Goal: Task Accomplishment & Management: Use online tool/utility

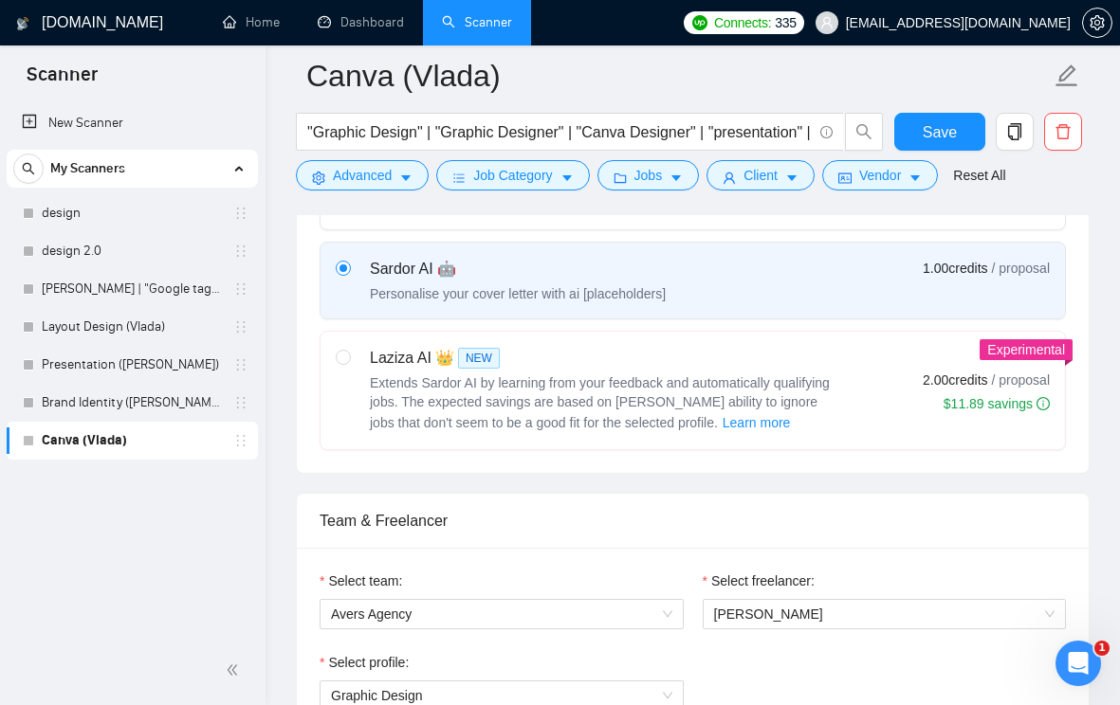
scroll to position [680, 0]
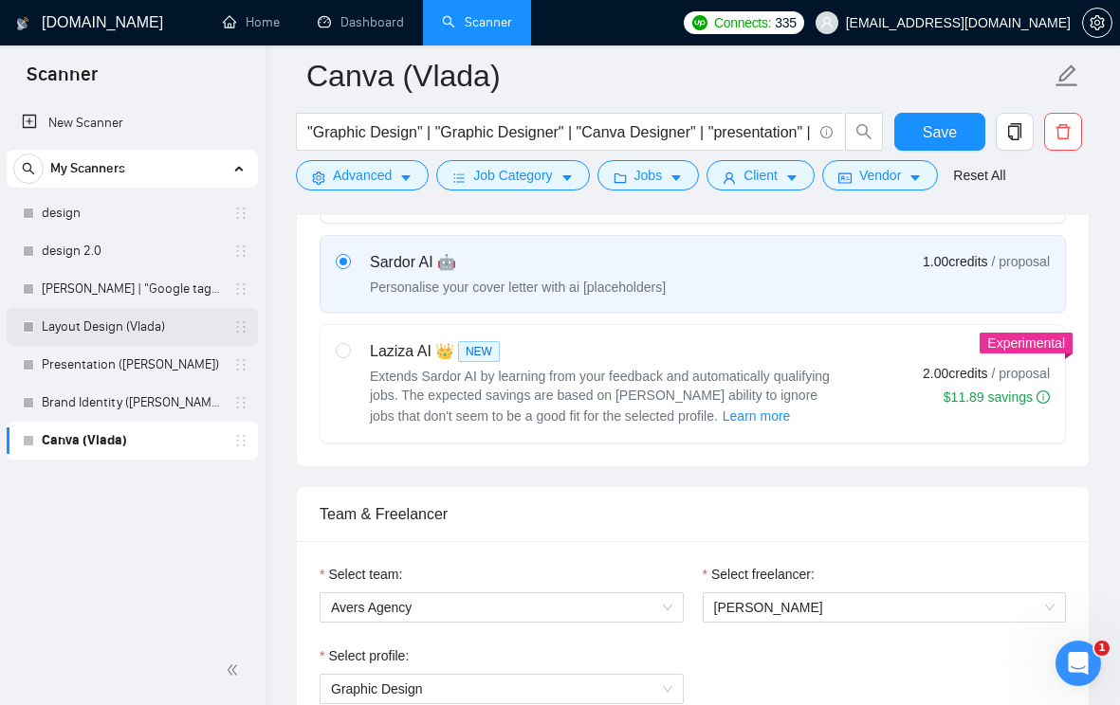
click at [133, 334] on link "Layout Design (Vlada)" at bounding box center [132, 327] width 180 height 38
click at [909, 131] on button "Save" at bounding box center [940, 132] width 92 height 38
click at [137, 331] on link "Layout Design (Vlada)" at bounding box center [132, 327] width 180 height 38
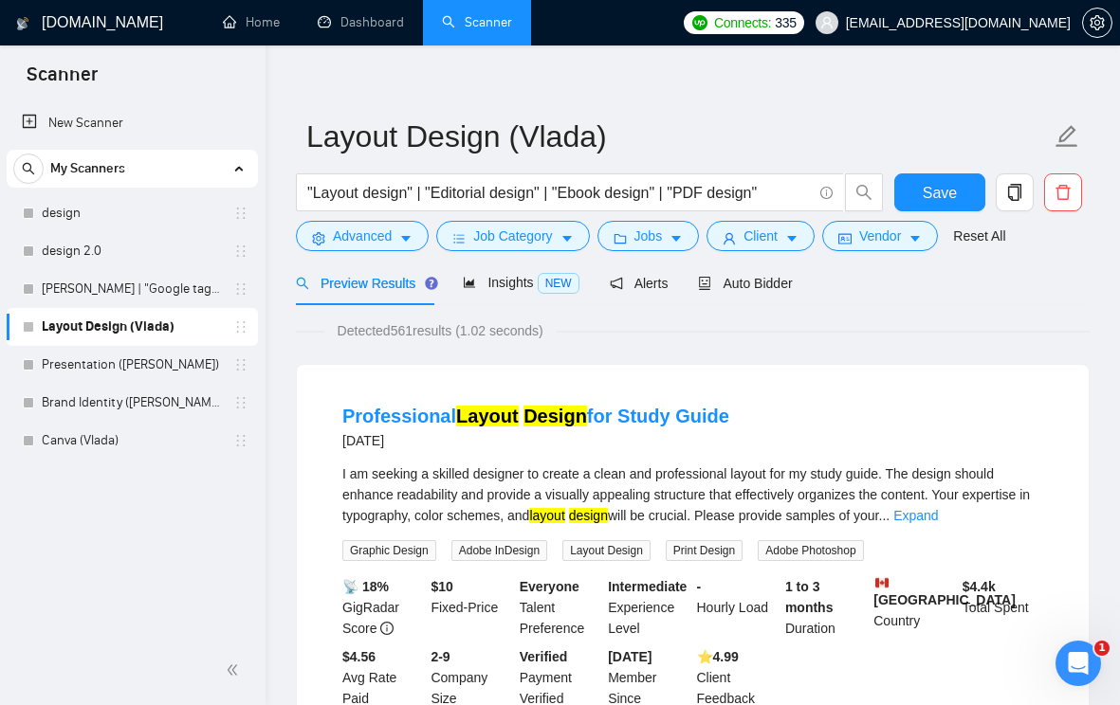
scroll to position [18, 0]
click at [649, 281] on span "Alerts" at bounding box center [639, 282] width 59 height 15
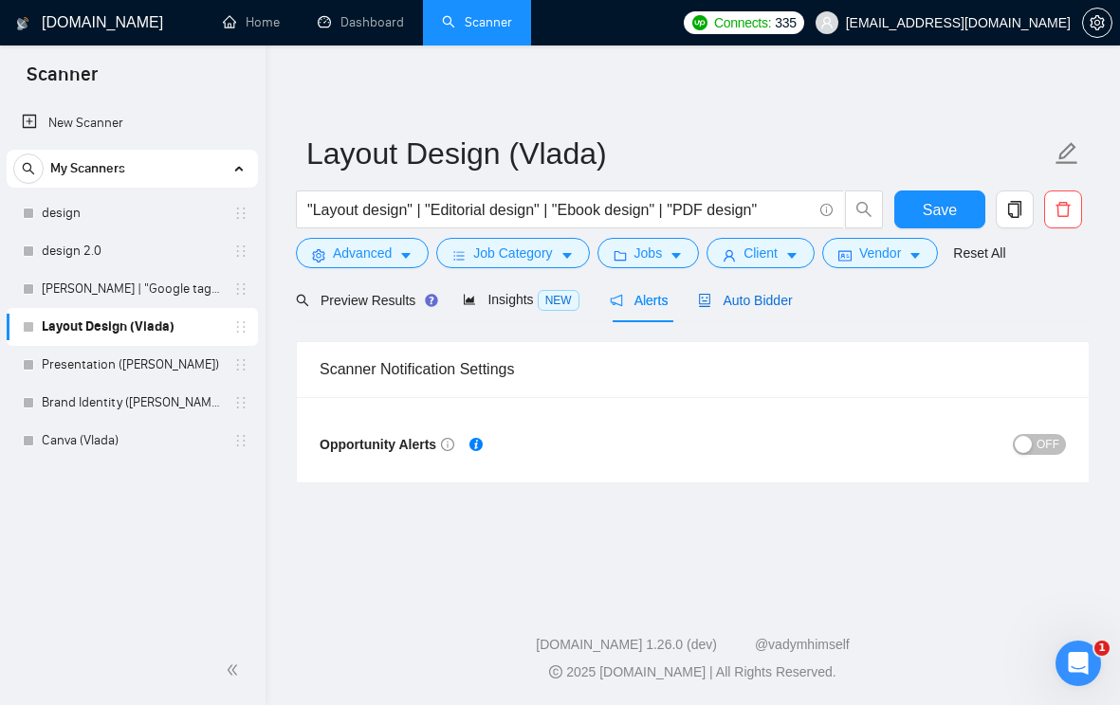
click at [777, 302] on span "Auto Bidder" at bounding box center [745, 300] width 94 height 15
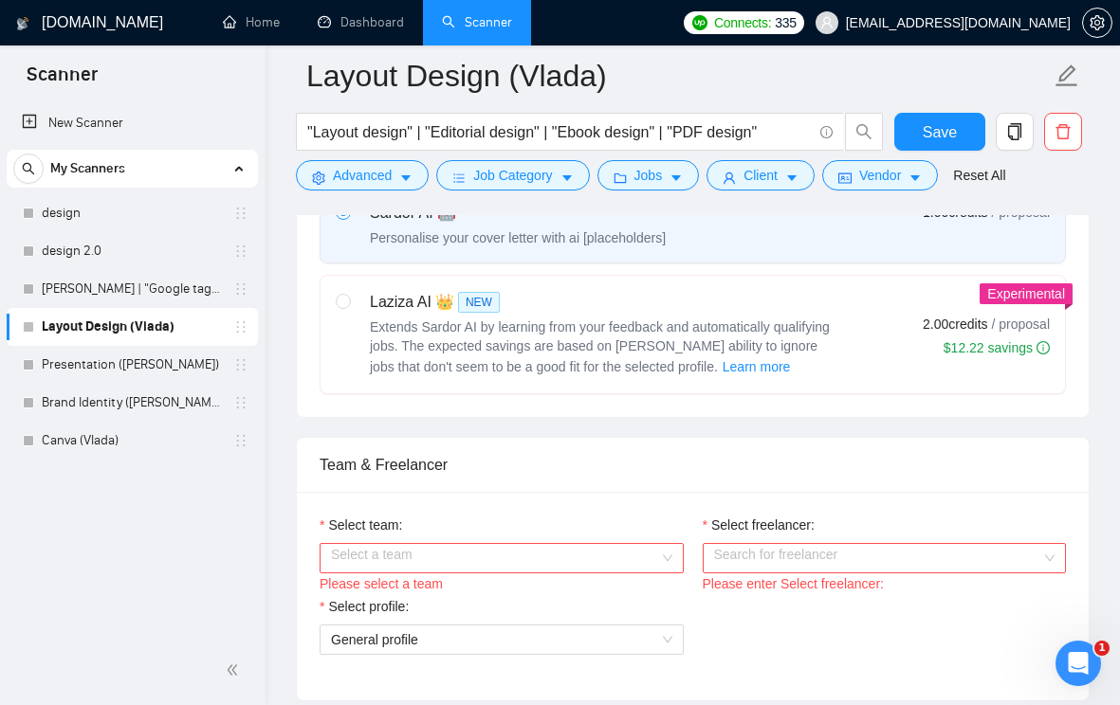
scroll to position [857, 0]
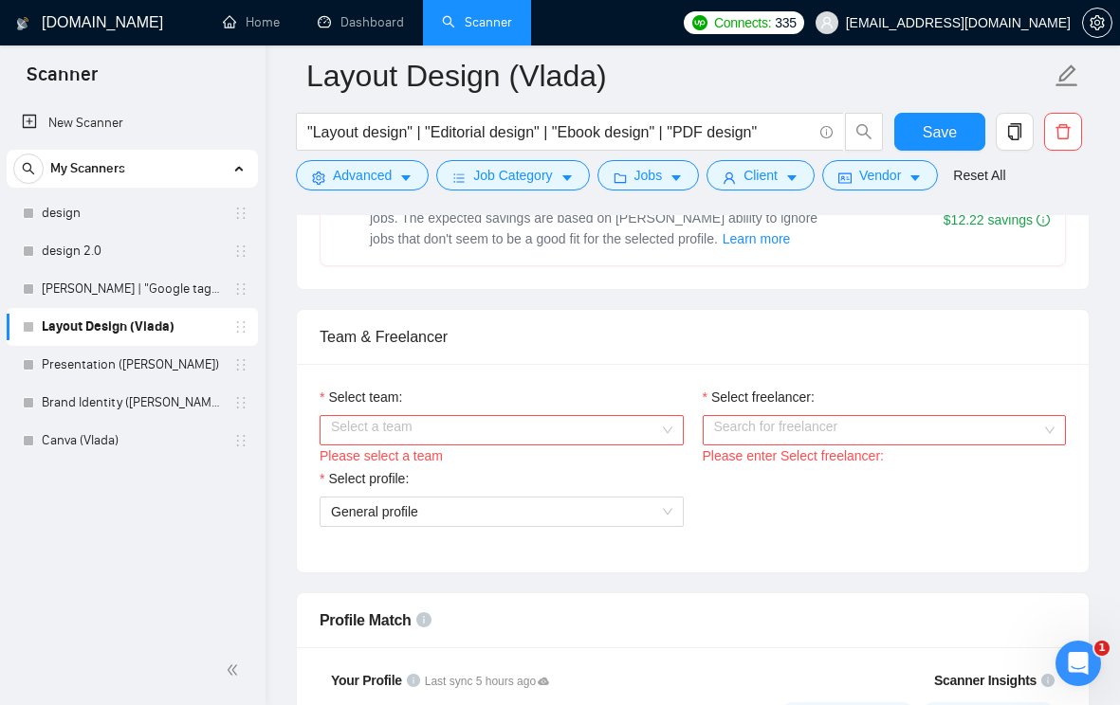
click at [666, 427] on div "Select a team" at bounding box center [502, 430] width 364 height 30
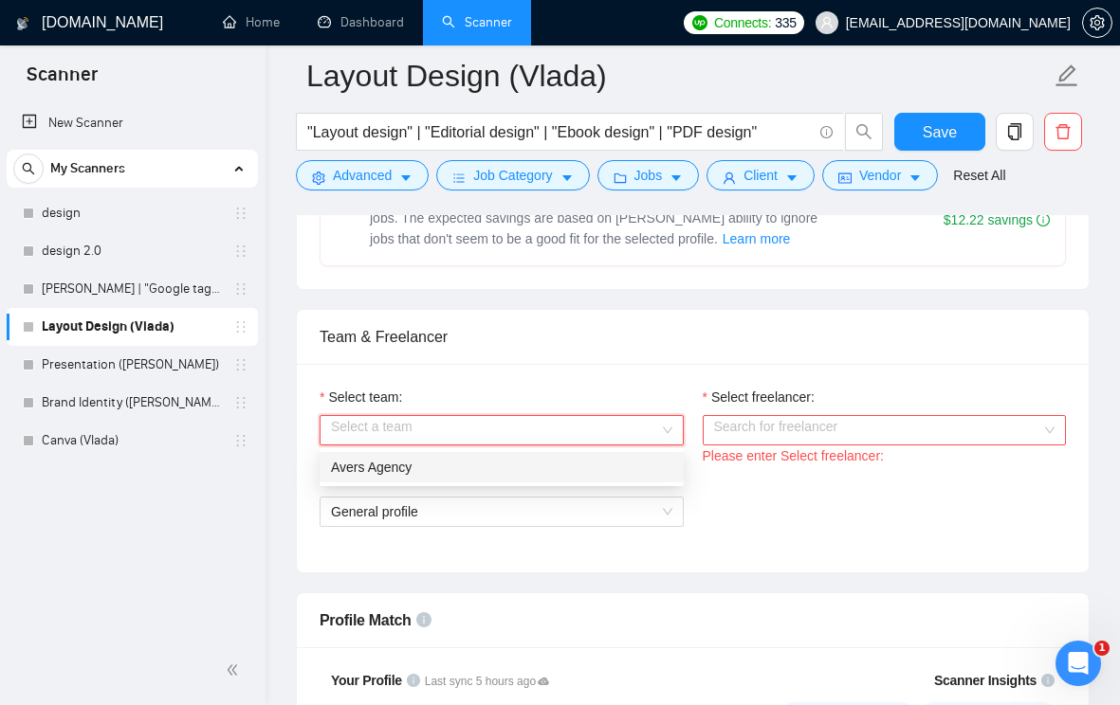
click at [589, 479] on div "Avers Agency" at bounding box center [502, 467] width 364 height 30
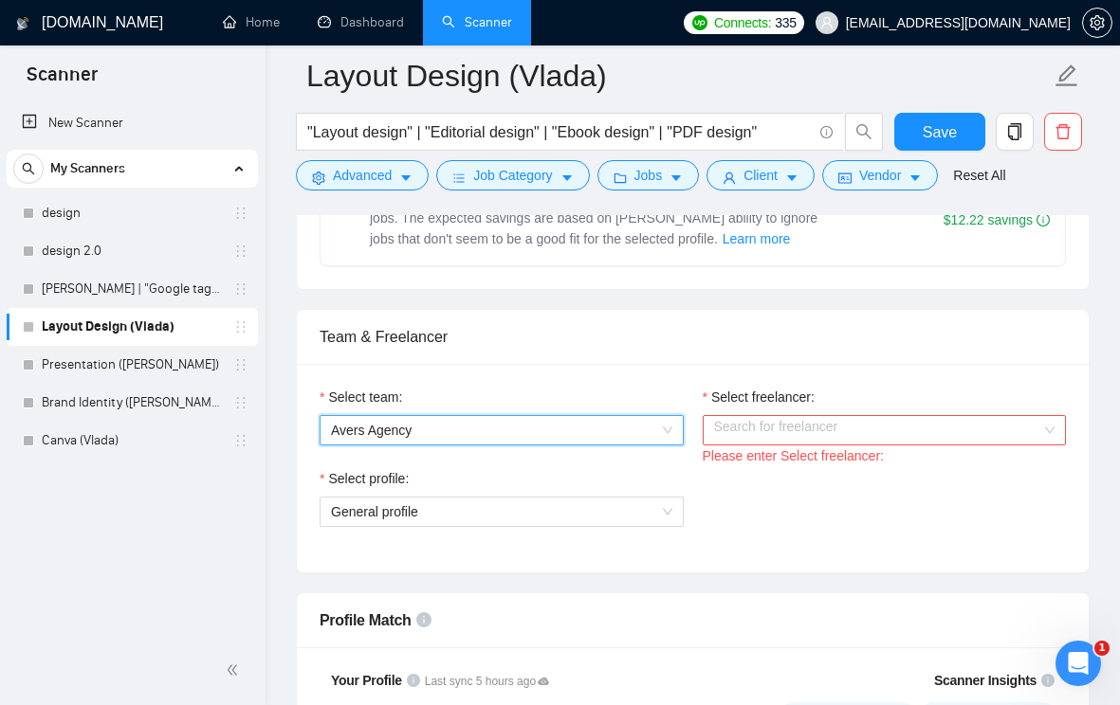
click at [1052, 430] on div "Search for freelancer" at bounding box center [885, 430] width 364 height 30
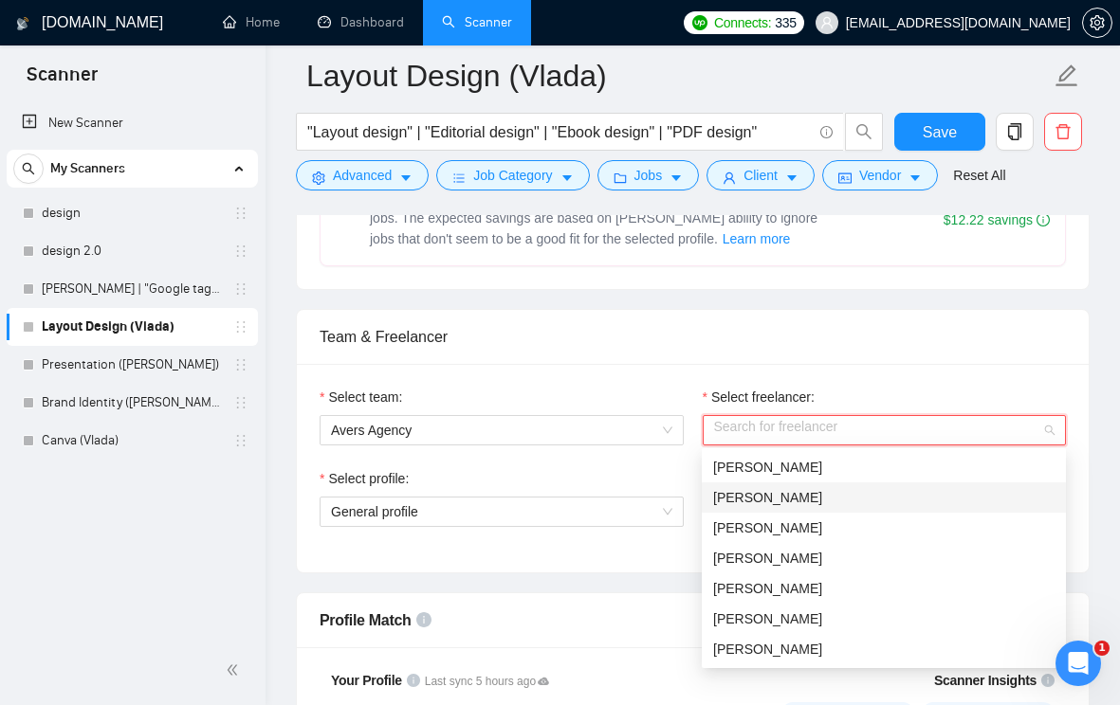
click at [921, 494] on div "[PERSON_NAME]" at bounding box center [883, 497] width 341 height 21
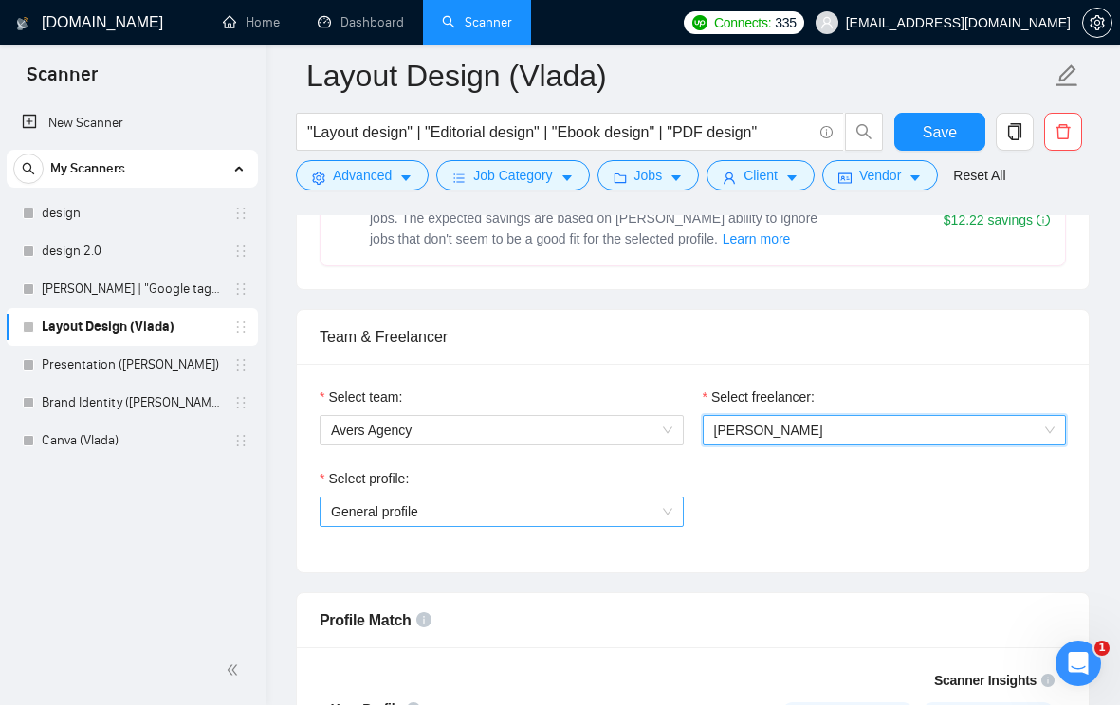
click at [673, 511] on div "General profile" at bounding box center [502, 512] width 364 height 30
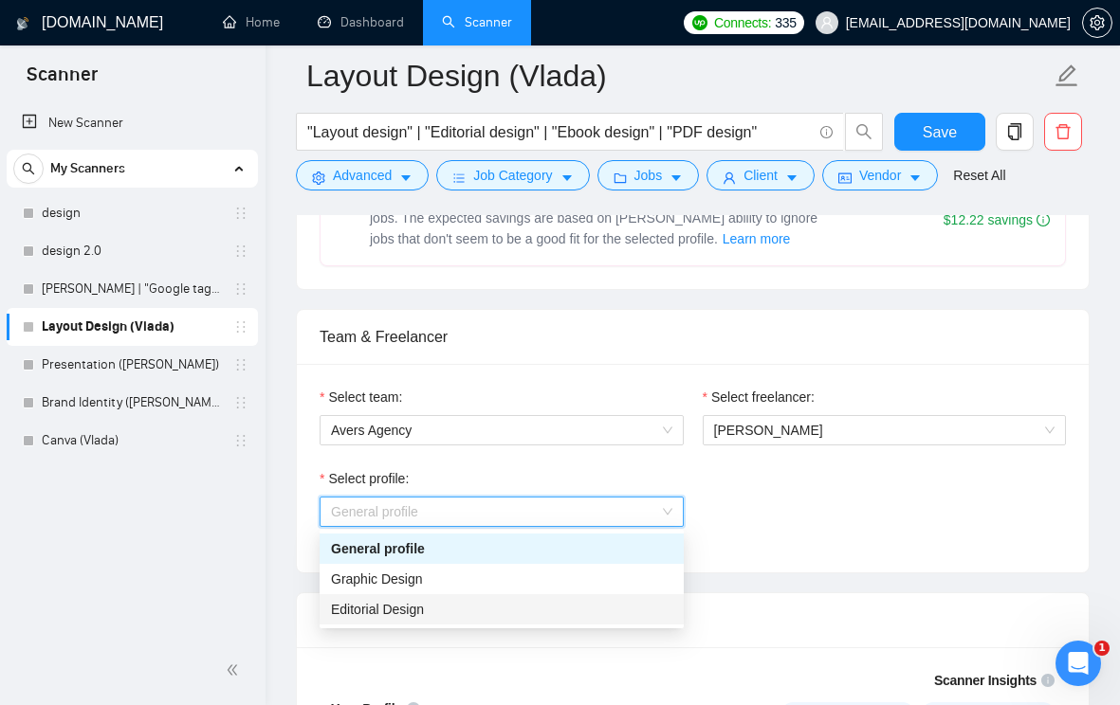
click at [567, 609] on div "Editorial Design" at bounding box center [501, 609] width 341 height 21
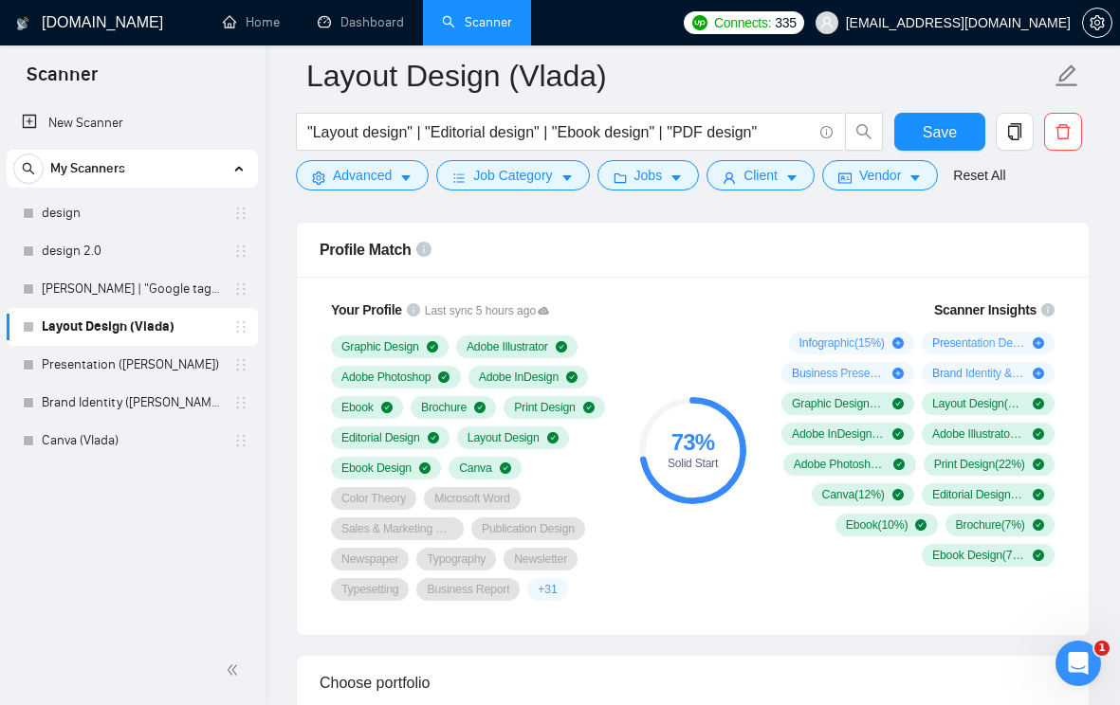
scroll to position [1231, 0]
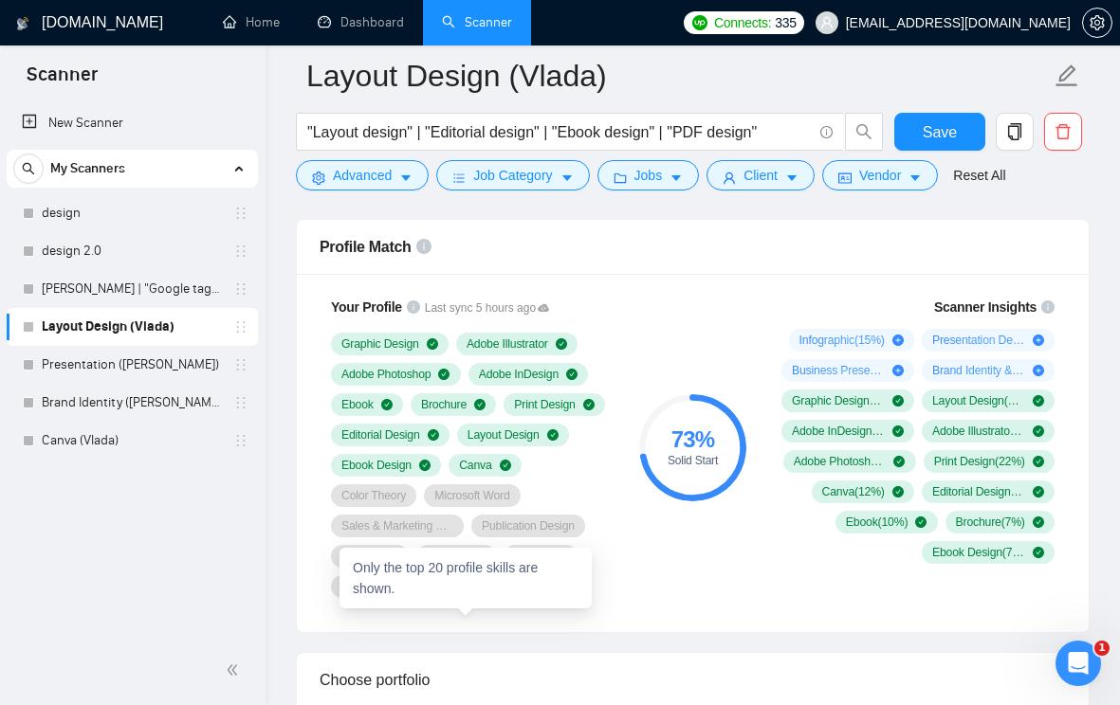
click at [538, 594] on span "+ 31" at bounding box center [547, 586] width 19 height 15
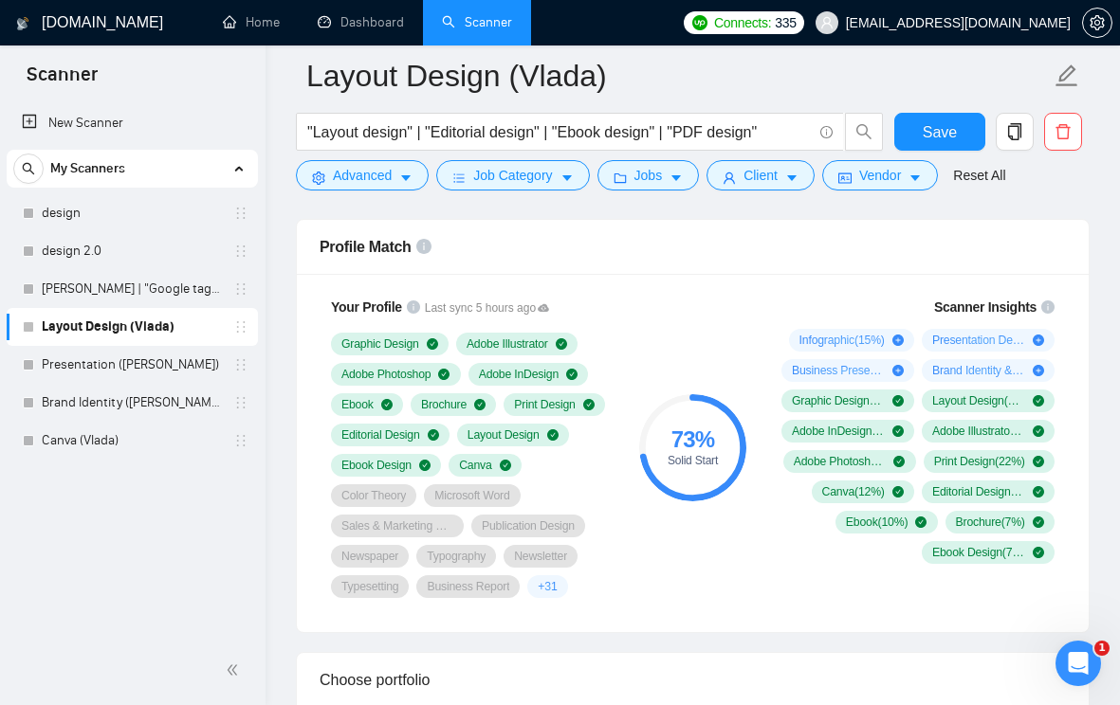
scroll to position [1259, 0]
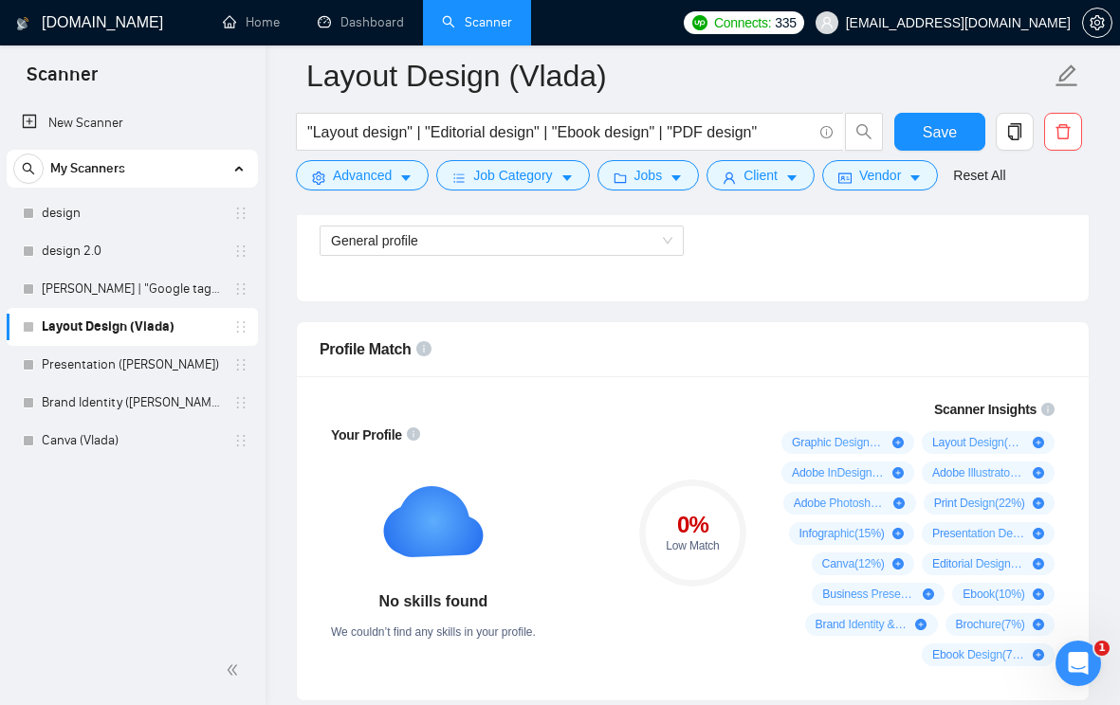
scroll to position [972, 0]
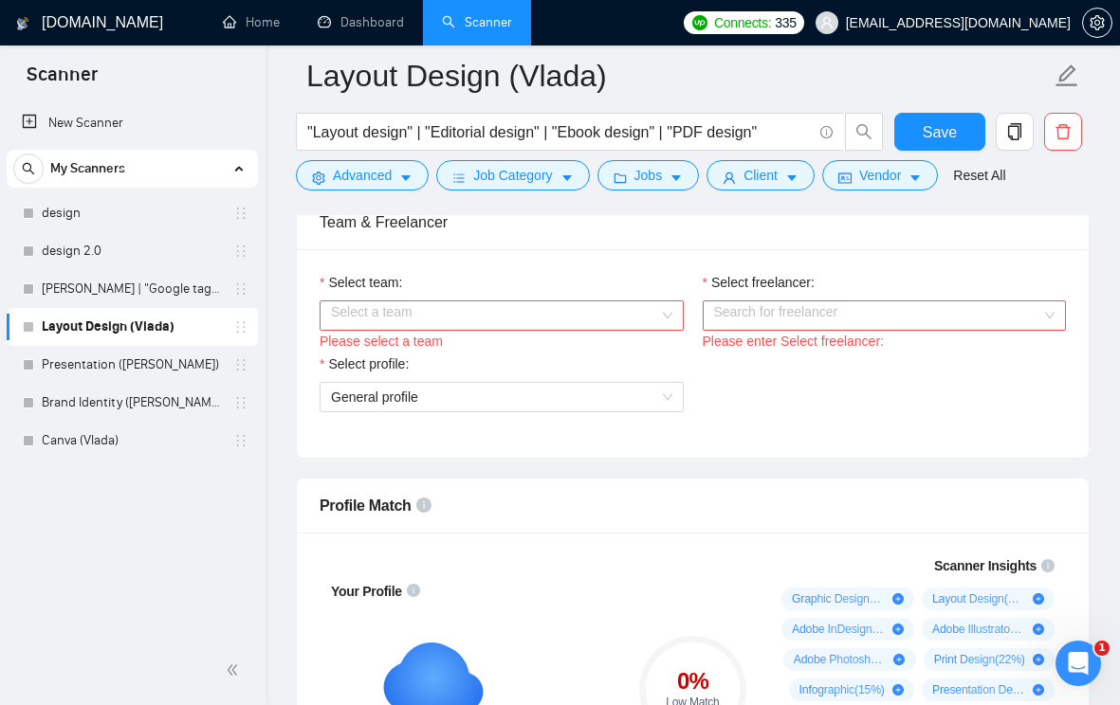
click at [512, 313] on input "Select team:" at bounding box center [495, 316] width 328 height 28
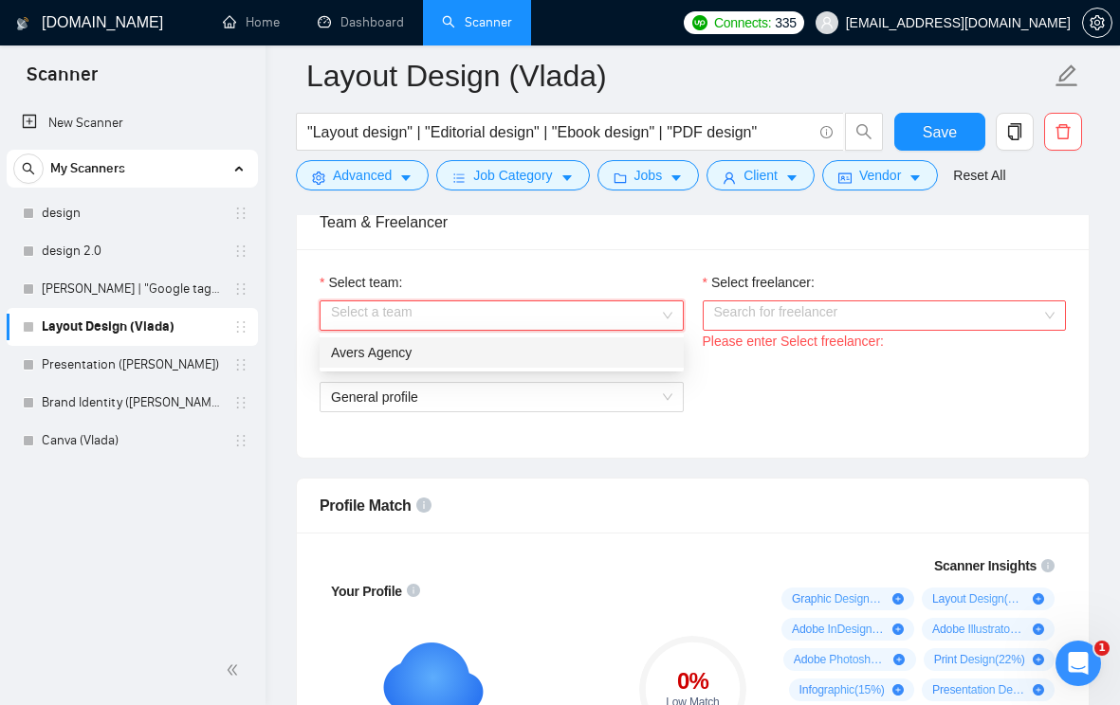
click at [553, 352] on div "Avers Agency" at bounding box center [501, 352] width 341 height 21
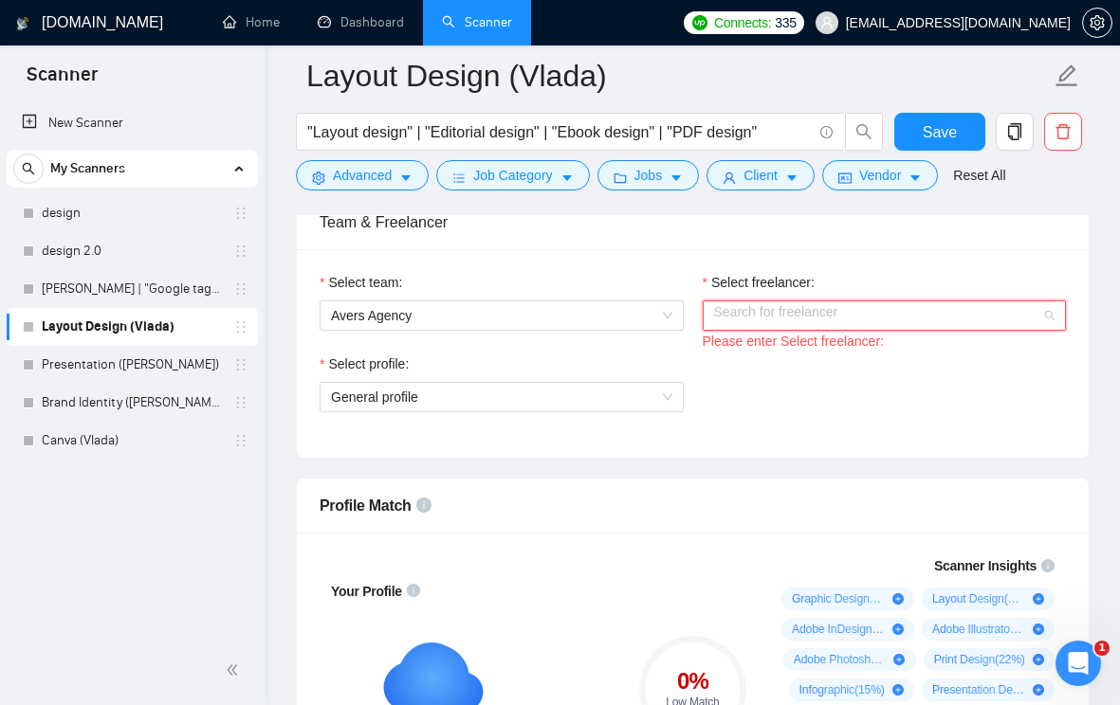
click at [837, 316] on input "Select freelancer:" at bounding box center [878, 316] width 328 height 28
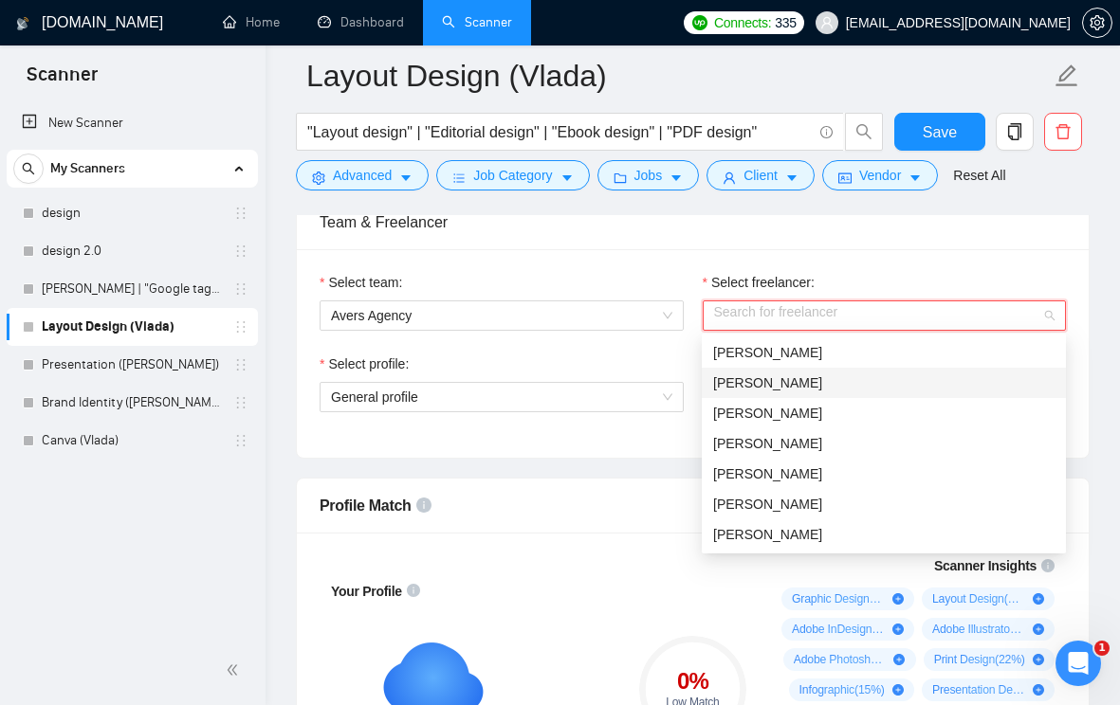
click at [828, 388] on div "[PERSON_NAME]" at bounding box center [883, 383] width 341 height 21
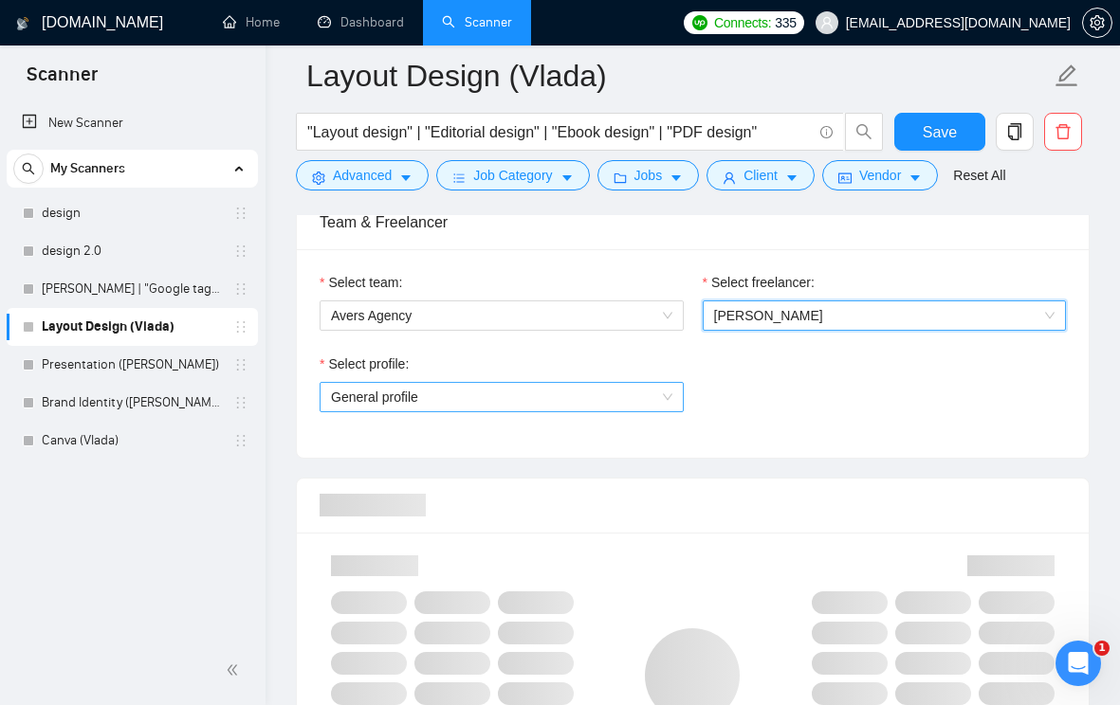
click at [649, 407] on span "General profile" at bounding box center [501, 397] width 341 height 28
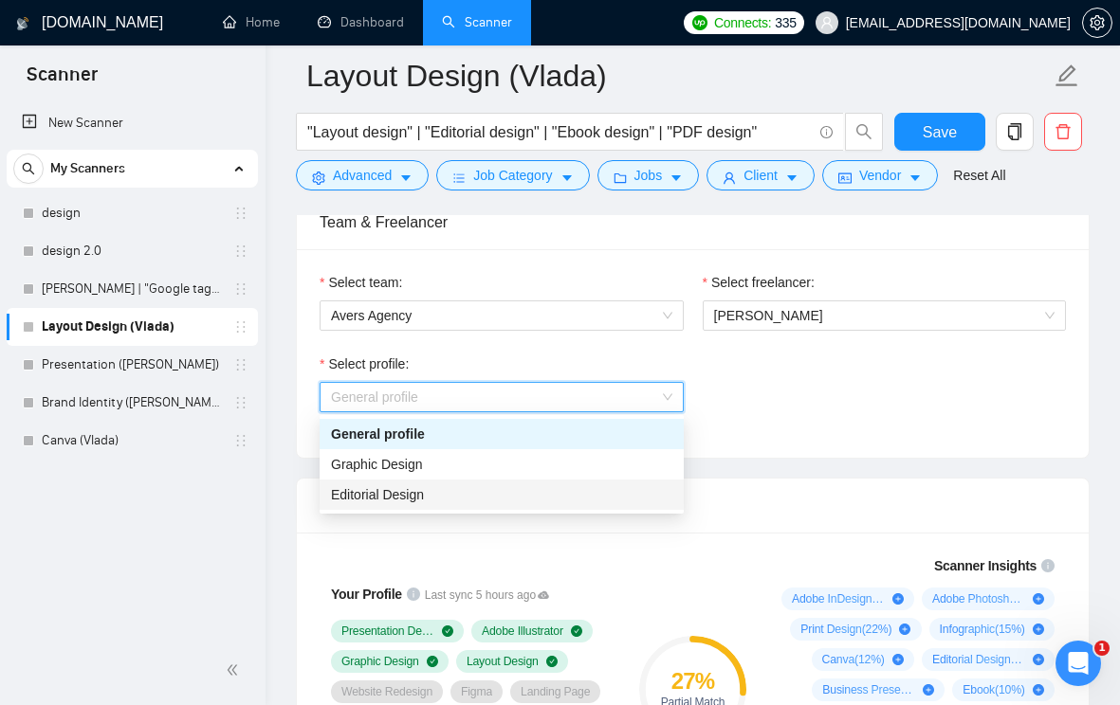
click at [589, 491] on div "Editorial Design" at bounding box center [501, 495] width 341 height 21
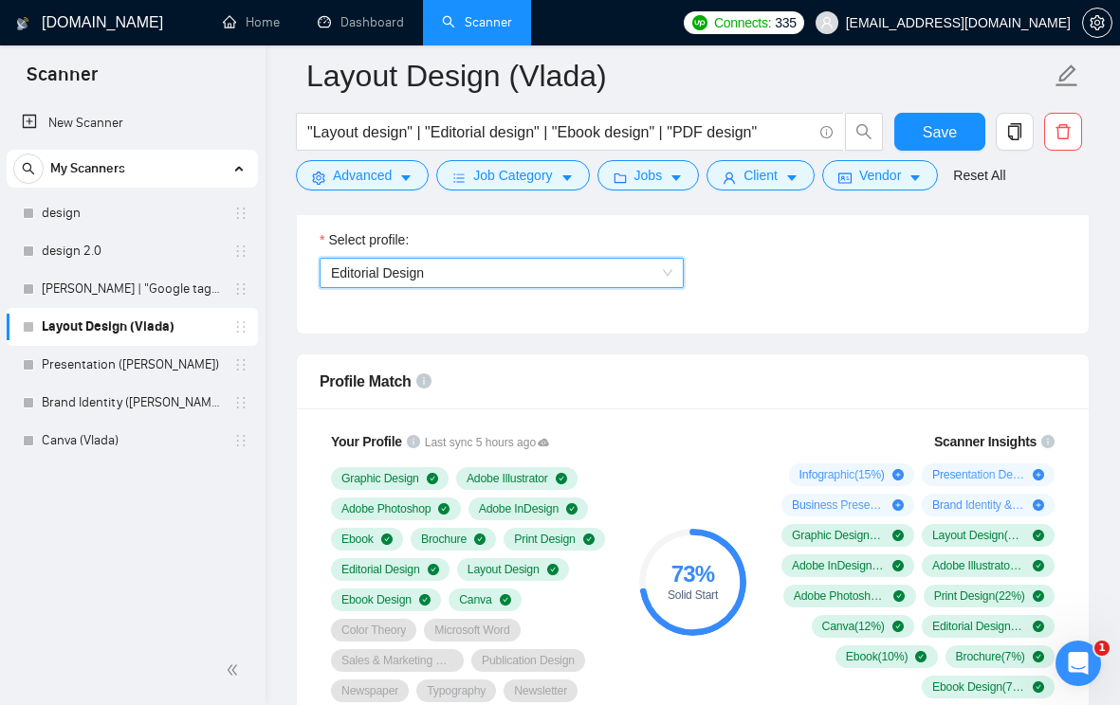
scroll to position [1135, 0]
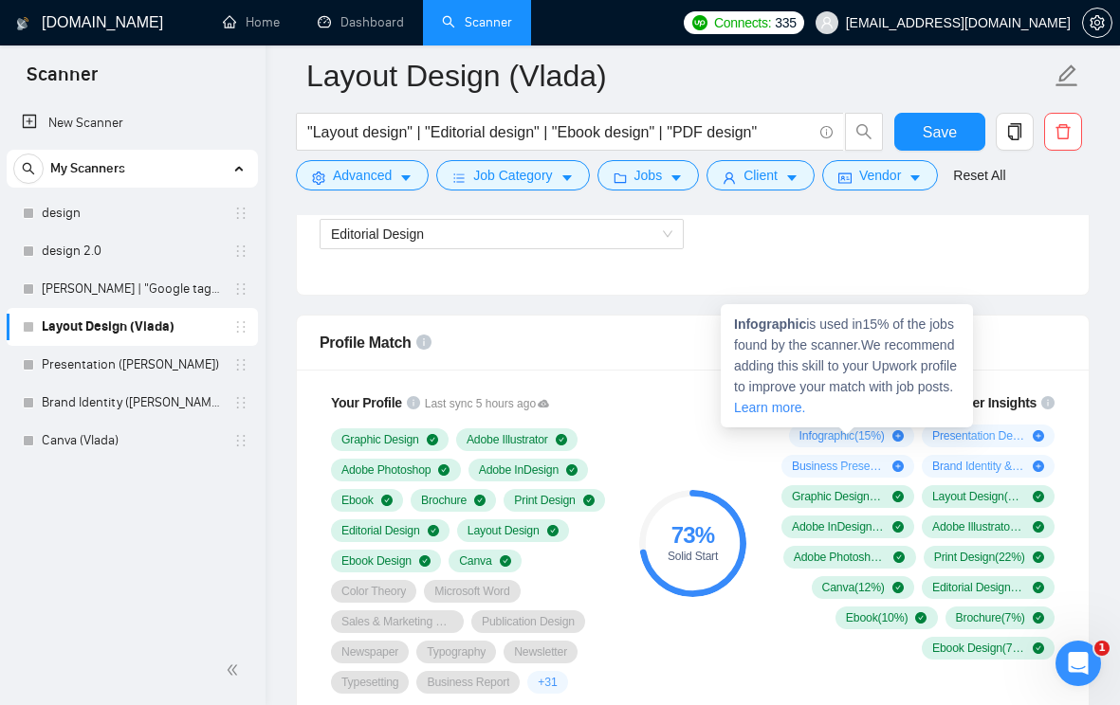
click at [894, 437] on icon "plus-circle" at bounding box center [897, 435] width 11 height 11
click at [900, 437] on icon "plus-circle" at bounding box center [897, 435] width 11 height 11
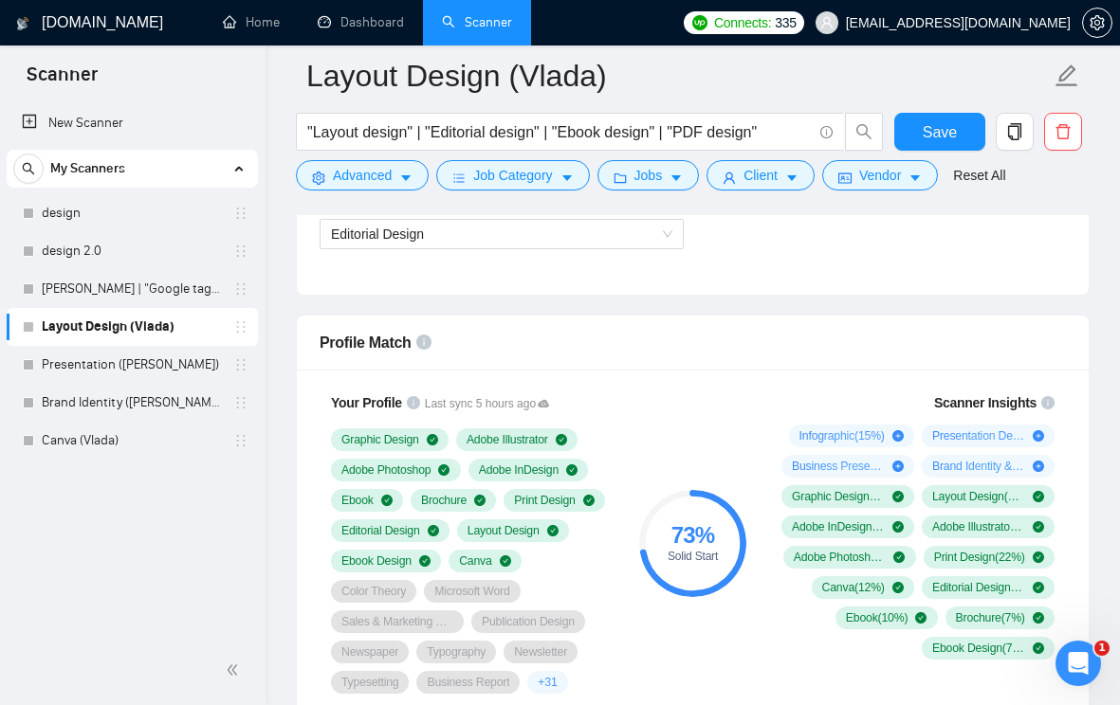
click at [803, 391] on div "Scanner Insights Infographic ( 15 %) Presentation Design ( 15 %) Business Prese…" at bounding box center [914, 526] width 302 height 290
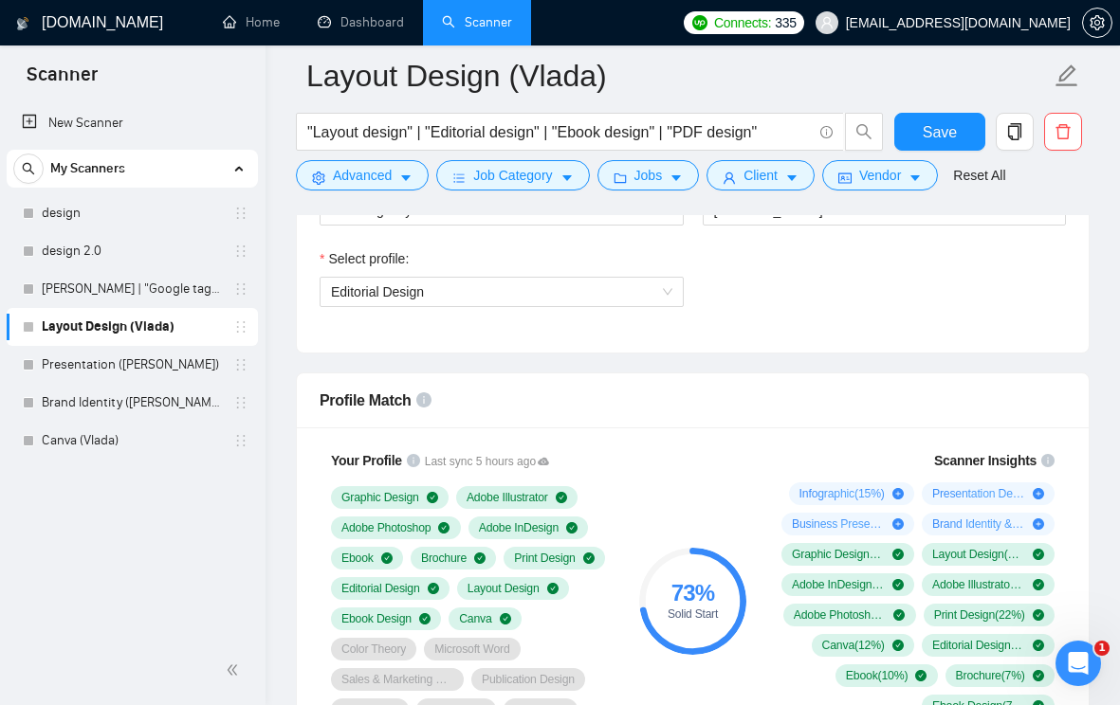
scroll to position [1024, 0]
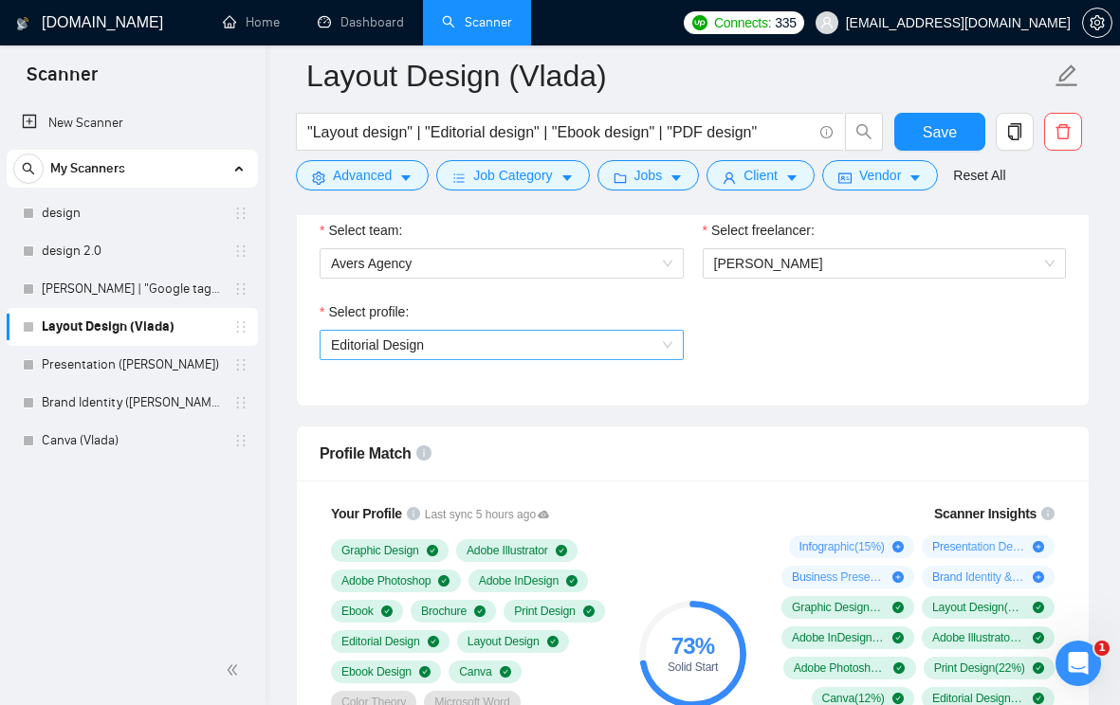
click at [668, 350] on span "Editorial Design" at bounding box center [501, 345] width 341 height 28
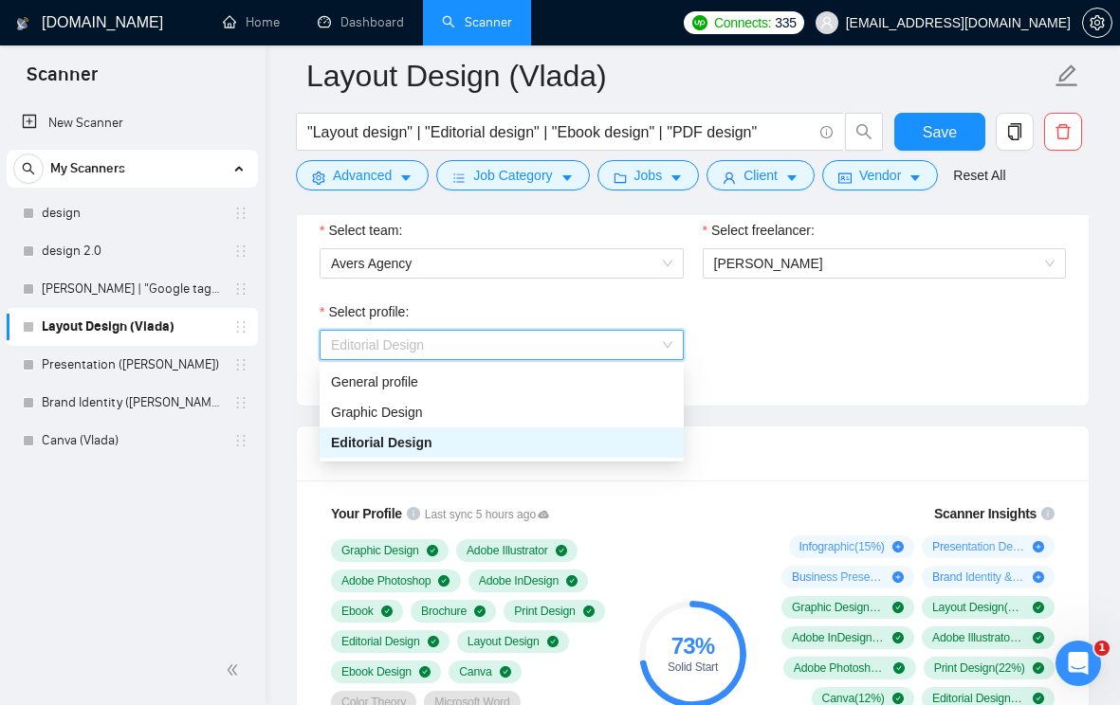
click at [796, 341] on div "Select profile: Editorial Design" at bounding box center [692, 343] width 765 height 82
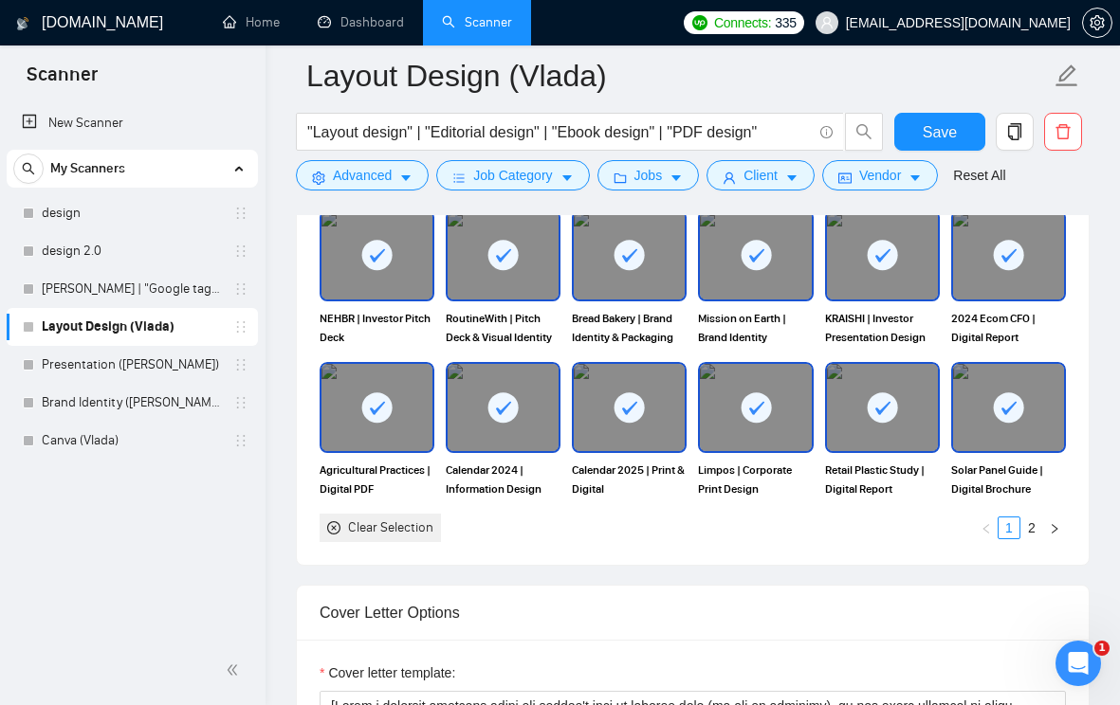
scroll to position [1842, 0]
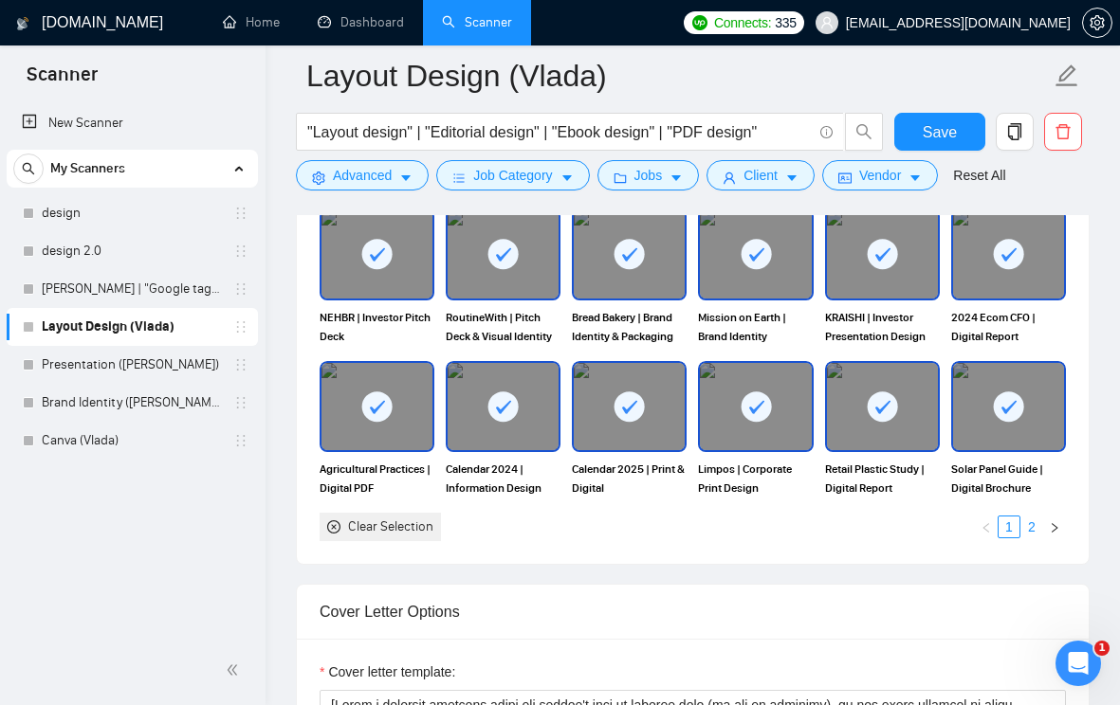
click at [1033, 538] on link "2" at bounding box center [1031, 527] width 21 height 21
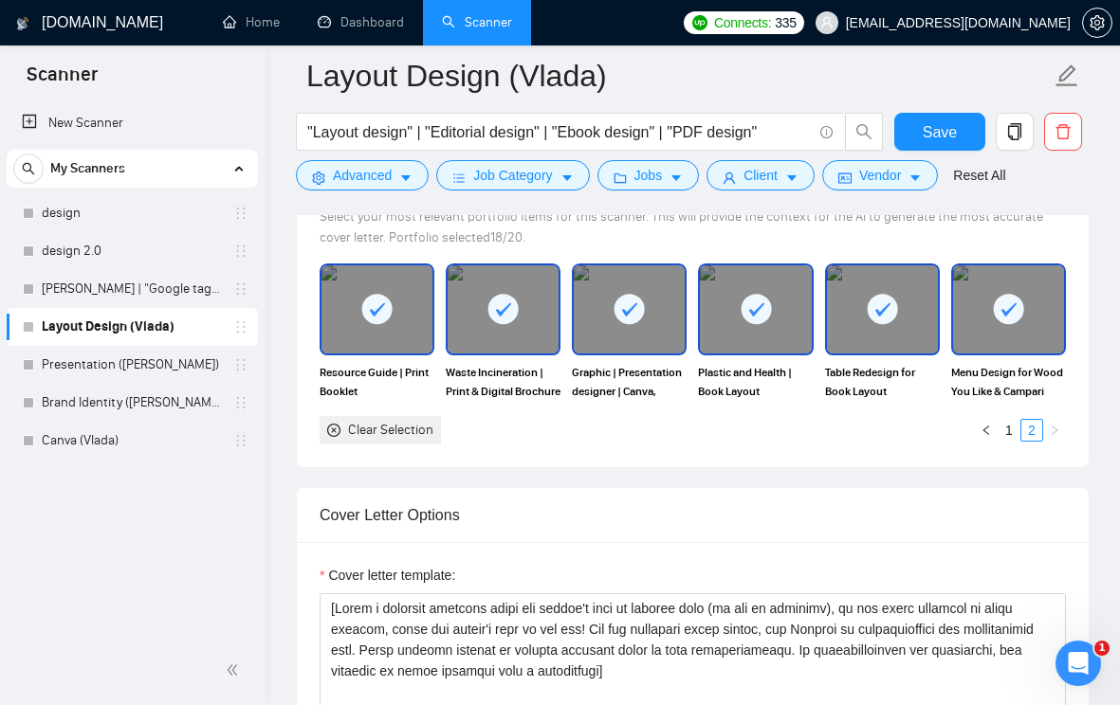
scroll to position [1785, 0]
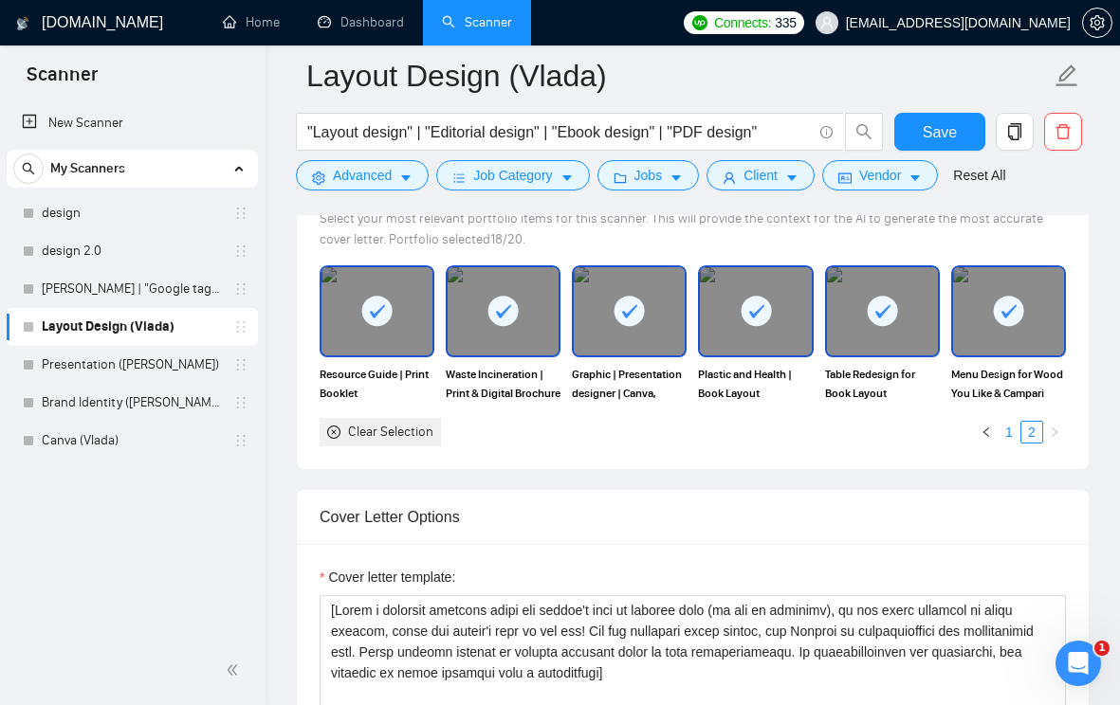
click at [1007, 443] on link "1" at bounding box center [1008, 432] width 21 height 21
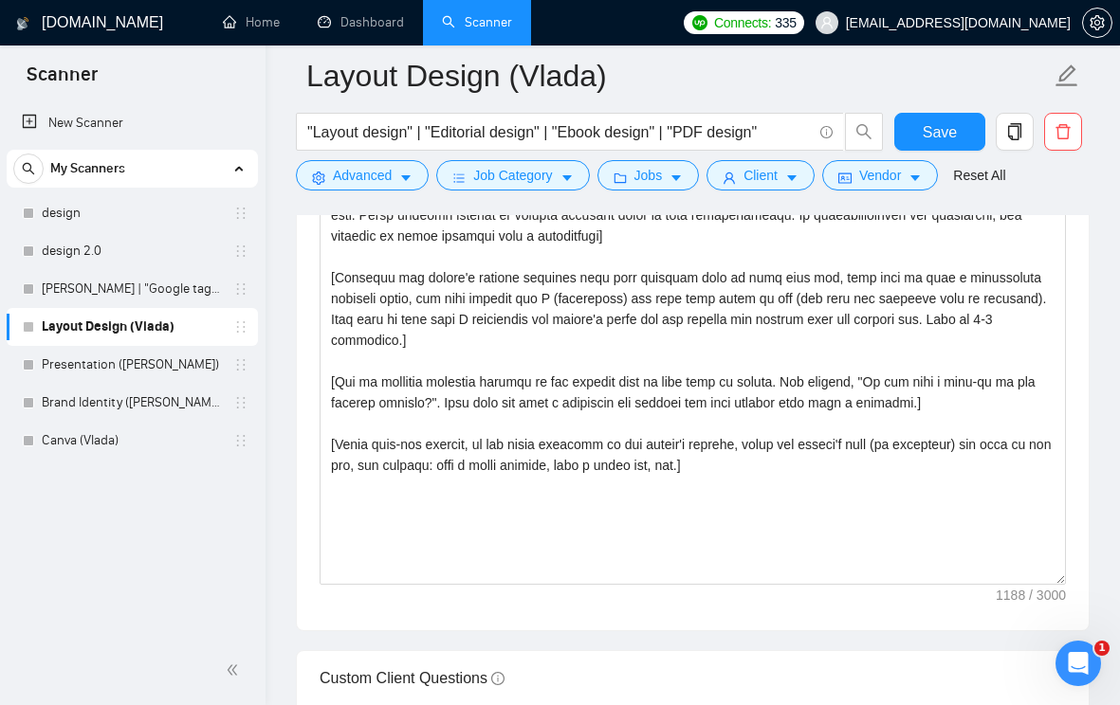
scroll to position [2375, 0]
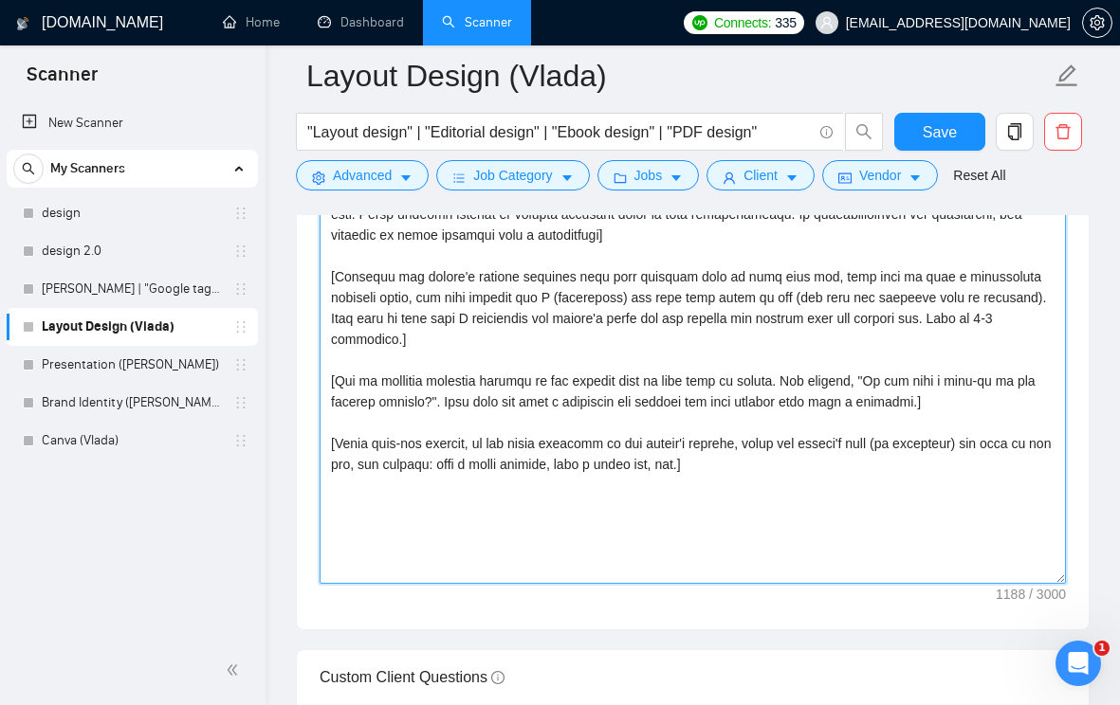
click at [750, 485] on textarea "Cover letter template:" at bounding box center [693, 370] width 746 height 427
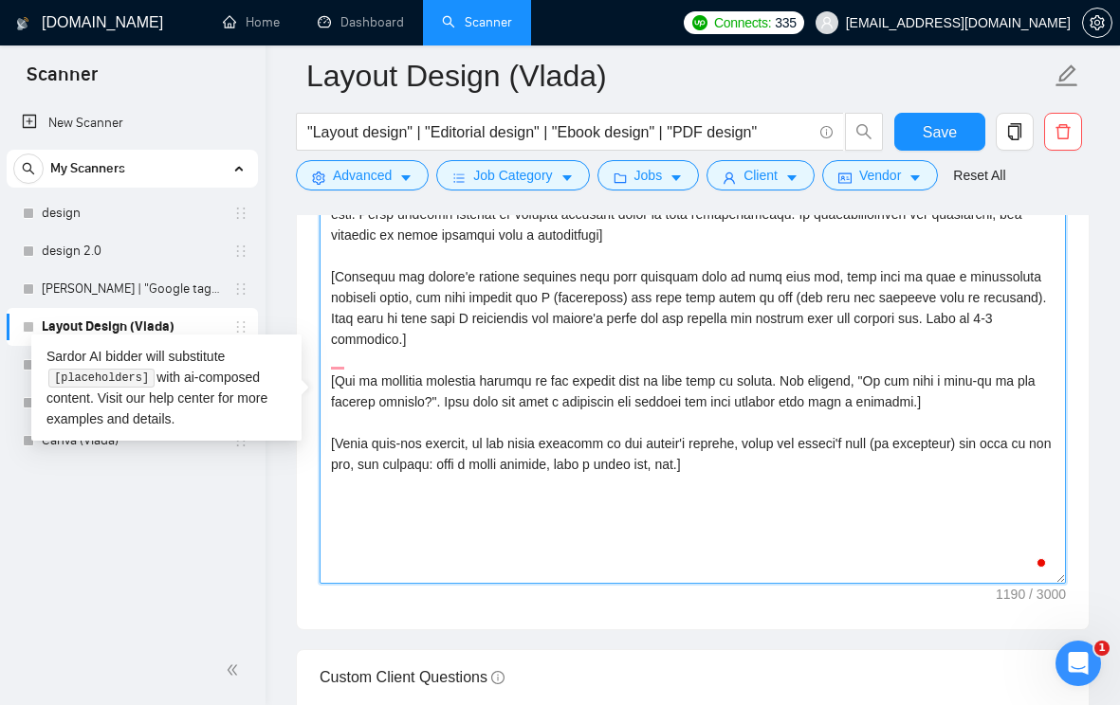
paste textarea "Hey 👋 When viewing your job details, it really jumped out at me. I love working…"
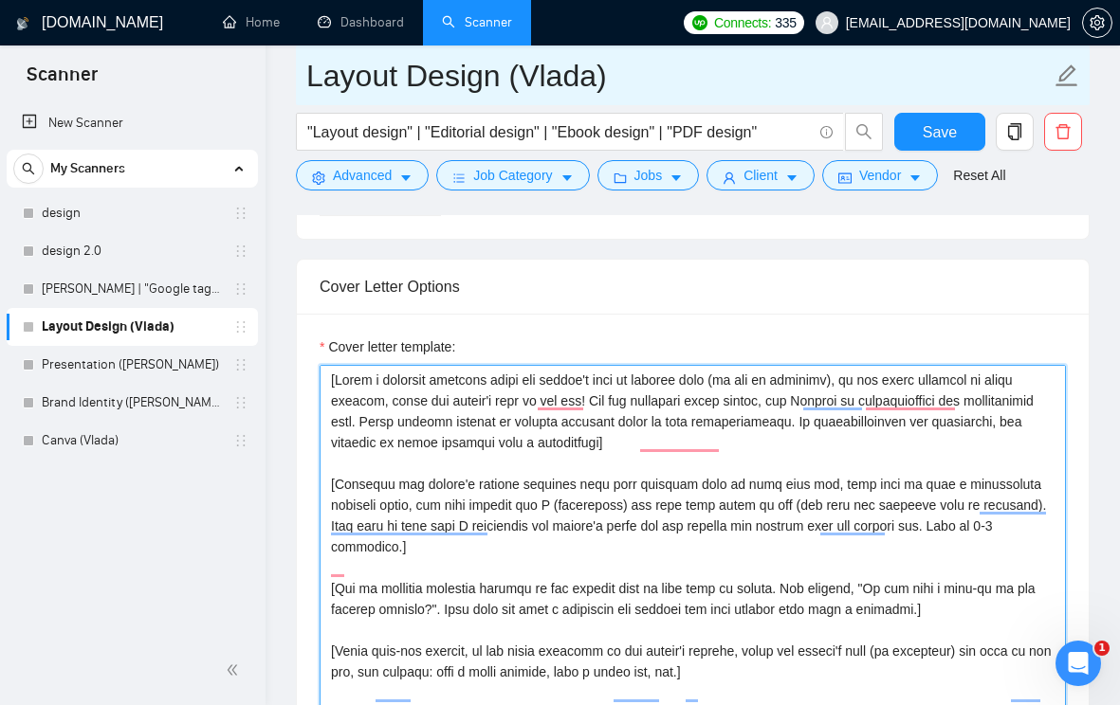
scroll to position [2161, 0]
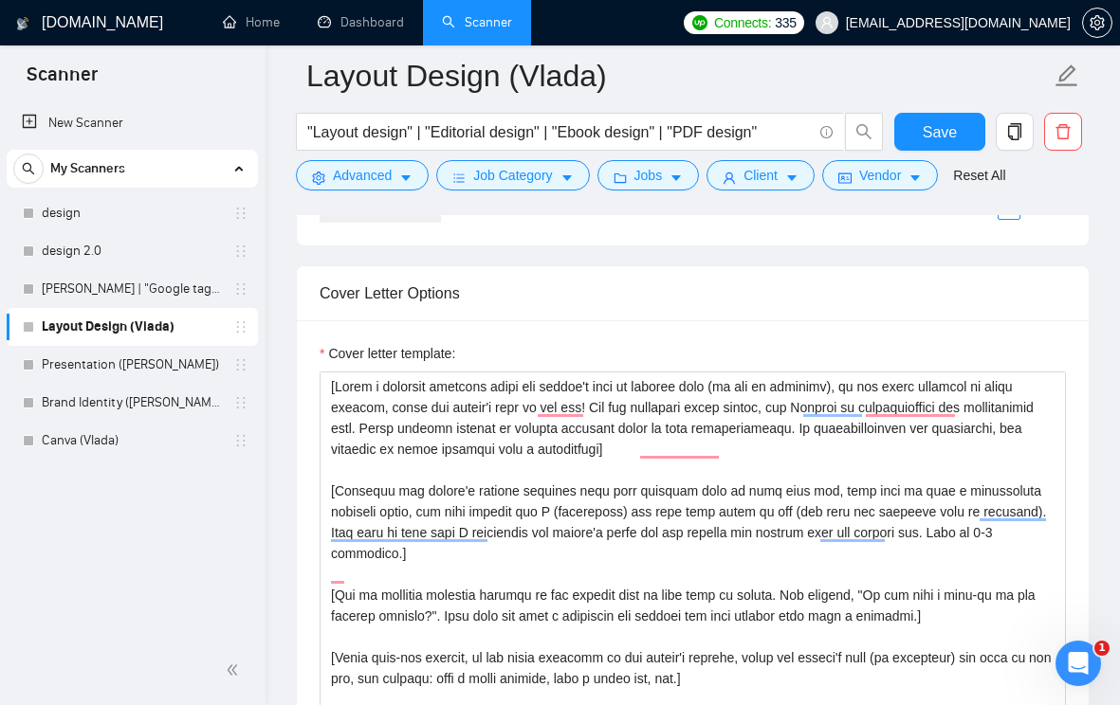
drag, startPoint x: 461, startPoint y: 384, endPoint x: 332, endPoint y: 383, distance: 129.0
click at [332, 372] on div "Cover letter template:" at bounding box center [693, 357] width 746 height 28
drag, startPoint x: 332, startPoint y: 383, endPoint x: 459, endPoint y: 384, distance: 127.1
click at [455, 364] on label "Cover letter template:" at bounding box center [388, 353] width 136 height 21
copy label "Cover letter template"
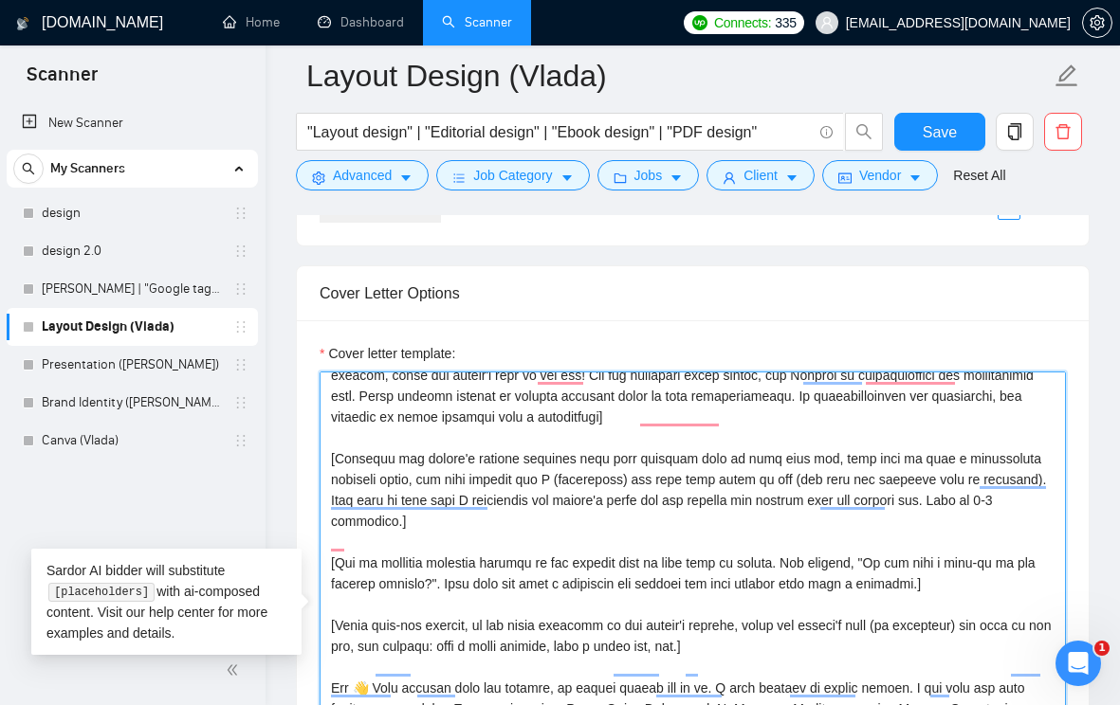
scroll to position [0, 0]
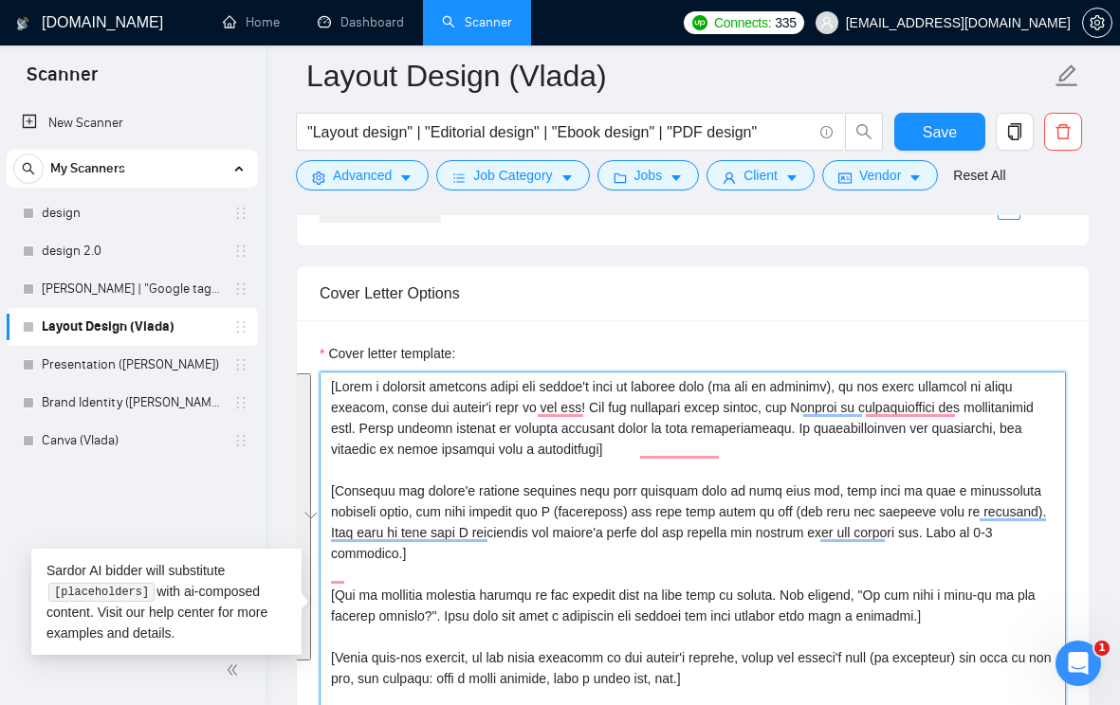
drag, startPoint x: 738, startPoint y: 657, endPoint x: 306, endPoint y: 388, distance: 508.6
click at [305, 388] on div "Cover letter template:" at bounding box center [693, 581] width 792 height 523
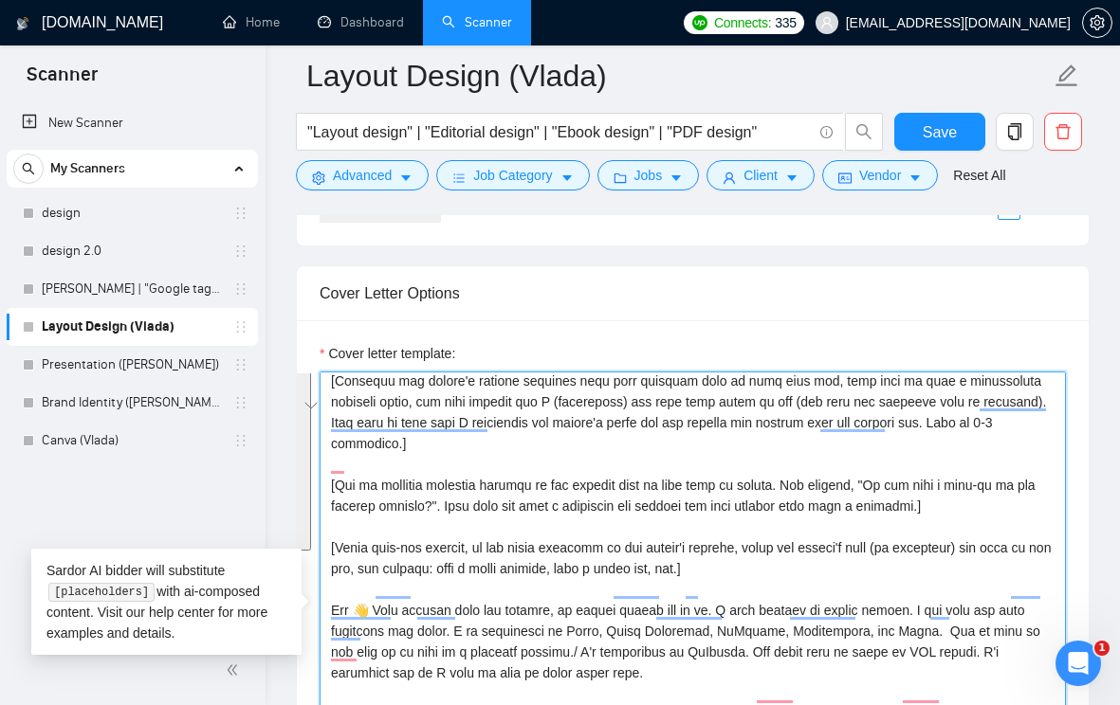
scroll to position [137, 0]
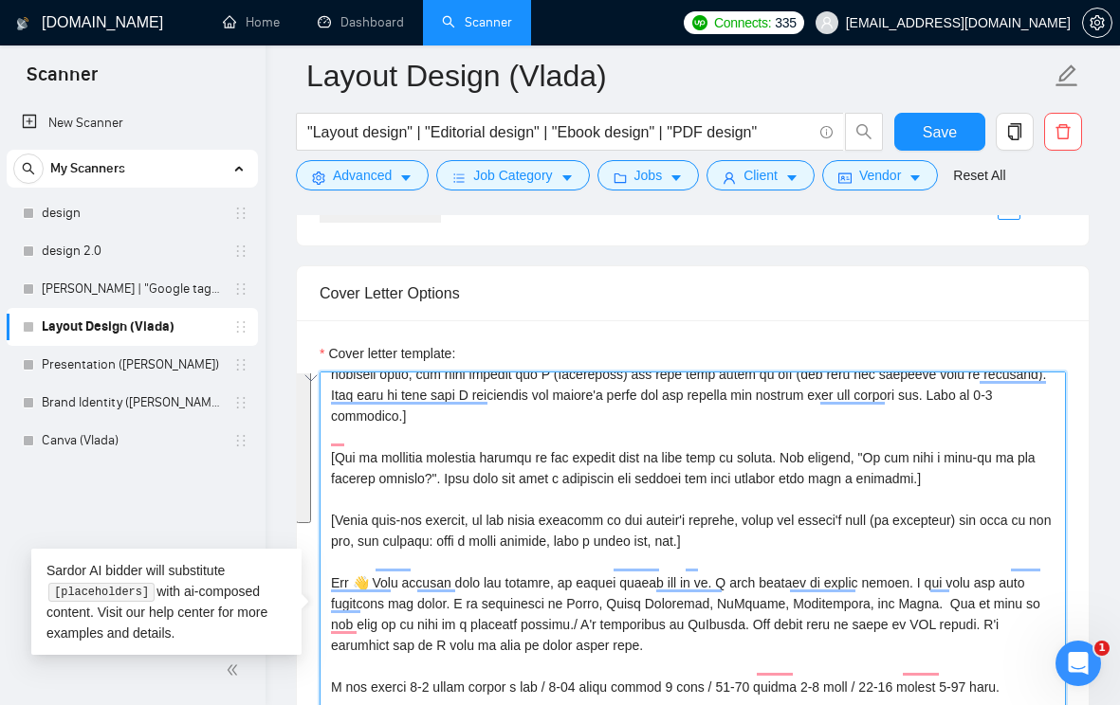
click at [381, 576] on textarea "Cover letter template:" at bounding box center [693, 585] width 746 height 427
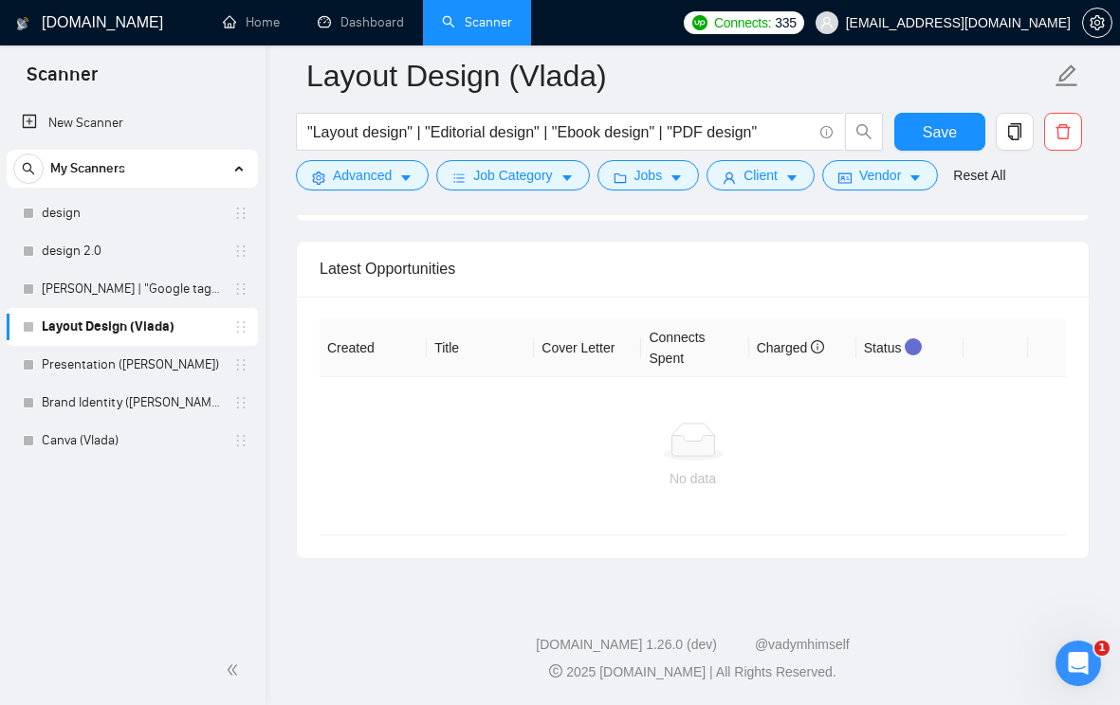
drag, startPoint x: 333, startPoint y: 588, endPoint x: 527, endPoint y: 776, distance: 270.2
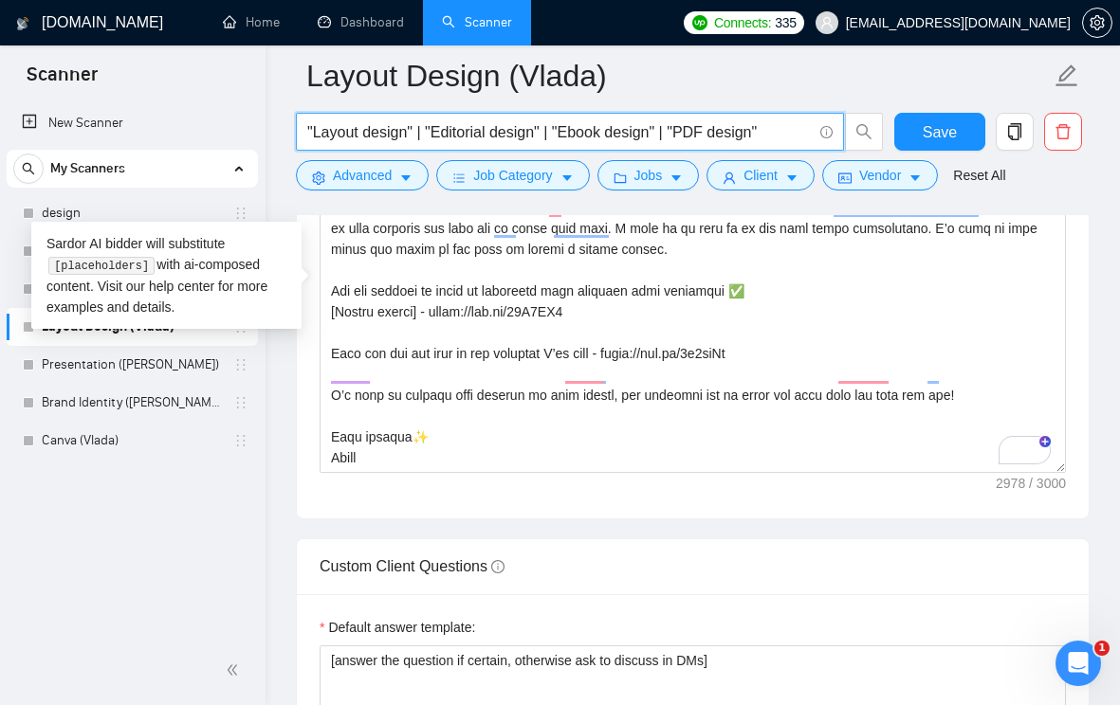
click at [605, 137] on input ""Layout design" | "Editorial design" | "Ebook design" | "PDF design"" at bounding box center [559, 132] width 504 height 24
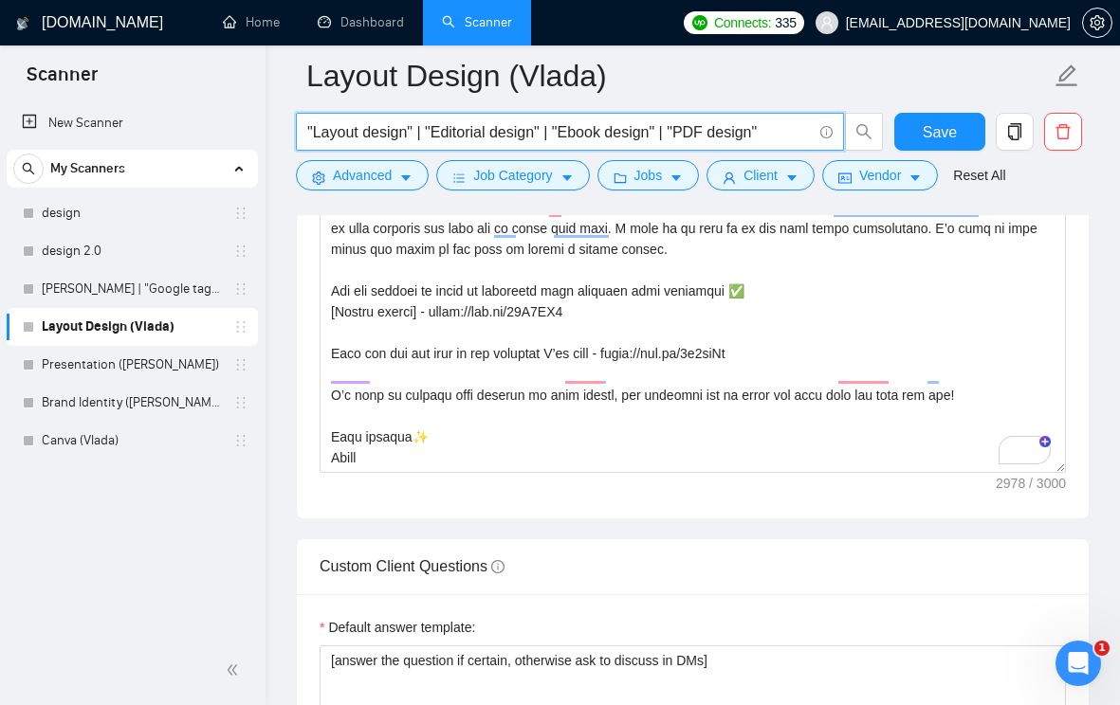
click at [605, 137] on input ""Layout design" | "Editorial design" | "Ebook design" | "PDF design"" at bounding box center [559, 132] width 504 height 24
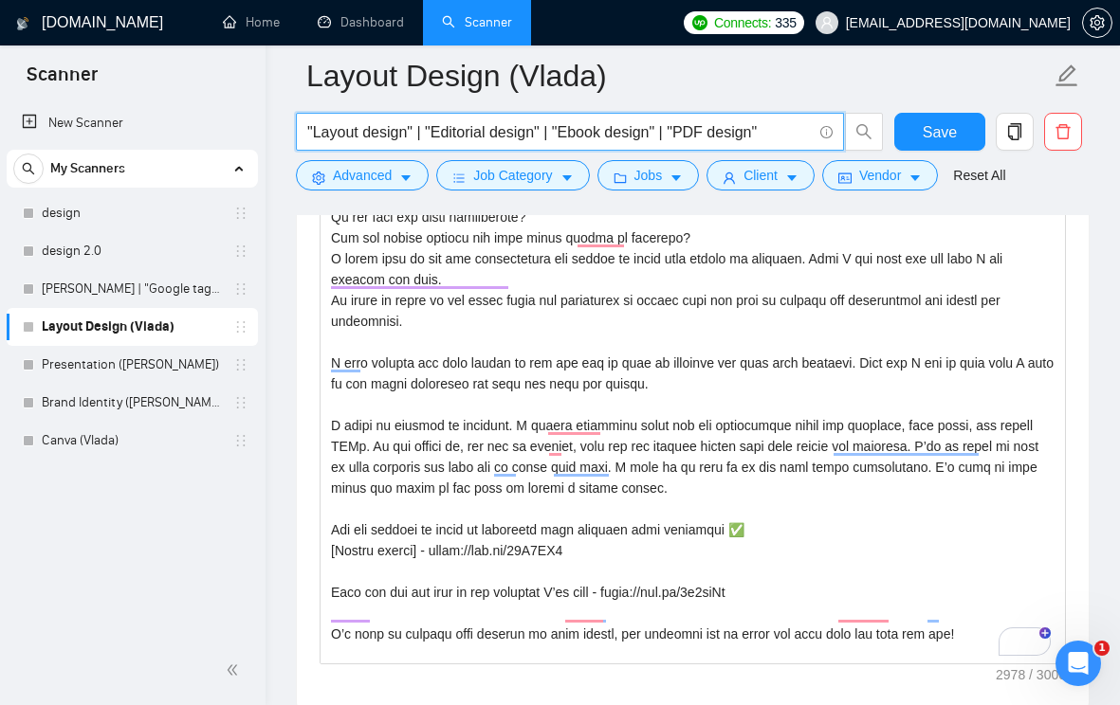
scroll to position [363, 0]
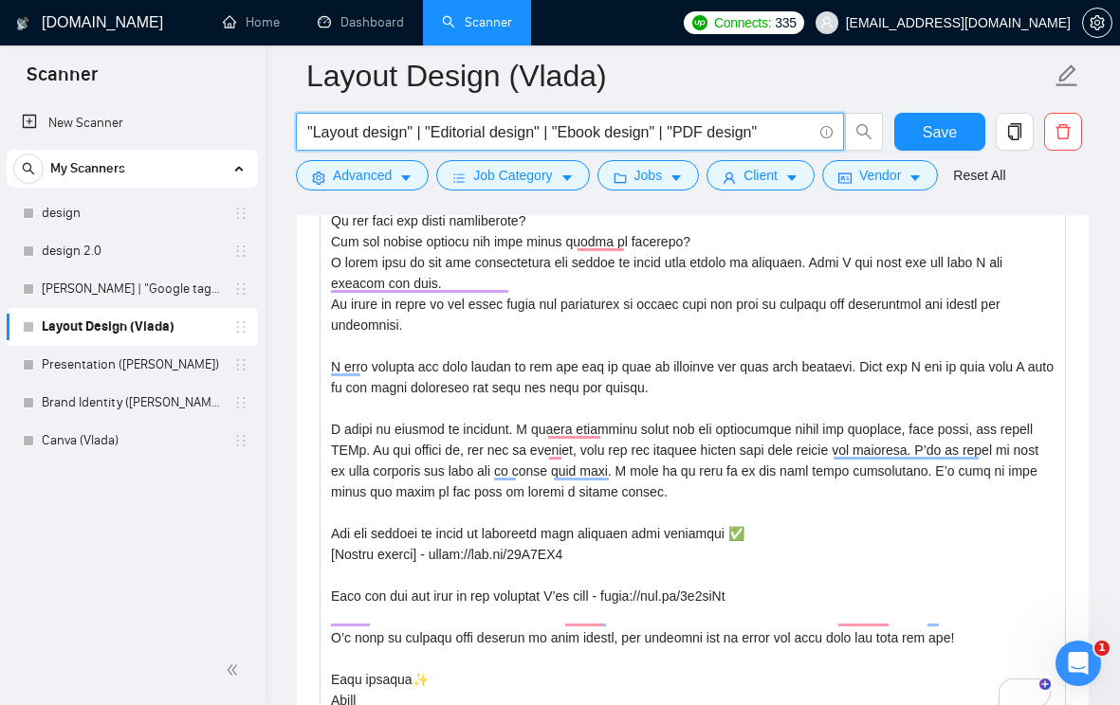
drag, startPoint x: 1058, startPoint y: 540, endPoint x: 1057, endPoint y: 741, distance: 200.1
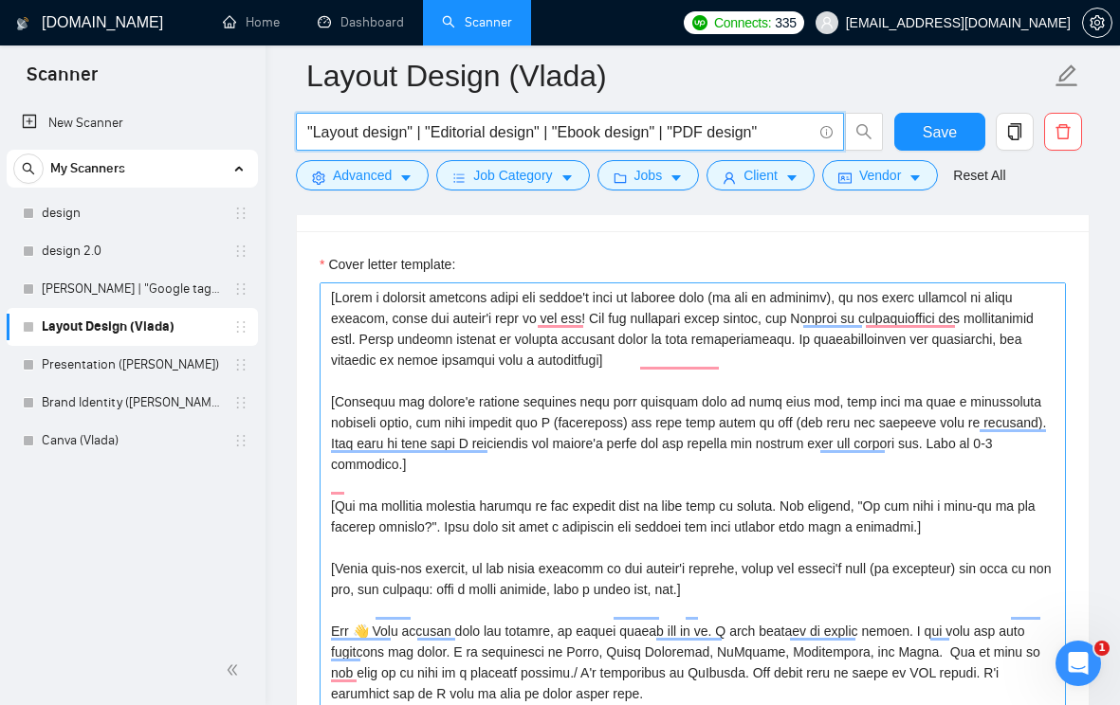
scroll to position [2235, 0]
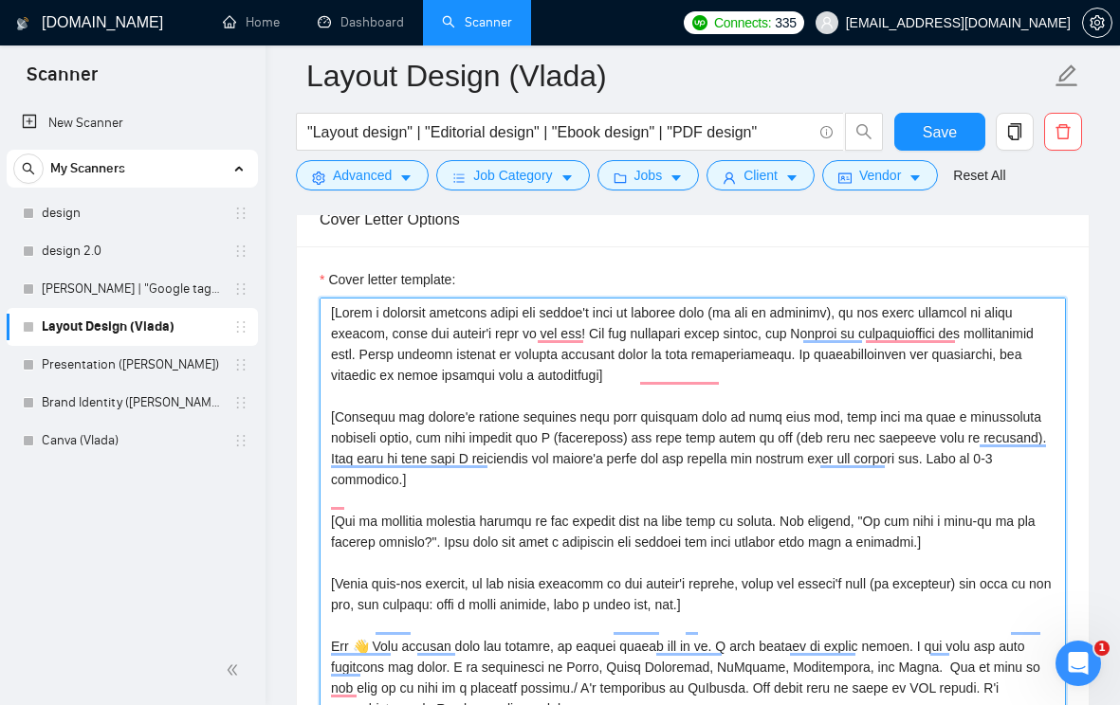
click at [332, 342] on textarea "Cover letter template:" at bounding box center [693, 611] width 746 height 627
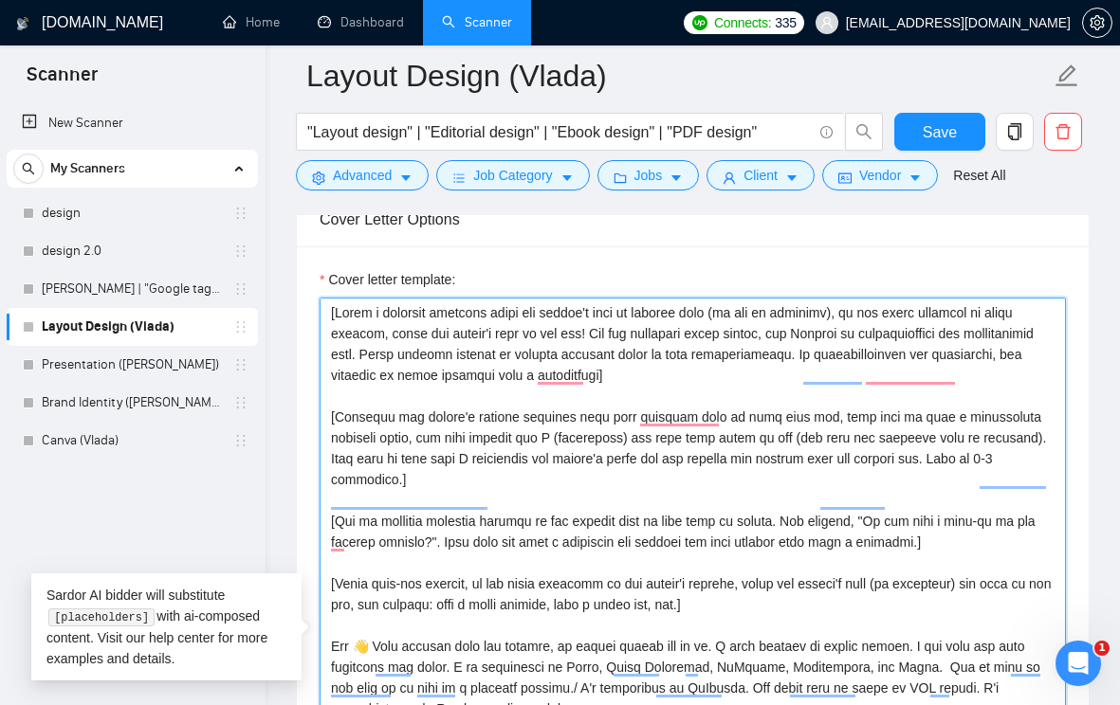
paste textarea "To enrich screen reader interactions, please activate Accessibility in Grammarl…"
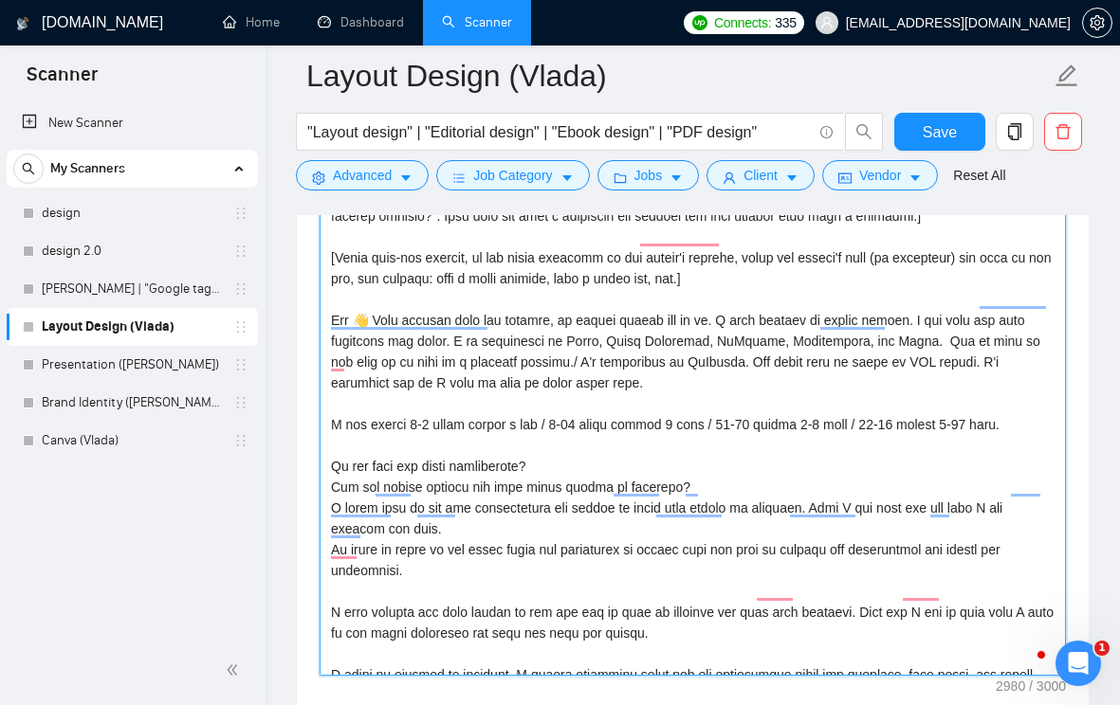
scroll to position [54, 0]
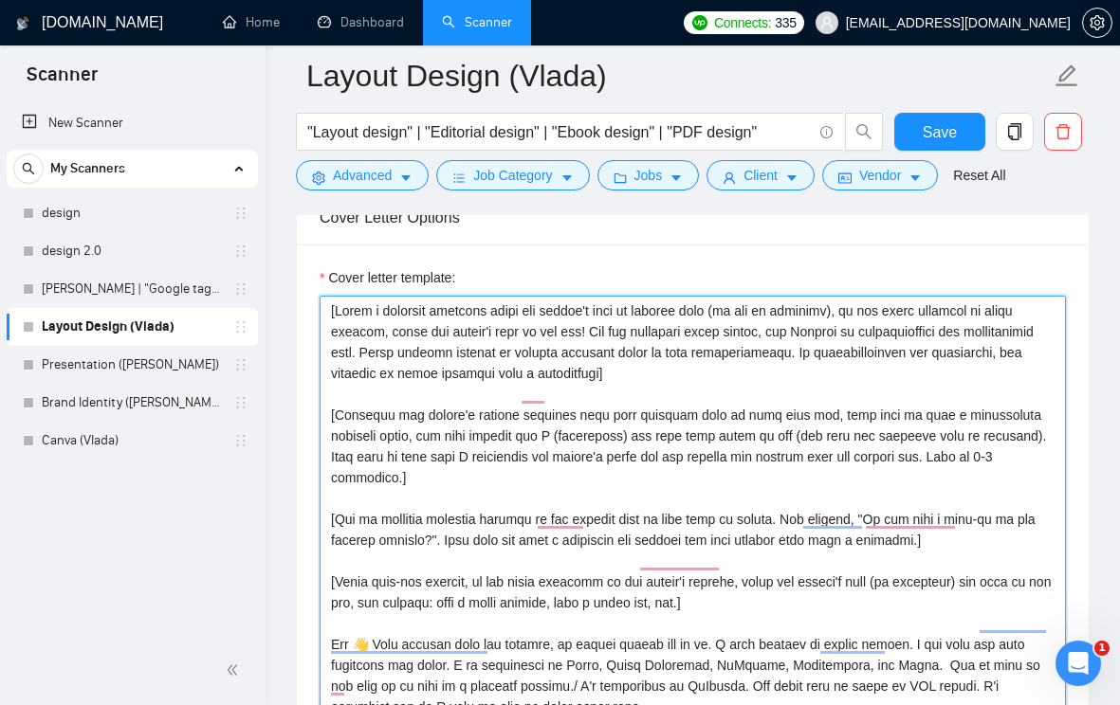
click at [389, 349] on textarea "Cover letter template:" at bounding box center [693, 609] width 746 height 627
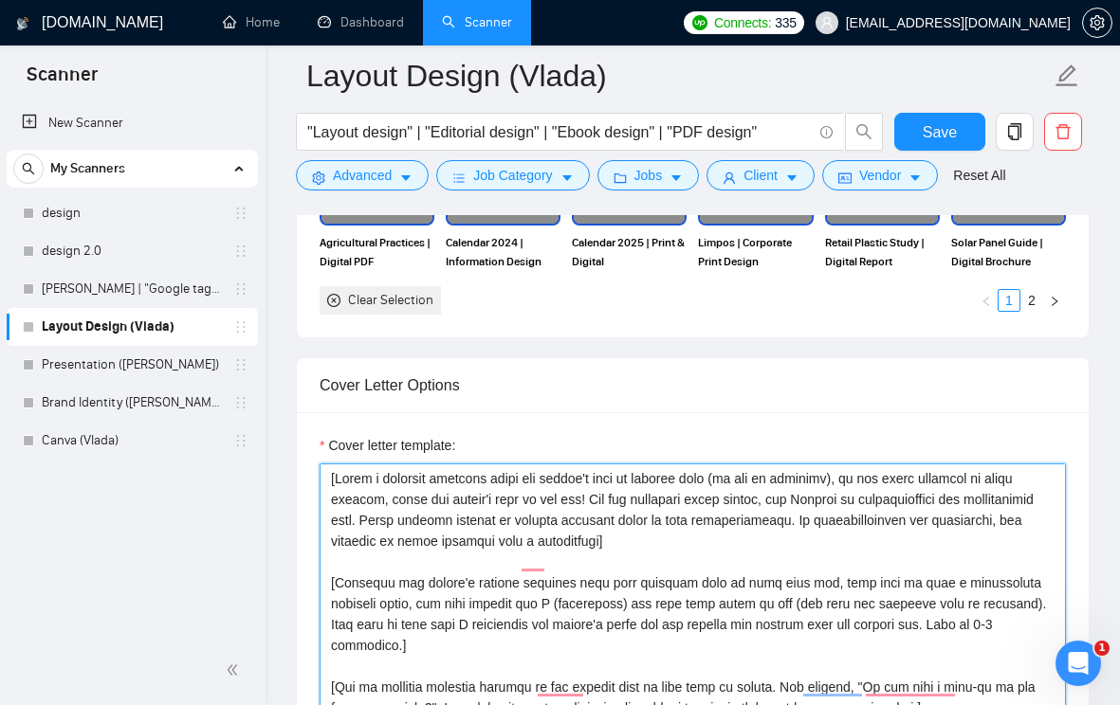
paste textarea "To enrich screen reader interactions, please activate Accessibility in Grammarl…"
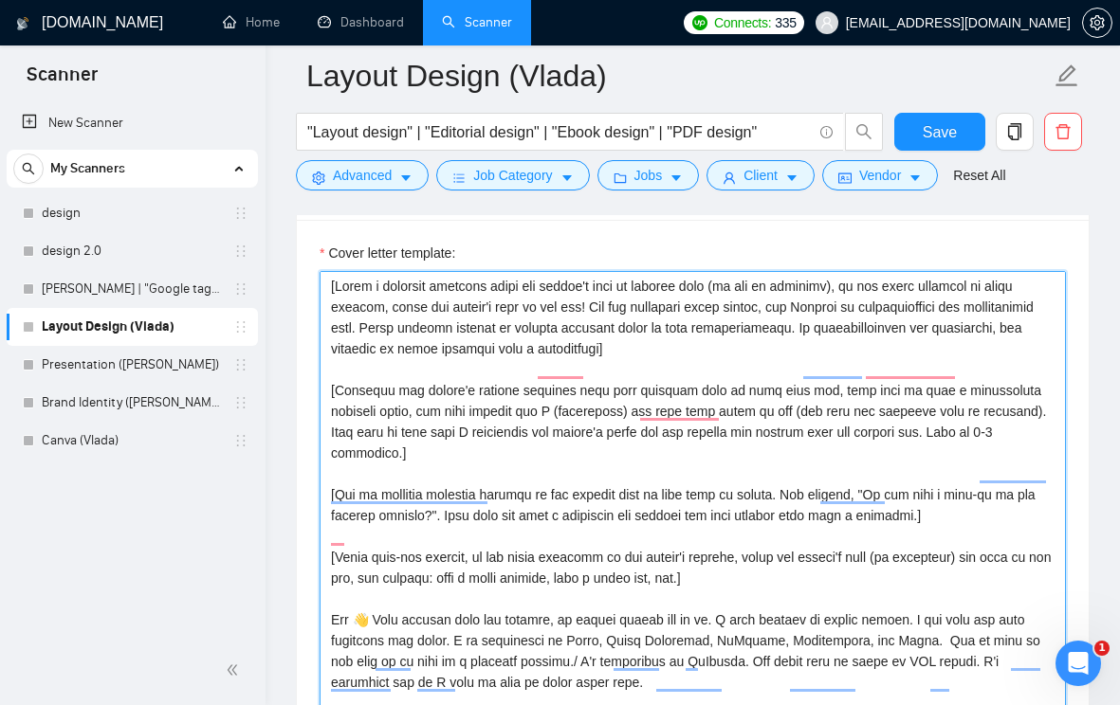
click at [439, 332] on textarea "Cover letter template:" at bounding box center [693, 584] width 746 height 627
paste textarea "To enrich screen reader interactions, please activate Accessibility in Grammarl…"
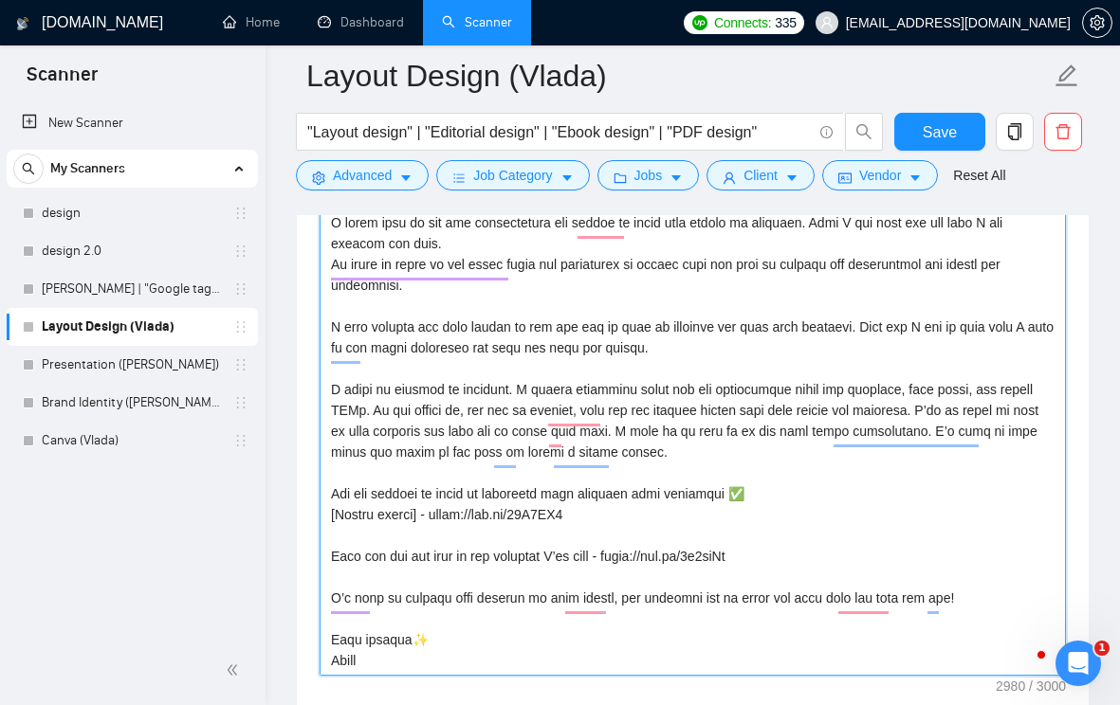
paste textarea "[Greeting] Hi [Clien"
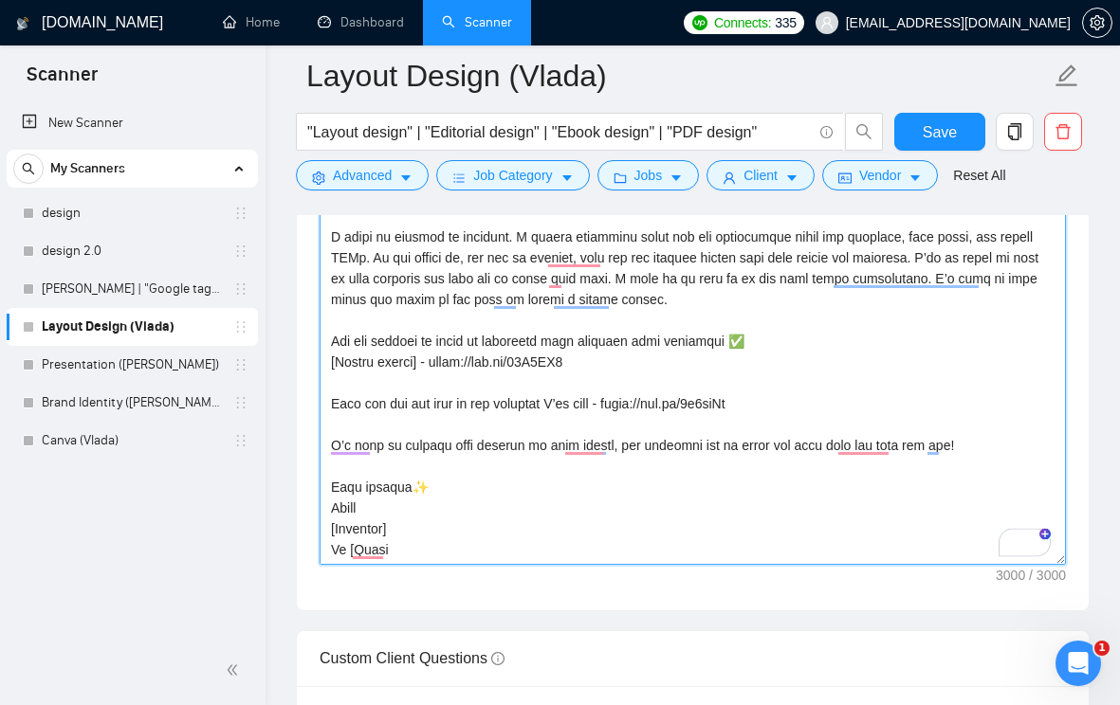
paste textarea "To enrich screen reader interactions, please activate Accessibility in Grammarl…"
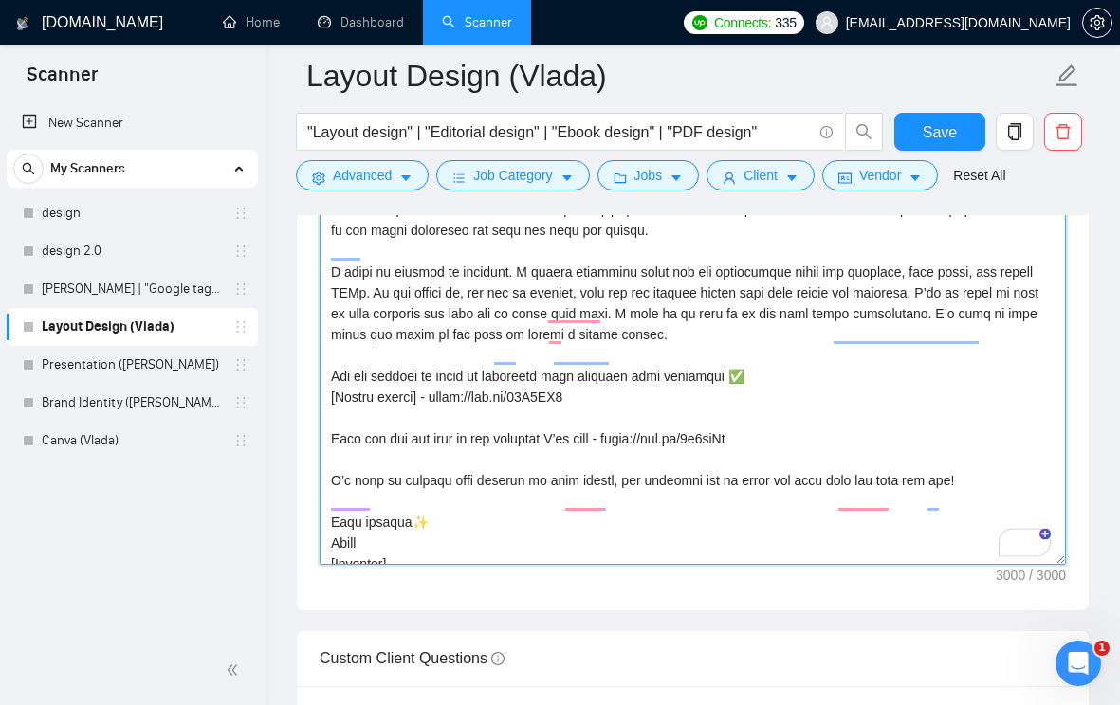
click at [368, 363] on textarea "Cover letter template:" at bounding box center [693, 251] width 746 height 627
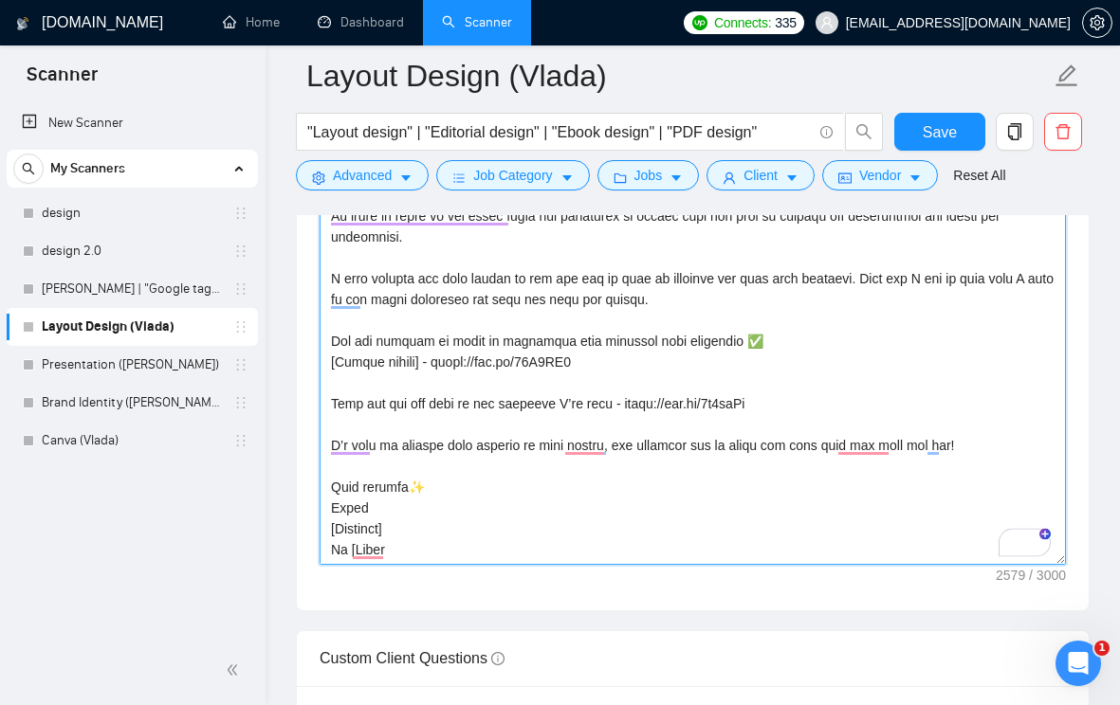
drag, startPoint x: 414, startPoint y: 582, endPoint x: 322, endPoint y: 560, distance: 94.5
click at [321, 560] on div "Cover Letter Options Cover letter template:" at bounding box center [693, 221] width 794 height 779
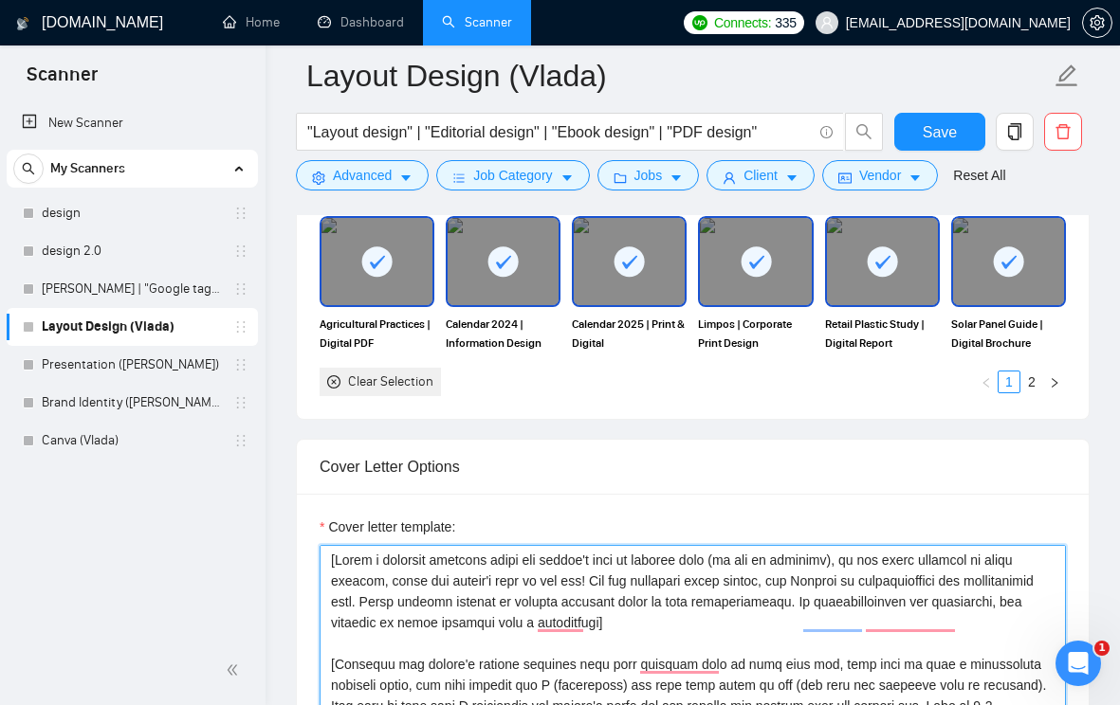
paste textarea "[Greeting] Hi [Client’s Name] 👋,"
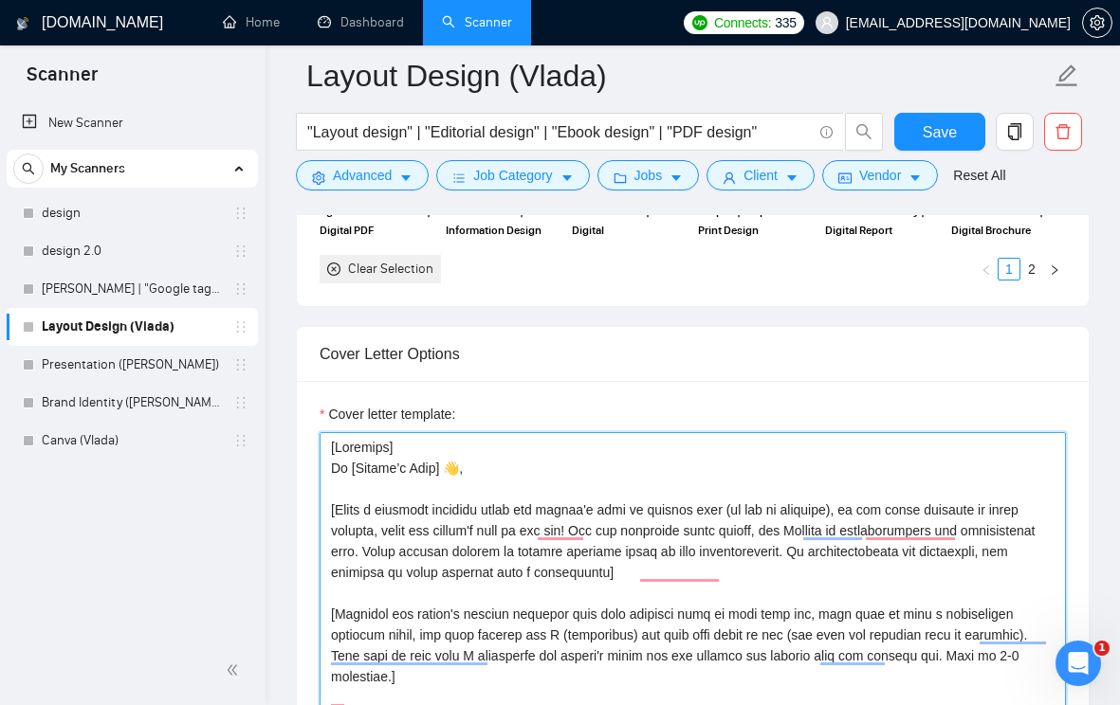
drag, startPoint x: 334, startPoint y: 499, endPoint x: 333, endPoint y: 475, distance: 23.7
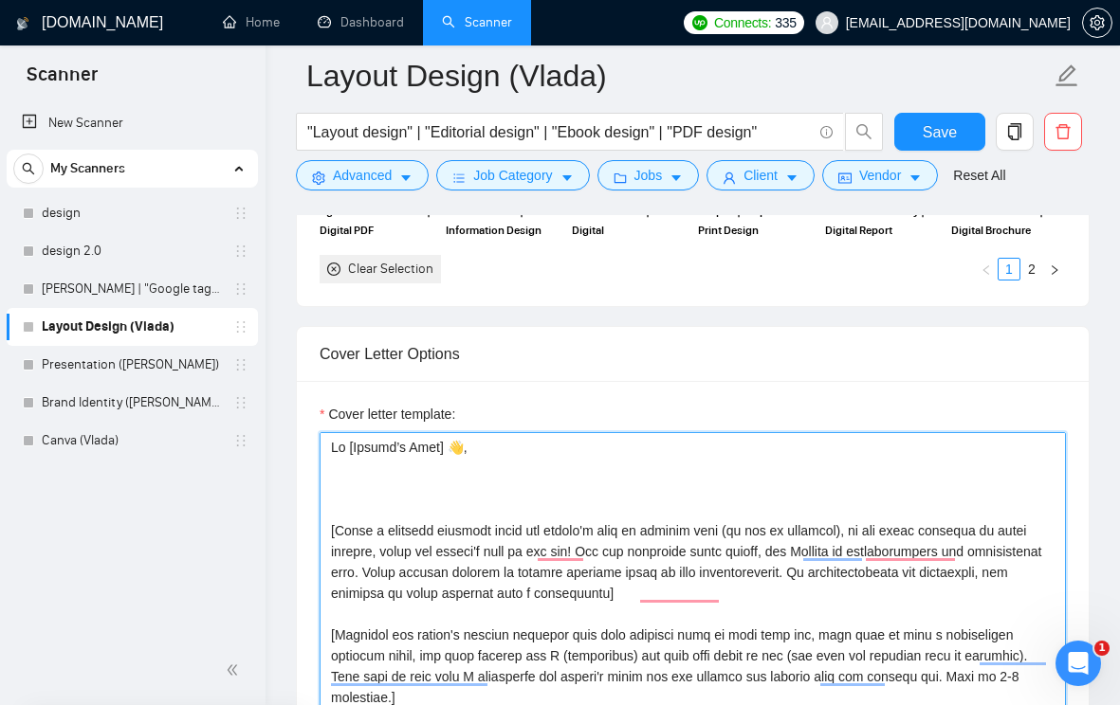
paste textarea "I came across your job posting and it immediately caught my attention. I love w…"
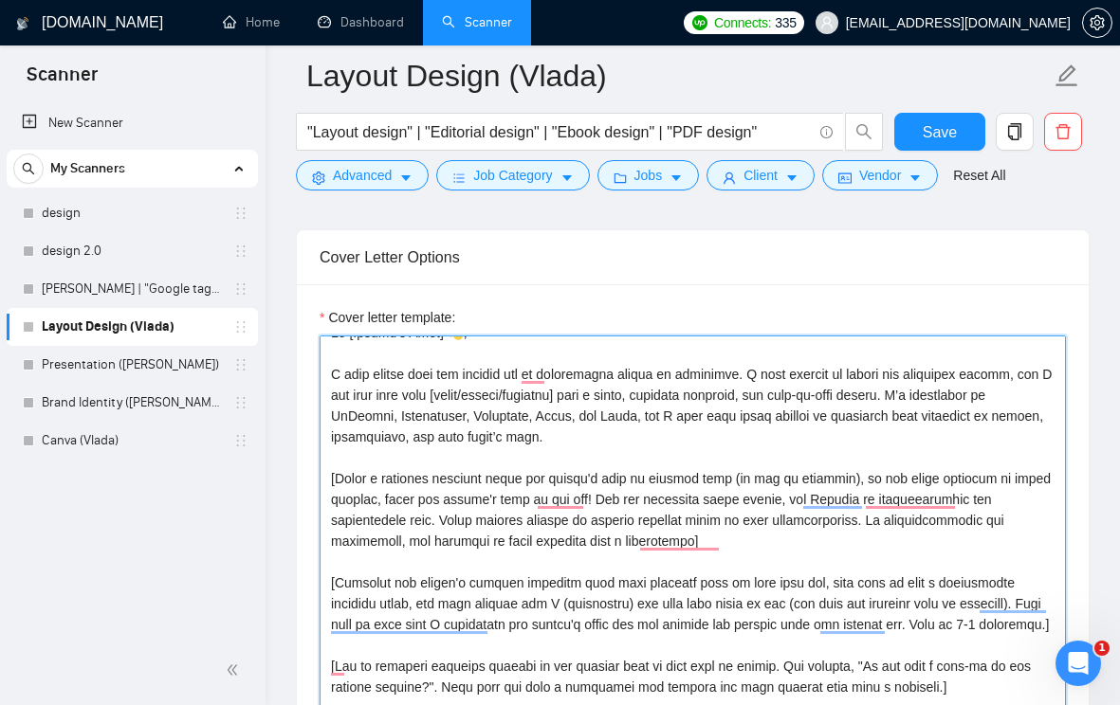
scroll to position [2198, 0]
drag, startPoint x: 445, startPoint y: 549, endPoint x: 338, endPoint y: 513, distance: 113.0
click at [337, 513] on textarea "Cover letter template:" at bounding box center [693, 648] width 746 height 627
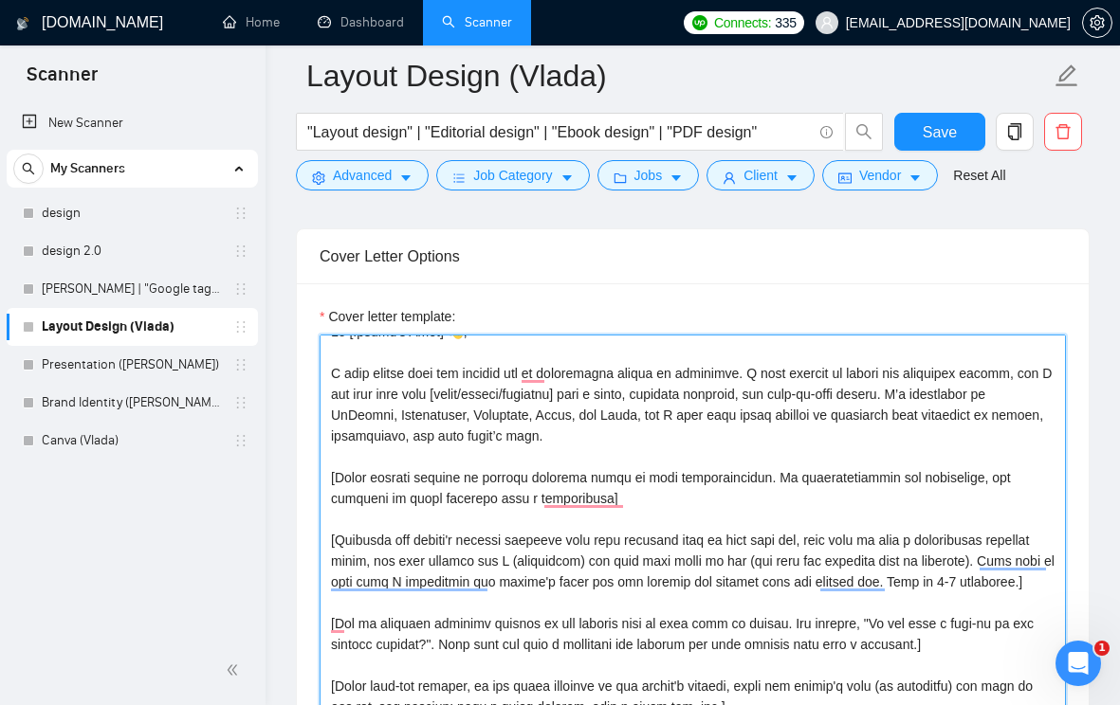
click at [682, 523] on textarea "Cover letter template:" at bounding box center [693, 648] width 746 height 627
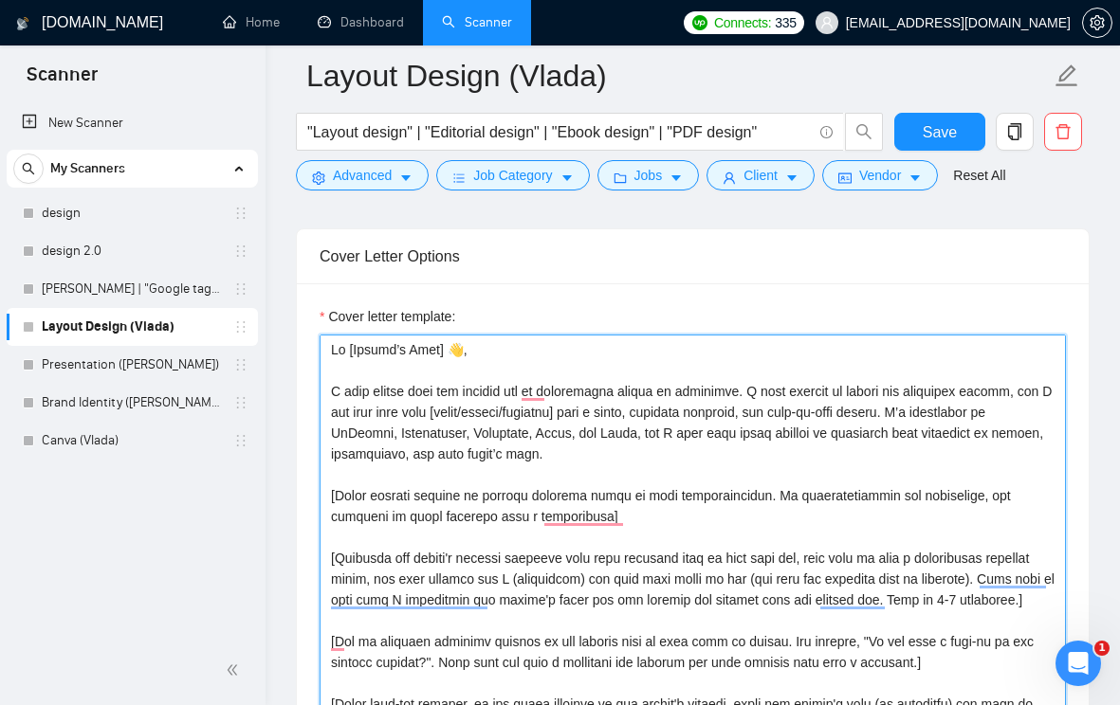
click at [800, 474] on textarea "Cover letter template:" at bounding box center [693, 648] width 746 height 627
click at [776, 482] on textarea "Cover letter template:" at bounding box center [693, 648] width 746 height 627
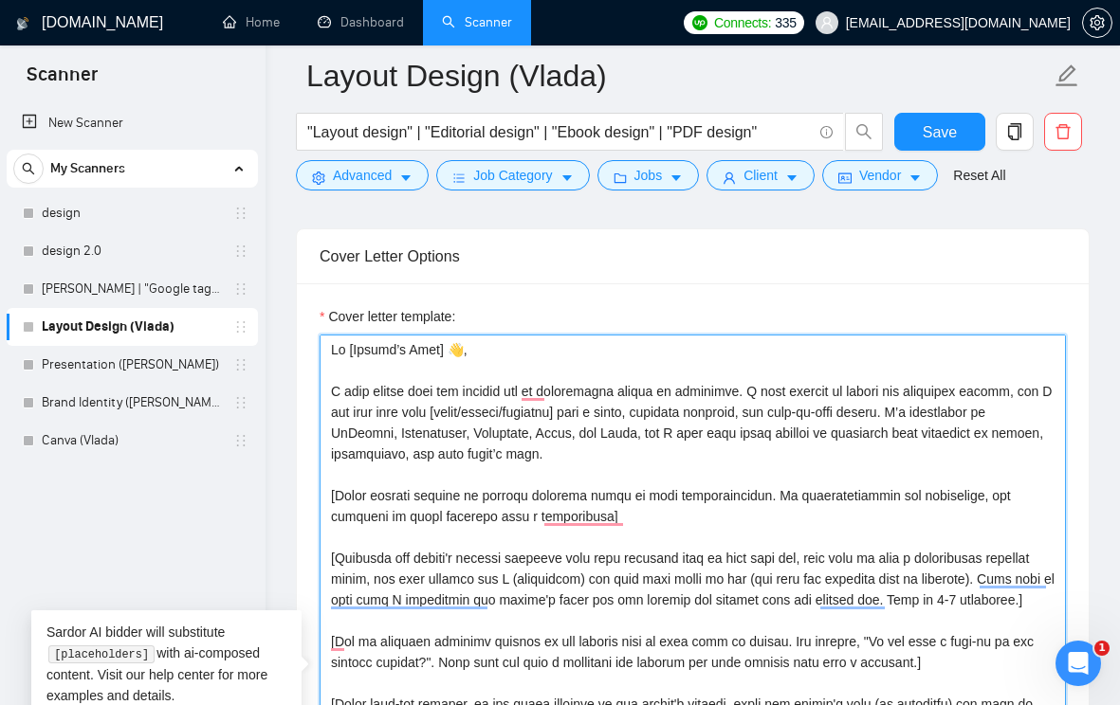
click at [937, 503] on textarea "Cover letter template:" at bounding box center [693, 648] width 746 height 627
drag, startPoint x: 914, startPoint y: 422, endPoint x: 995, endPoint y: 419, distance: 80.6
click at [995, 419] on textarea "Cover letter template:" at bounding box center [693, 648] width 746 height 627
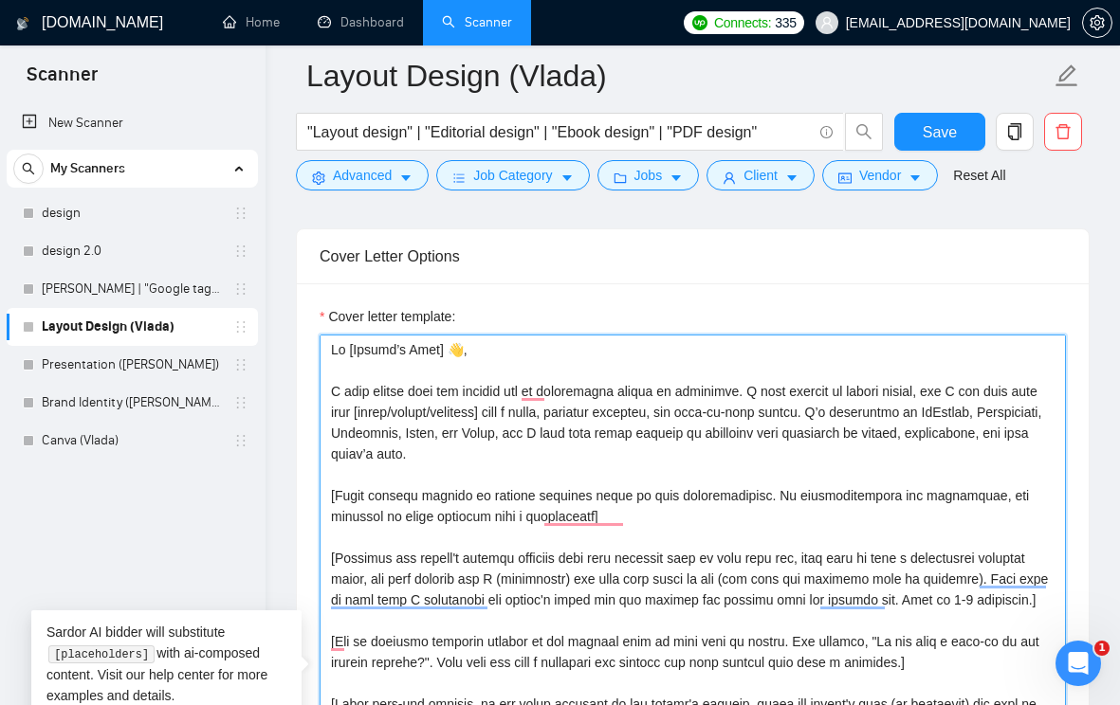
click at [539, 443] on textarea "Cover letter template:" at bounding box center [693, 648] width 746 height 627
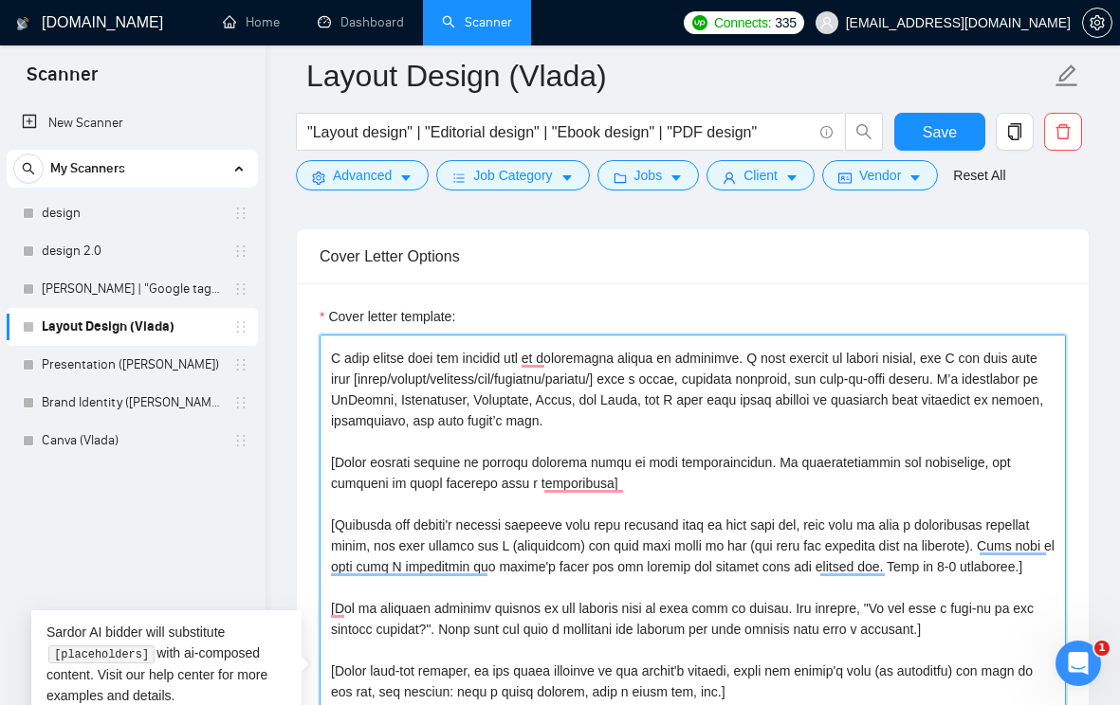
scroll to position [35, 0]
click at [744, 463] on textarea "Cover letter template:" at bounding box center [693, 648] width 746 height 627
click at [733, 449] on textarea "Cover letter template:" at bounding box center [693, 648] width 746 height 627
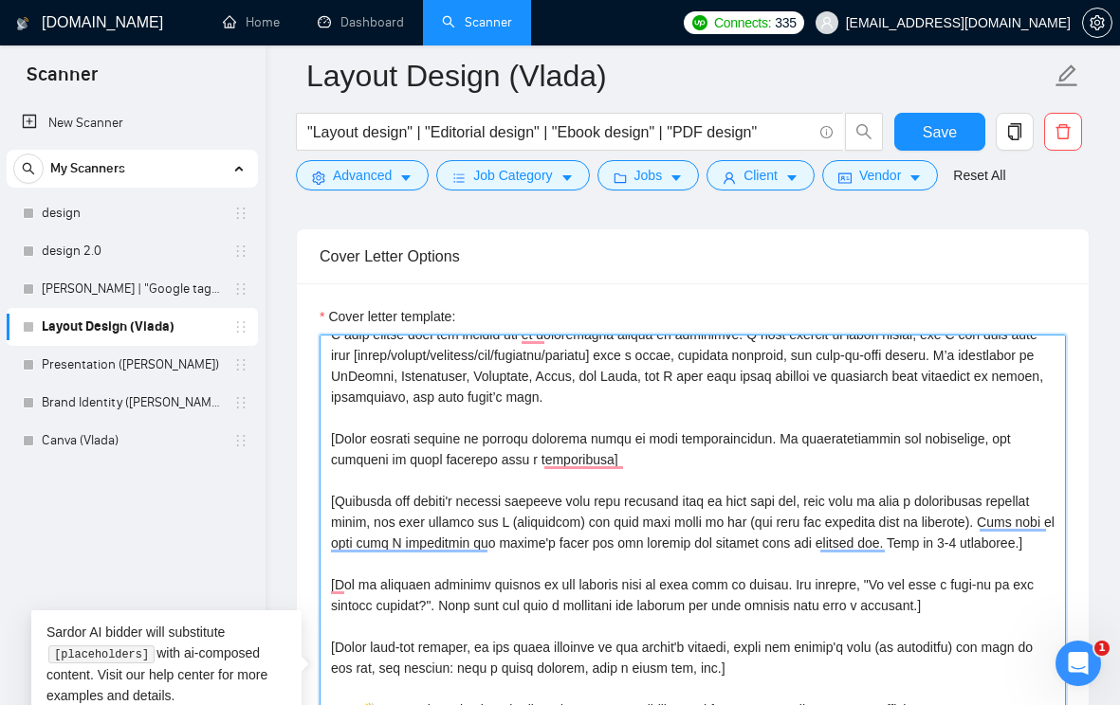
scroll to position [58, 0]
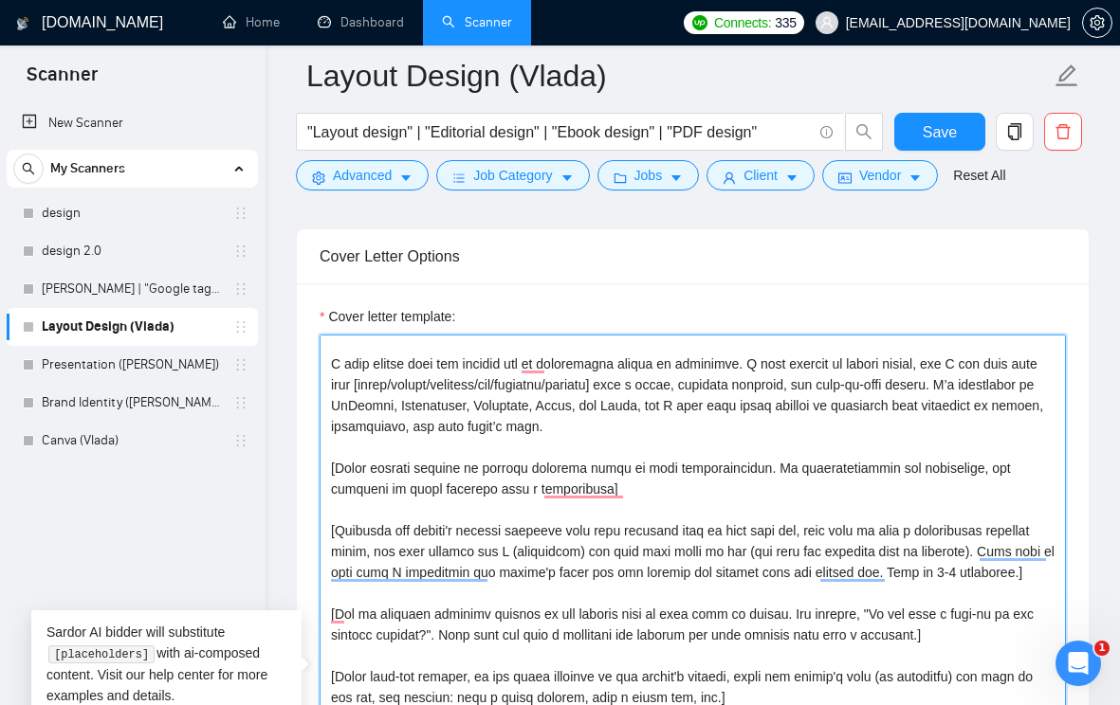
click at [838, 438] on textarea "Cover letter template:" at bounding box center [693, 648] width 746 height 627
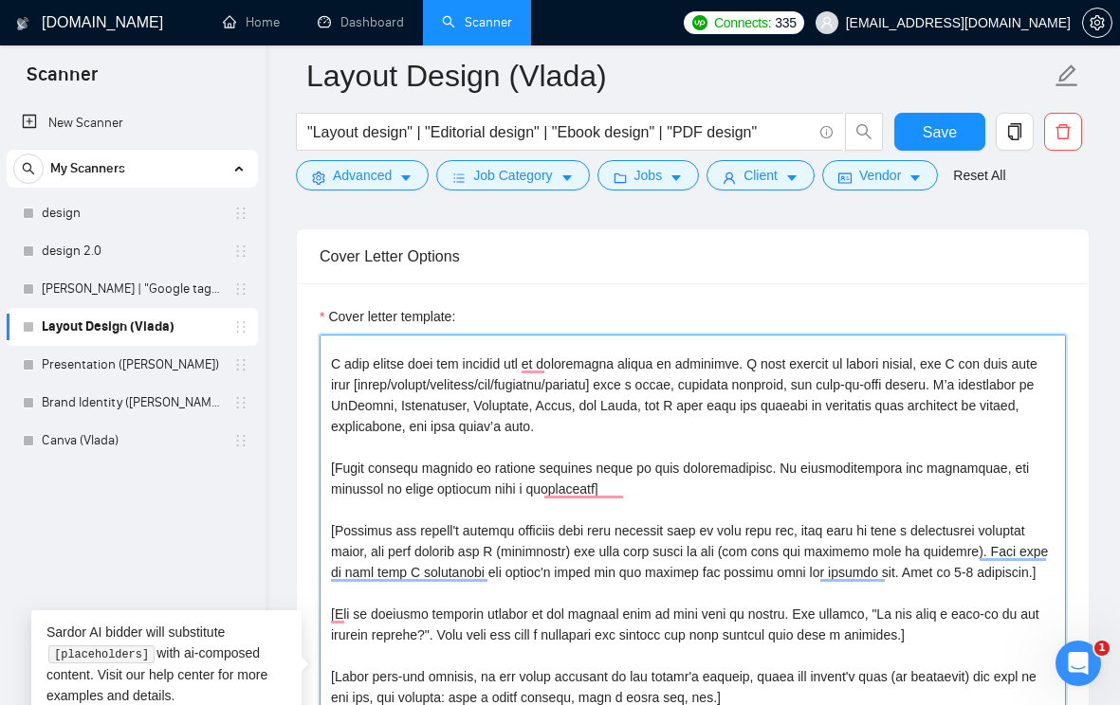
click at [839, 453] on textarea "Cover letter template:" at bounding box center [693, 648] width 746 height 627
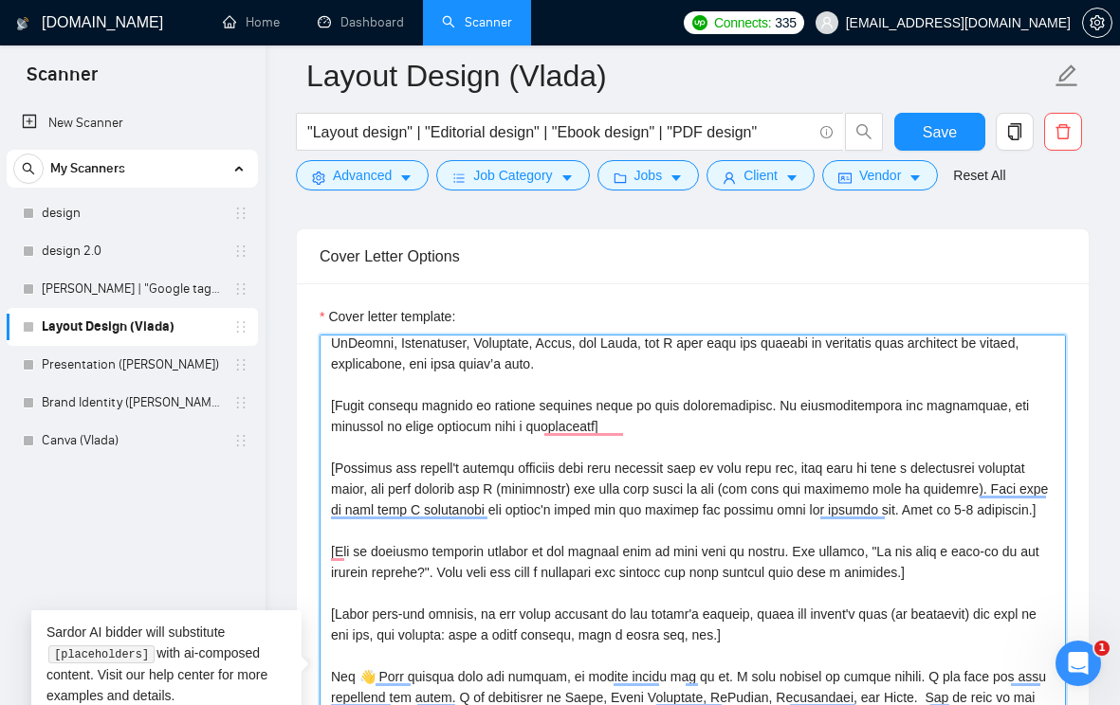
click at [390, 397] on textarea "Cover letter template:" at bounding box center [693, 648] width 746 height 627
click at [667, 478] on textarea "Cover letter template:" at bounding box center [693, 648] width 746 height 627
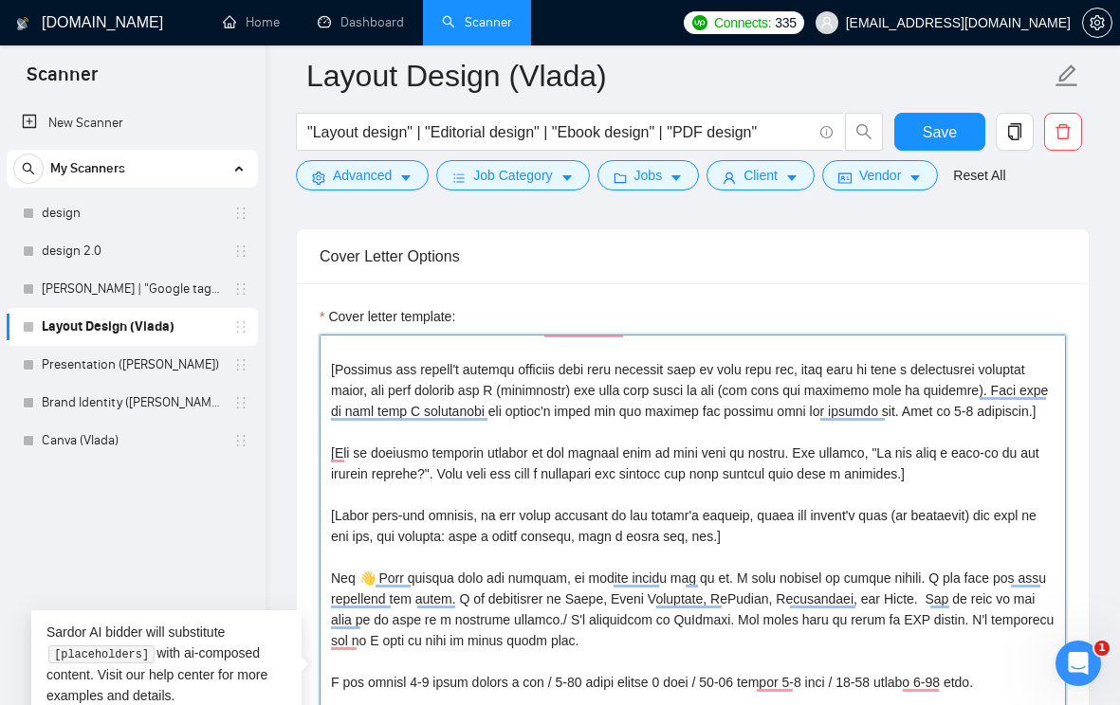
click at [847, 496] on textarea "Cover letter template:" at bounding box center [693, 648] width 746 height 627
click at [491, 492] on textarea "Cover letter template:" at bounding box center [693, 648] width 746 height 627
drag, startPoint x: 888, startPoint y: 483, endPoint x: 458, endPoint y: 503, distance: 431.0
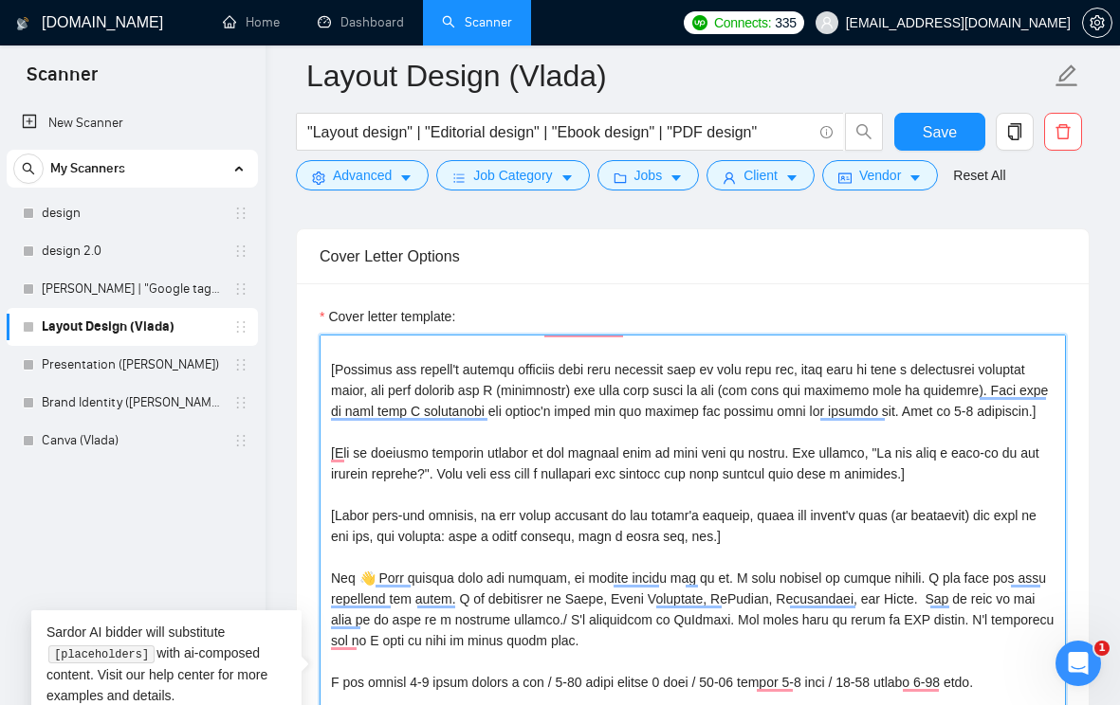
click at [458, 503] on textarea "Cover letter template:" at bounding box center [693, 648] width 746 height 627
paste textarea "preferred page size or format for the document"
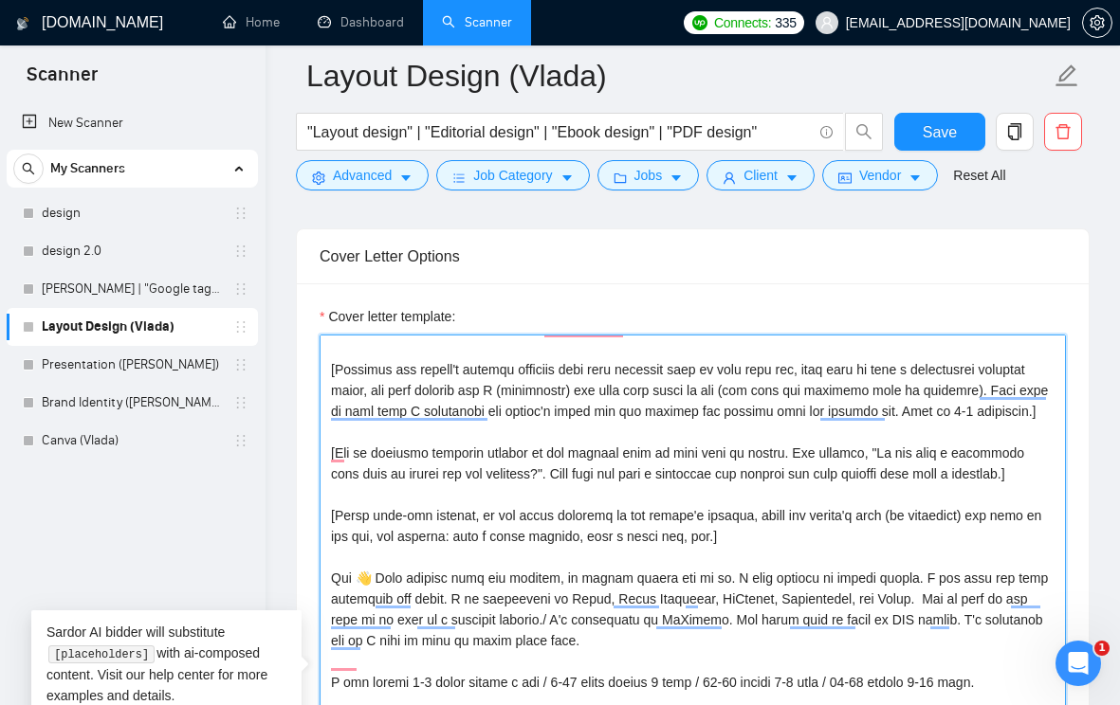
click at [583, 521] on textarea "Cover letter template:" at bounding box center [693, 648] width 746 height 627
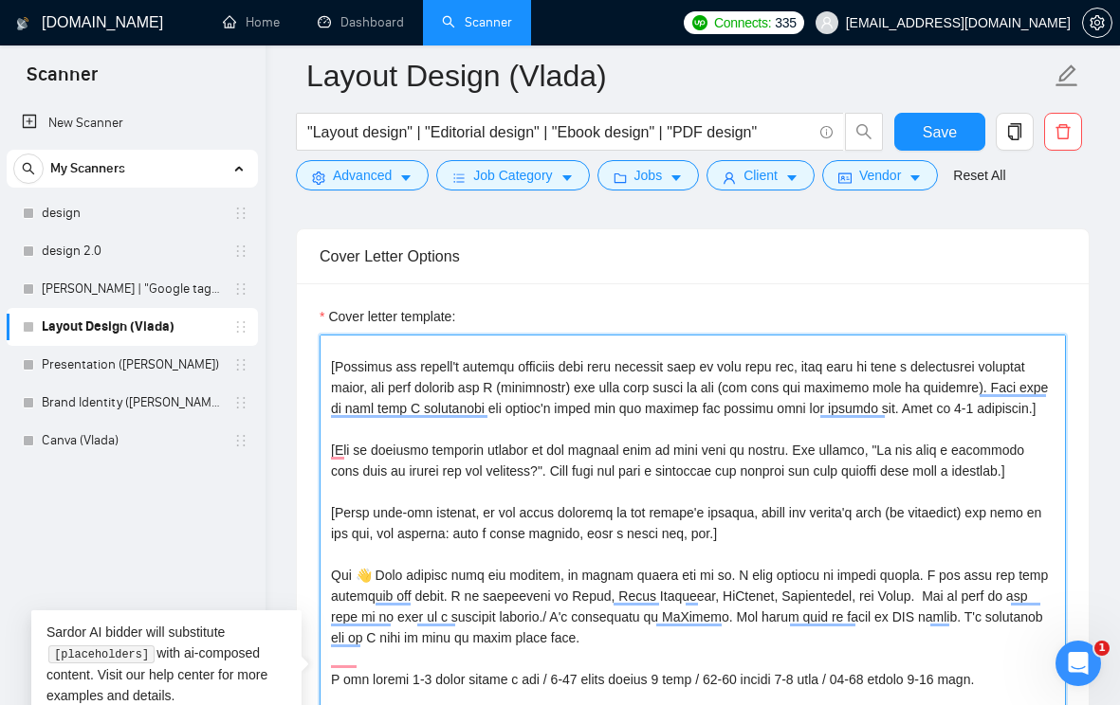
scroll to position [191, 0]
click at [978, 419] on textarea "Cover letter template:" at bounding box center [693, 648] width 746 height 627
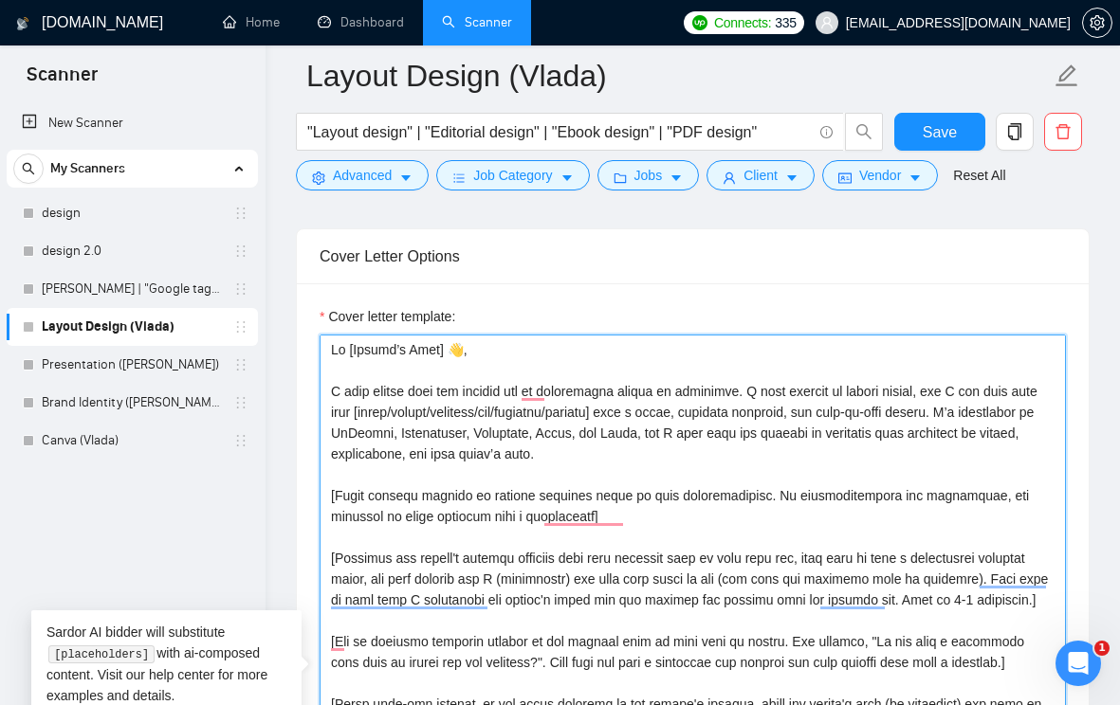
click at [1030, 442] on textarea "Cover letter template:" at bounding box center [693, 648] width 746 height 627
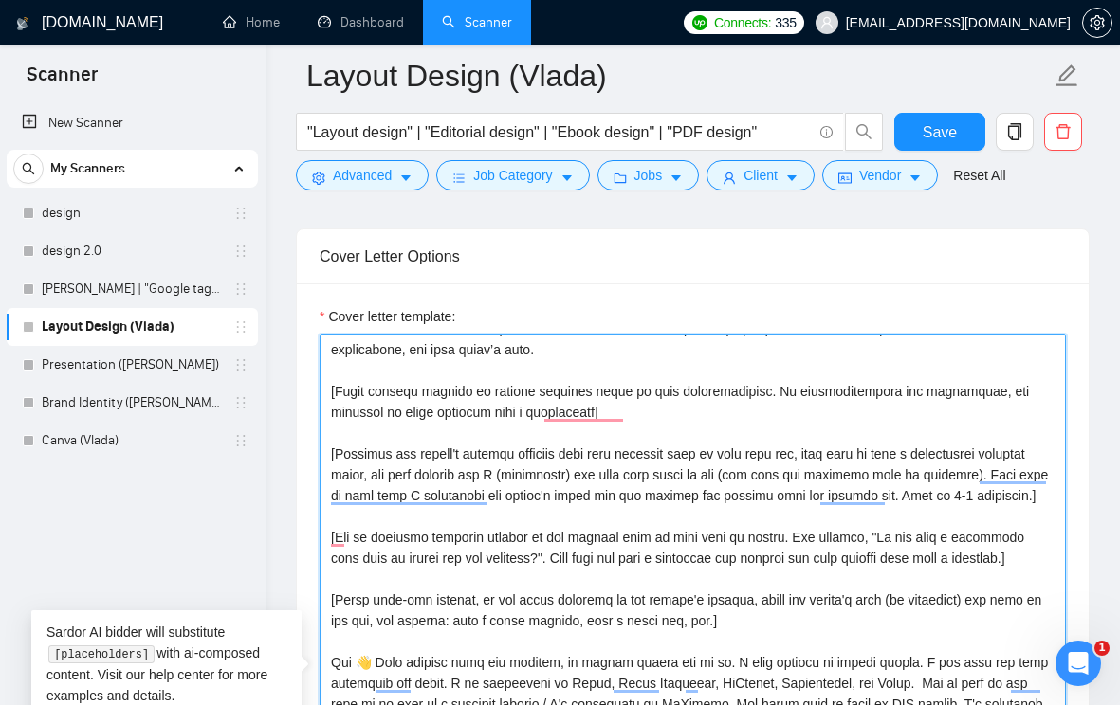
click at [715, 448] on textarea "Cover letter template:" at bounding box center [693, 648] width 746 height 627
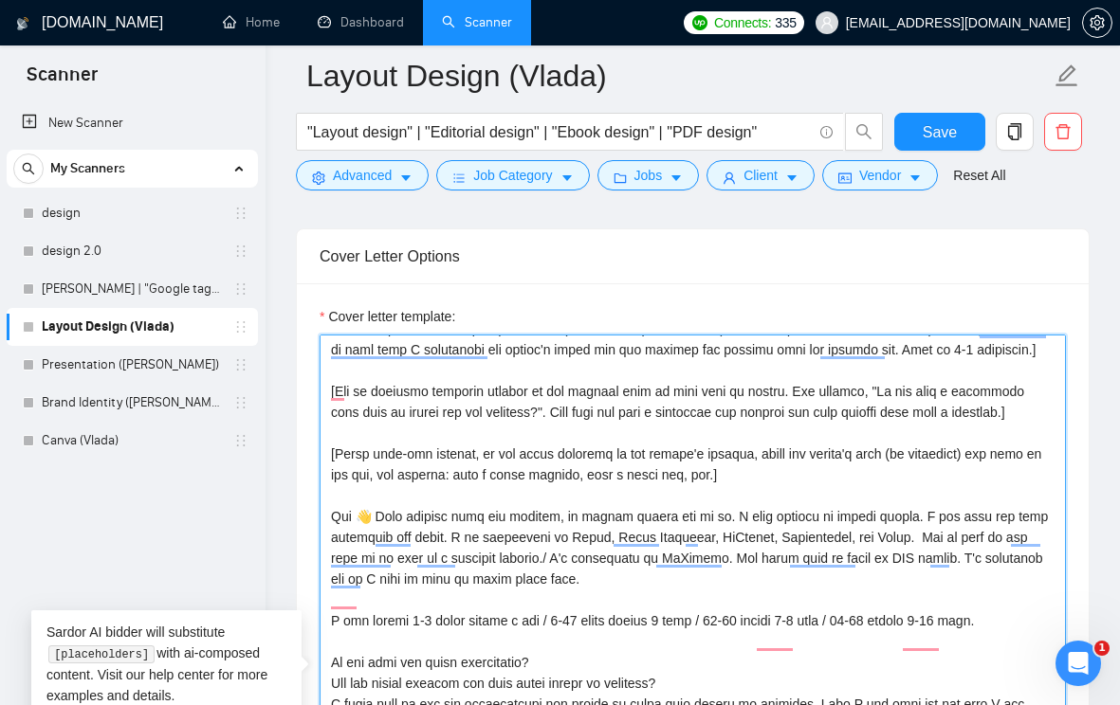
click at [585, 599] on textarea "Cover letter template:" at bounding box center [693, 648] width 746 height 627
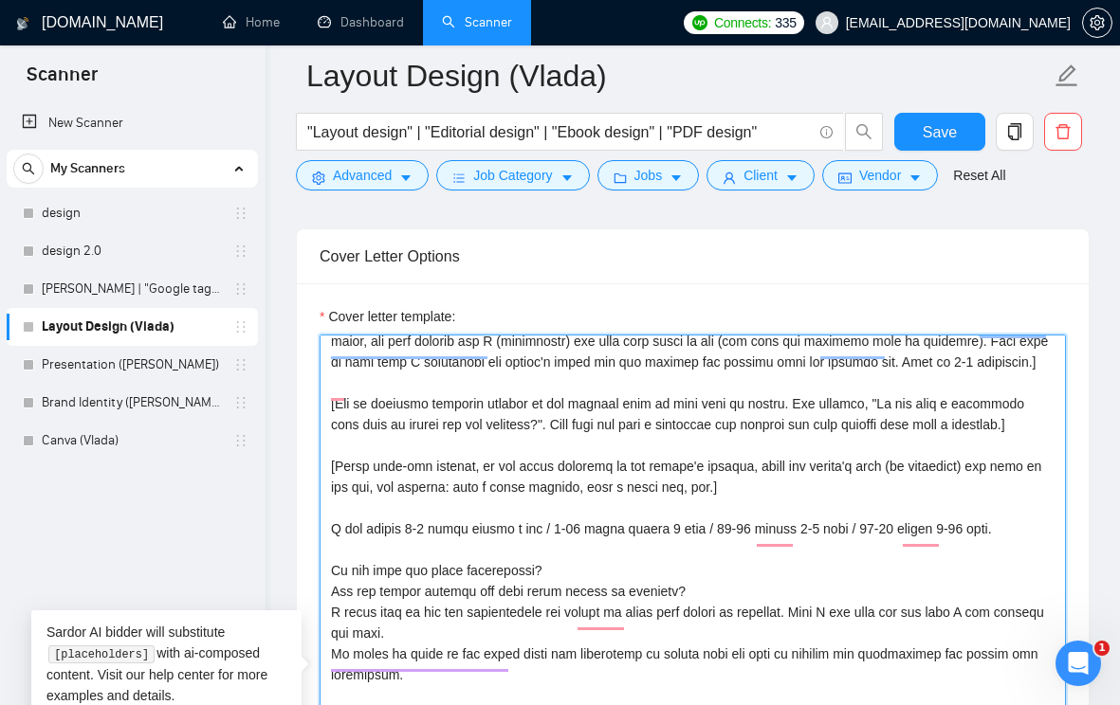
click at [613, 570] on textarea "Cover letter template:" at bounding box center [693, 648] width 746 height 627
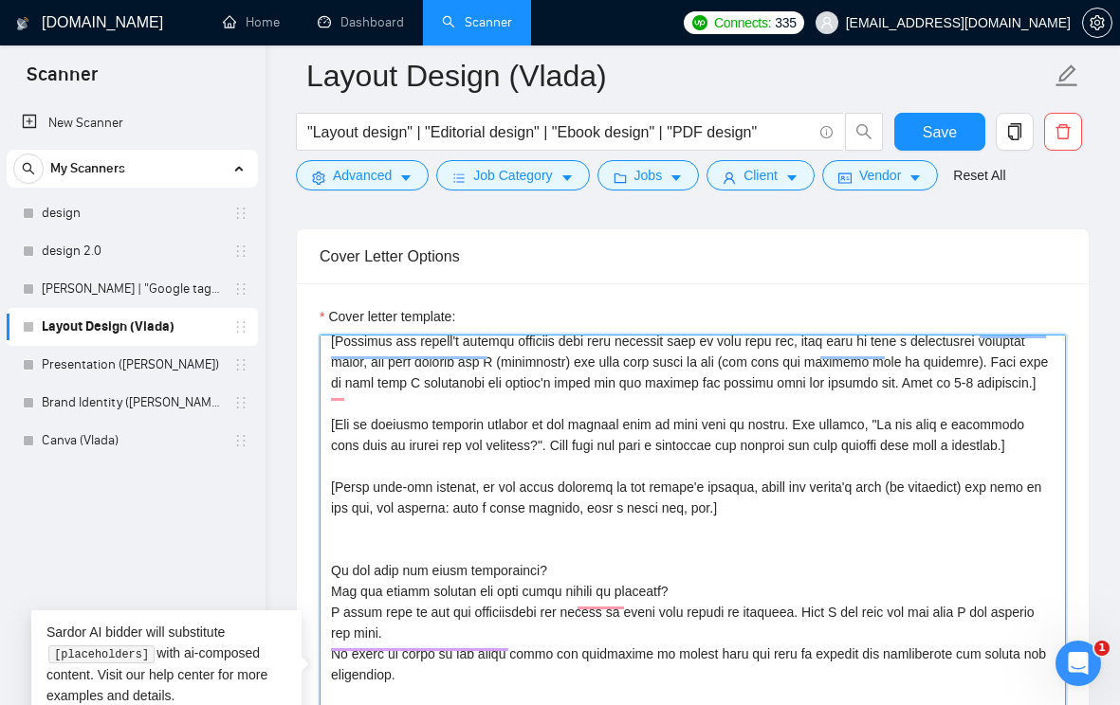
drag, startPoint x: 701, startPoint y: 607, endPoint x: 332, endPoint y: 594, distance: 369.1
click at [332, 594] on textarea "Cover letter template:" at bounding box center [693, 648] width 746 height 627
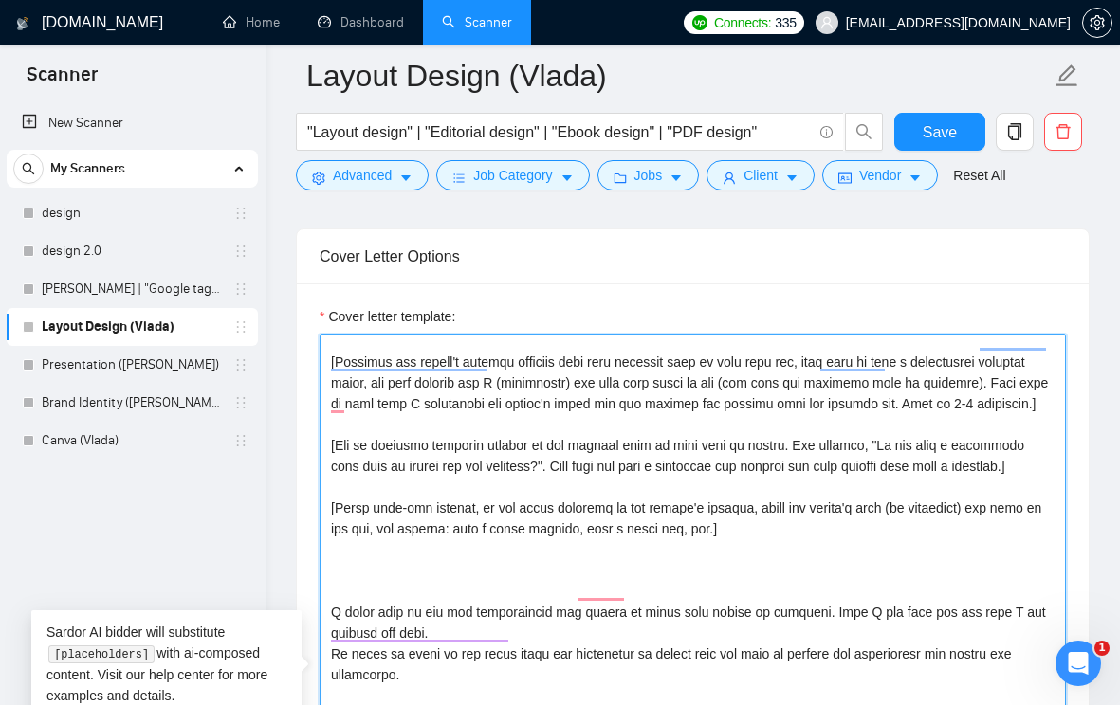
click at [452, 649] on textarea "Cover letter template:" at bounding box center [693, 648] width 746 height 627
click at [613, 521] on textarea "Cover letter template:" at bounding box center [693, 648] width 746 height 627
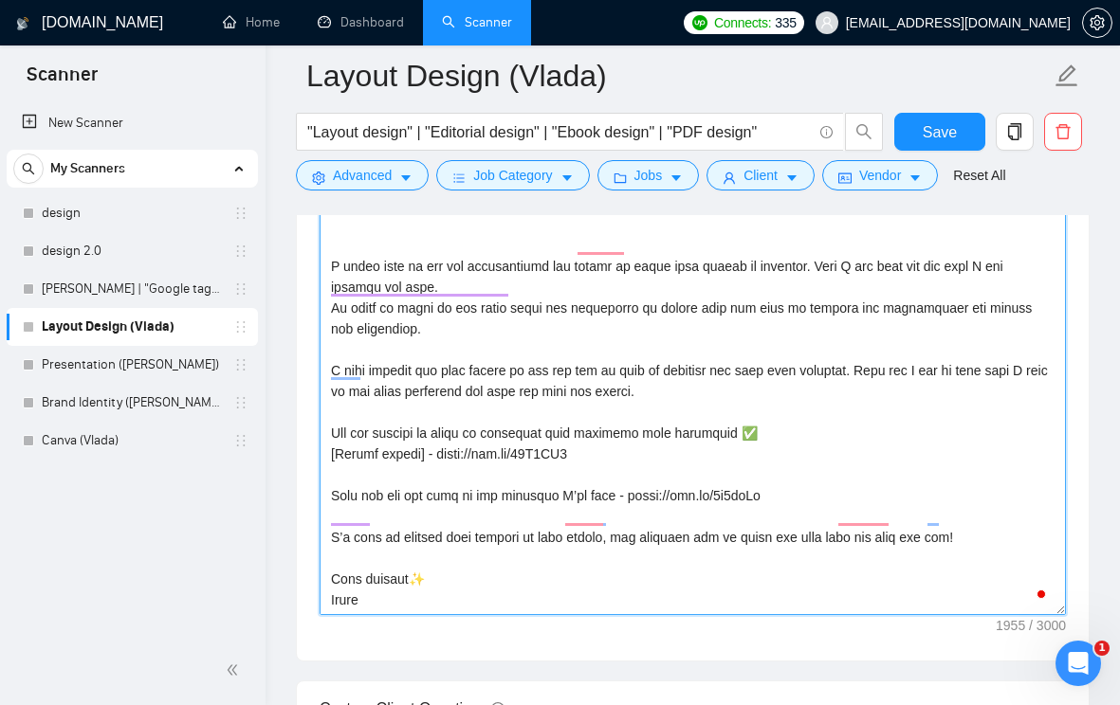
scroll to position [2588, 0]
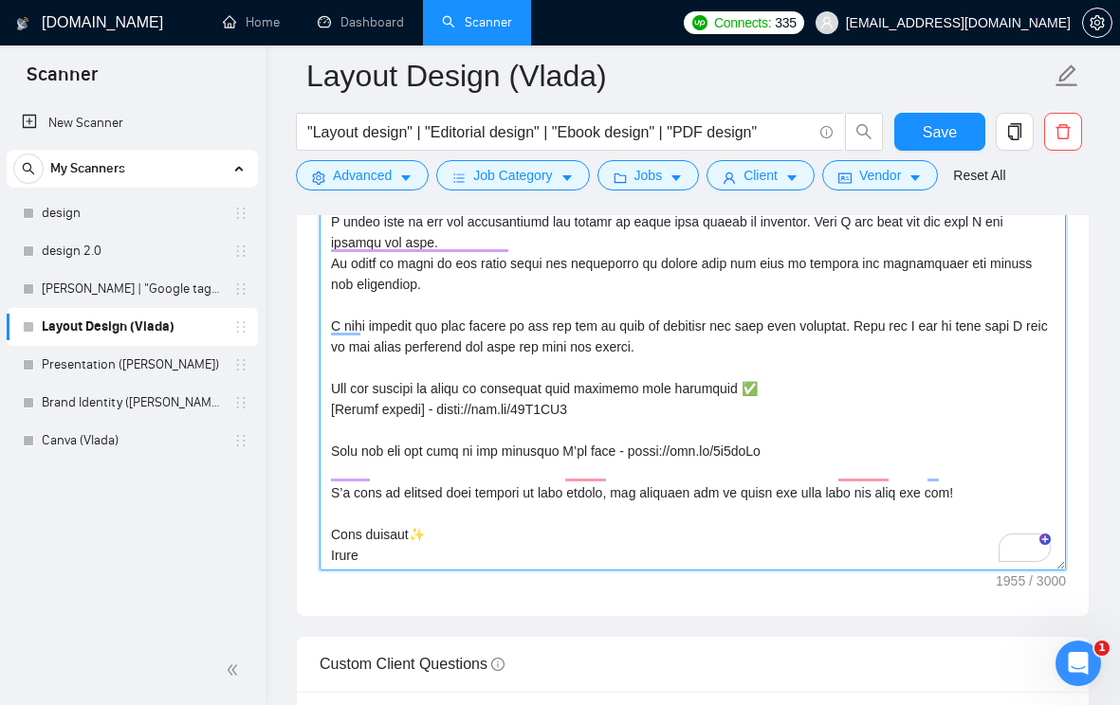
click at [562, 527] on textarea "Cover letter template:" at bounding box center [693, 257] width 746 height 627
drag, startPoint x: 783, startPoint y: 492, endPoint x: 323, endPoint y: 447, distance: 462.1
click at [323, 447] on div "Cover Letter Options Cover letter template:" at bounding box center [693, 227] width 794 height 779
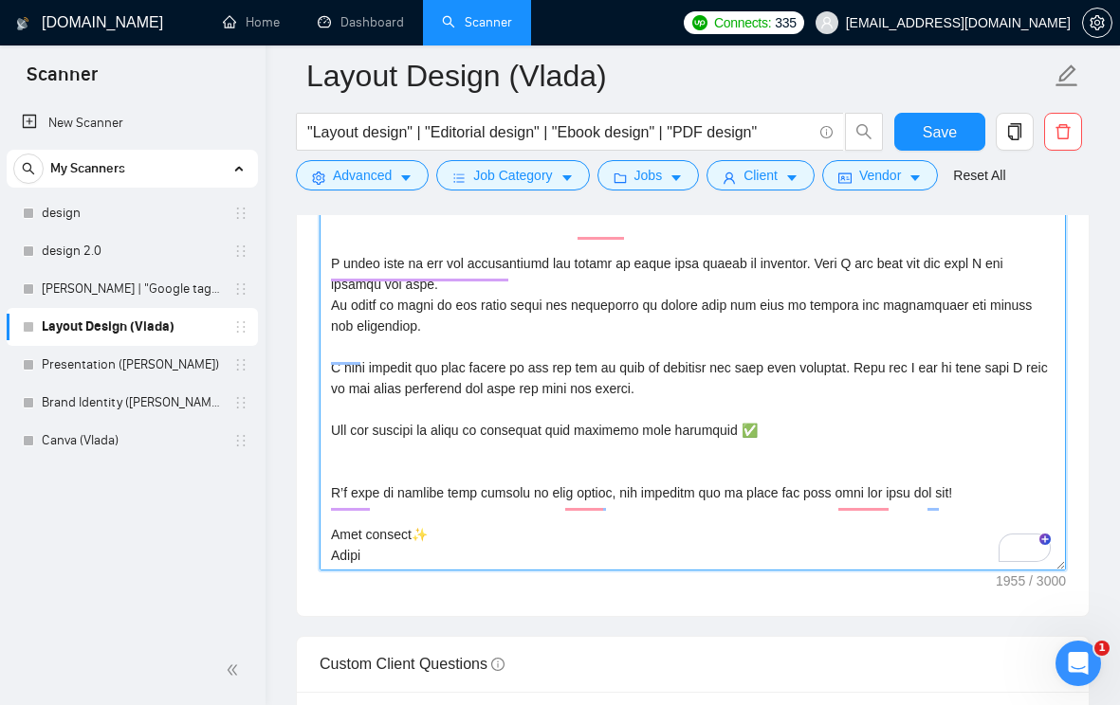
scroll to position [134, 0]
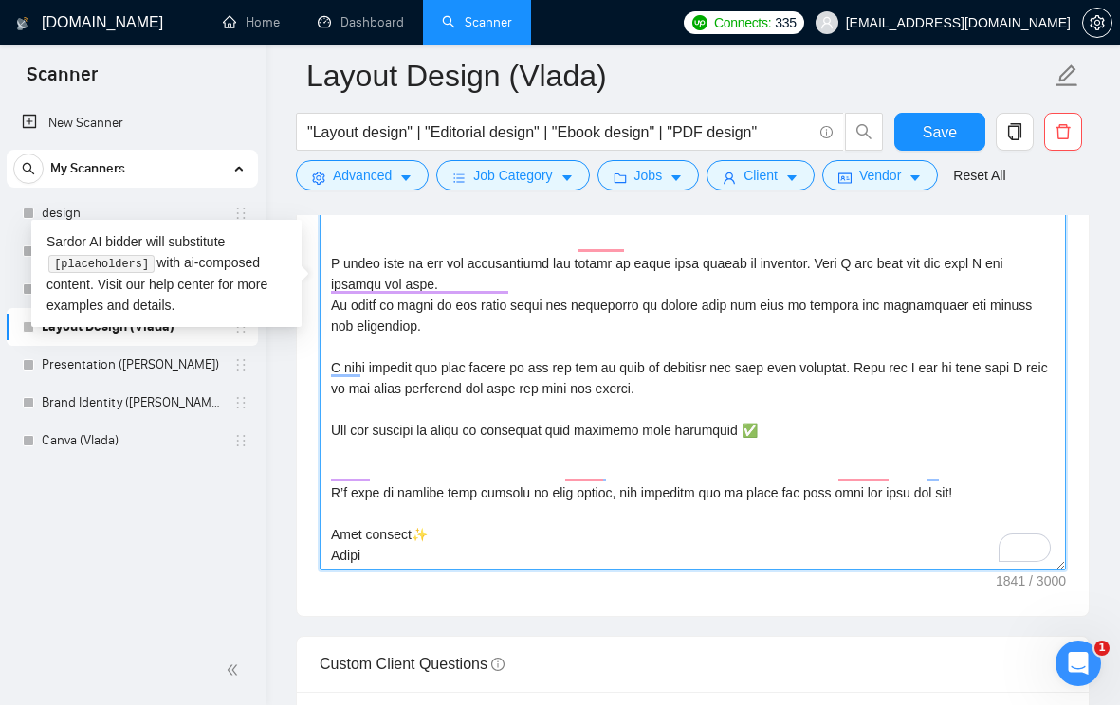
paste textarea "[Layout design] - https://bit.ly/44C2JY7 [Pitch deck / Presentation] - https://…"
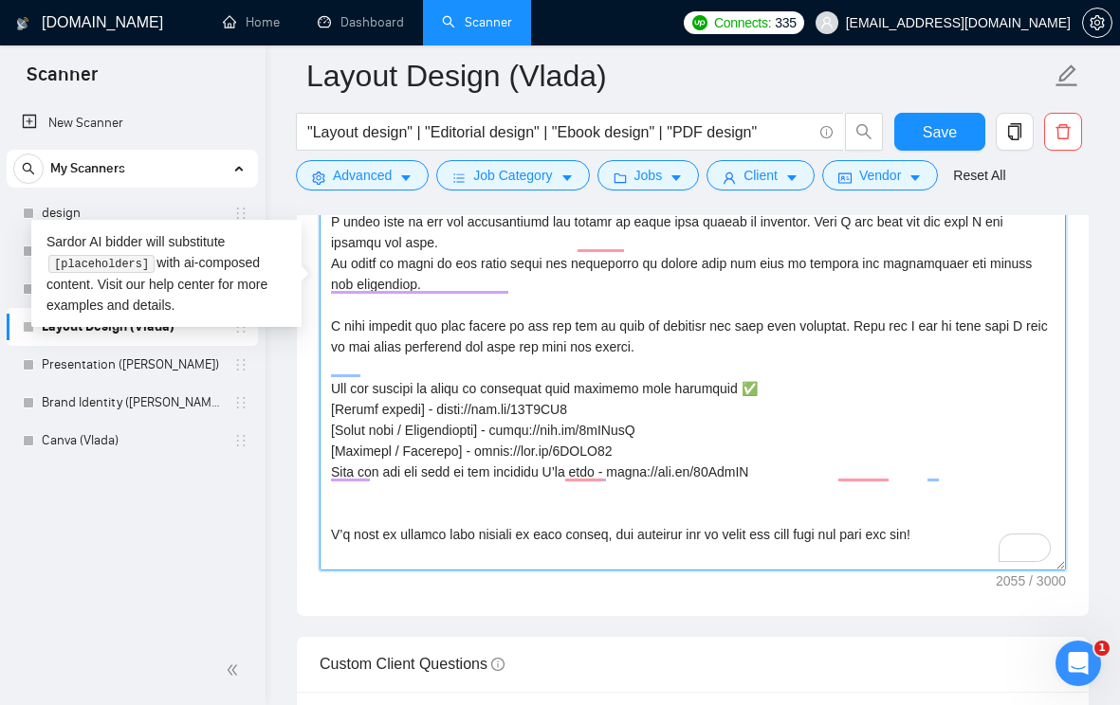
scroll to position [146, 0]
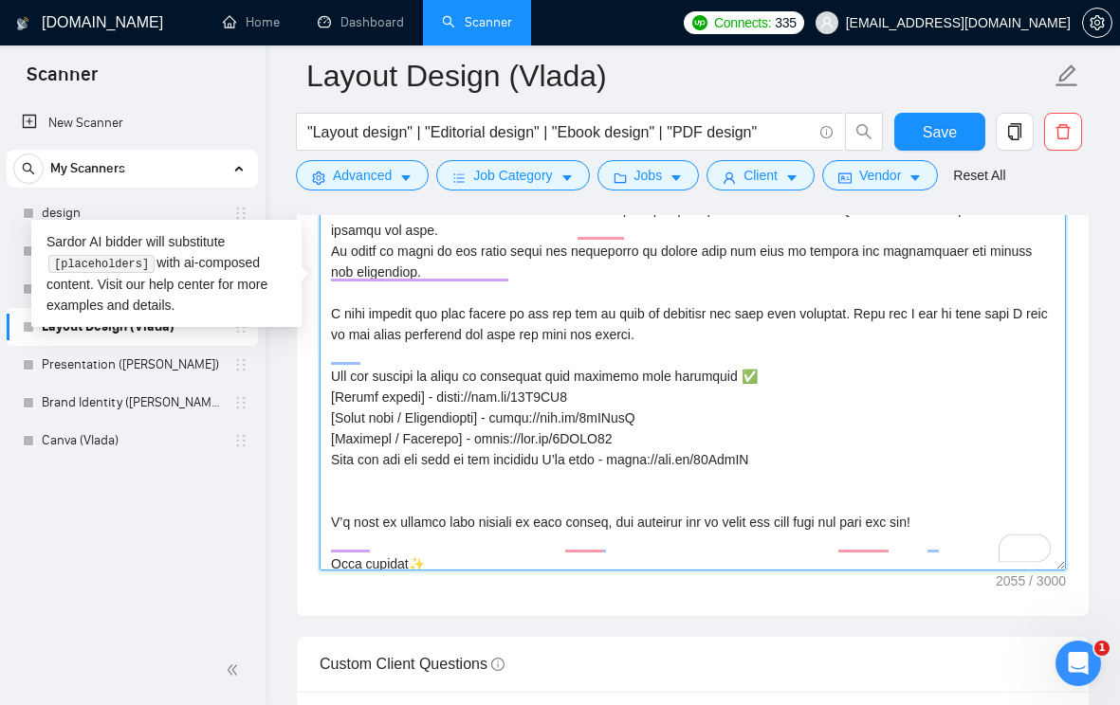
click at [432, 490] on textarea "Cover letter template:" at bounding box center [693, 257] width 746 height 627
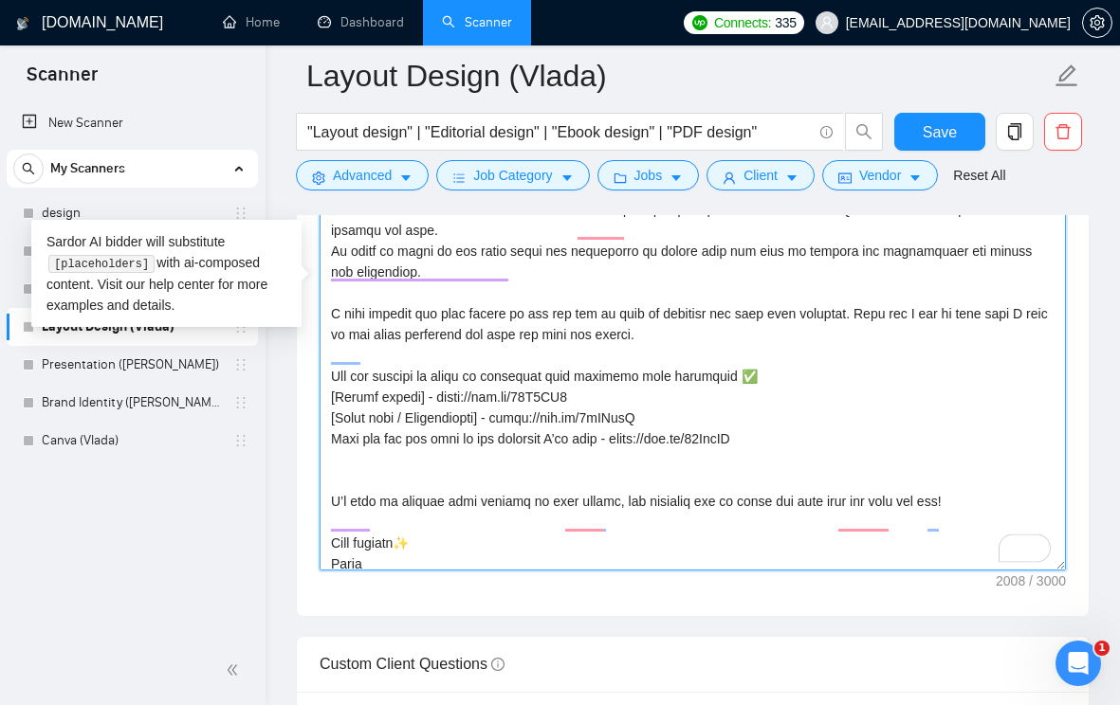
click at [385, 541] on textarea "Cover letter template:" at bounding box center [693, 257] width 746 height 627
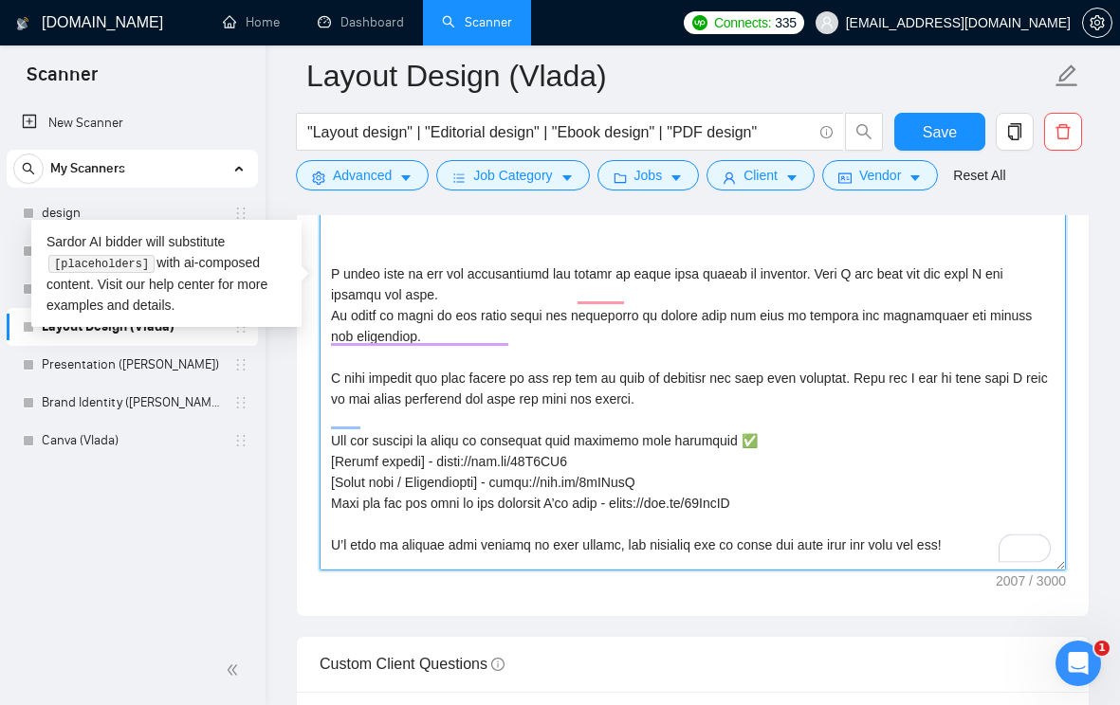
scroll to position [70, 0]
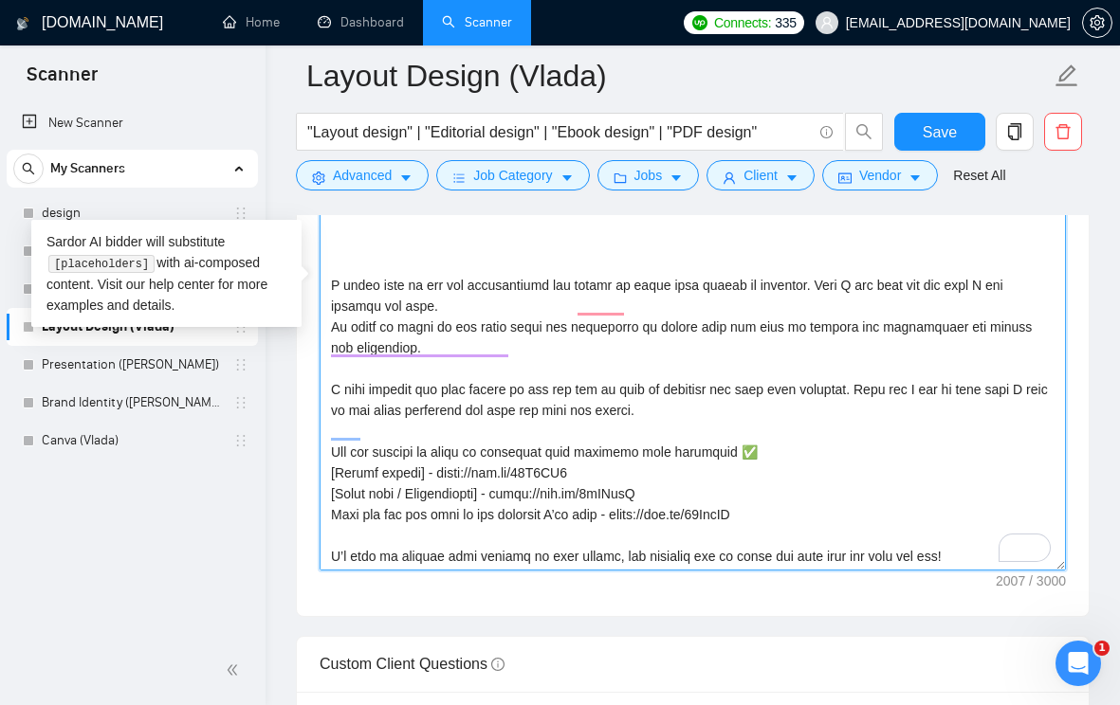
drag, startPoint x: 419, startPoint y: 401, endPoint x: 325, endPoint y: 380, distance: 96.2
click at [325, 379] on div "Cover Letter Options Cover letter template:" at bounding box center [693, 227] width 794 height 779
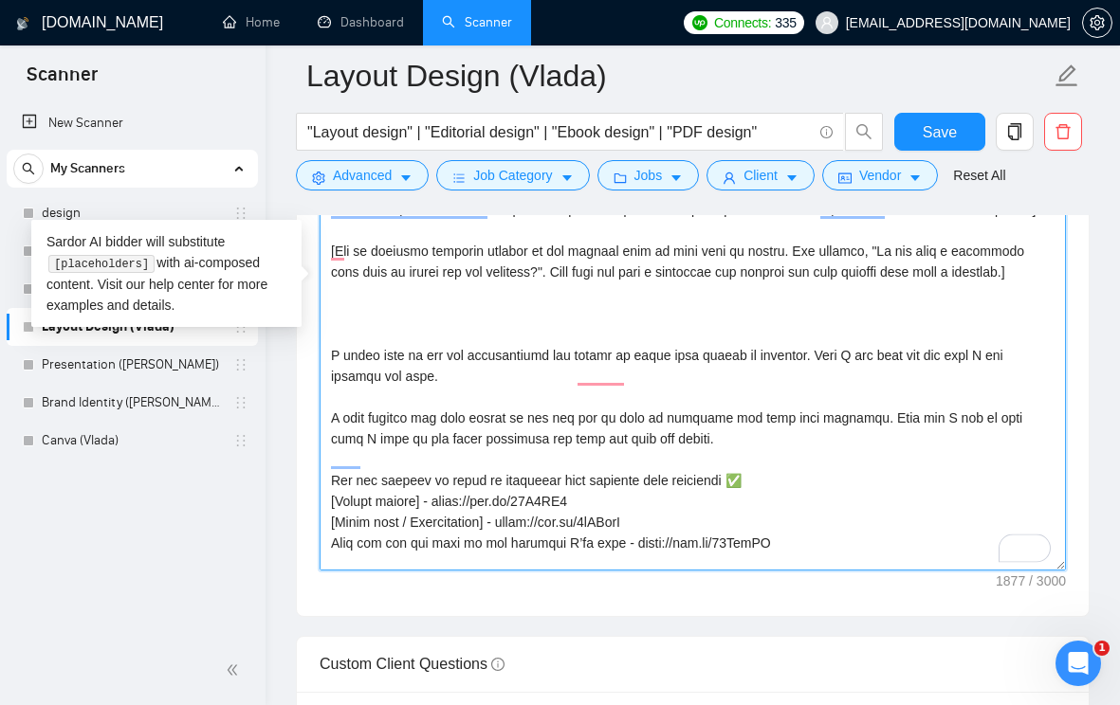
click at [432, 410] on textarea "Cover letter template:" at bounding box center [693, 257] width 746 height 627
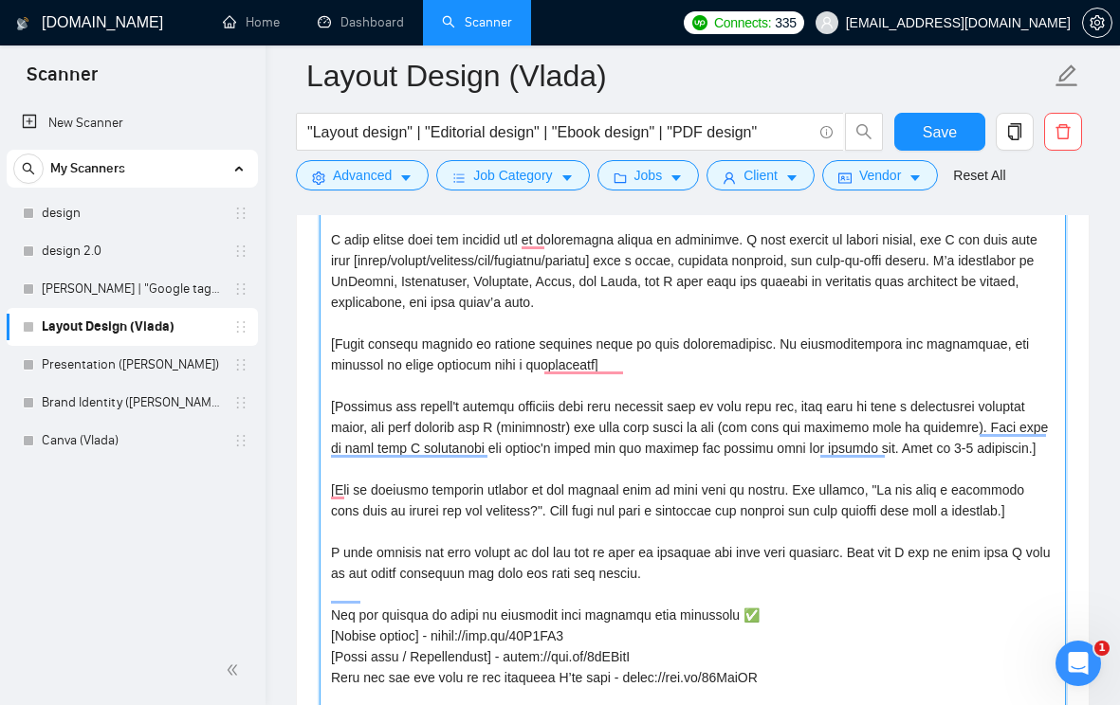
click at [376, 540] on textarea "Cover letter template:" at bounding box center [693, 496] width 746 height 627
click at [603, 329] on textarea "Cover letter template:" at bounding box center [693, 496] width 746 height 627
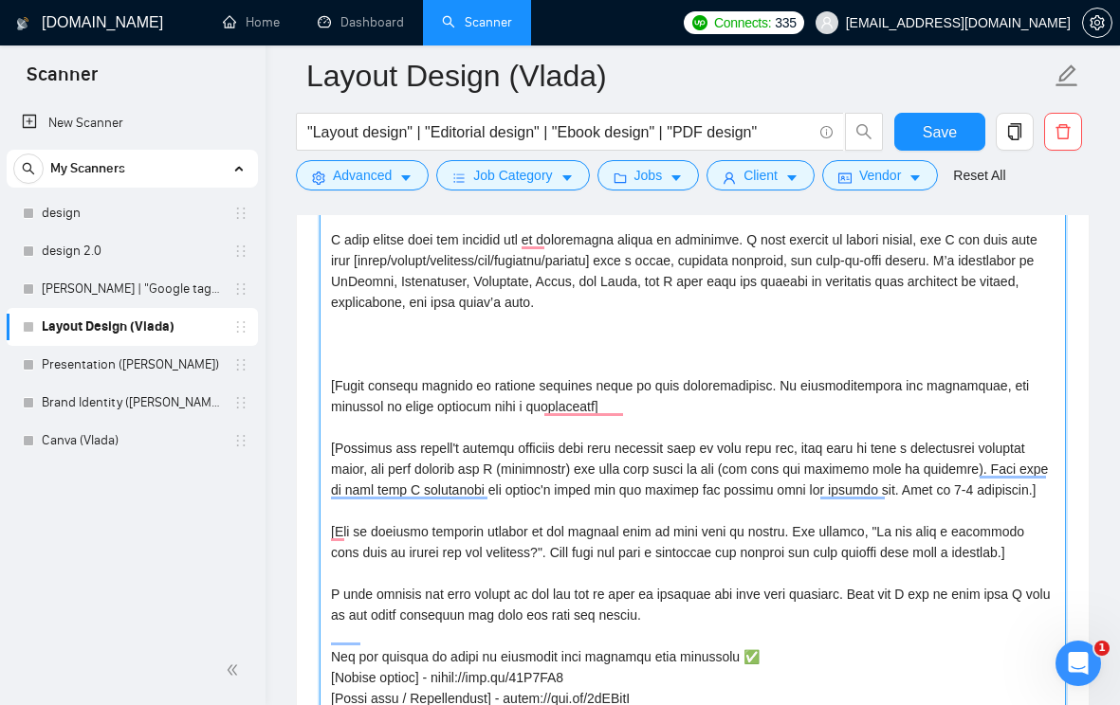
paste textarea "[Ask an engaging question related to the project that is very easy to answer. F…"
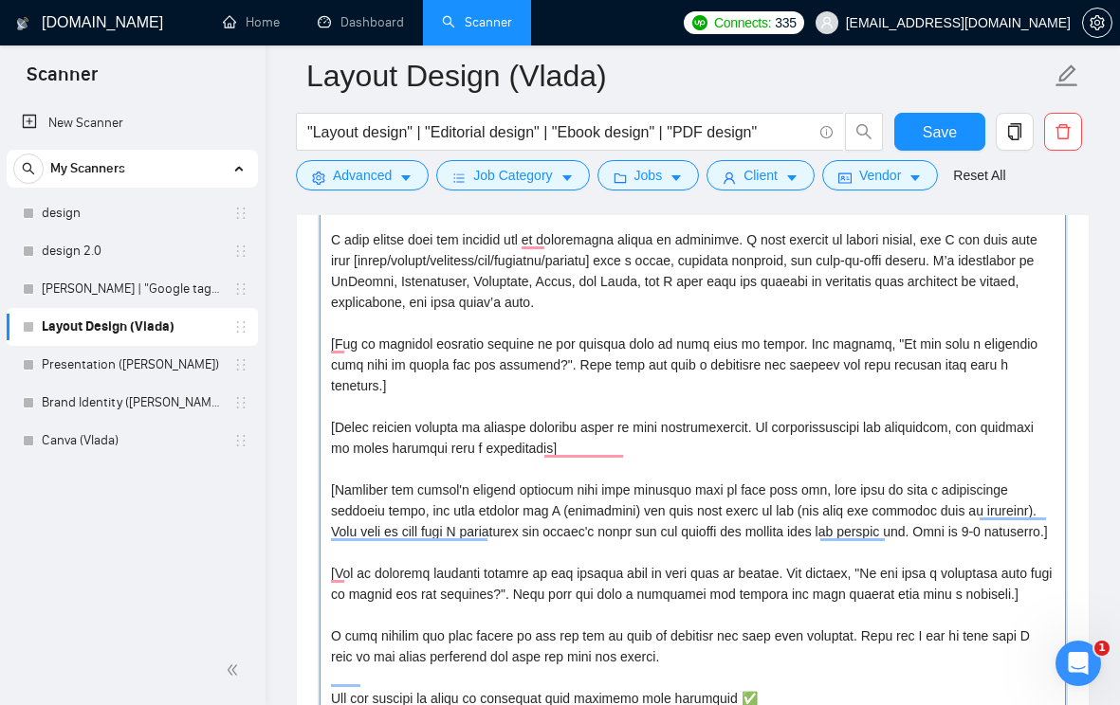
click at [538, 498] on textarea "Cover letter template:" at bounding box center [693, 496] width 746 height 627
click at [615, 560] on textarea "Cover letter template:" at bounding box center [693, 496] width 746 height 627
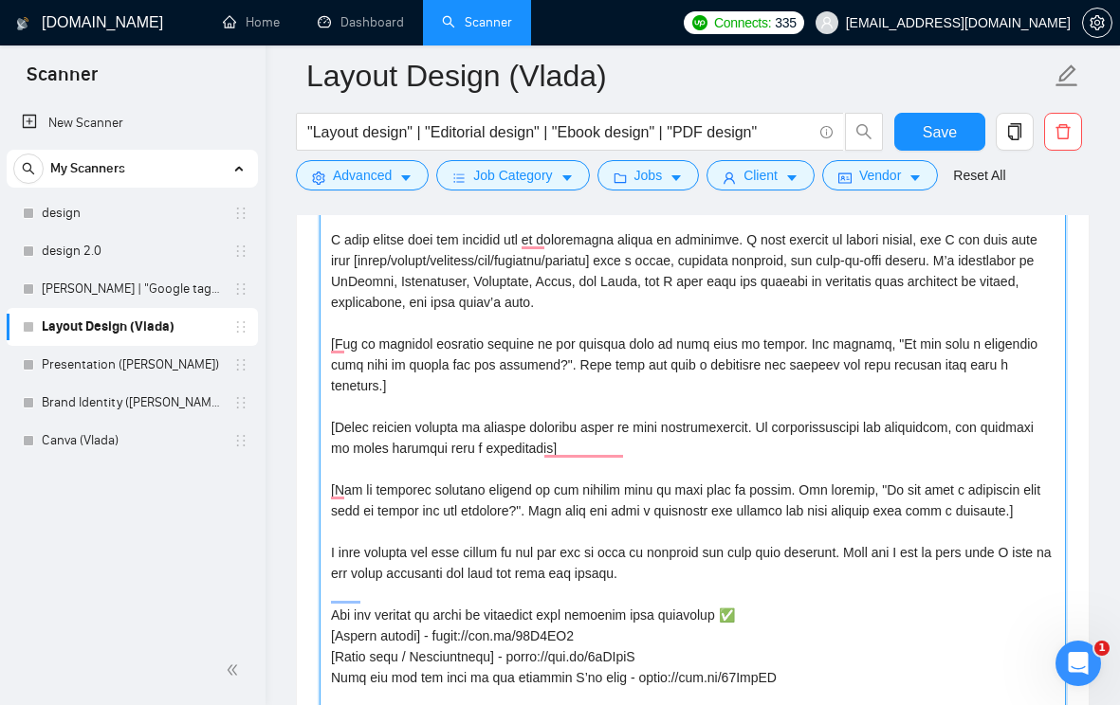
click at [484, 541] on textarea "Cover letter template:" at bounding box center [693, 496] width 746 height 627
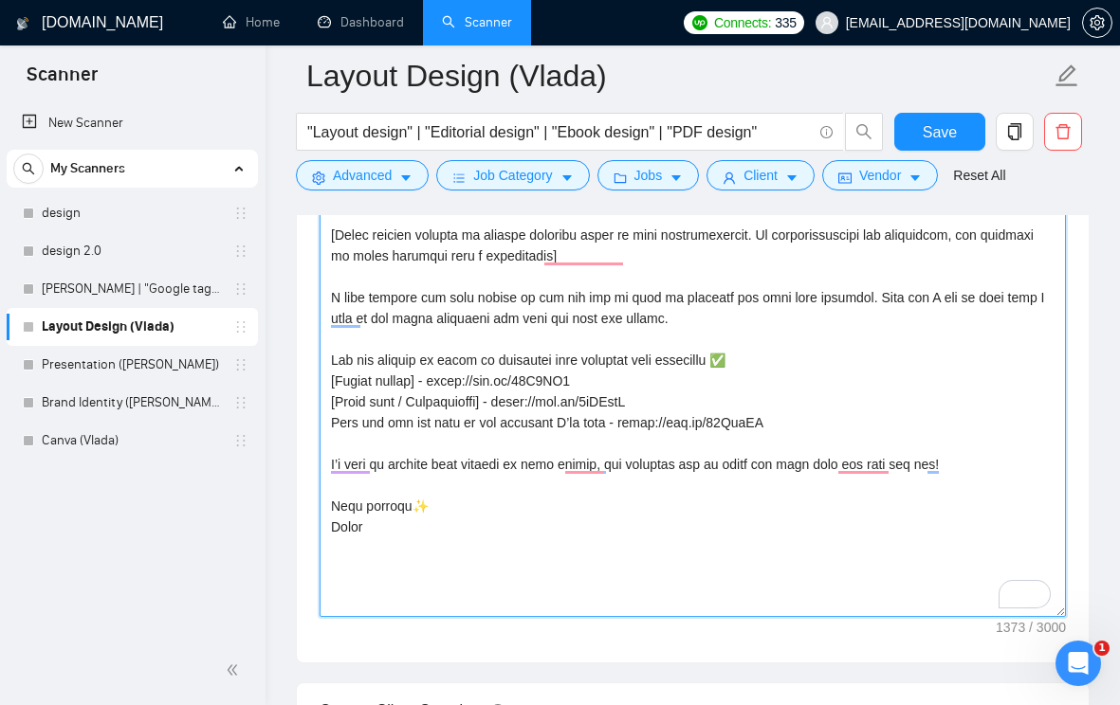
scroll to position [2539, 0]
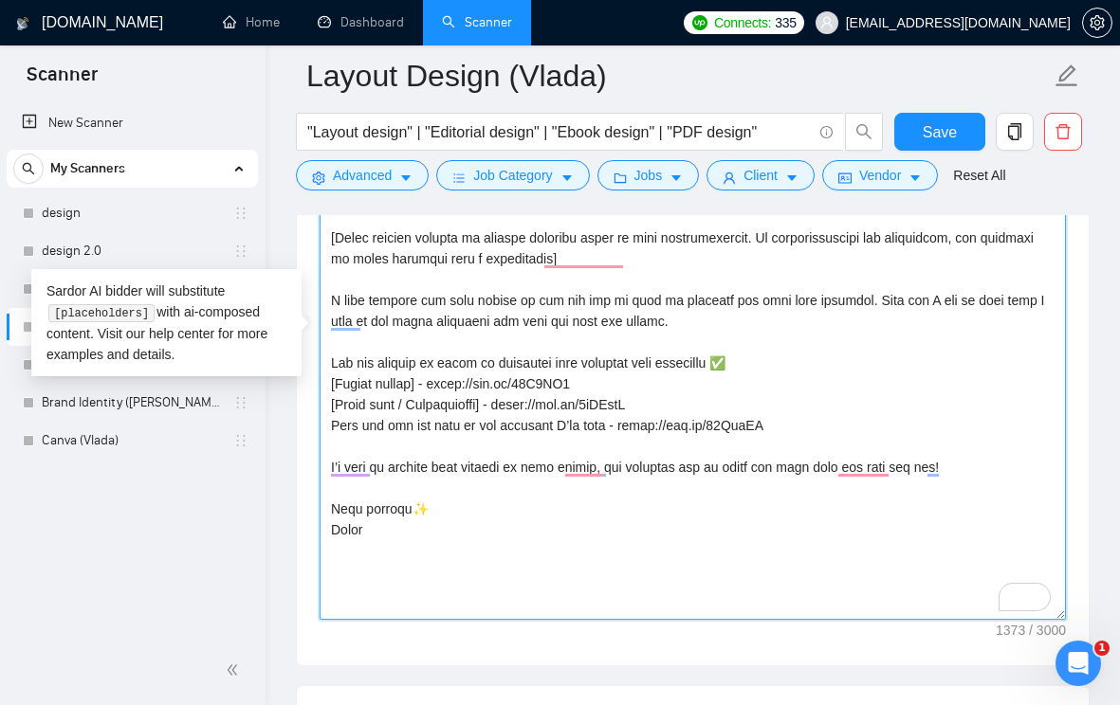
click at [493, 338] on textarea "Cover letter template:" at bounding box center [693, 306] width 746 height 627
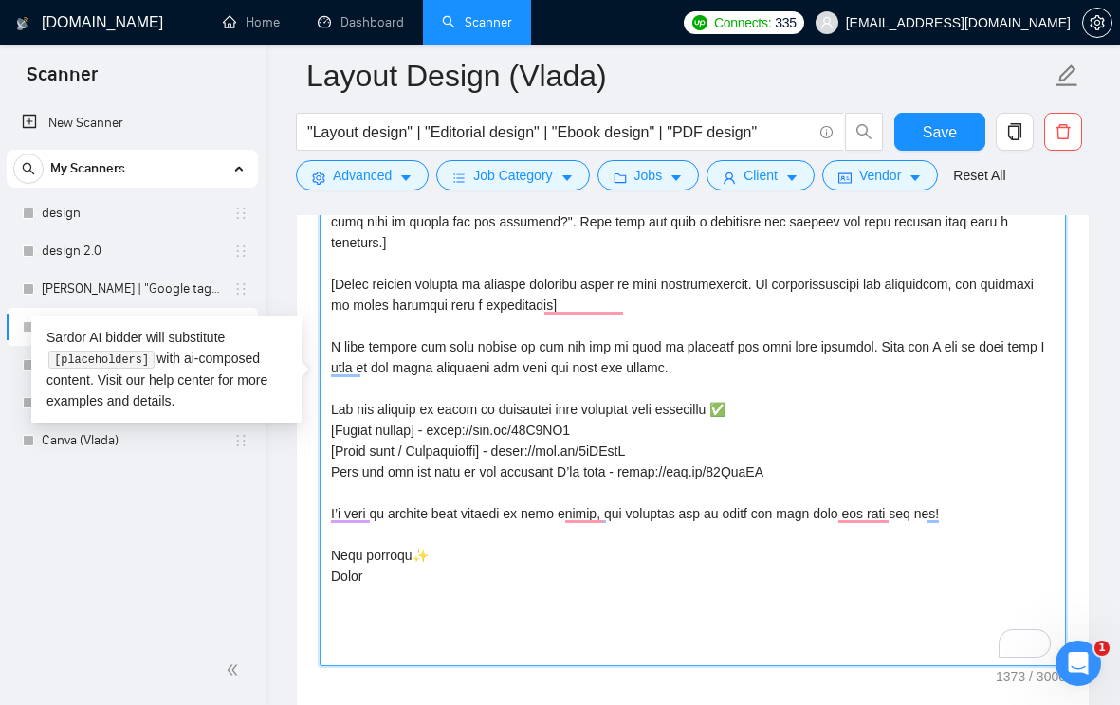
scroll to position [2494, 0]
click at [653, 347] on textarea "Cover letter template:" at bounding box center [693, 352] width 746 height 627
click at [681, 396] on textarea "Cover letter template:" at bounding box center [693, 352] width 746 height 627
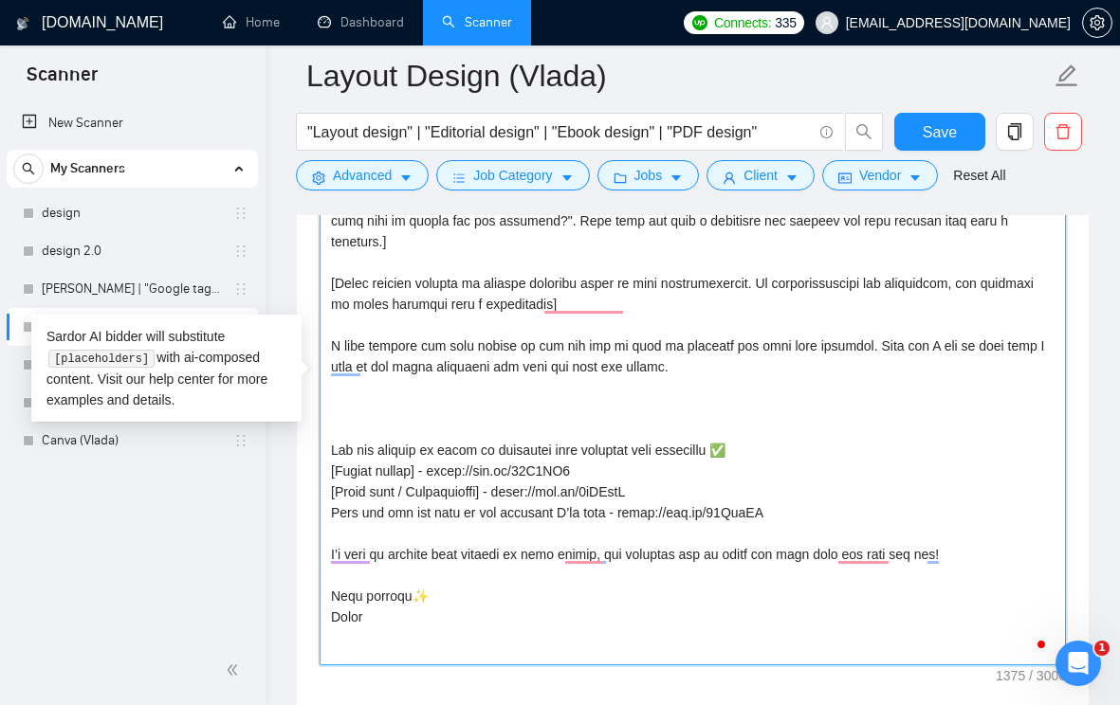
paste textarea "I see my clients as partners and focus on understanding their business and obje…"
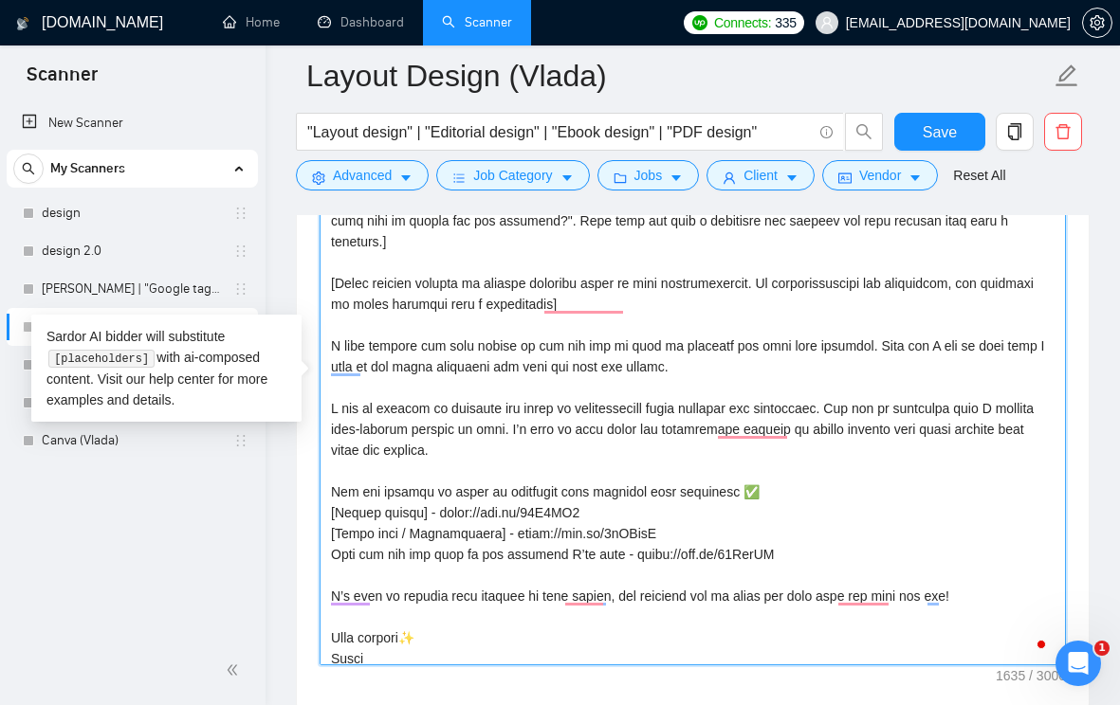
scroll to position [29, 0]
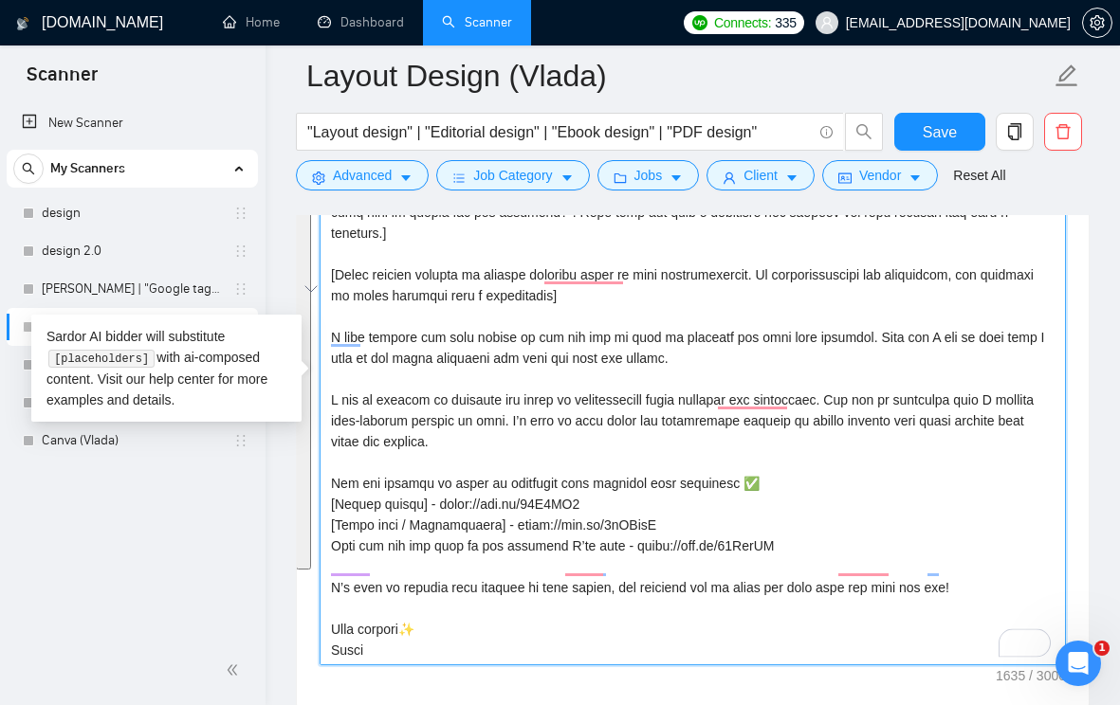
drag, startPoint x: 394, startPoint y: 654, endPoint x: 268, endPoint y: 102, distance: 566.1
click at [268, 102] on div "GigRadar.io Home Dashboard Scanner Connects: 335 aversartur@gmail.com Layout De…" at bounding box center [692, 346] width 854 height 5681
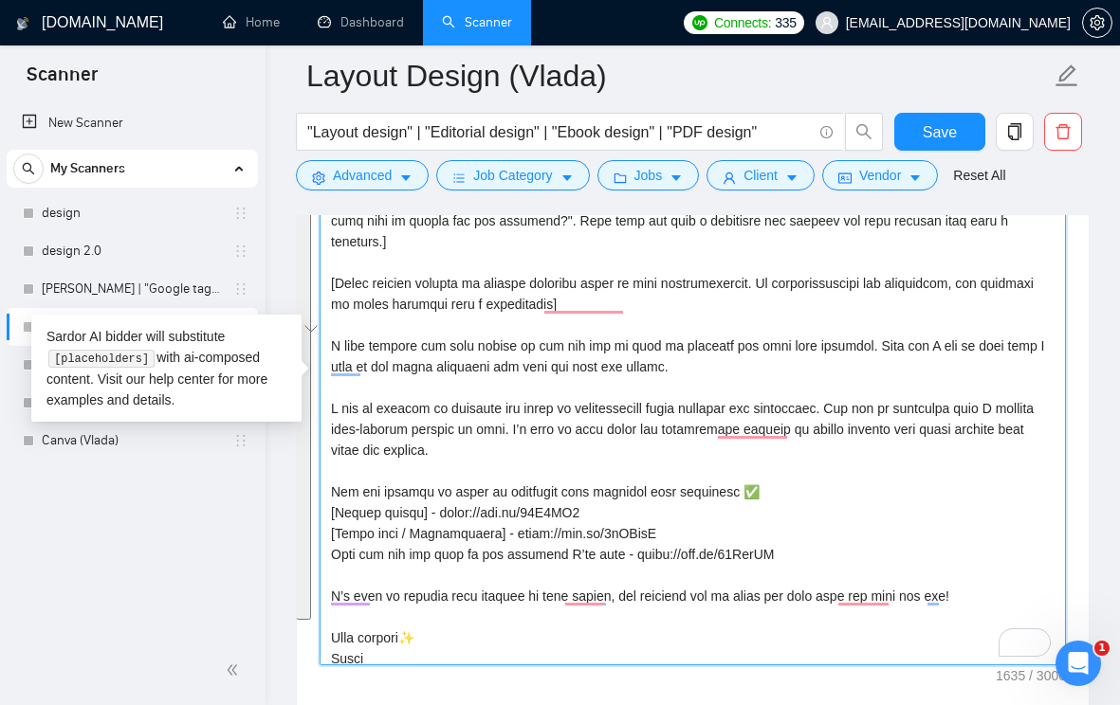
click at [370, 323] on textarea "Cover letter template:" at bounding box center [693, 352] width 746 height 627
click at [370, 324] on textarea "Cover letter template:" at bounding box center [693, 352] width 746 height 627
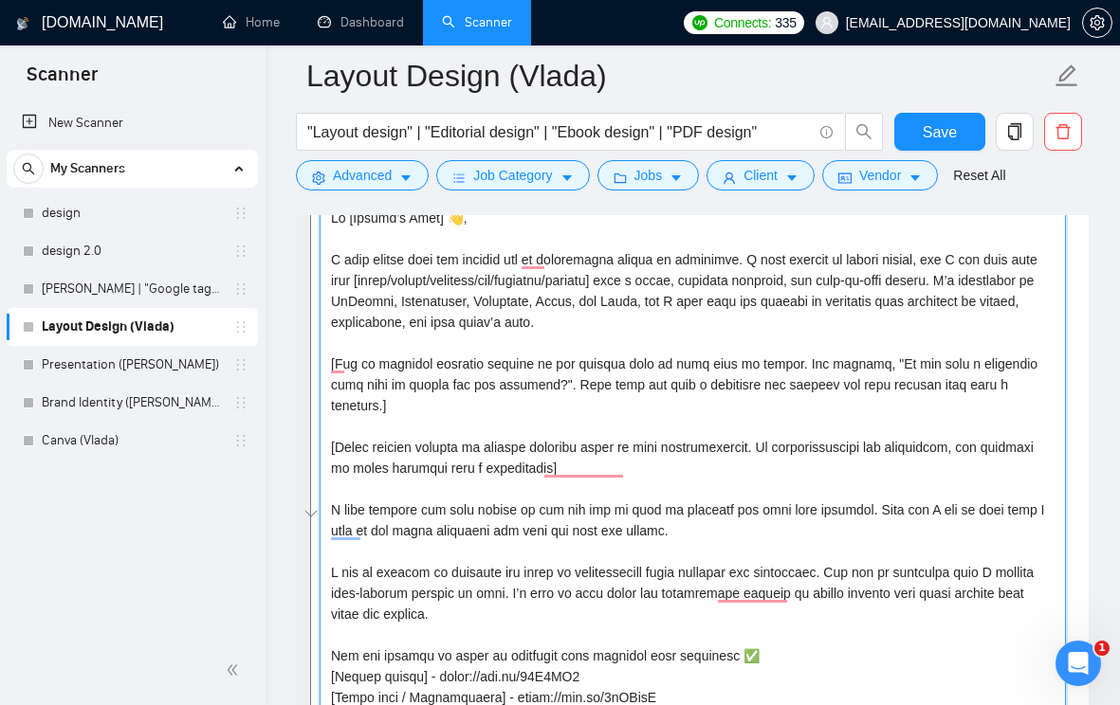
scroll to position [2308, 0]
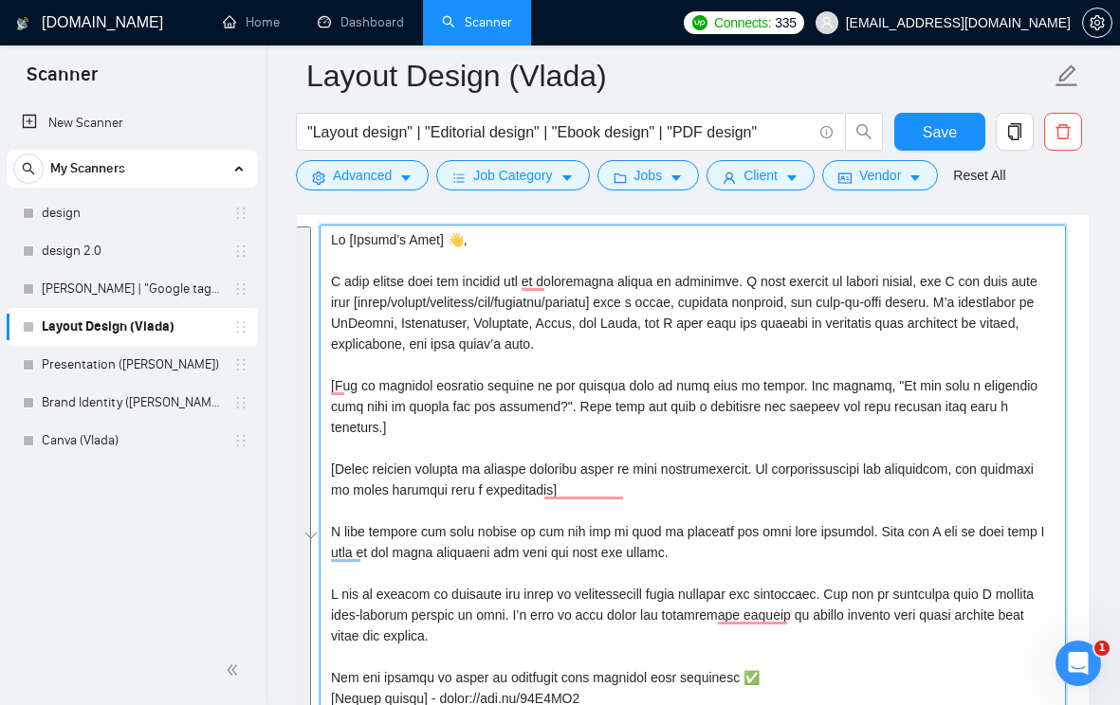
click at [389, 325] on textarea "Cover letter template:" at bounding box center [693, 538] width 746 height 627
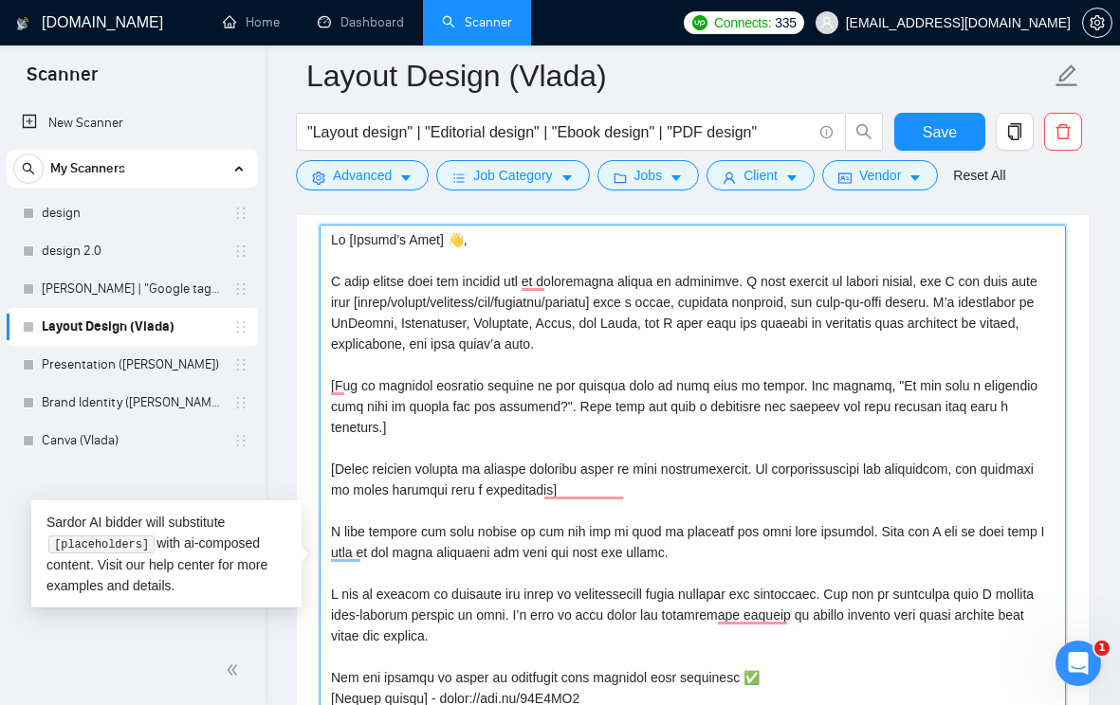
click at [622, 381] on textarea "Cover letter template:" at bounding box center [693, 538] width 746 height 627
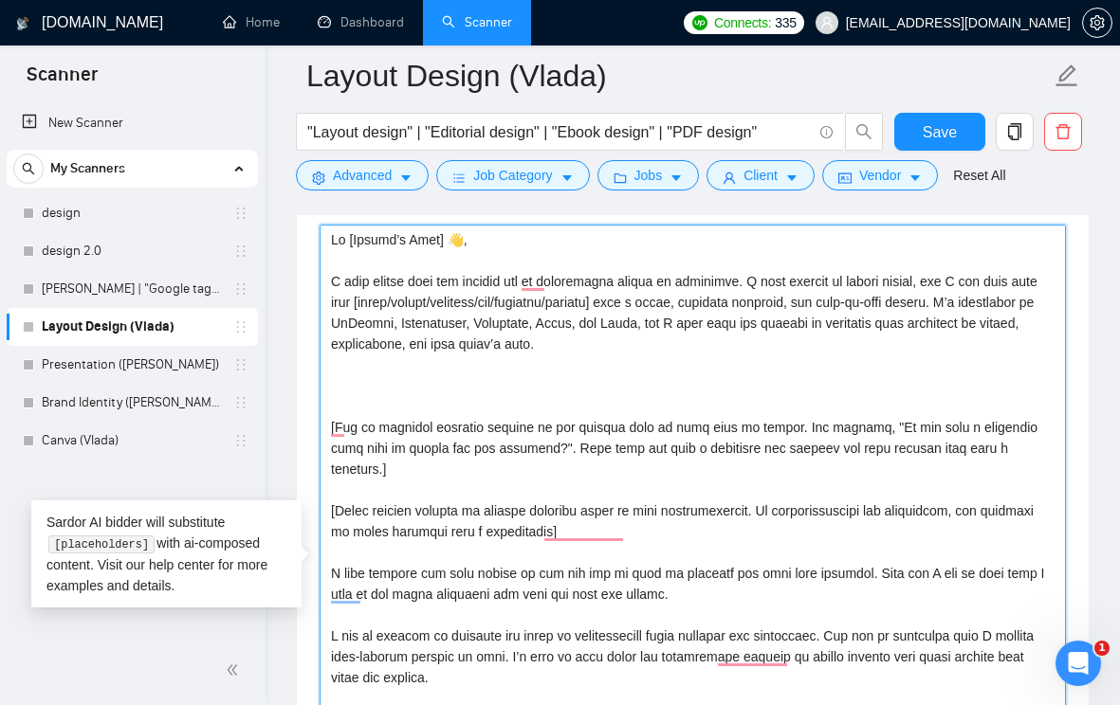
paste textarea "I came across your job posting and it immediately caught my attention. I love w…"
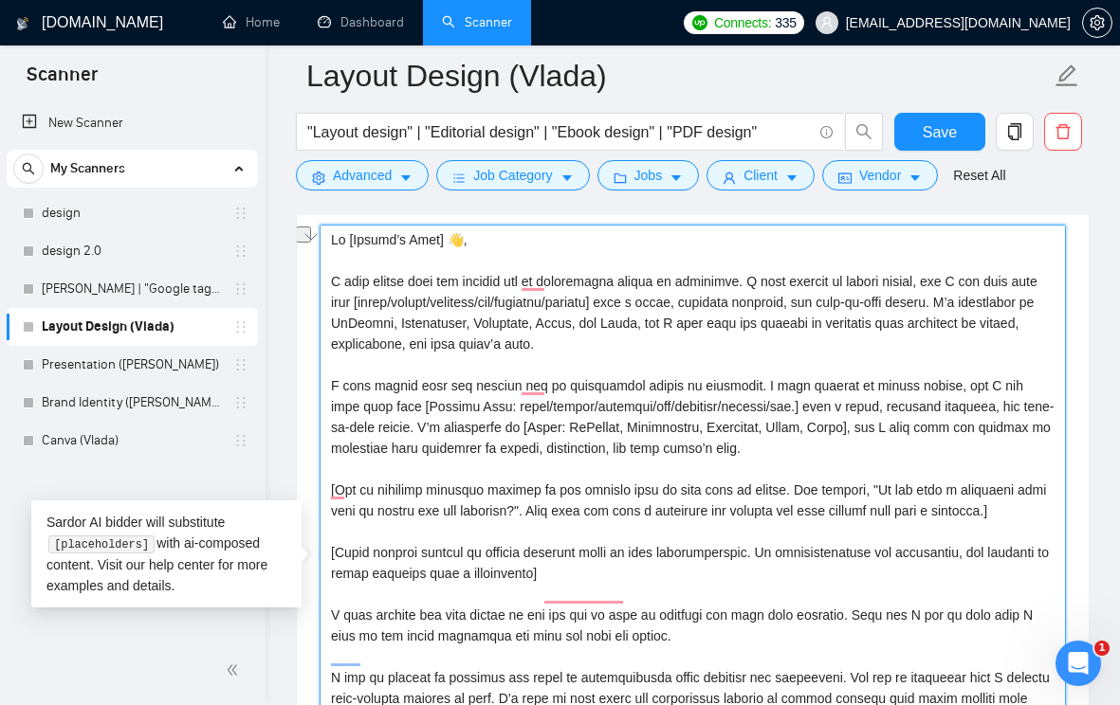
drag, startPoint x: 391, startPoint y: 432, endPoint x: 789, endPoint y: 436, distance: 398.2
click at [789, 436] on textarea "Cover letter template:" at bounding box center [693, 538] width 746 height 627
drag, startPoint x: 391, startPoint y: 335, endPoint x: 676, endPoint y: 333, distance: 285.4
click at [676, 334] on textarea "Cover letter template:" at bounding box center [693, 538] width 746 height 627
paste textarea "Project Type: ebook/report/document/pdf/brochure/booklet/etc."
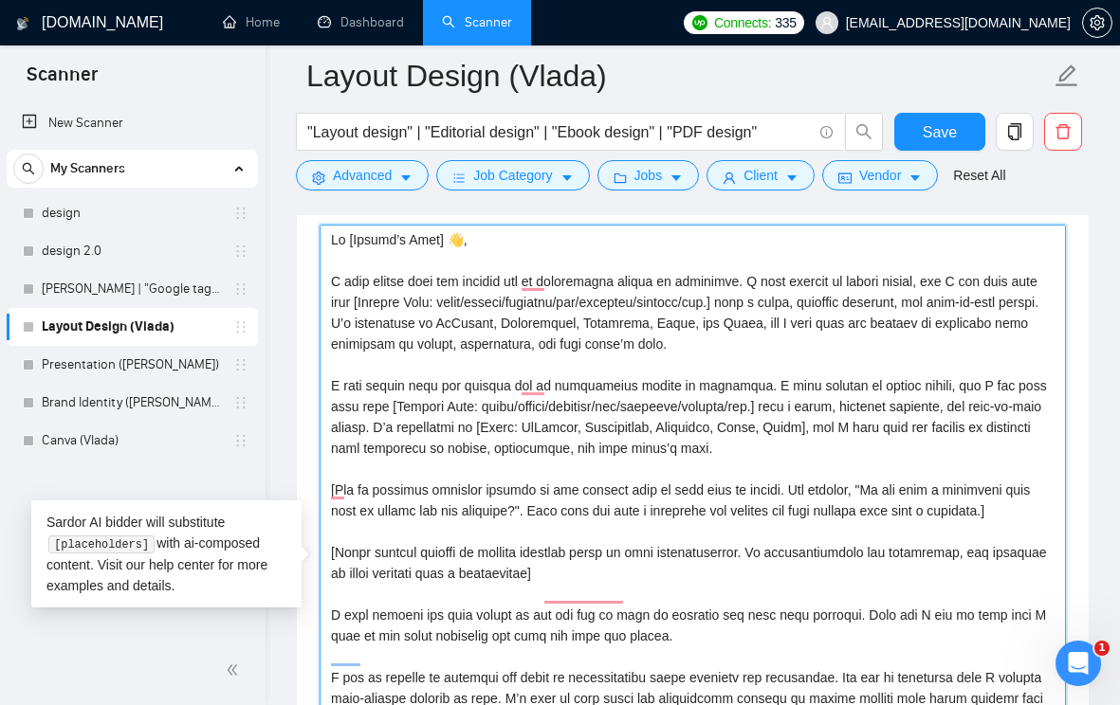
click at [801, 477] on textarea "Cover letter template:" at bounding box center [693, 538] width 746 height 627
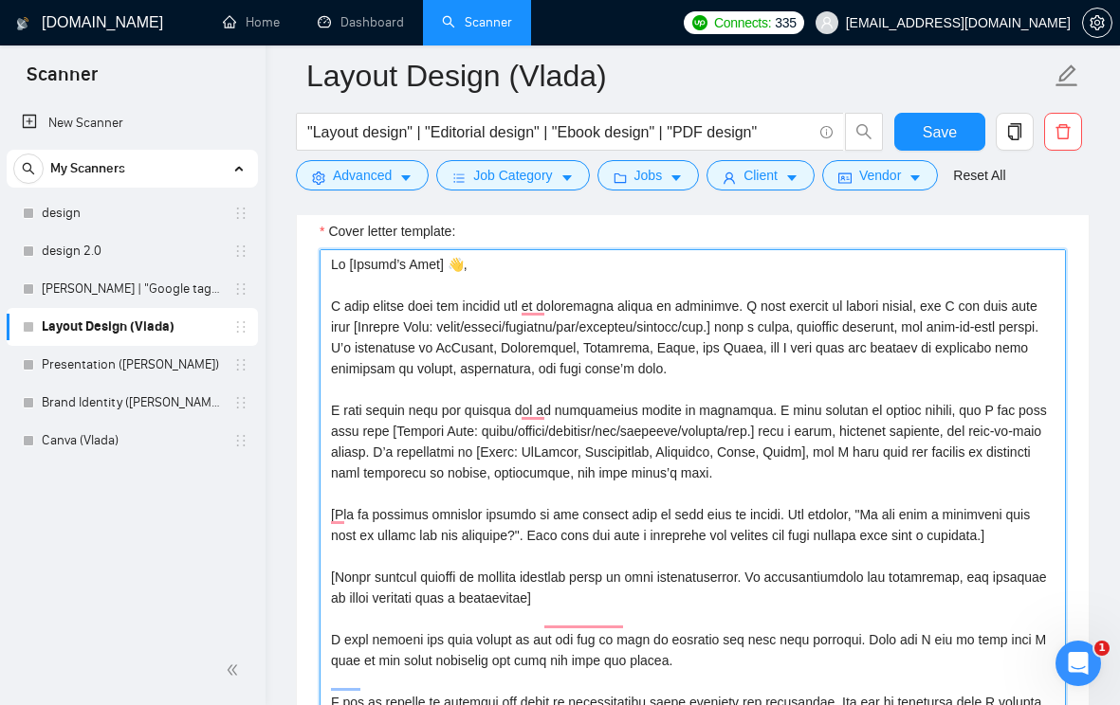
scroll to position [2286, 0]
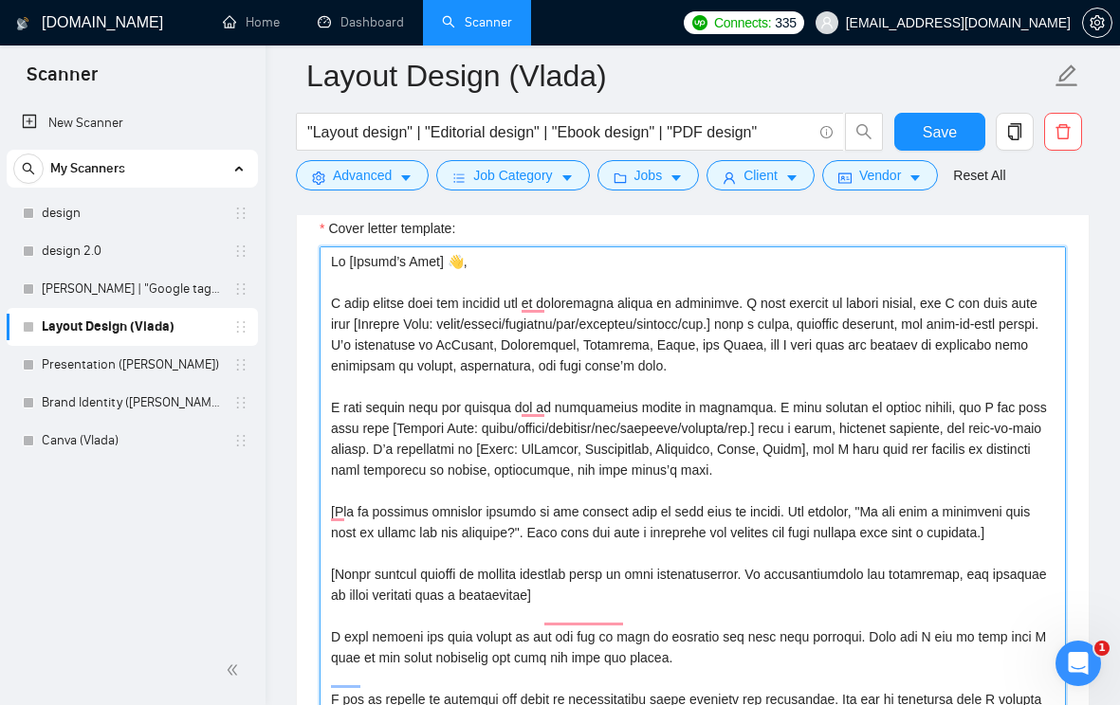
click at [677, 375] on textarea "Cover letter template:" at bounding box center [693, 560] width 746 height 627
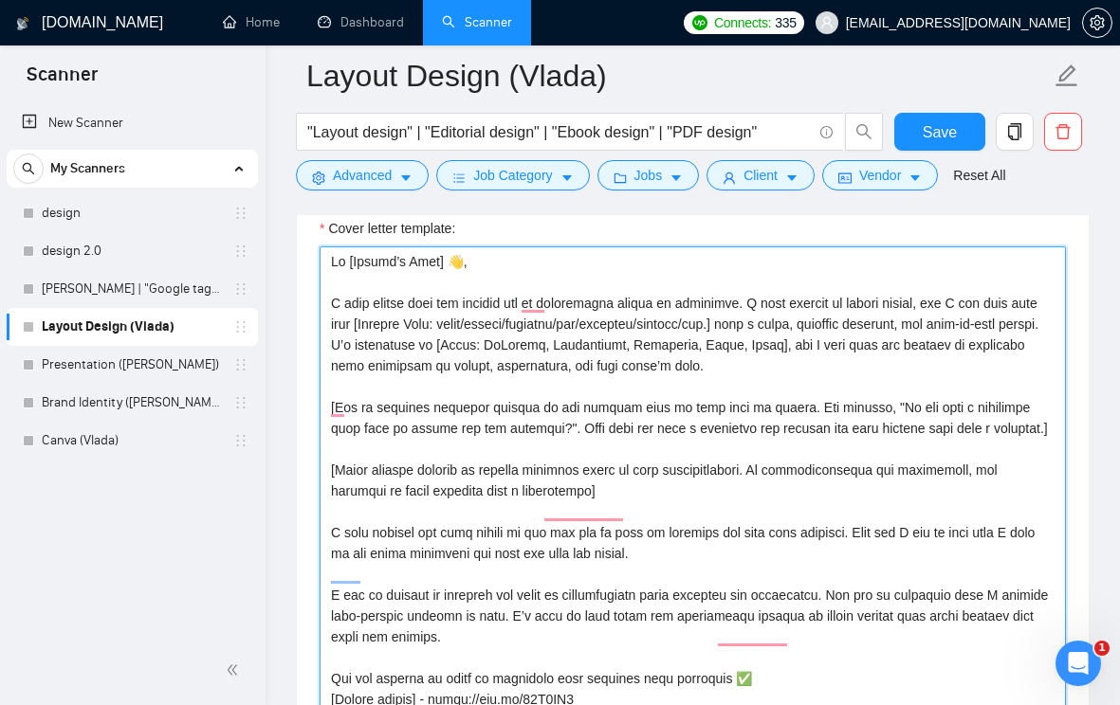
scroll to position [29, 0]
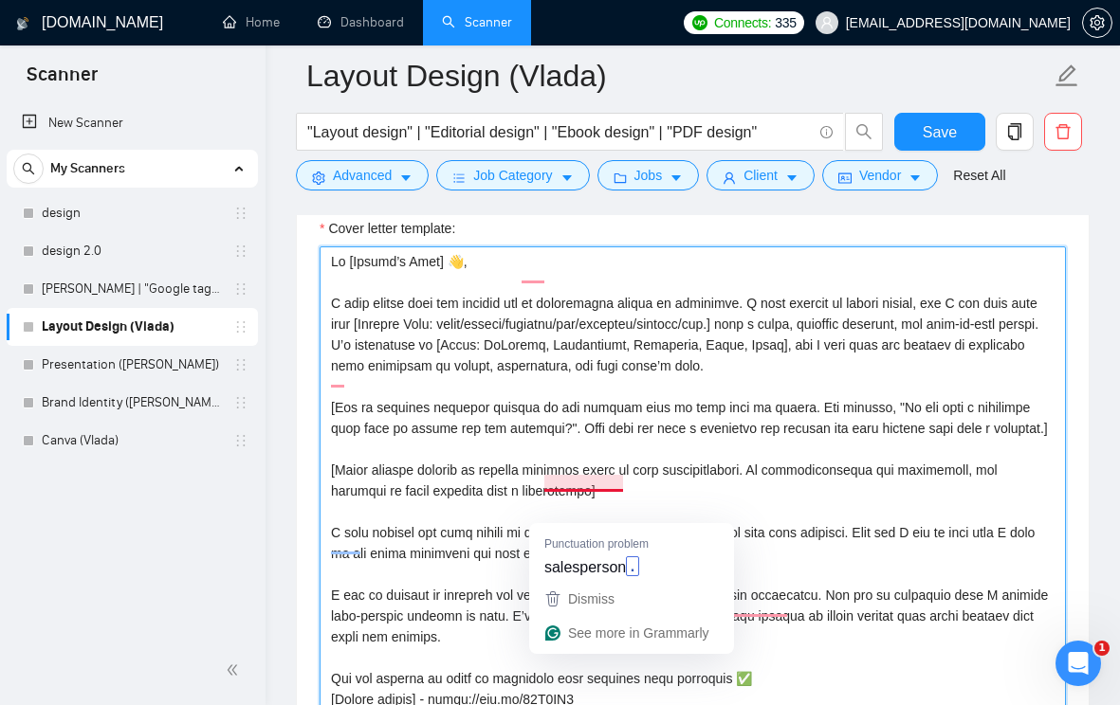
click at [592, 510] on textarea "Cover letter template:" at bounding box center [693, 560] width 746 height 627
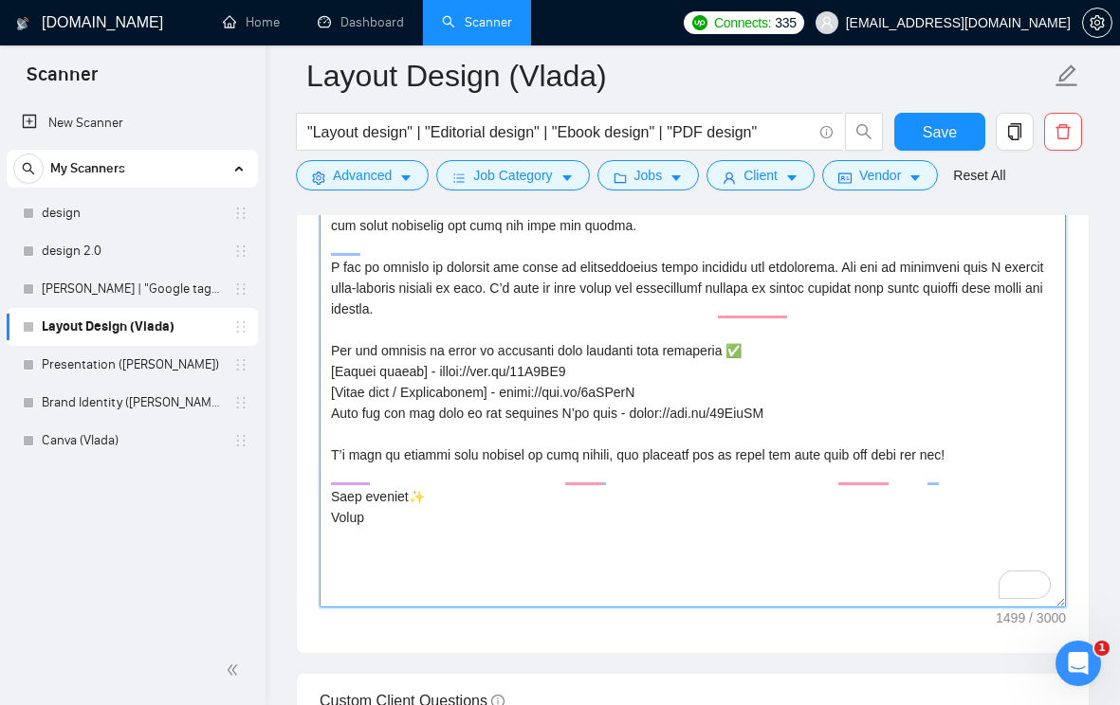
scroll to position [2569, 0]
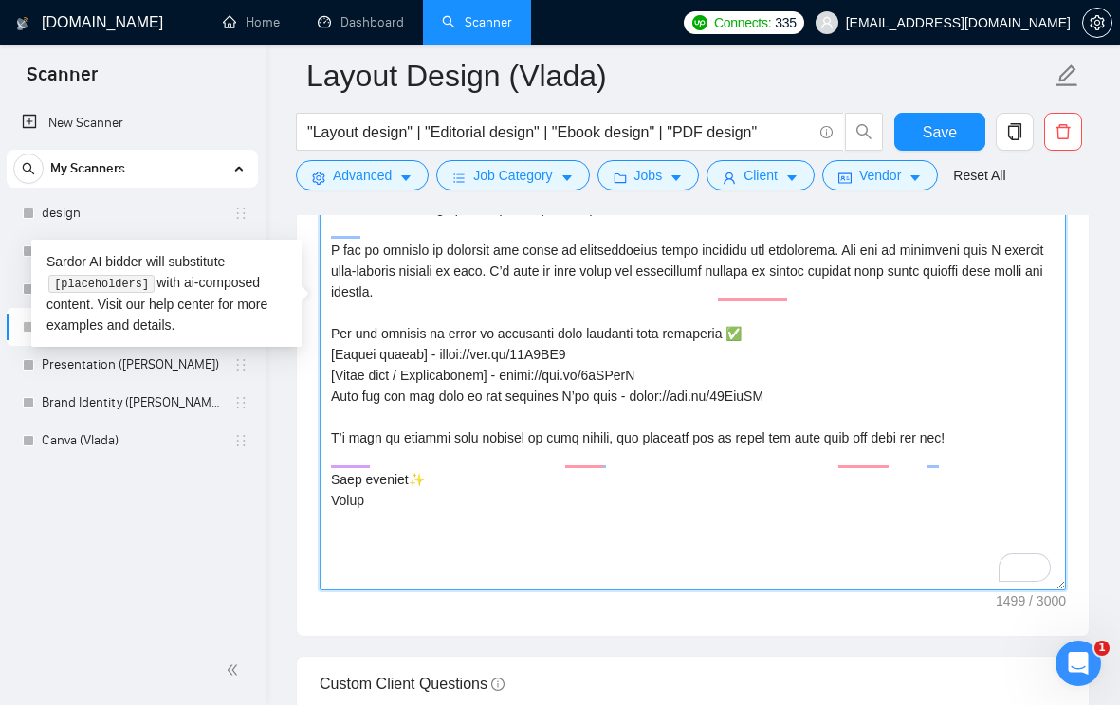
click at [665, 505] on textarea "Cover letter template:" at bounding box center [693, 277] width 746 height 627
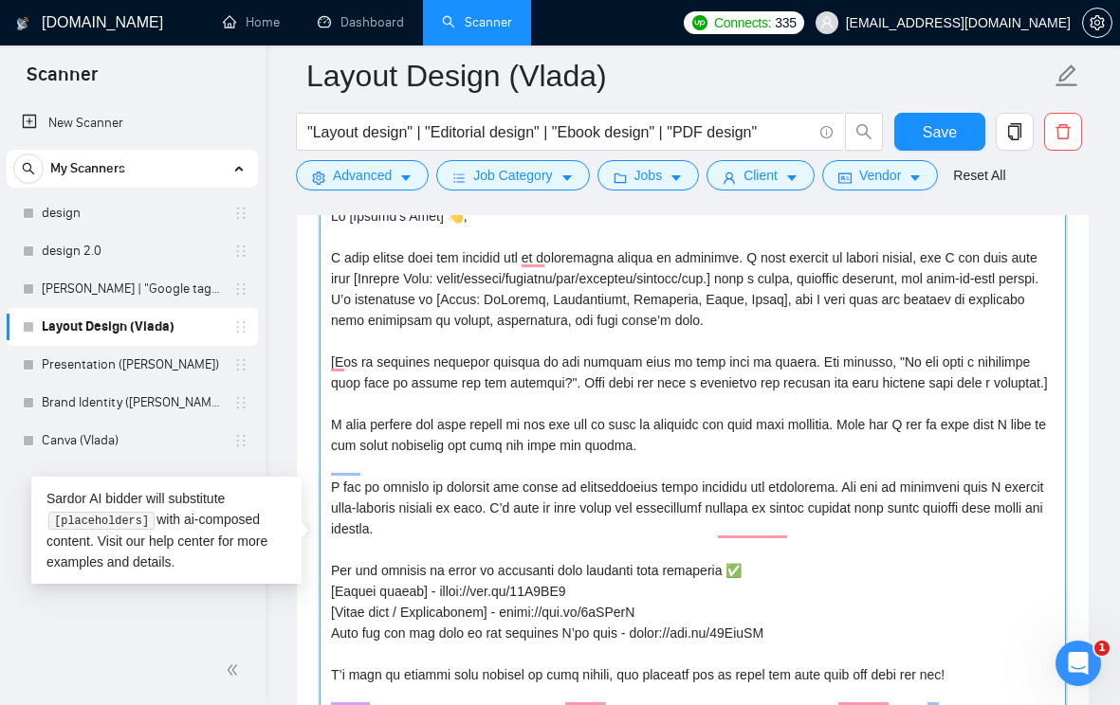
scroll to position [2383, 0]
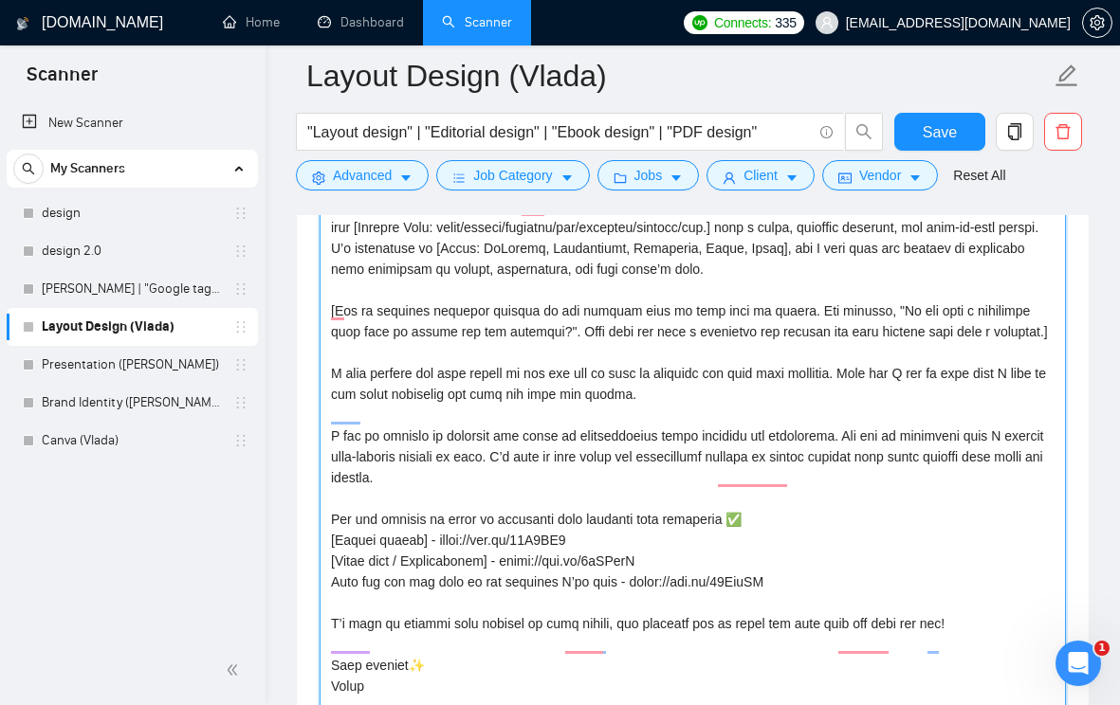
click at [520, 388] on textarea "Cover letter template:" at bounding box center [693, 463] width 746 height 627
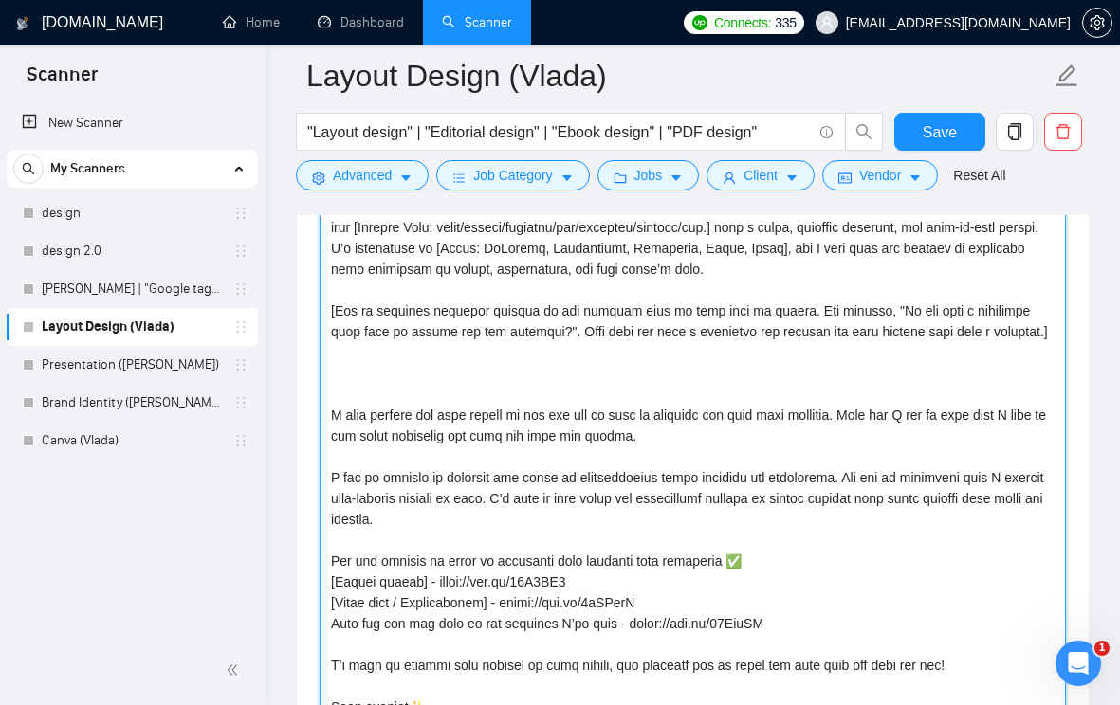
paste textarea "[If Client specifies a deadline: "I see that you need this project completed by…"
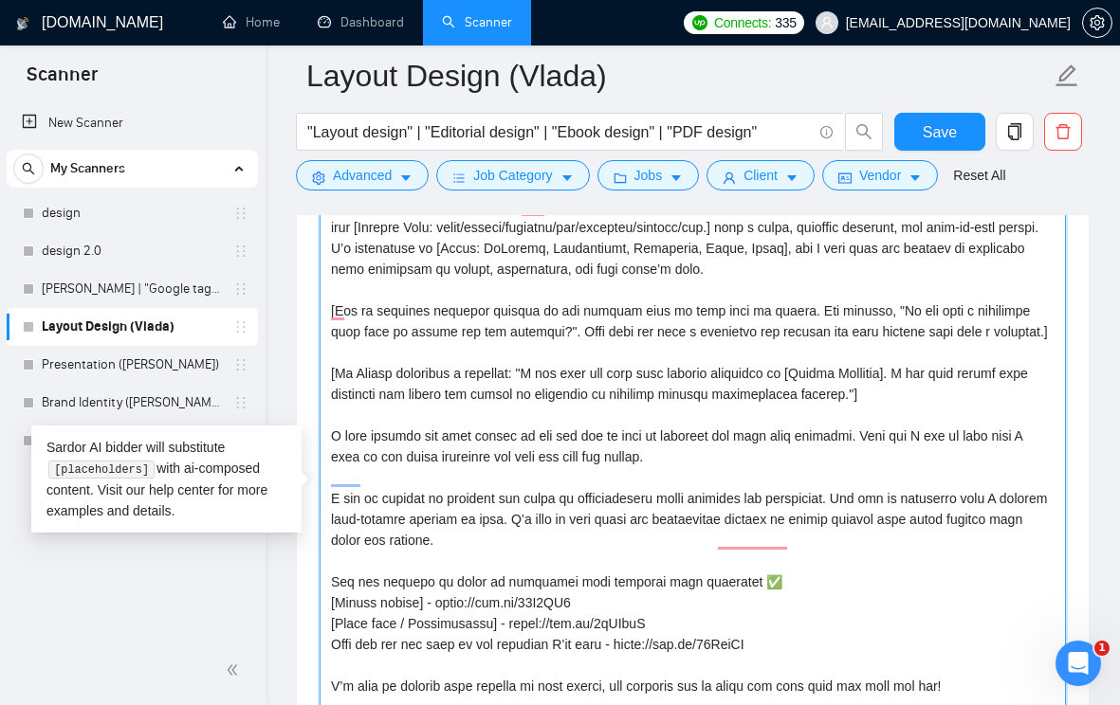
click at [390, 421] on textarea "Cover letter template:" at bounding box center [693, 463] width 746 height 627
paste textarea "deliver the layout on schedule"
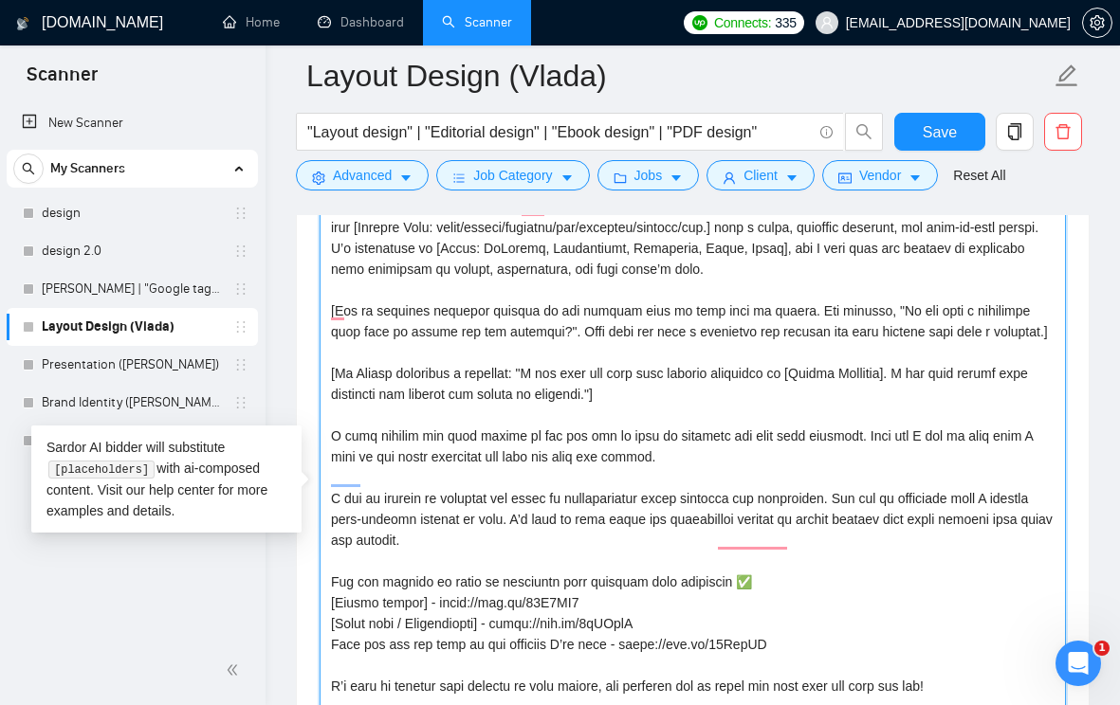
click at [666, 442] on textarea "Cover letter template:" at bounding box center [693, 463] width 746 height 627
click at [519, 443] on textarea "Cover letter template:" at bounding box center [693, 463] width 746 height 627
type textarea "Hi [Client’s Name] 👋, I came across your job posting and it immediately caught …"
click at [741, 445] on textarea "Cover letter template:" at bounding box center [693, 463] width 746 height 627
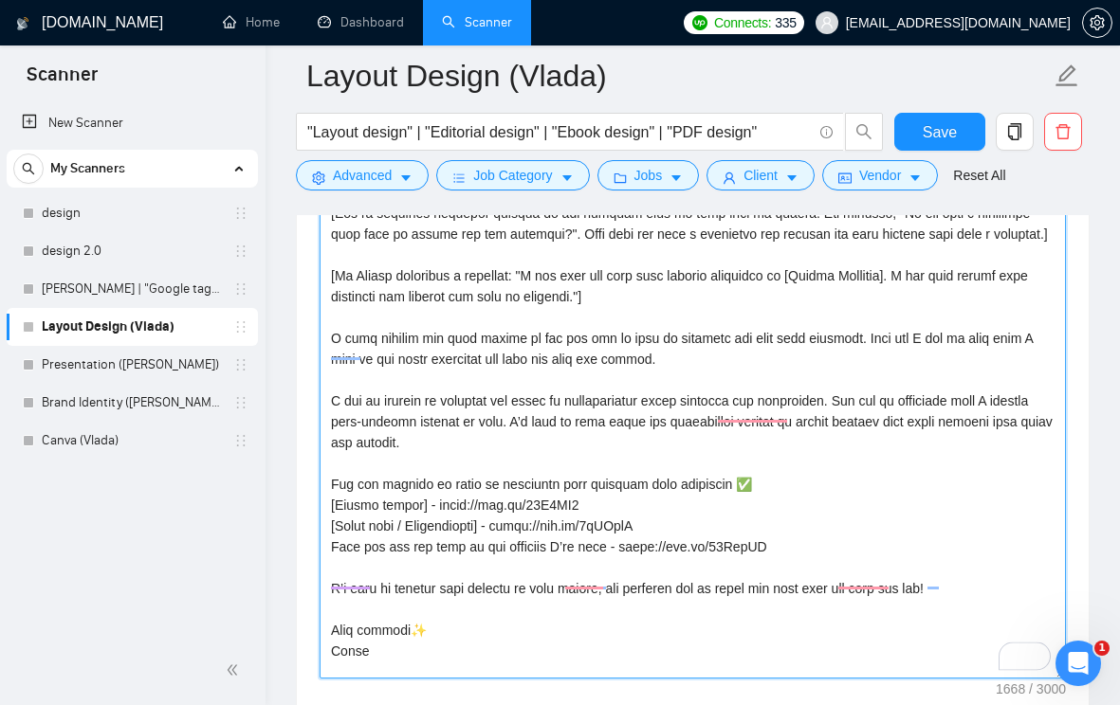
scroll to position [2483, 0]
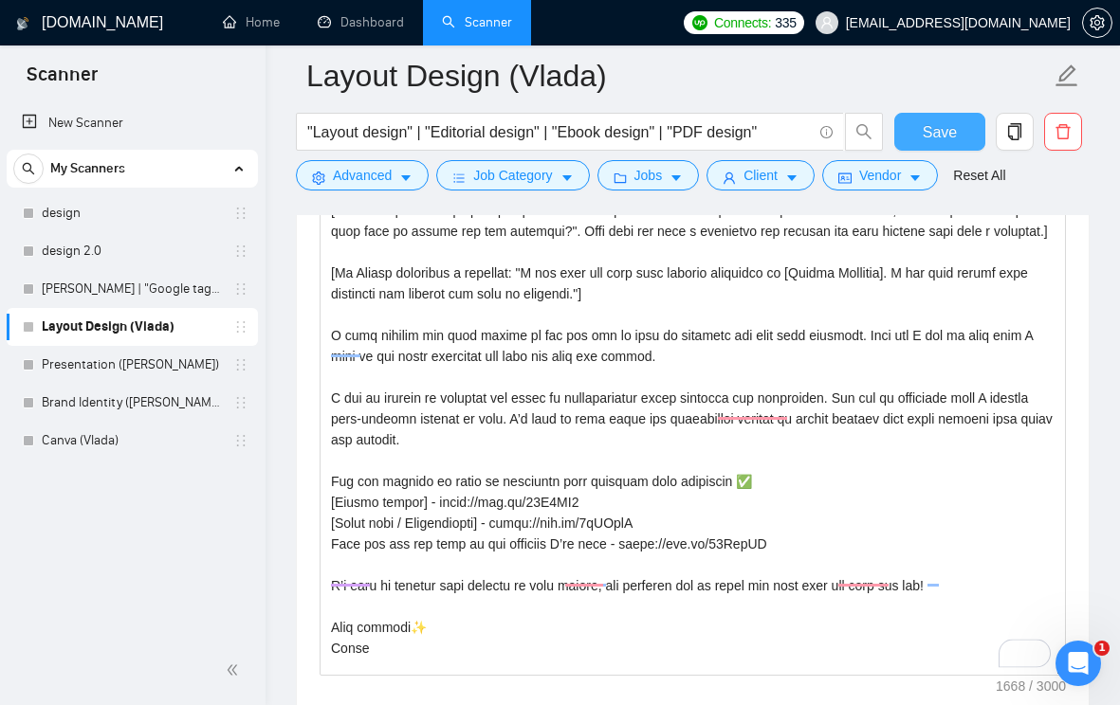
click at [943, 137] on span "Save" at bounding box center [940, 132] width 34 height 24
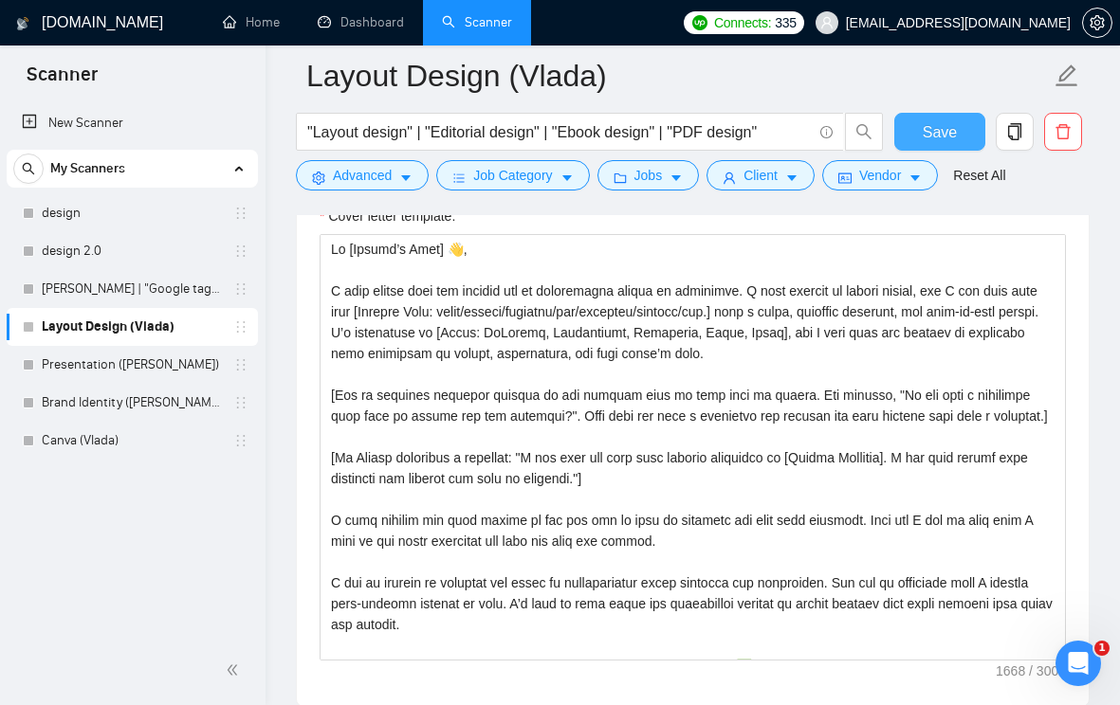
scroll to position [2301, 0]
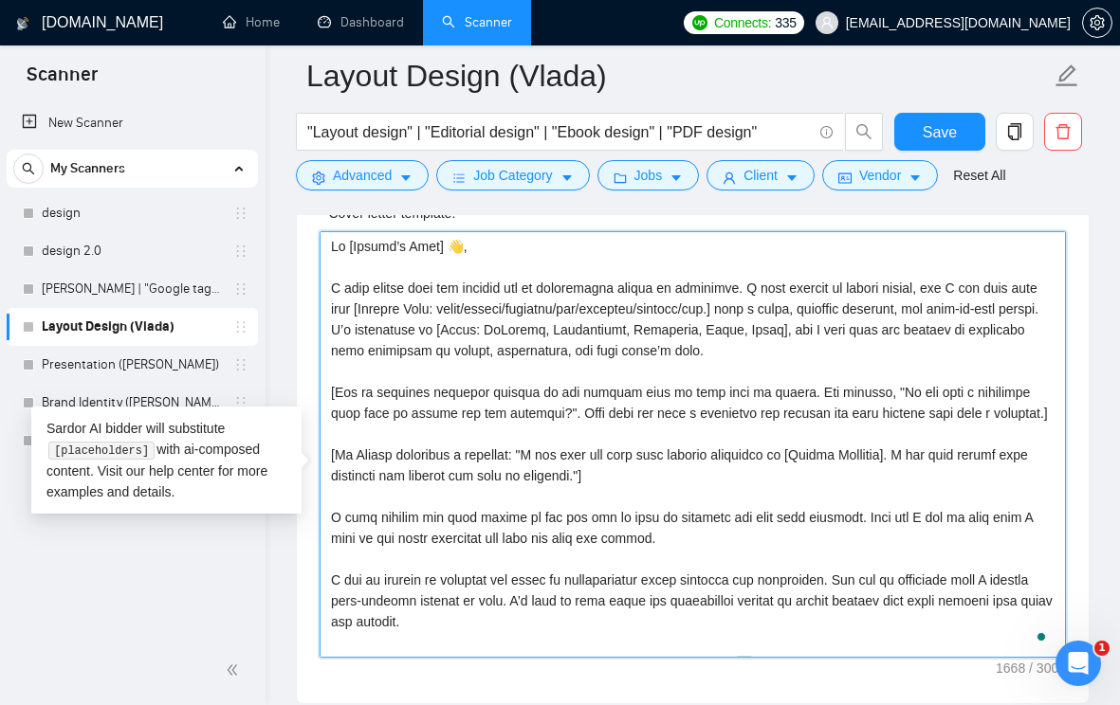
drag, startPoint x: 427, startPoint y: 357, endPoint x: 757, endPoint y: 393, distance: 332.0
click at [757, 393] on textarea "Cover letter template:" at bounding box center [693, 444] width 746 height 427
click at [707, 370] on textarea "Cover letter template:" at bounding box center [693, 444] width 746 height 427
drag, startPoint x: 573, startPoint y: 358, endPoint x: 837, endPoint y: 357, distance: 264.5
click at [837, 357] on textarea "Cover letter template:" at bounding box center [693, 444] width 746 height 427
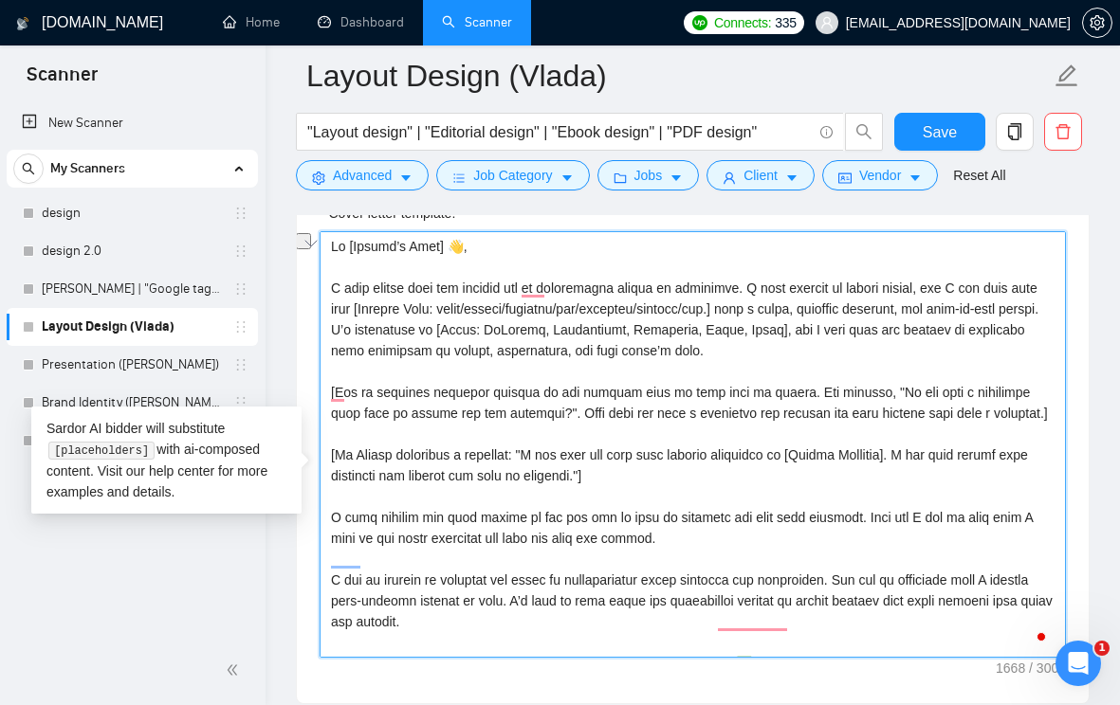
drag, startPoint x: 850, startPoint y: 361, endPoint x: 570, endPoint y: 362, distance: 280.7
click at [570, 362] on textarea "Cover letter template:" at bounding box center [693, 444] width 746 height 427
click at [767, 381] on textarea "Cover letter template:" at bounding box center [693, 444] width 746 height 427
drag, startPoint x: 782, startPoint y: 381, endPoint x: 429, endPoint y: 353, distance: 354.8
click at [429, 353] on textarea "Cover letter template:" at bounding box center [693, 444] width 746 height 427
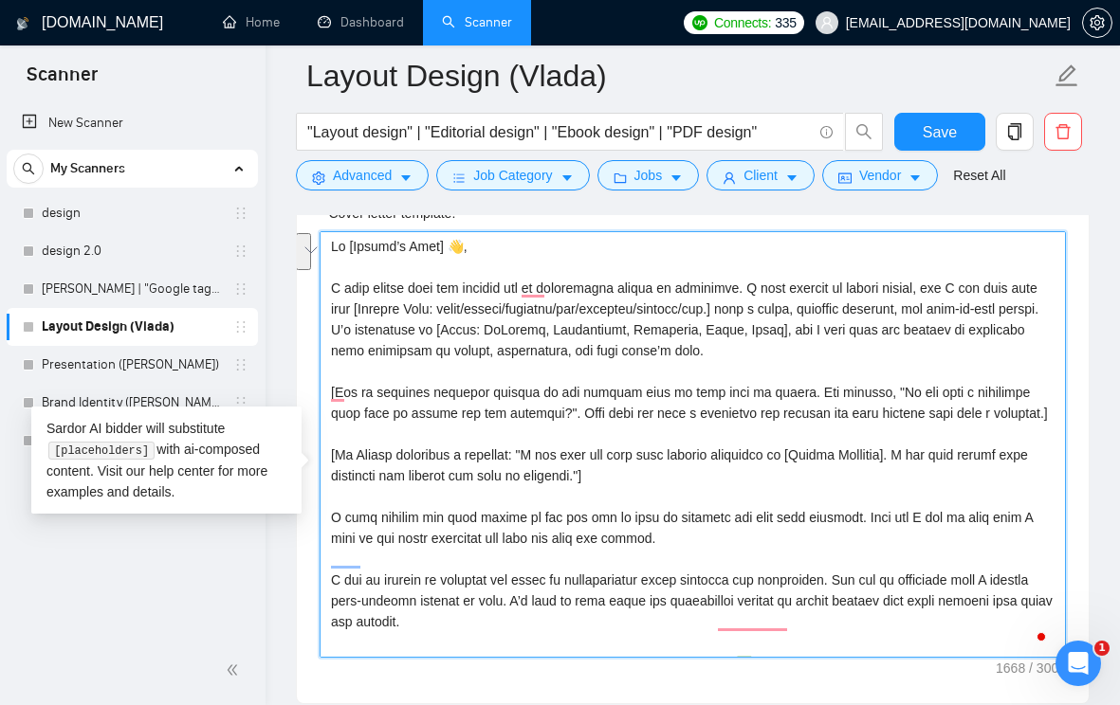
paste textarea "[If client specifies software AND it is one of InDesign, Illustrator, Photoshop…"
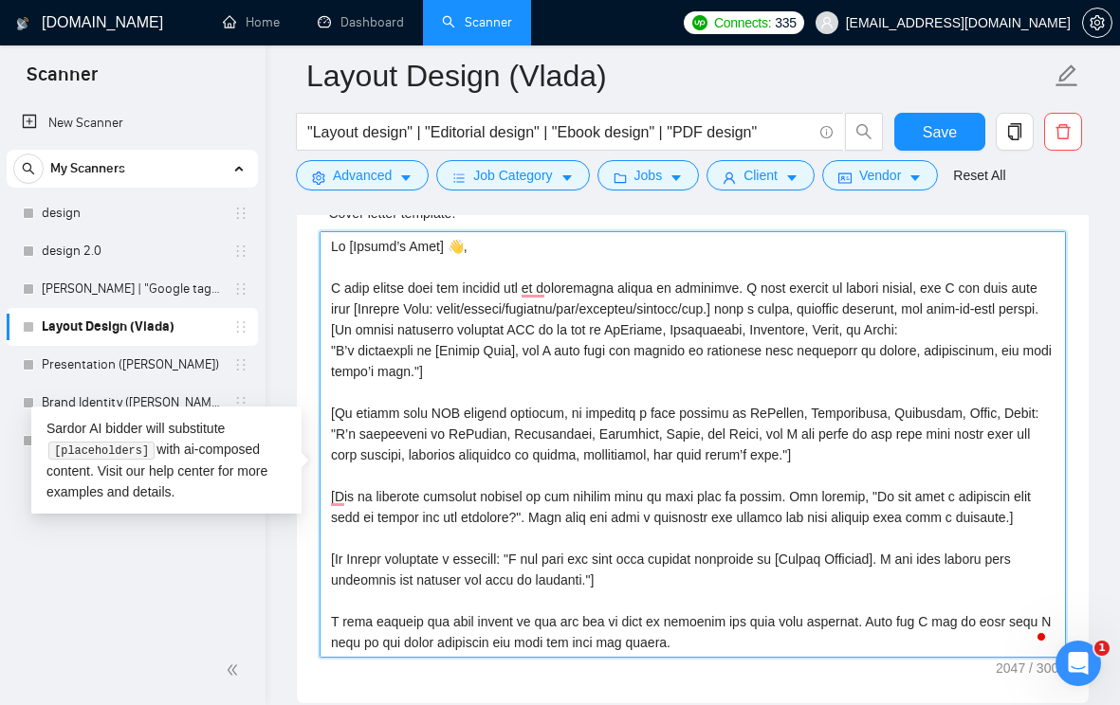
click at [860, 489] on textarea "Cover letter template:" at bounding box center [693, 444] width 746 height 427
click at [687, 475] on textarea "Cover letter template:" at bounding box center [693, 444] width 746 height 427
click at [673, 431] on textarea "Cover letter template:" at bounding box center [693, 444] width 746 height 427
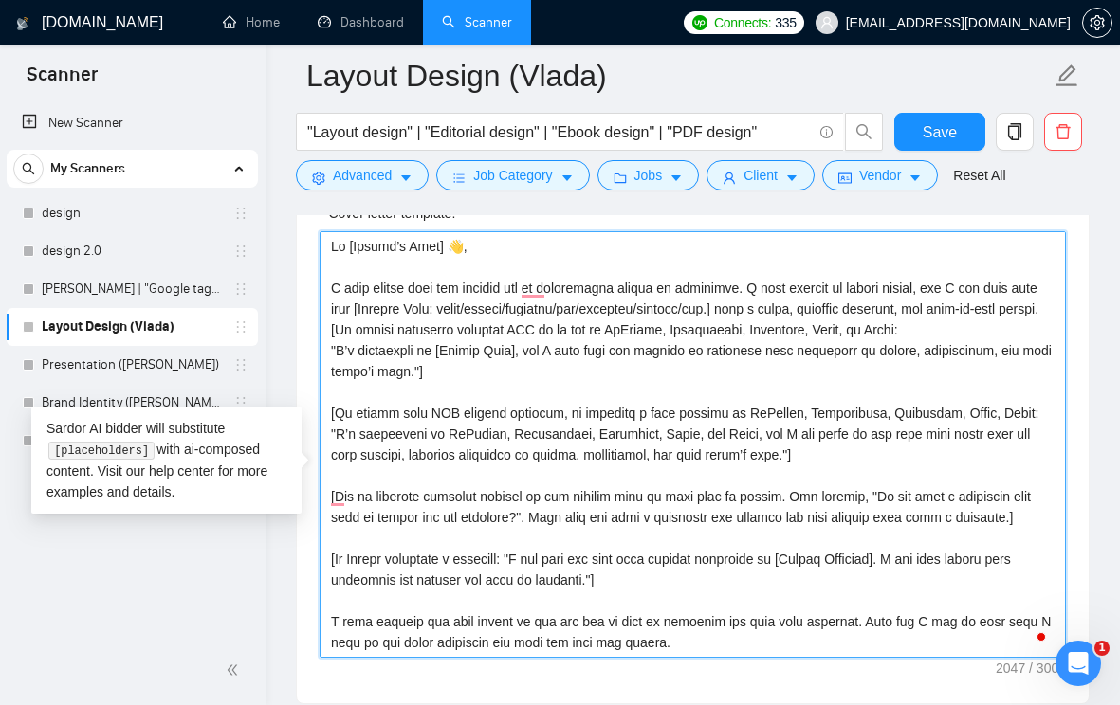
click at [429, 361] on textarea "Cover letter template:" at bounding box center [693, 444] width 746 height 427
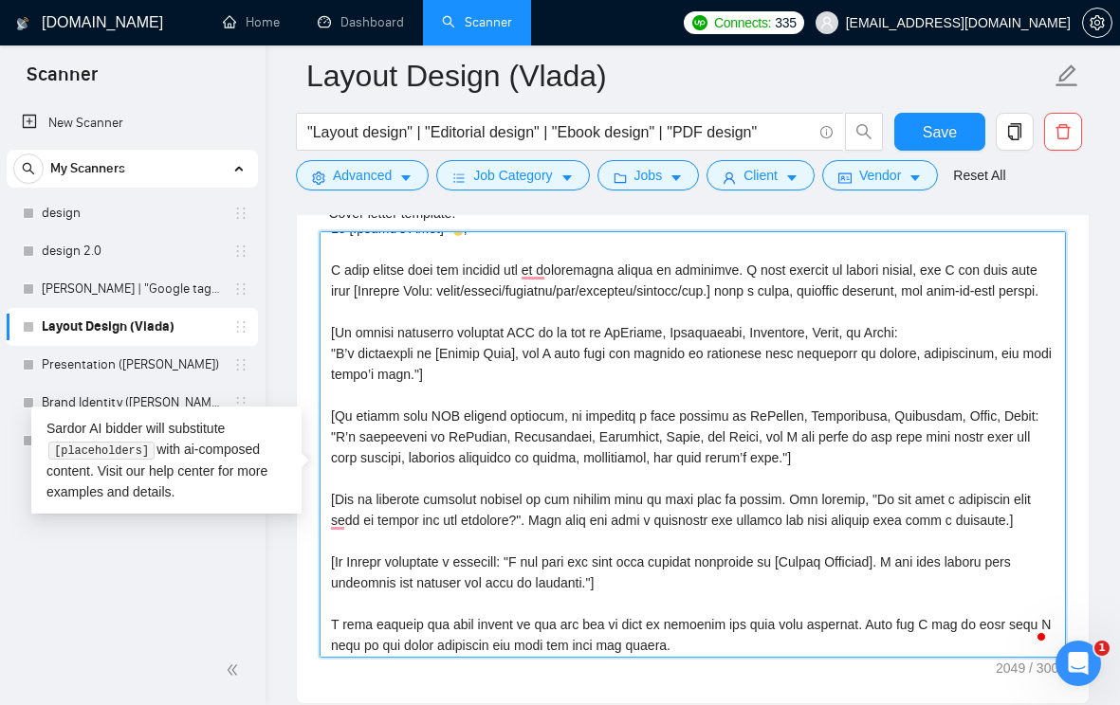
scroll to position [19, 0]
click at [830, 504] on textarea "Cover letter template:" at bounding box center [693, 444] width 746 height 427
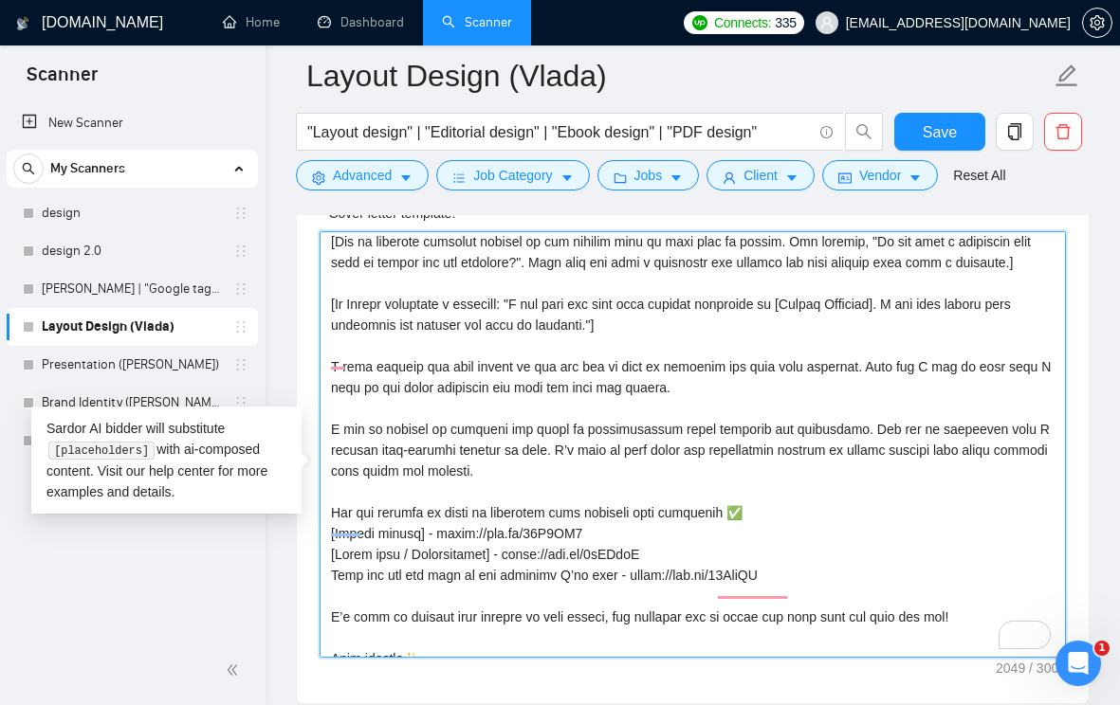
scroll to position [276, 0]
click at [634, 463] on textarea "Cover letter template:" at bounding box center [693, 444] width 746 height 427
click at [731, 464] on textarea "Cover letter template:" at bounding box center [693, 444] width 746 height 427
click at [475, 527] on textarea "Cover letter template:" at bounding box center [693, 444] width 746 height 427
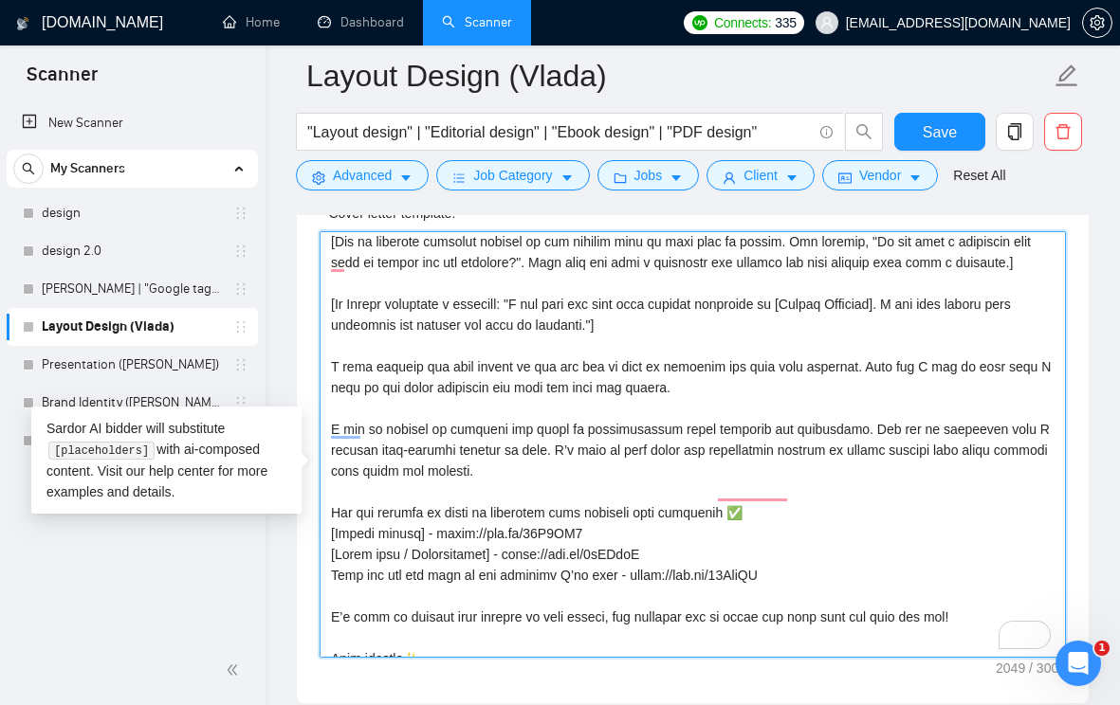
click at [475, 527] on textarea "Cover letter template:" at bounding box center [693, 444] width 746 height 427
click at [593, 397] on textarea "Cover letter template:" at bounding box center [693, 444] width 746 height 427
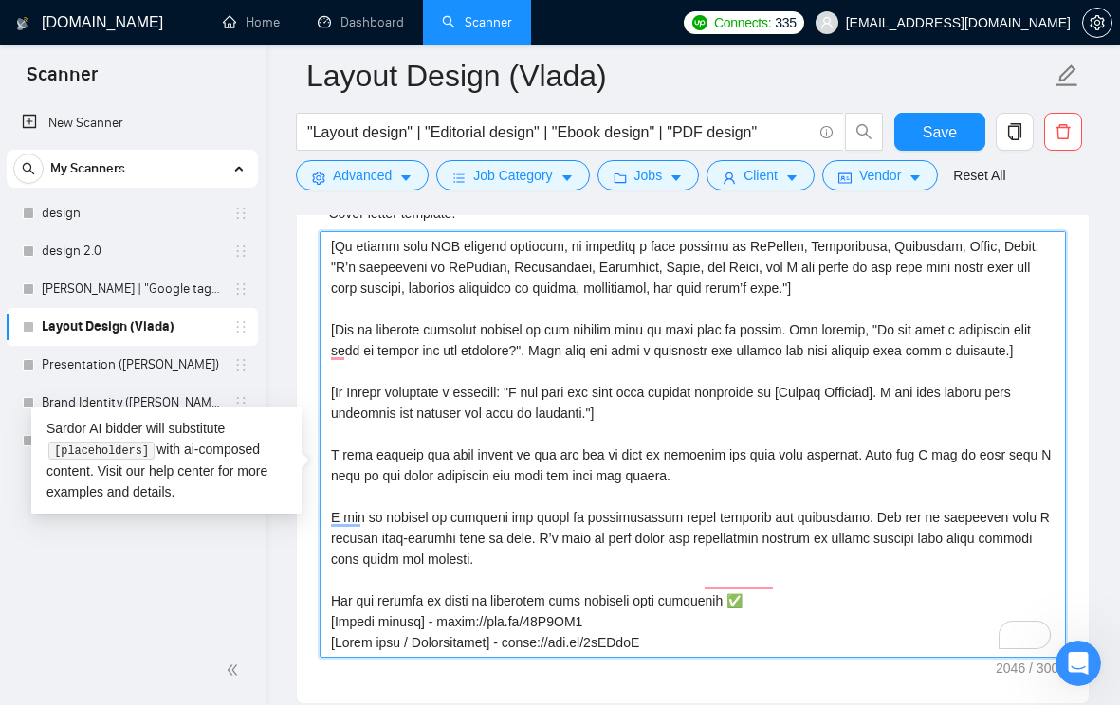
scroll to position [169, 0]
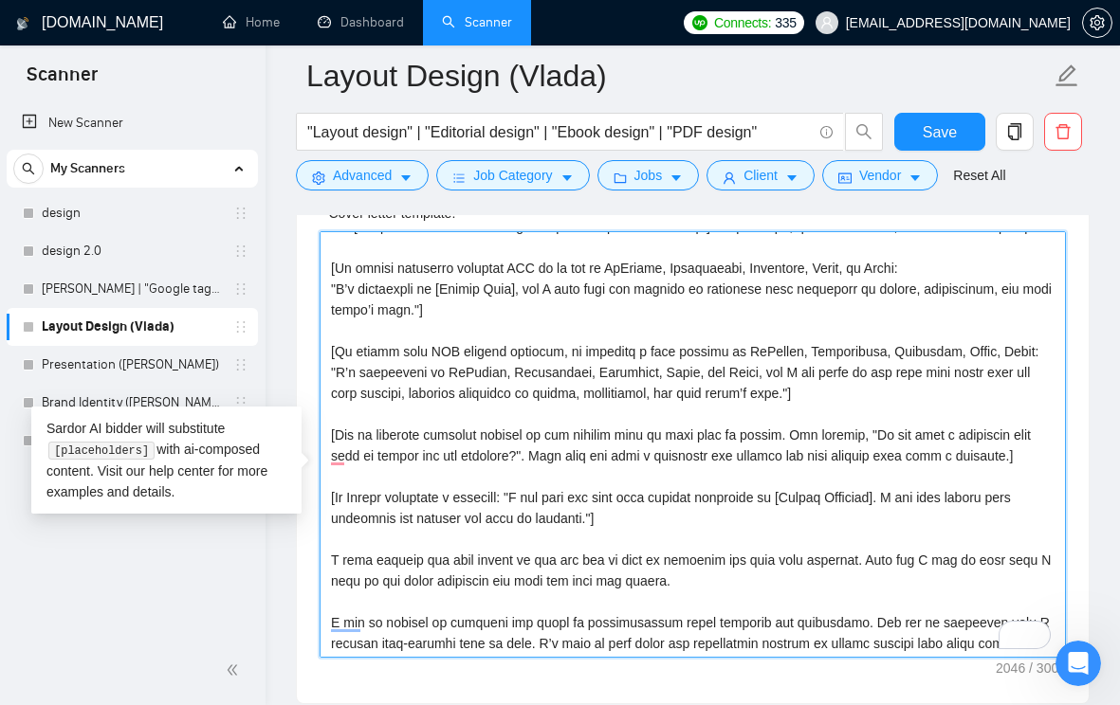
drag, startPoint x: 519, startPoint y: 338, endPoint x: 411, endPoint y: 364, distance: 111.3
click at [411, 364] on textarea "Cover letter template:" at bounding box center [693, 444] width 746 height 427
paste textarea "confident in using the program to create layouts that perfectly balance aesthet…"
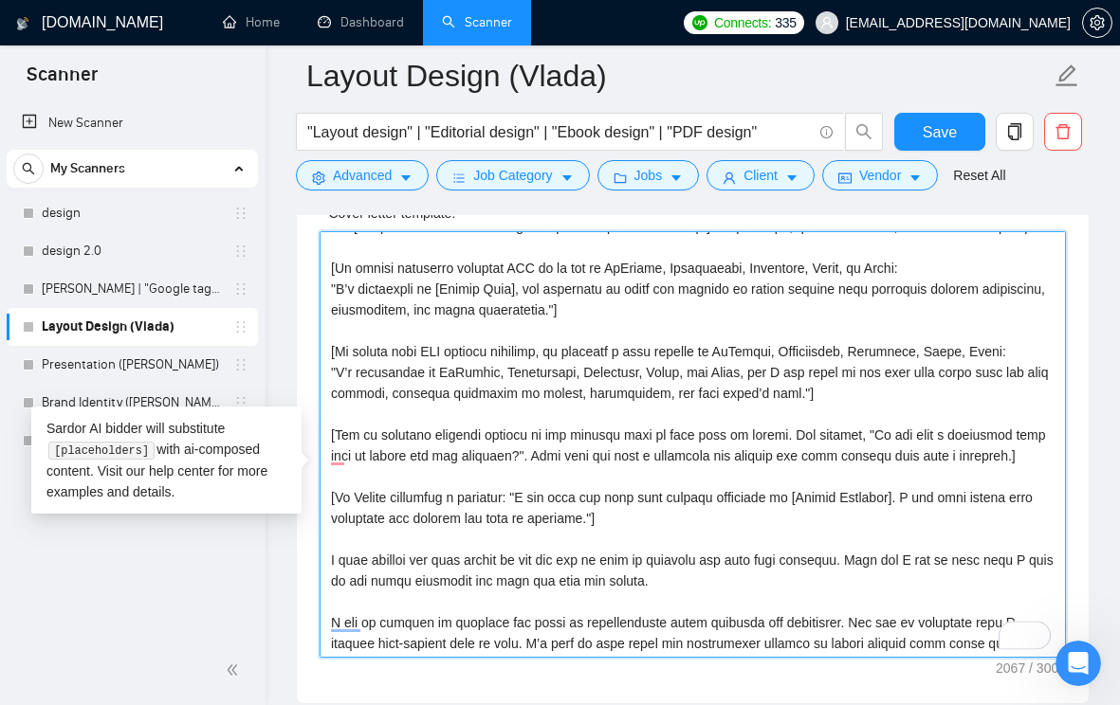
click at [614, 362] on textarea "Cover letter template:" at bounding box center [693, 444] width 746 height 427
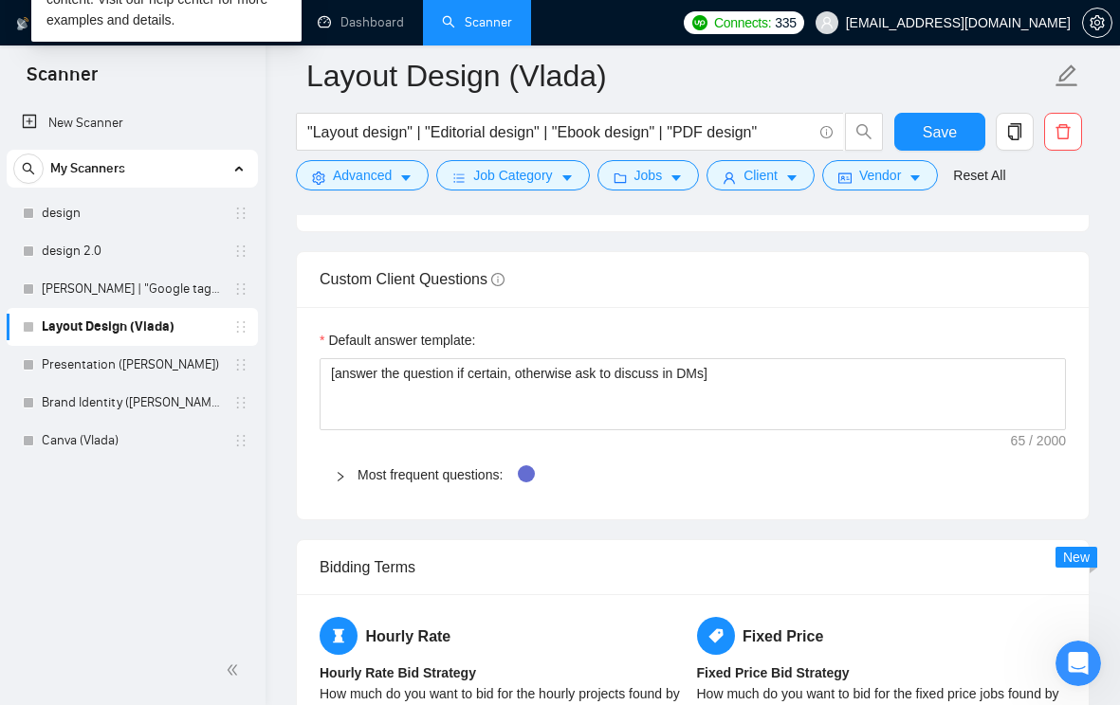
scroll to position [2786, 0]
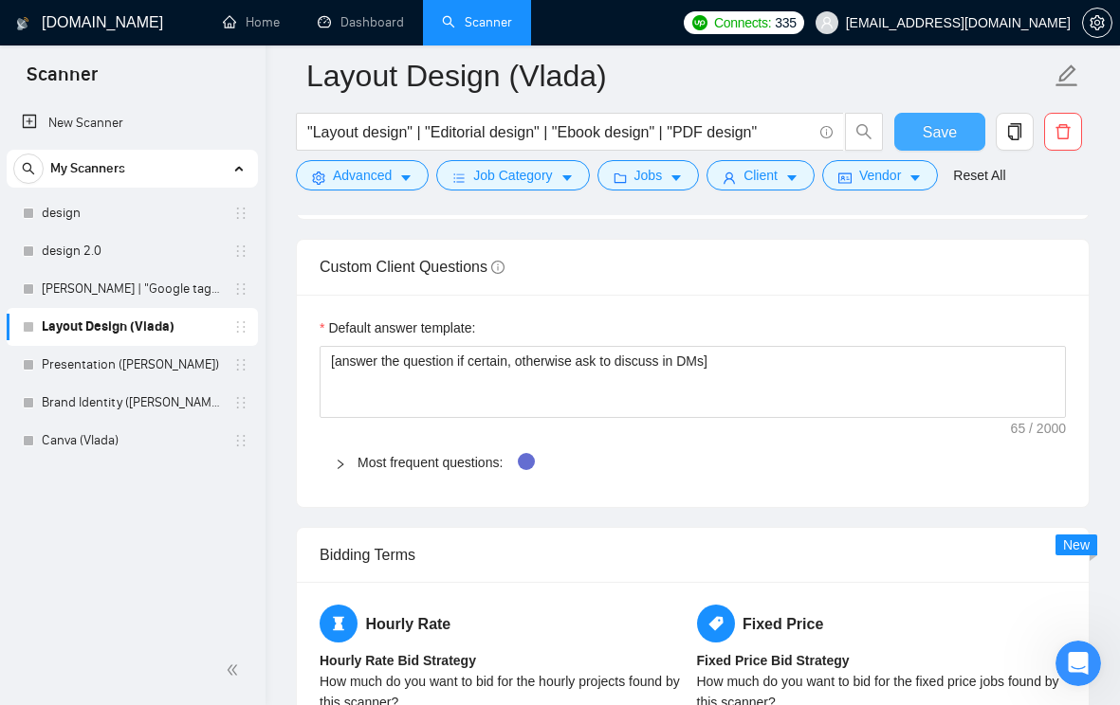
type textarea "Lo [Ipsumd’s Amet] 👋, C adip elitse doei tem incidid utl et doloremagna aliqua …"
click at [913, 143] on button "Save" at bounding box center [940, 132] width 92 height 38
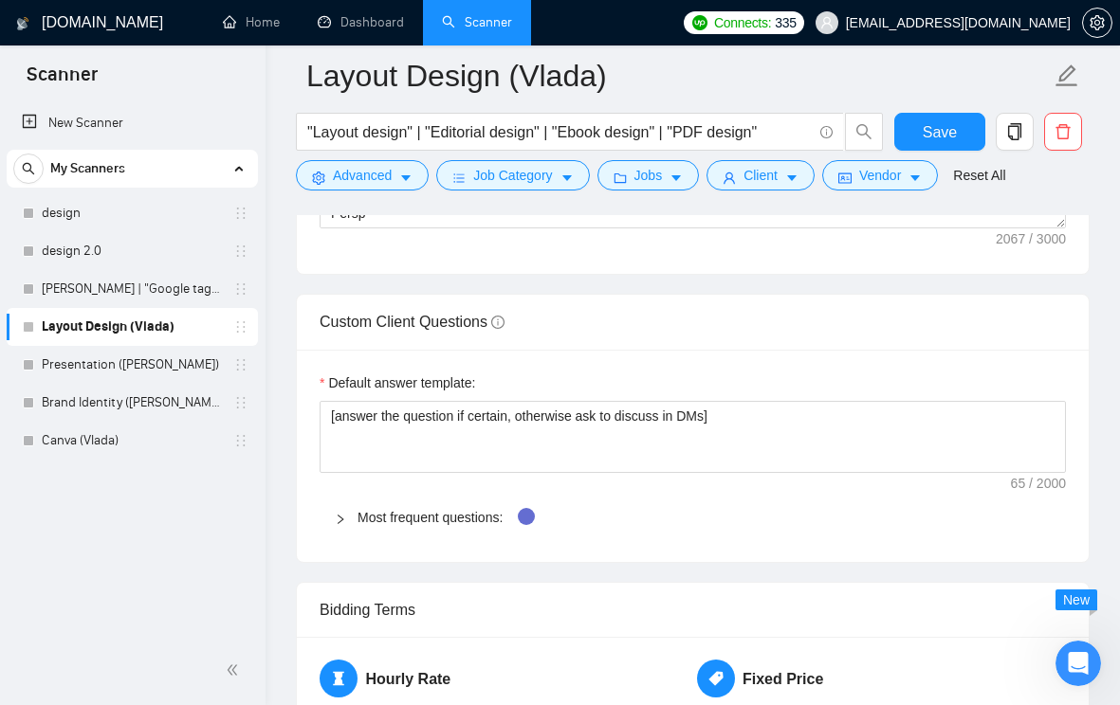
click at [344, 525] on icon "right" at bounding box center [340, 519] width 11 height 11
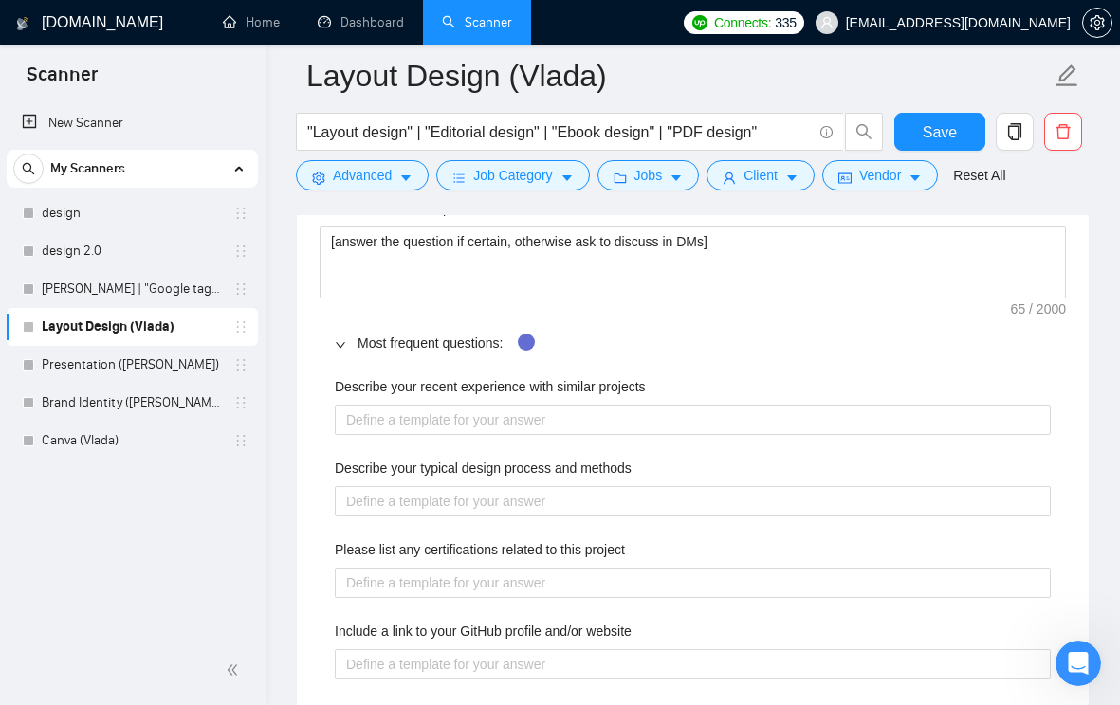
click at [486, 397] on label "Describe your recent experience with similar projects" at bounding box center [490, 386] width 311 height 21
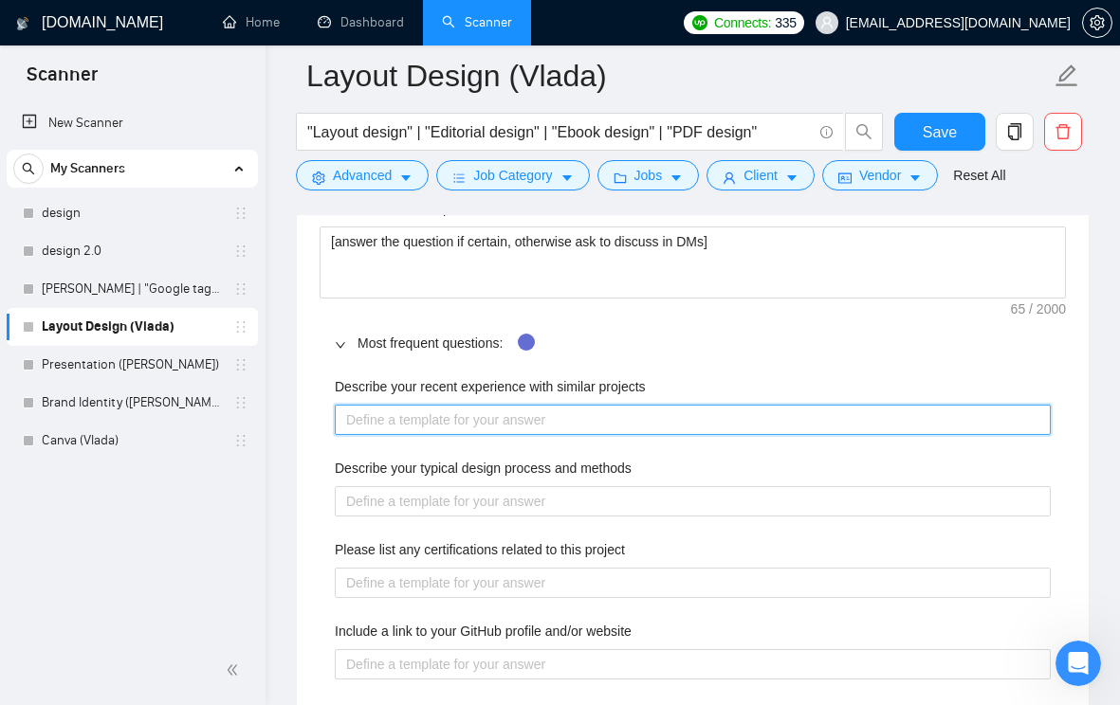
click at [486, 413] on projects "Describe your recent experience with similar projects" at bounding box center [693, 420] width 716 height 30
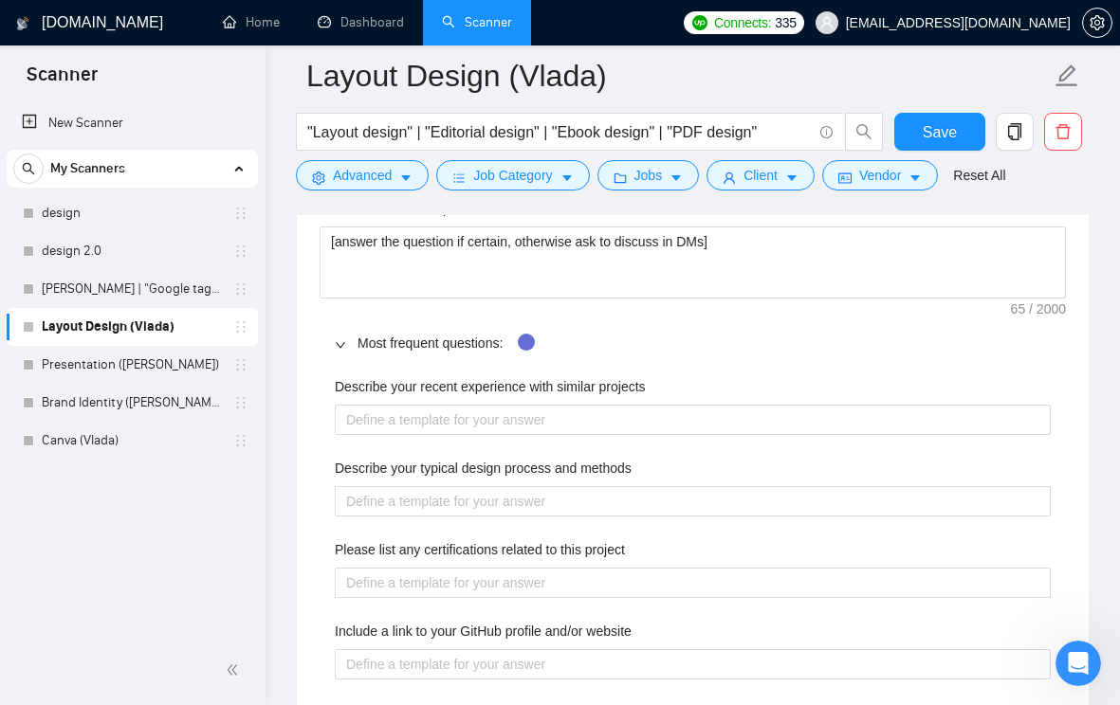
click at [486, 397] on label "Describe your recent experience with similar projects" at bounding box center [490, 386] width 311 height 21
click at [486, 413] on projects "Describe your recent experience with similar projects" at bounding box center [693, 420] width 716 height 30
click at [486, 397] on label "Describe your recent experience with similar projects" at bounding box center [490, 386] width 311 height 21
click at [486, 413] on projects "Describe your recent experience with similar projects" at bounding box center [693, 420] width 716 height 30
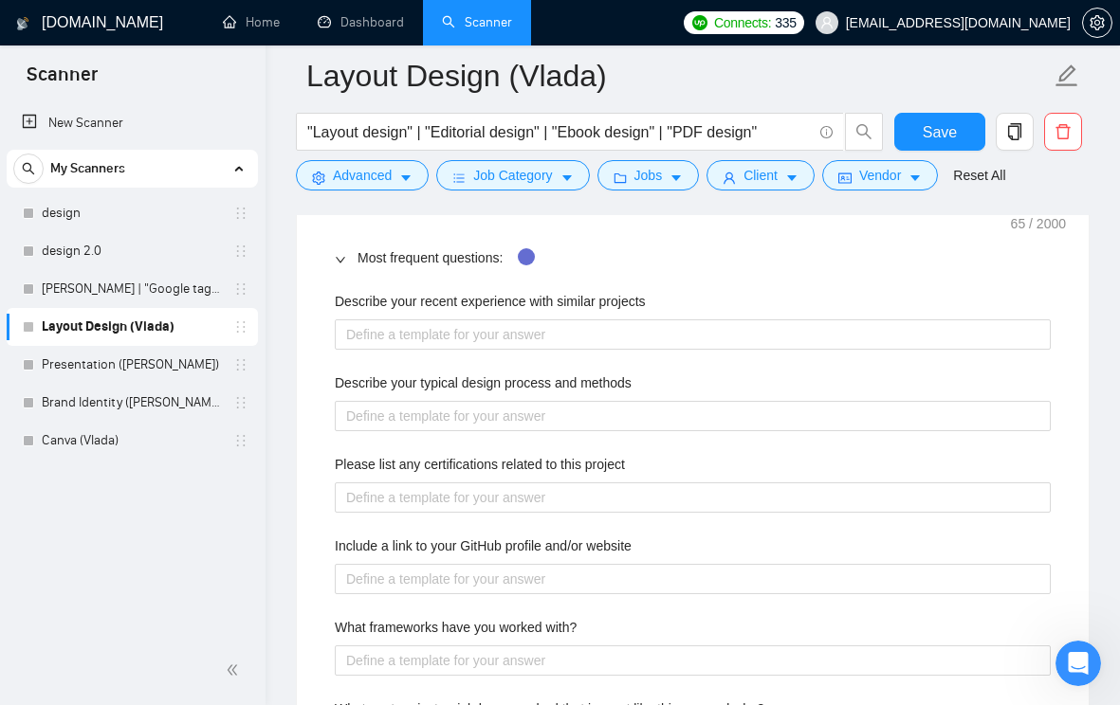
click at [538, 393] on label "Describe your typical design process and methods" at bounding box center [483, 383] width 297 height 21
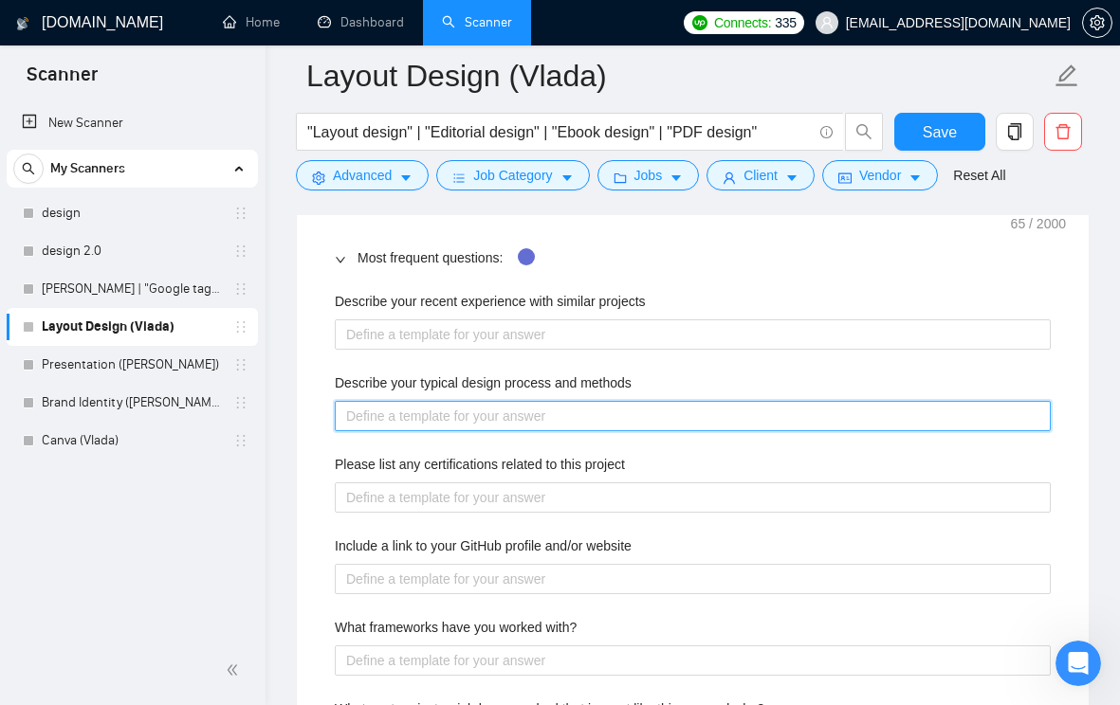
click at [538, 404] on methods "Describe your typical design process and methods" at bounding box center [693, 416] width 716 height 30
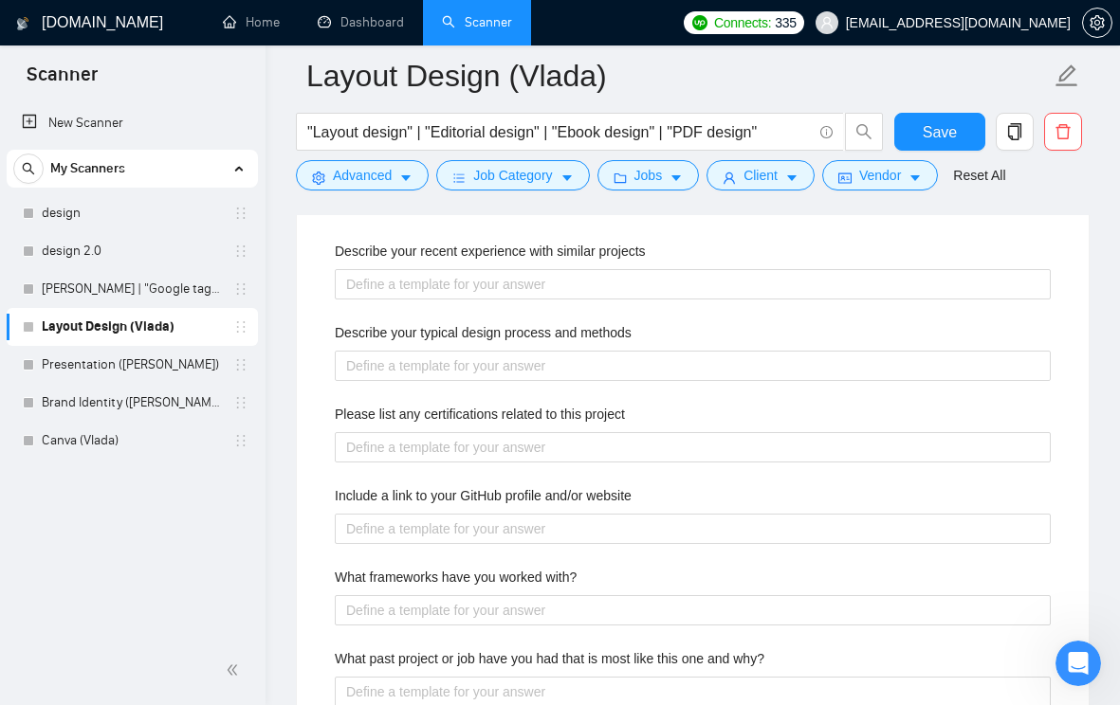
click at [530, 343] on label "Describe your typical design process and methods" at bounding box center [483, 332] width 297 height 21
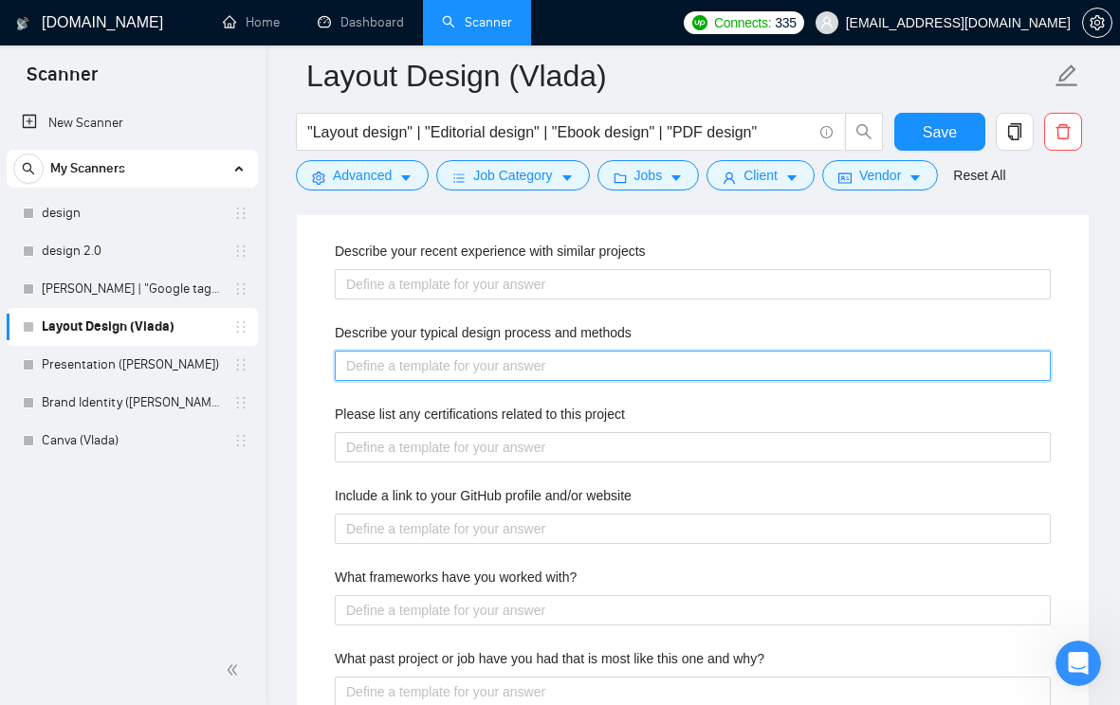
click at [530, 367] on methods "Describe your typical design process and methods" at bounding box center [693, 366] width 716 height 30
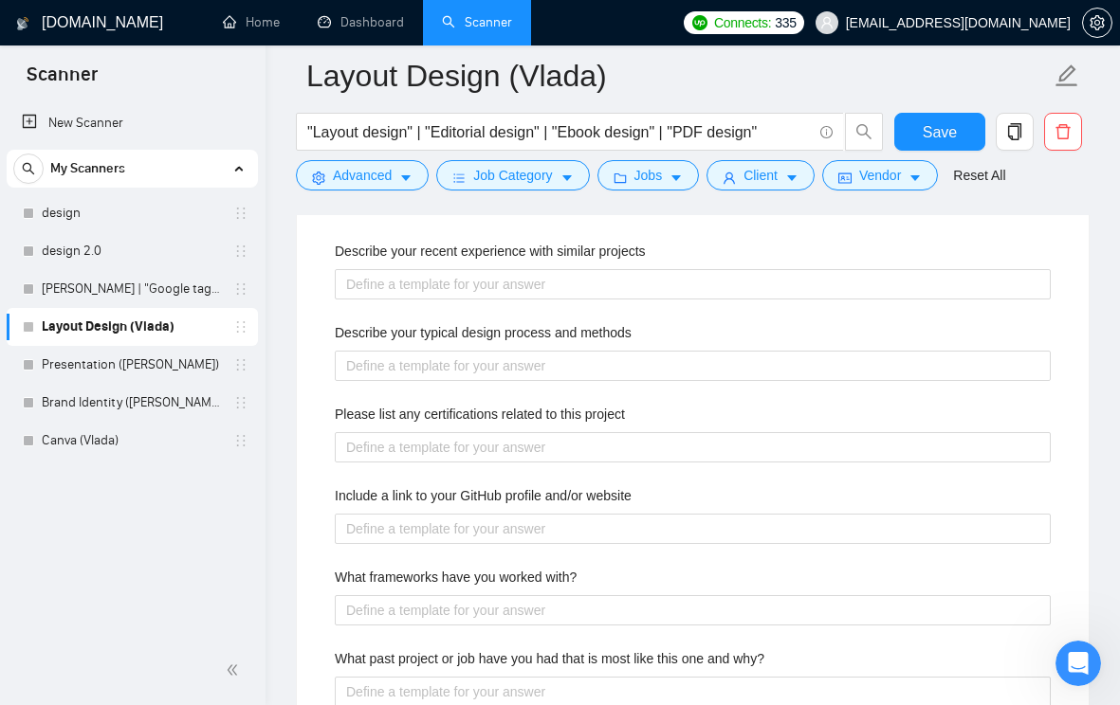
click at [530, 343] on label "Describe your typical design process and methods" at bounding box center [483, 332] width 297 height 21
click at [530, 367] on methods "Describe your typical design process and methods" at bounding box center [693, 366] width 716 height 30
click at [530, 343] on label "Describe your typical design process and methods" at bounding box center [483, 332] width 297 height 21
click at [530, 367] on methods "Describe your typical design process and methods" at bounding box center [693, 366] width 716 height 30
copy label "Describe your typical design process and methods"
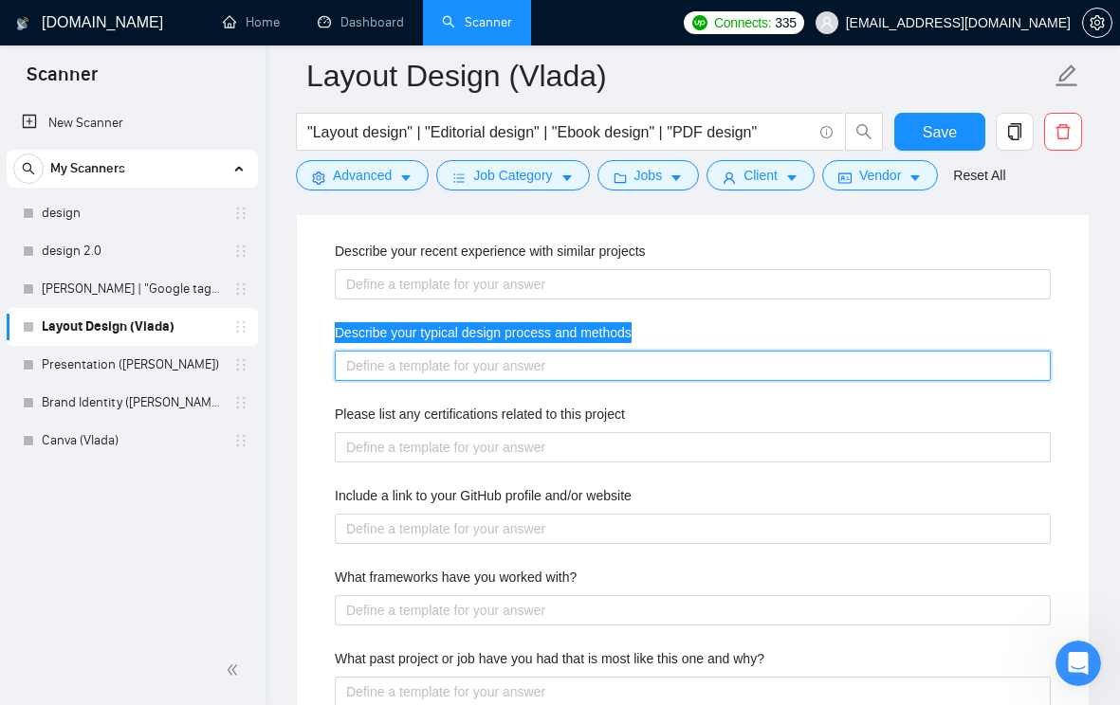
click at [450, 381] on methods "Describe your typical design process and methods" at bounding box center [693, 366] width 716 height 30
paste methods "My process starts with understanding your goals, audience, and content. I creat…"
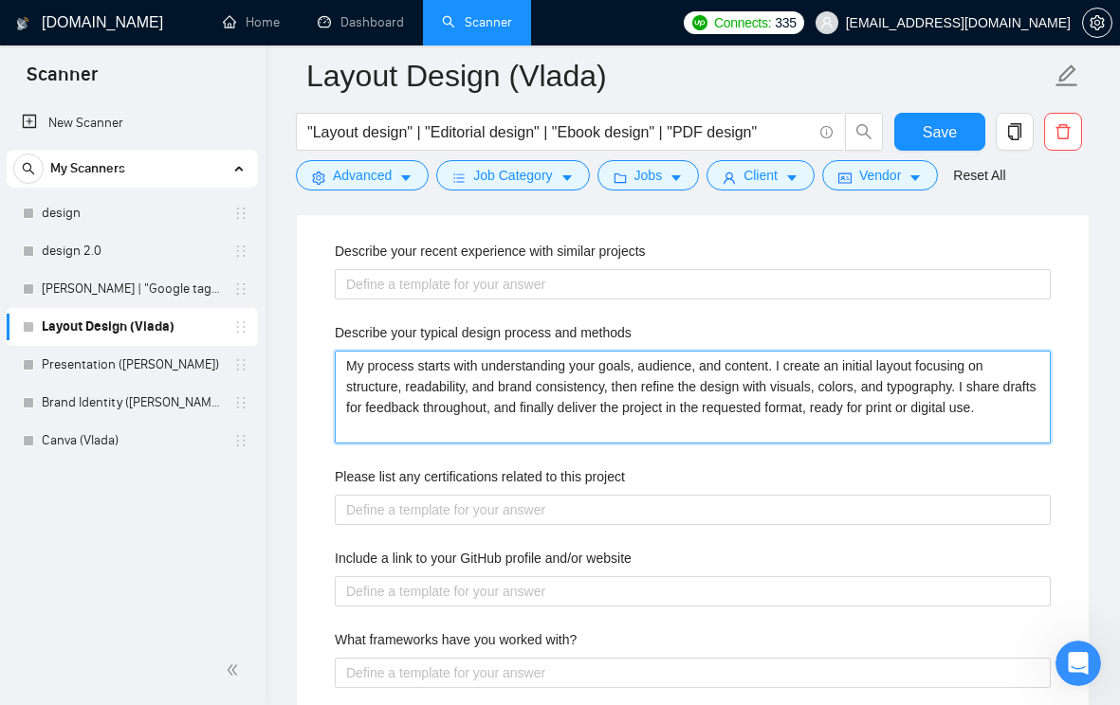
type methods "My process starts with understanding your goals, audience, and content. I creat…"
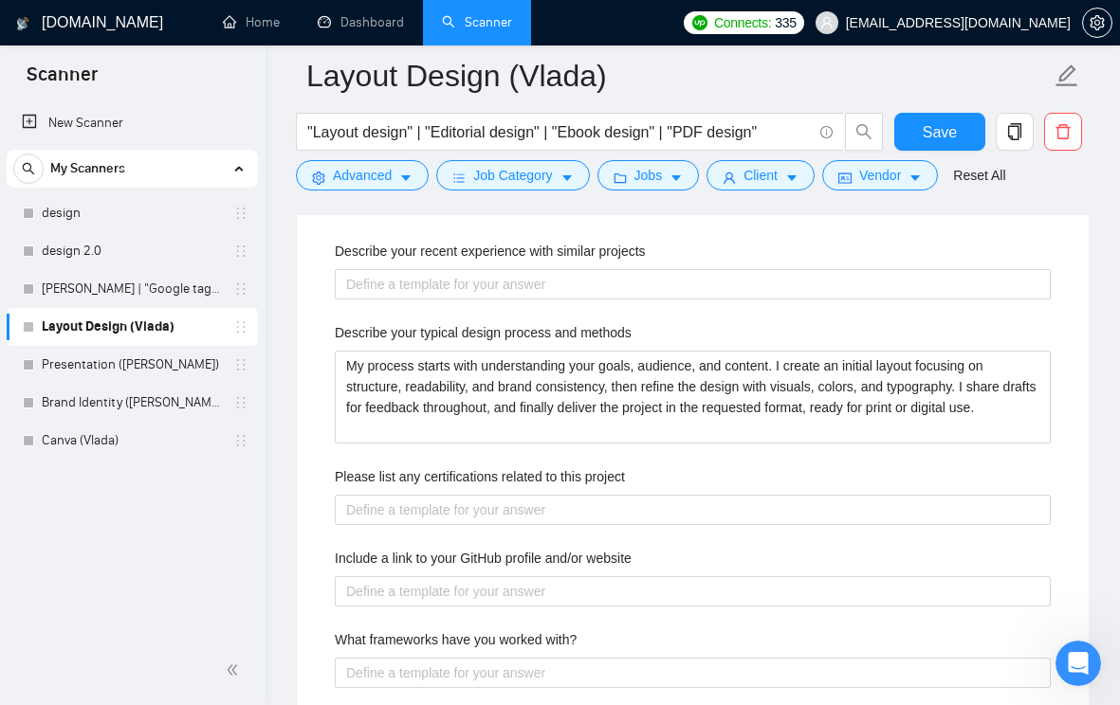
click at [281, 400] on div "GigRadar.io Home Dashboard Scanner Connects: 335 aversartur@gmail.com Layout De…" at bounding box center [692, 150] width 854 height 6382
click at [301, 407] on div "Default answer template: [answer the question if certain, otherwise ask to disc…" at bounding box center [693, 596] width 792 height 1113
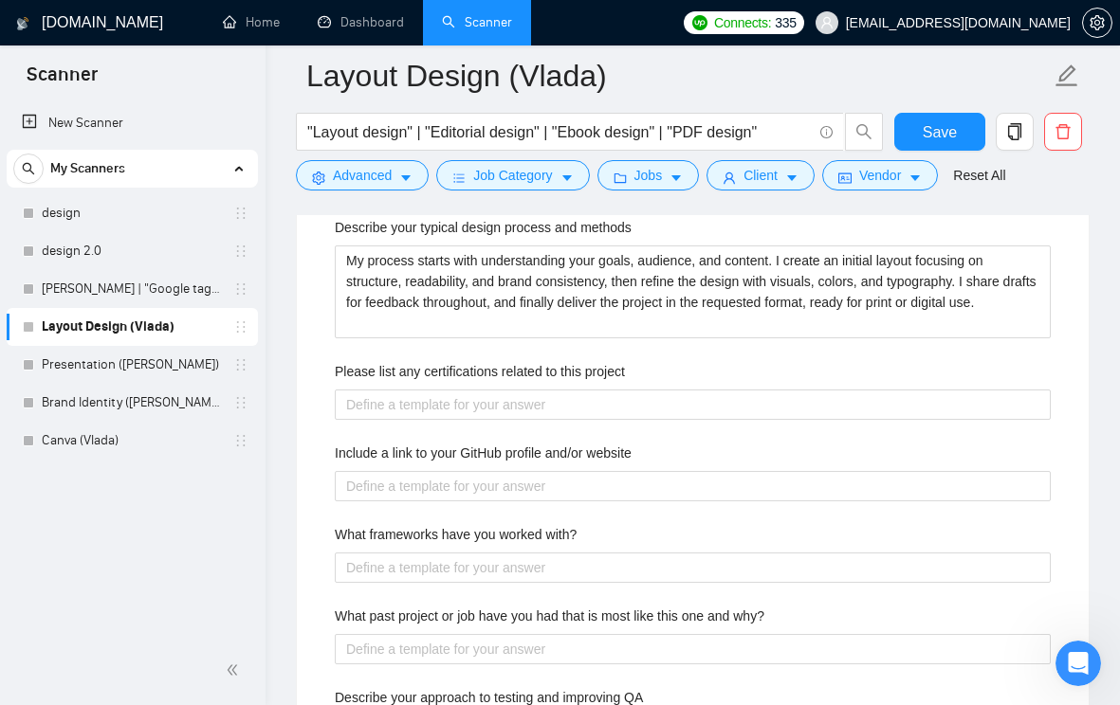
scroll to position [3155, 0]
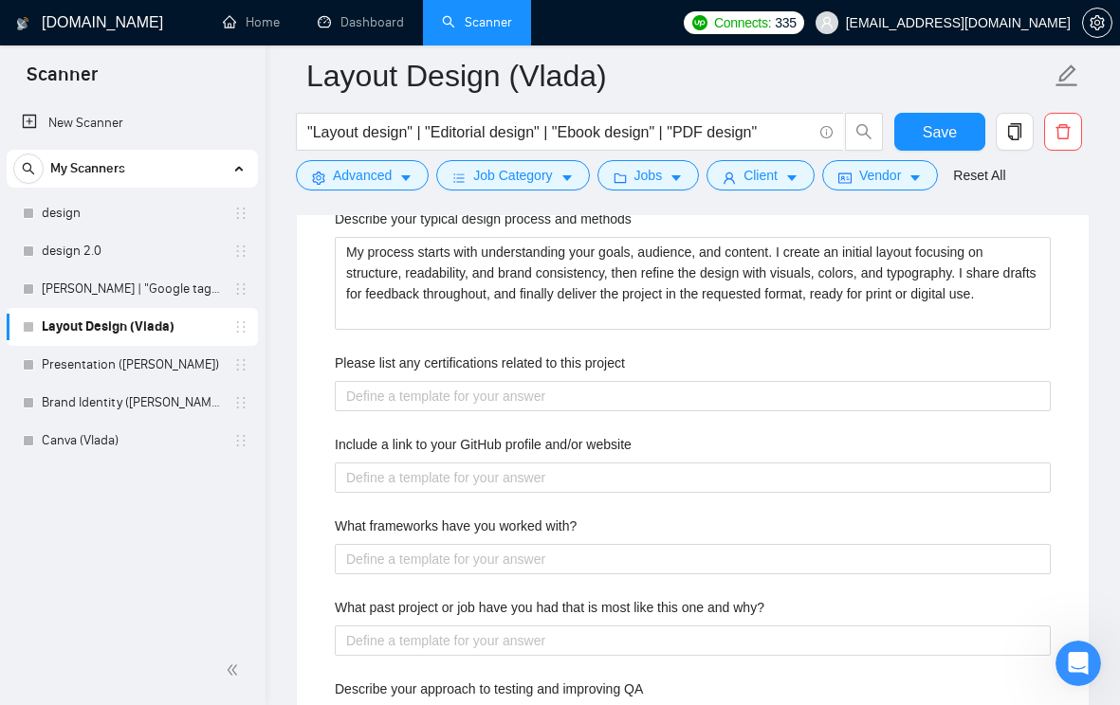
click at [380, 374] on label "Please list any certifications related to this project" at bounding box center [480, 363] width 290 height 21
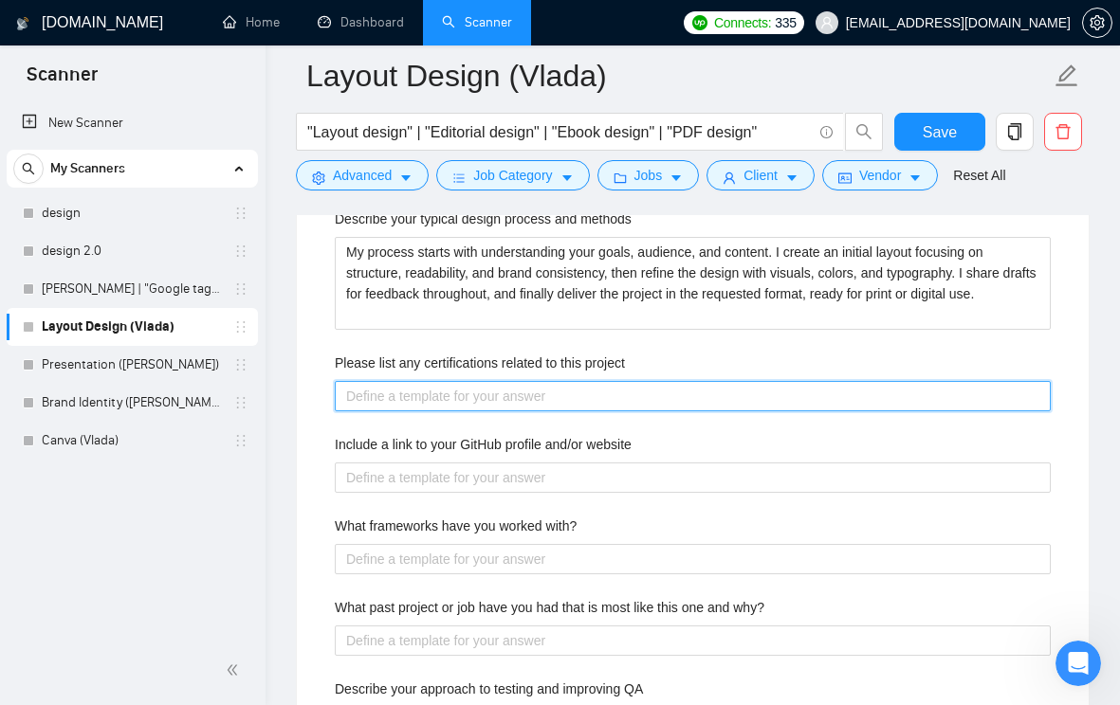
click at [380, 390] on project "Please list any certifications related to this project" at bounding box center [693, 396] width 716 height 30
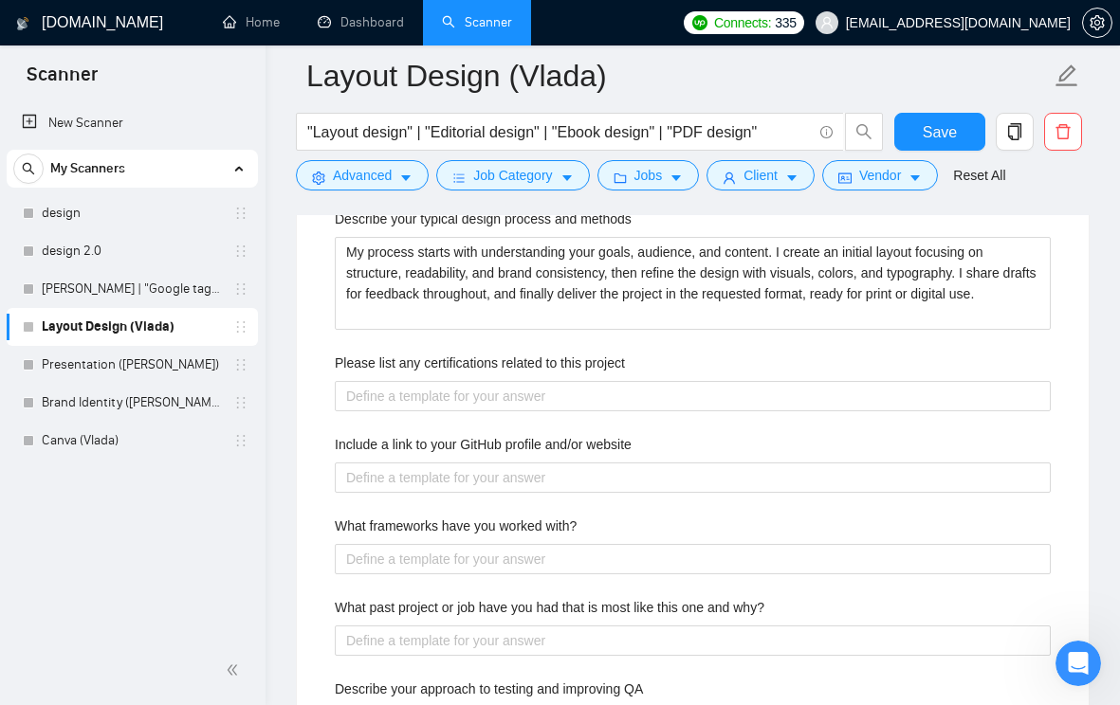
click at [380, 374] on label "Please list any certifications related to this project" at bounding box center [480, 363] width 290 height 21
click at [380, 390] on project "Please list any certifications related to this project" at bounding box center [693, 396] width 716 height 30
click at [380, 374] on label "Please list any certifications related to this project" at bounding box center [480, 363] width 290 height 21
click at [380, 390] on project "Please list any certifications related to this project" at bounding box center [693, 396] width 716 height 30
copy label "Please list any certifications related to this project"
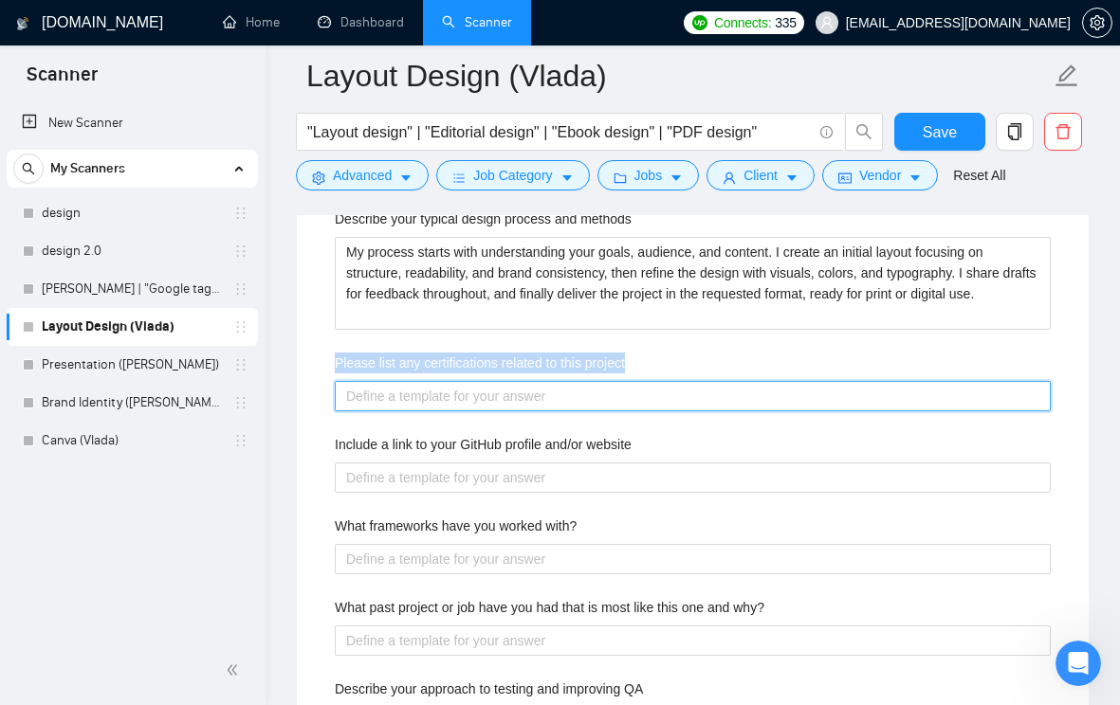
click at [437, 411] on project "Please list any certifications related to this project" at bounding box center [693, 396] width 716 height 30
paste project "I do not hold formal certifications, but I have 6+ years of professional experi…"
type project "I do not hold formal certifications, but I have 6+ years of professional experi…"
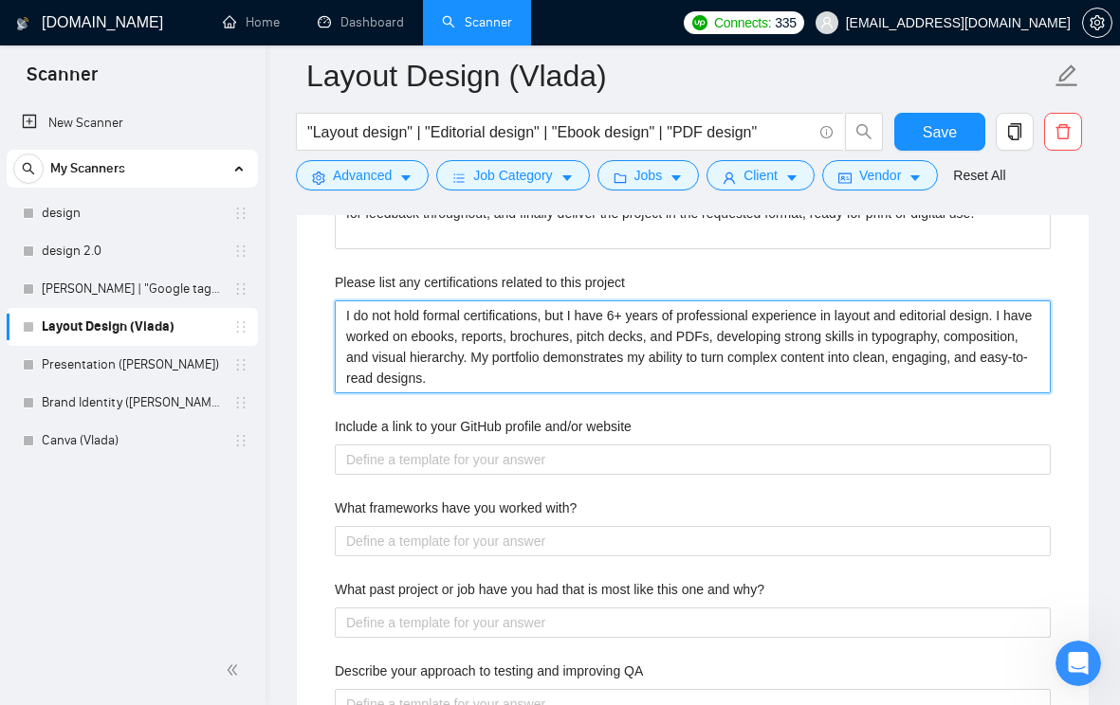
scroll to position [3237, 0]
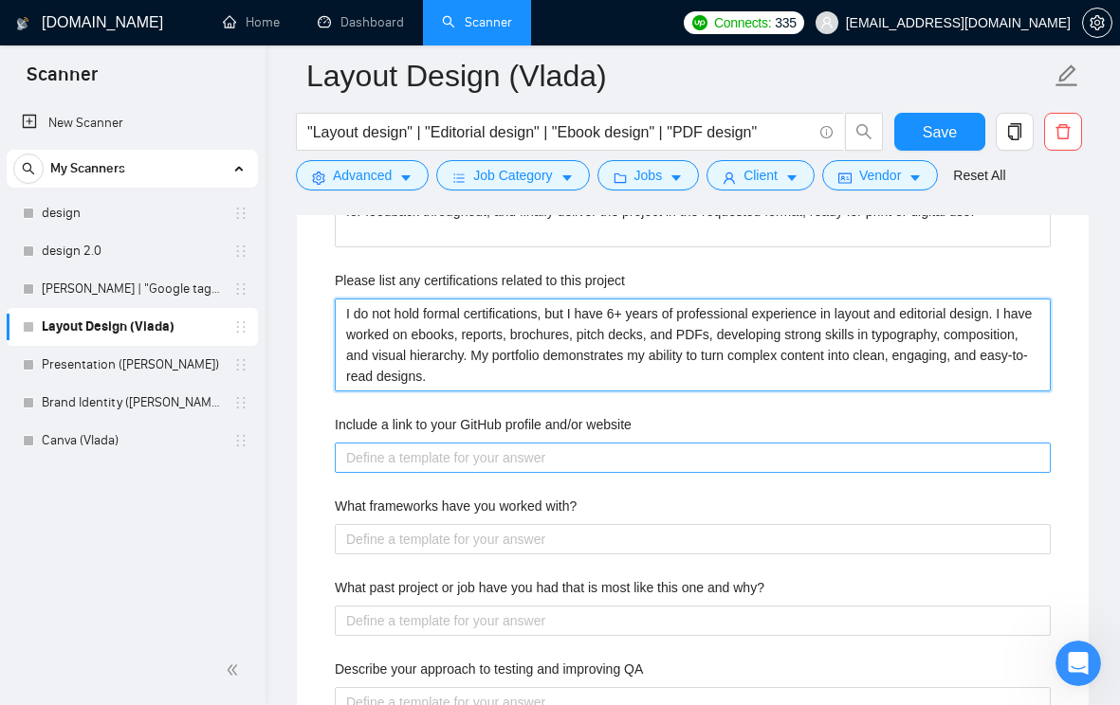
type project "I do not hold formal certifications, but I have 6+ years of professional experi…"
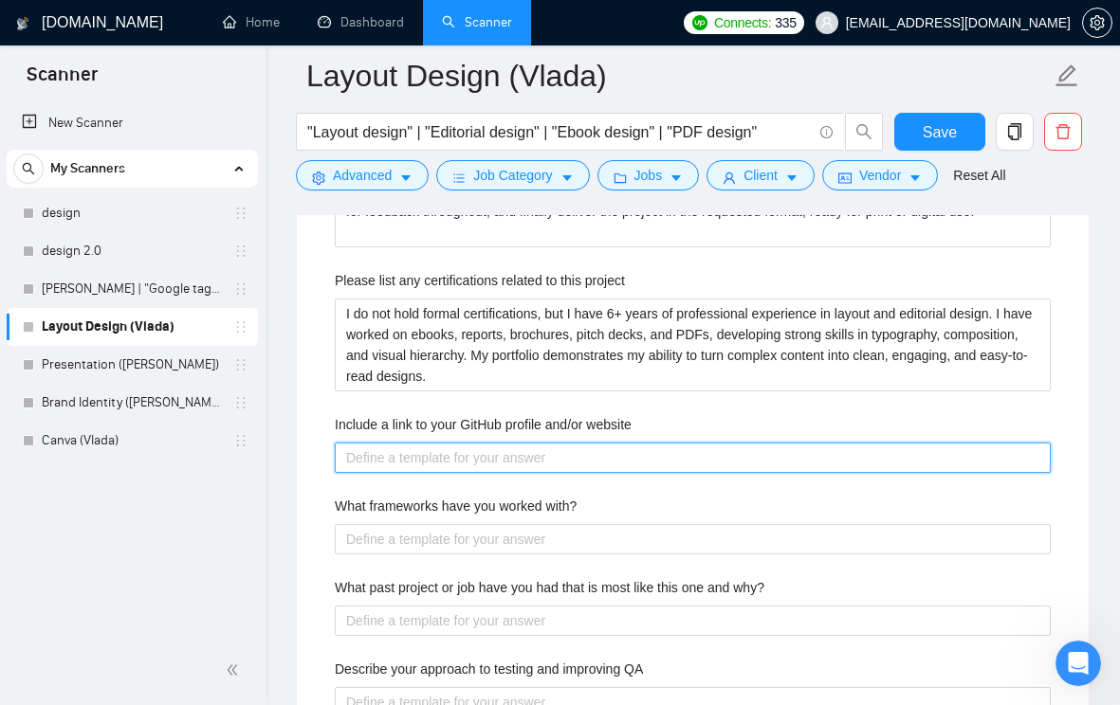
click at [495, 473] on website "Include a link to your GitHub profile and/or website" at bounding box center [693, 458] width 716 height 30
type website "Р"
type website "Ру"
type website "Рук"
type website "Рук у"
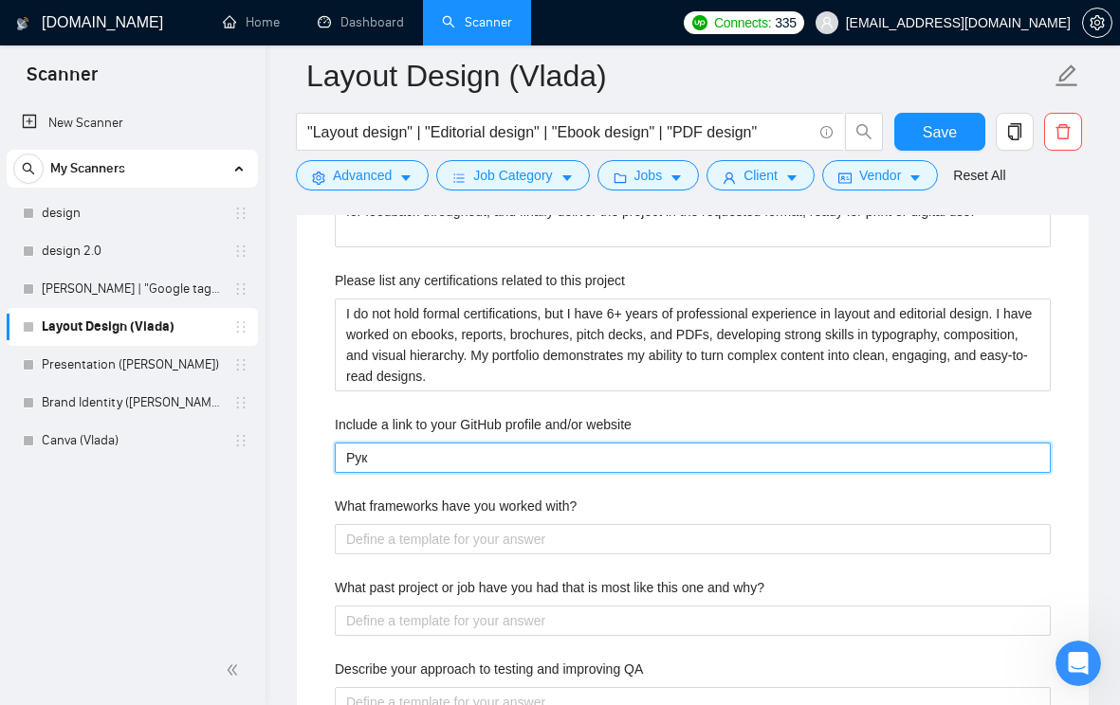
type website "Рук"
type website "Ру"
type website "Р"
type website "H"
type website "He"
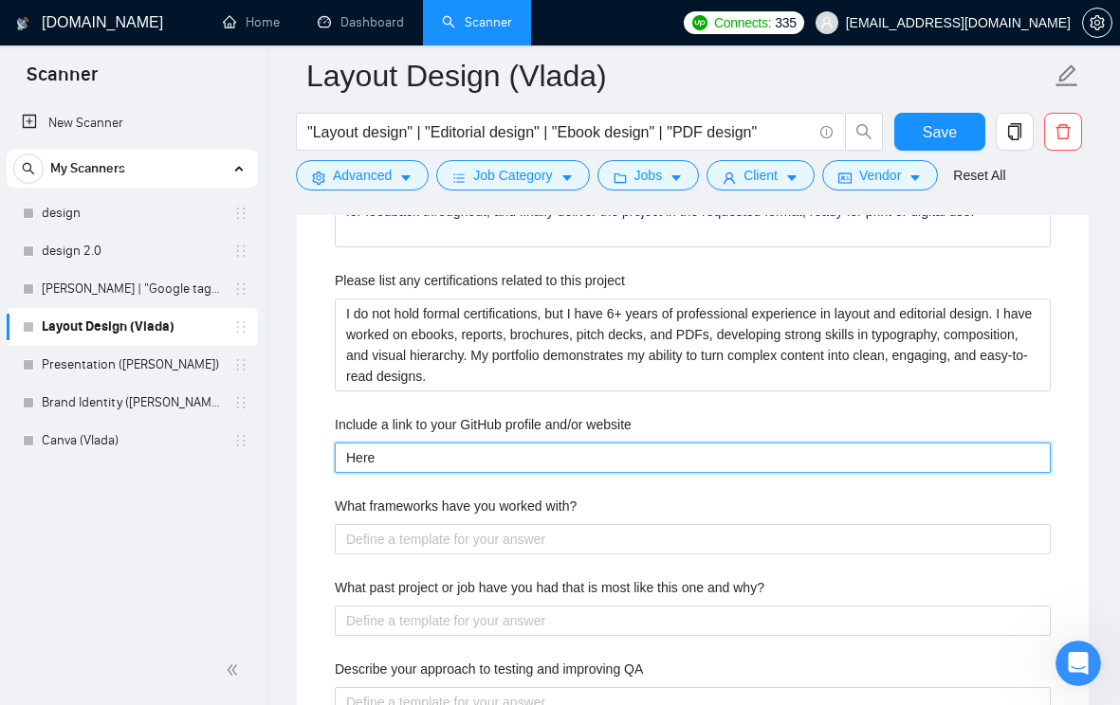
type website "Here"
type website "Here i"
type website "Here is"
type website "Here is m"
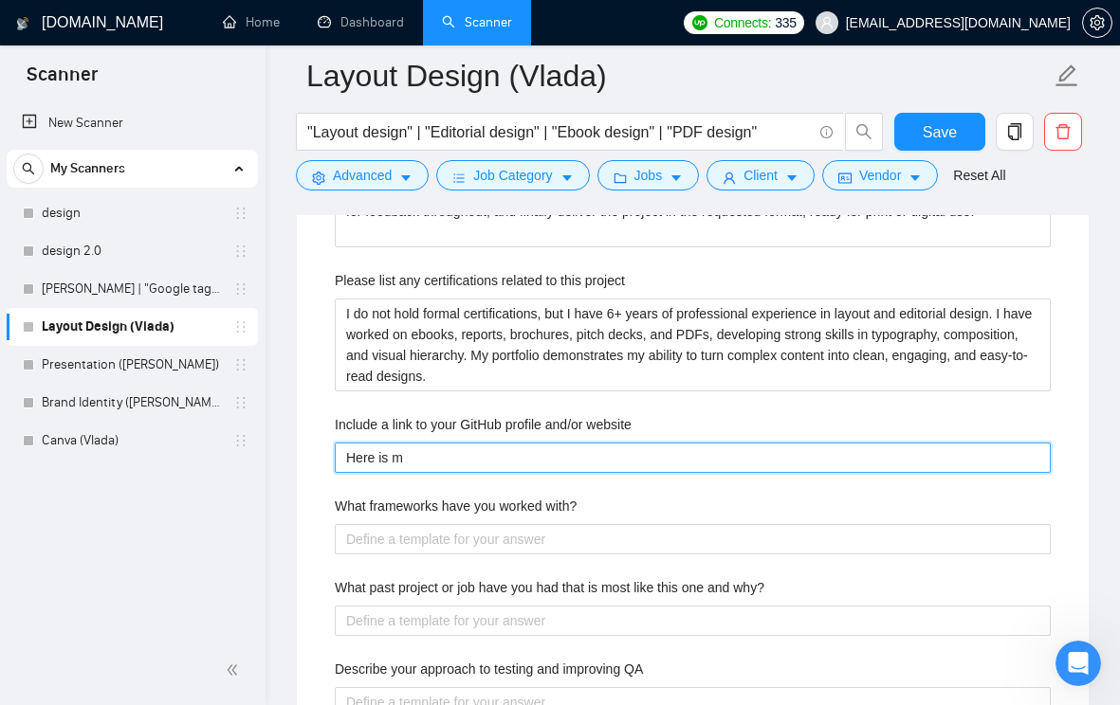
type website "Here is my"
type website "Here is my p"
type website "Here is my po"
type website "Here is my por"
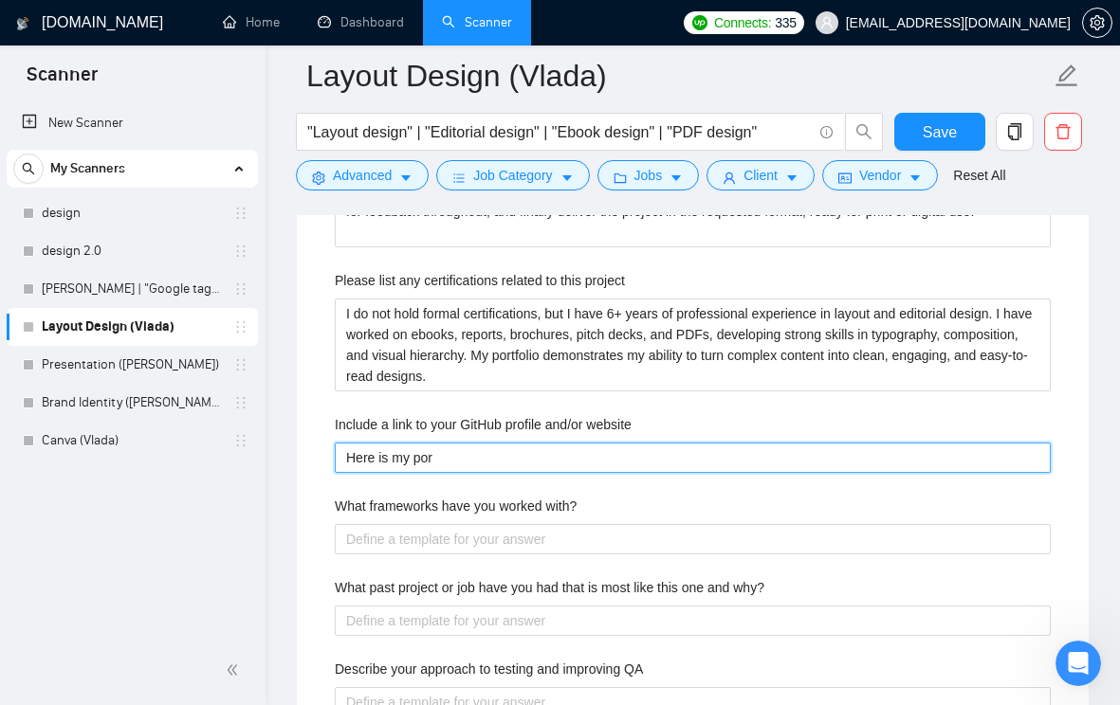
type website "Here is my port"
type website "Here is my portf"
type website "Here is my portfo"
type website "Here is my portfol"
type website "Here is my portfoli"
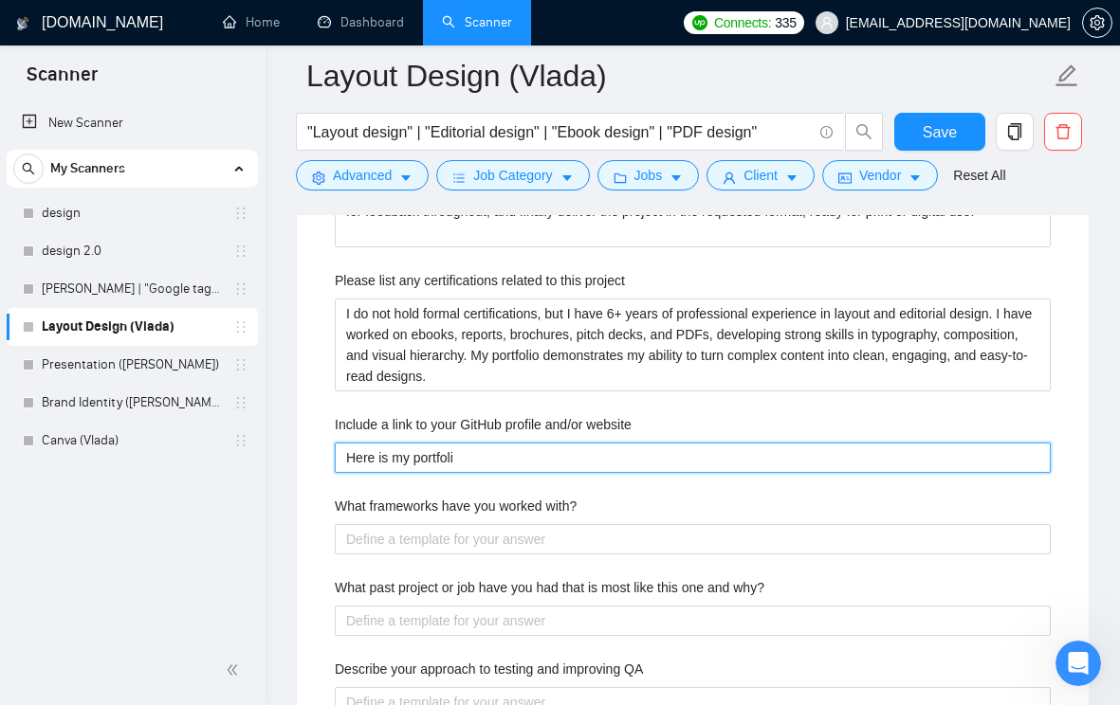
type website "Here is my portfolio"
paste website "https://bit.ly/44PesRU"
type website "Here is my portfolio [URL][DOMAIN_NAME]"
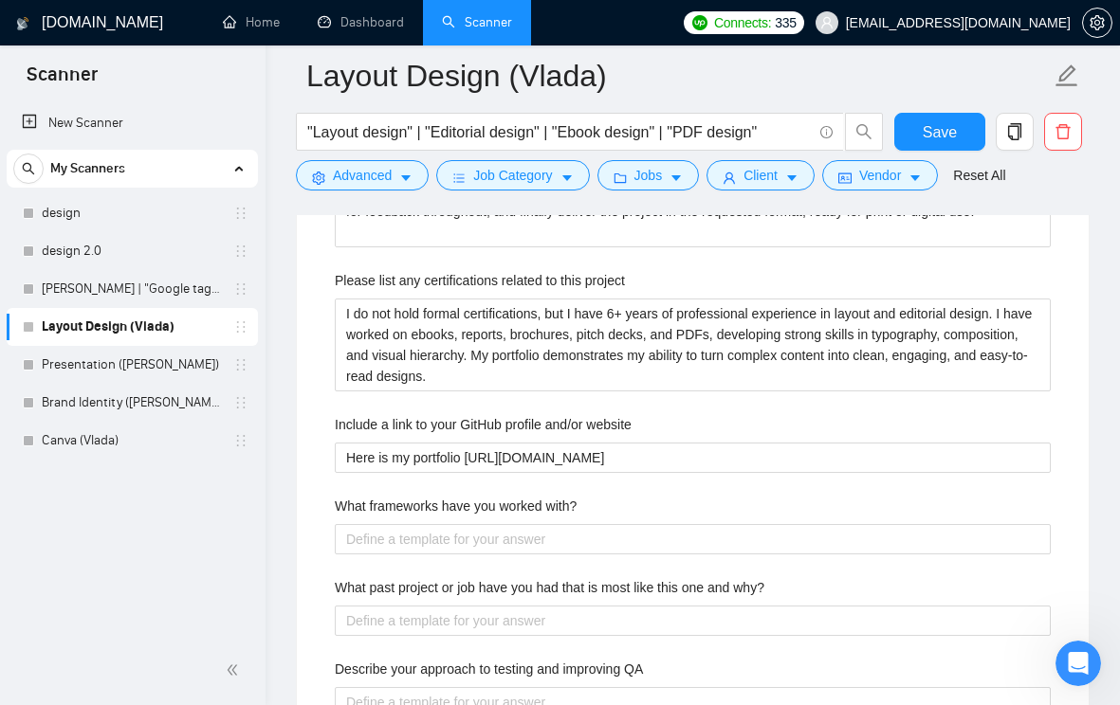
click at [674, 514] on div "Describe your recent experience with similar projects Describe your typical des…" at bounding box center [693, 514] width 746 height 963
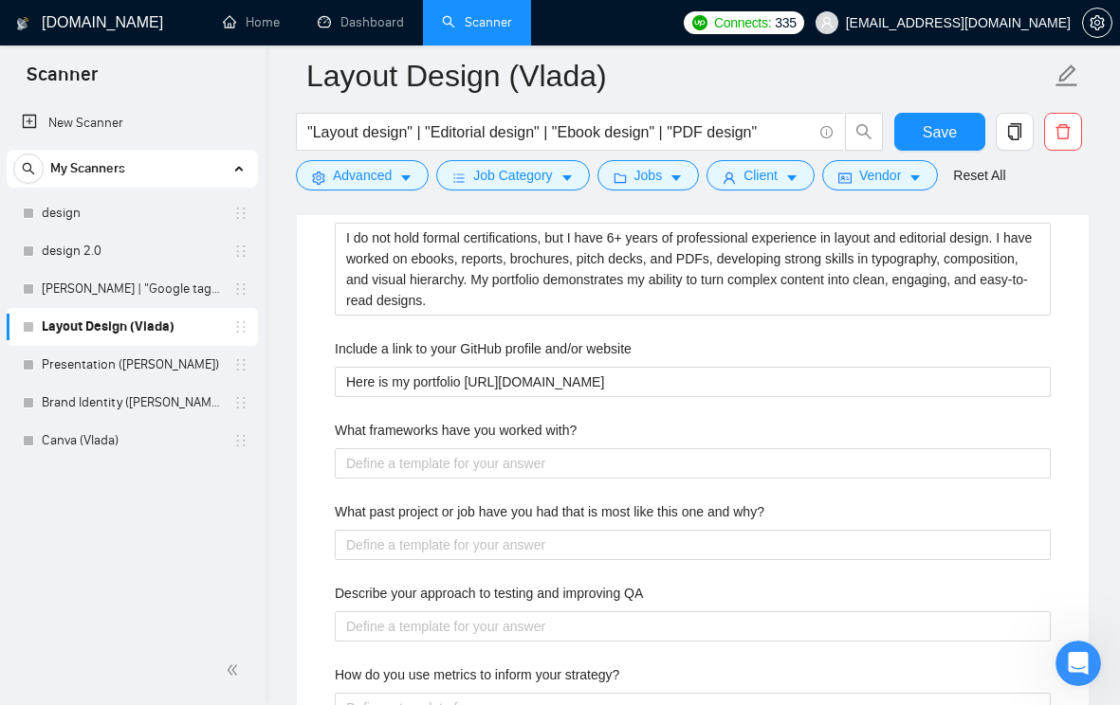
scroll to position [3327, 0]
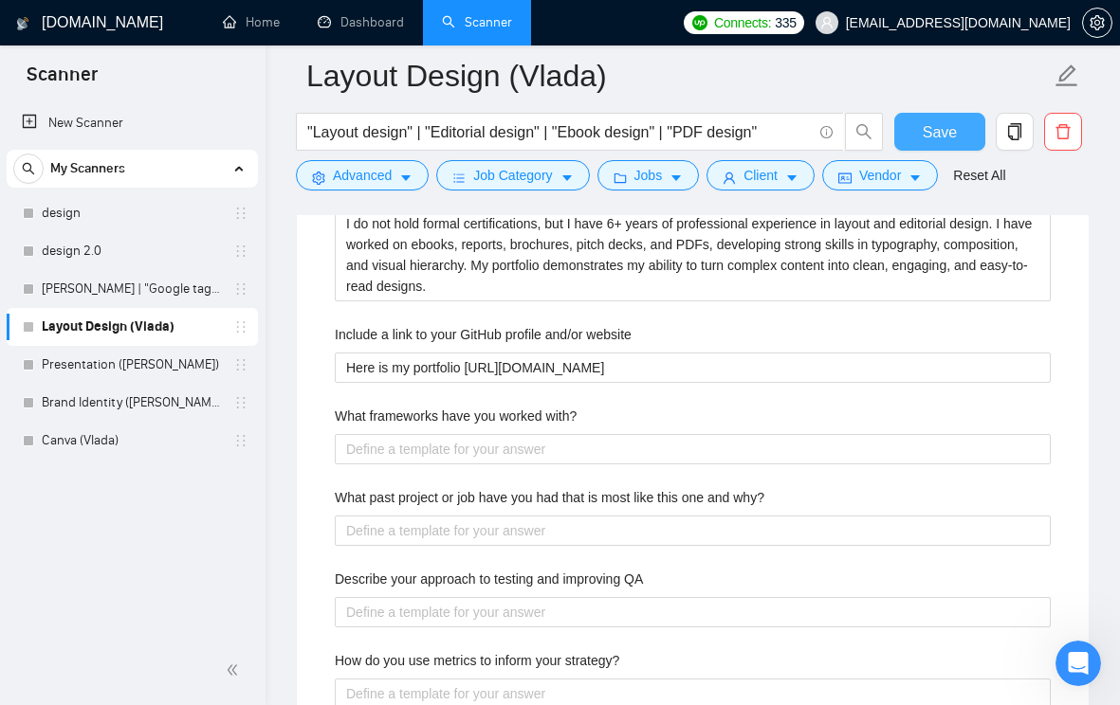
click at [941, 127] on span "Save" at bounding box center [940, 132] width 34 height 24
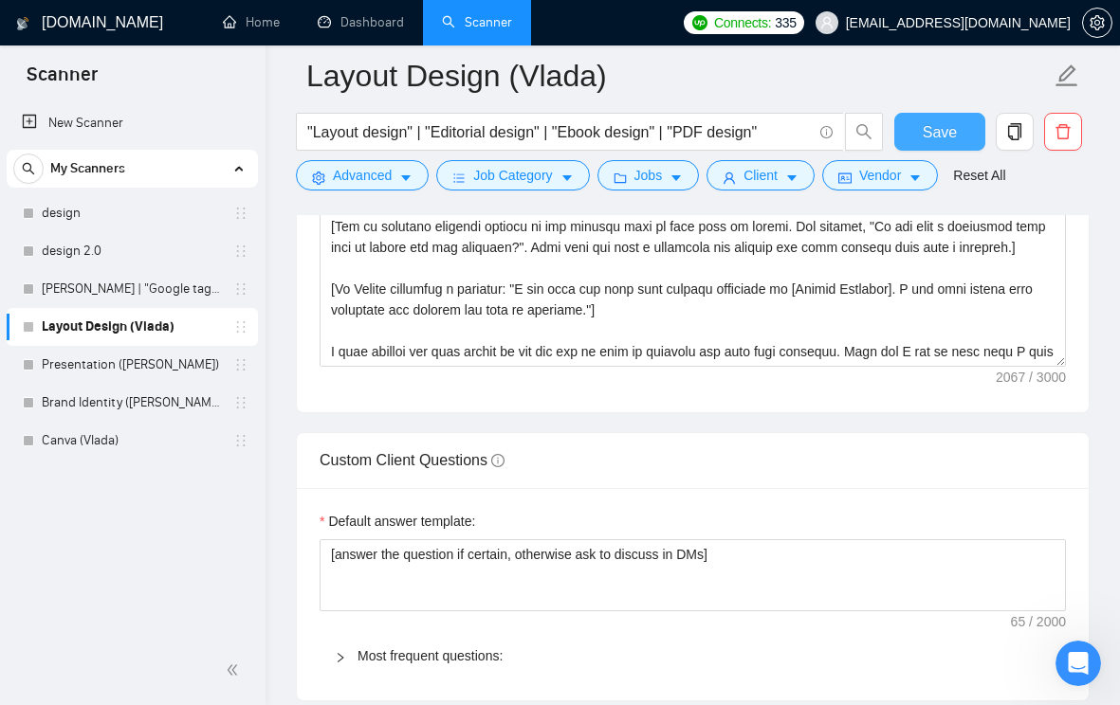
scroll to position [2946, 0]
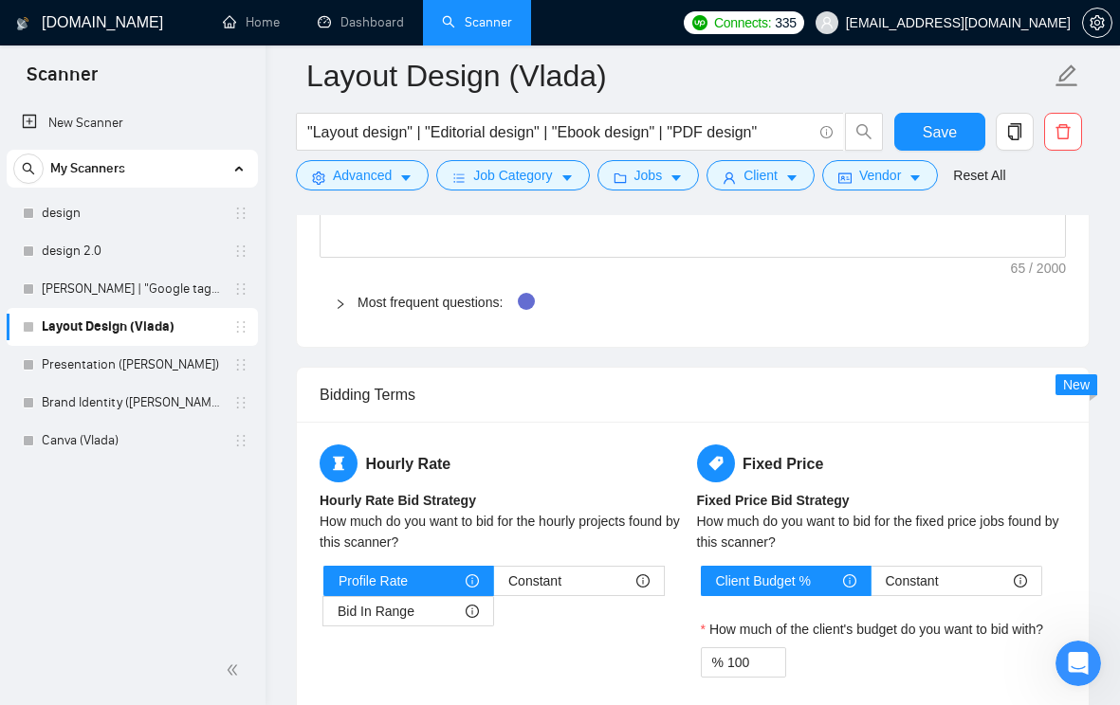
click at [352, 313] on div at bounding box center [346, 302] width 23 height 21
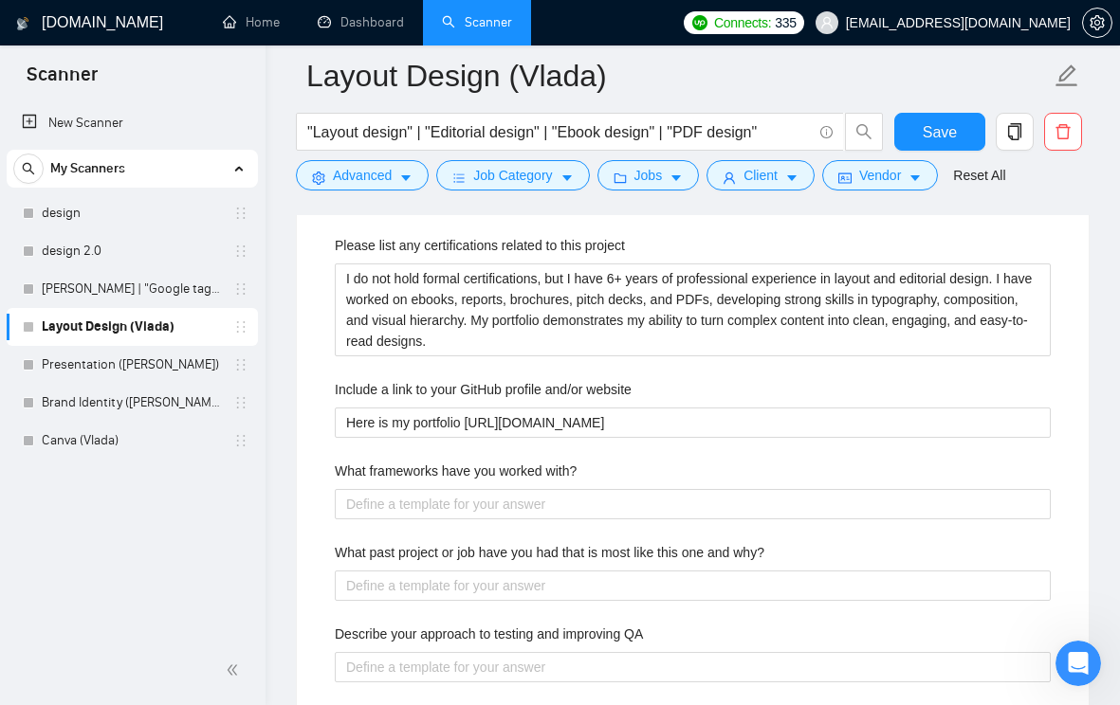
scroll to position [3316, 0]
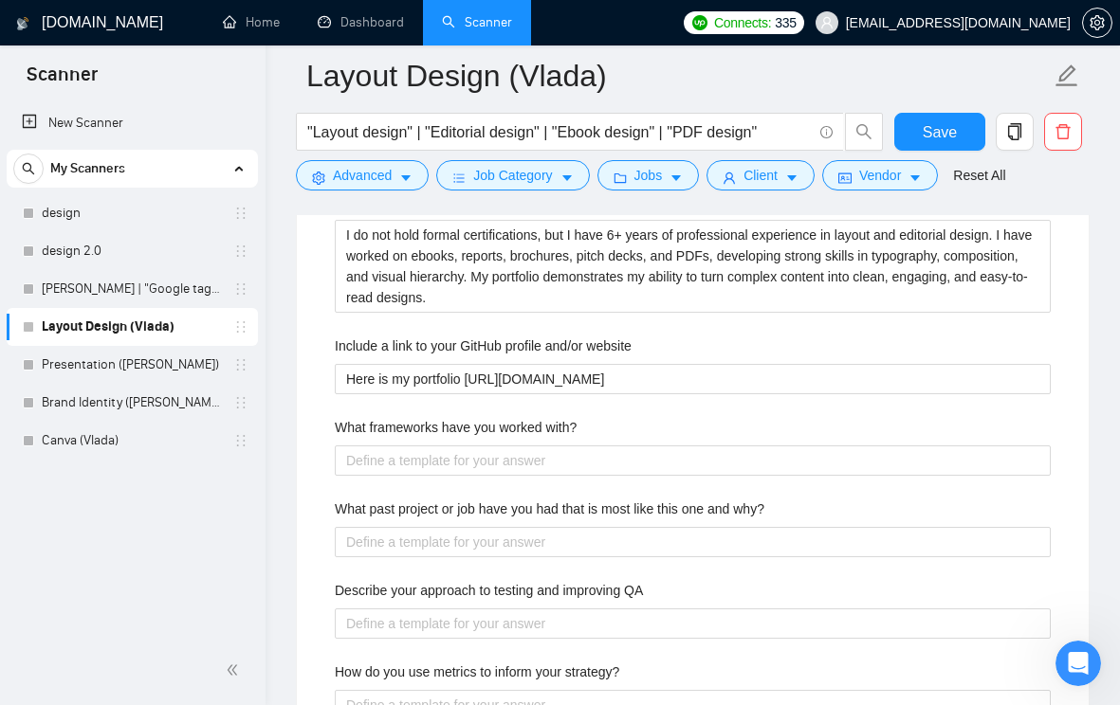
click at [568, 438] on label "What frameworks have you worked with?" at bounding box center [456, 427] width 242 height 21
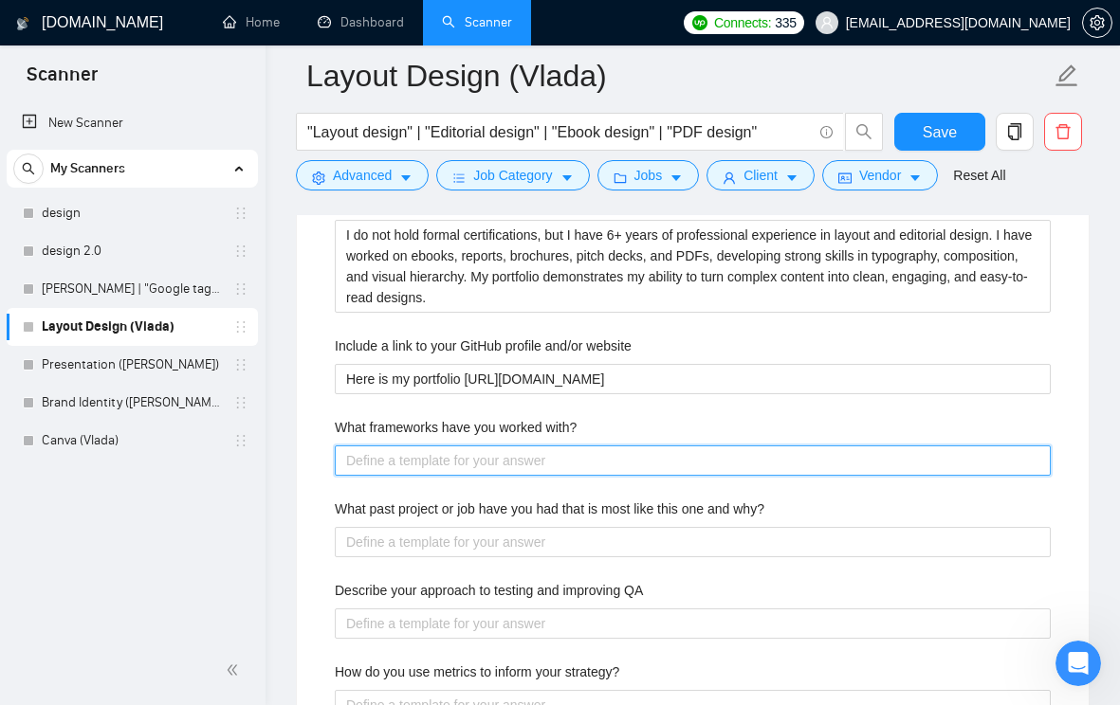
click at [568, 455] on with\? "What frameworks have you worked with?" at bounding box center [693, 461] width 716 height 30
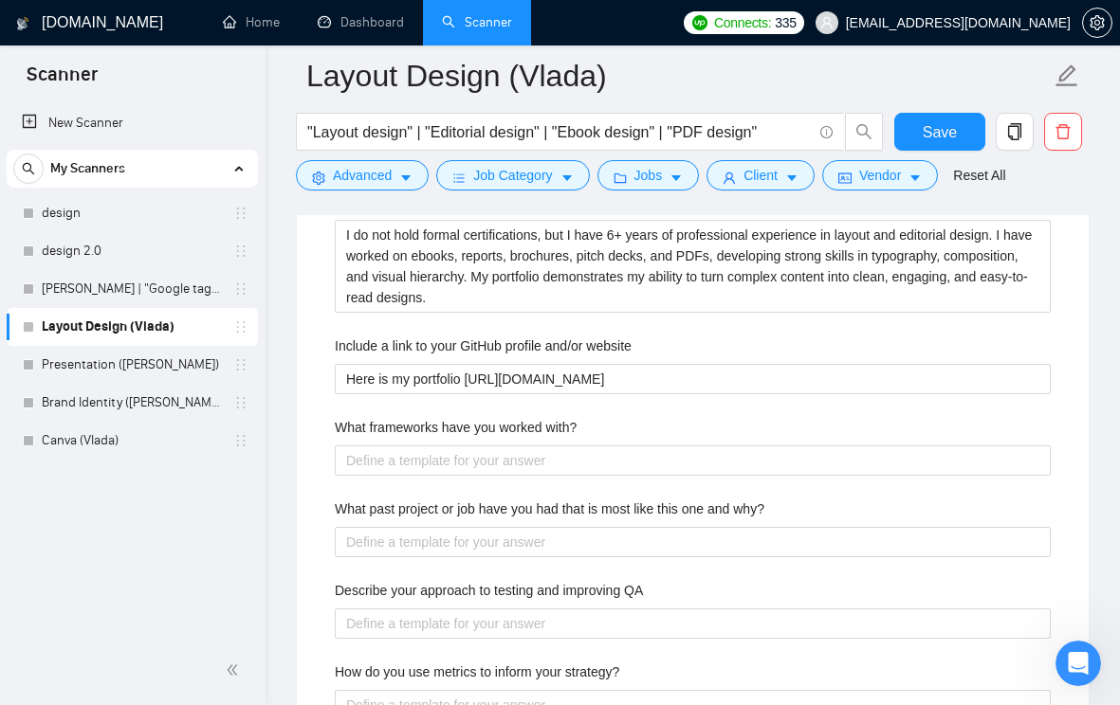
click at [568, 438] on label "What frameworks have you worked with?" at bounding box center [456, 427] width 242 height 21
click at [568, 455] on with\? "What frameworks have you worked with?" at bounding box center [693, 461] width 716 height 30
click at [568, 438] on label "What frameworks have you worked with?" at bounding box center [456, 427] width 242 height 21
click at [568, 455] on with\? "What frameworks have you worked with?" at bounding box center [693, 461] width 716 height 30
copy label "What frameworks have you worked with?"
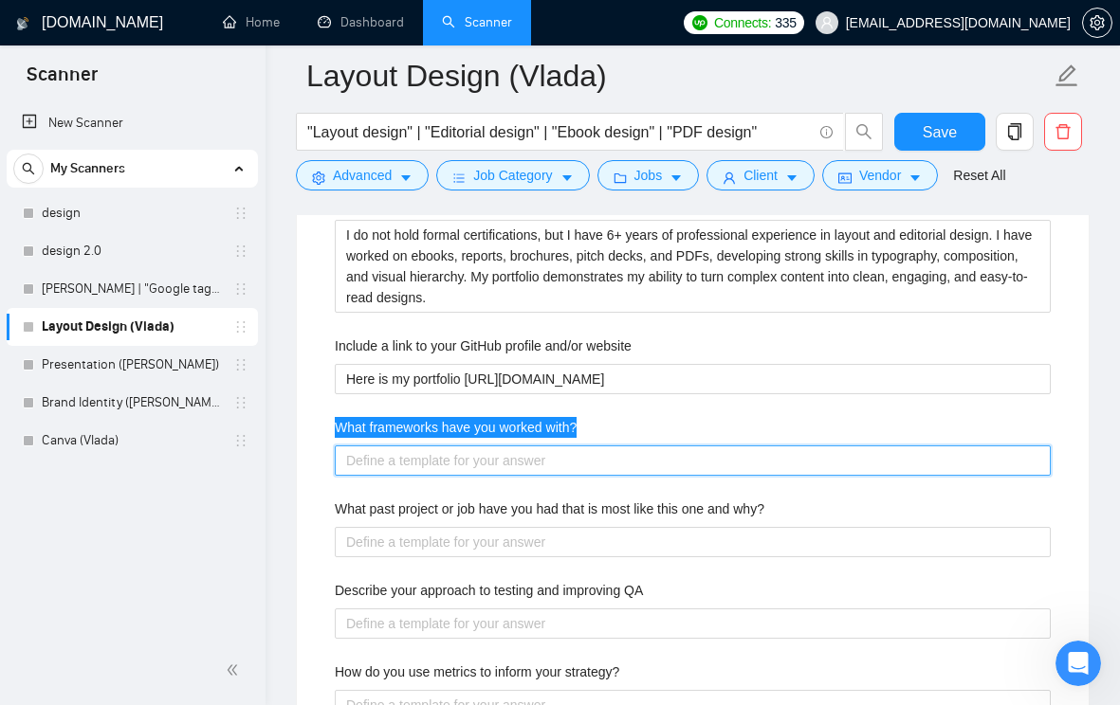
click at [451, 476] on with\? "What frameworks have you worked with?" at bounding box center [693, 461] width 716 height 30
paste with\? "I haven’t used coding frameworks; my expertise is in layout and editorial desig…"
type with\? "I haven’t used coding frameworks; my expertise is in layout and editorial desig…"
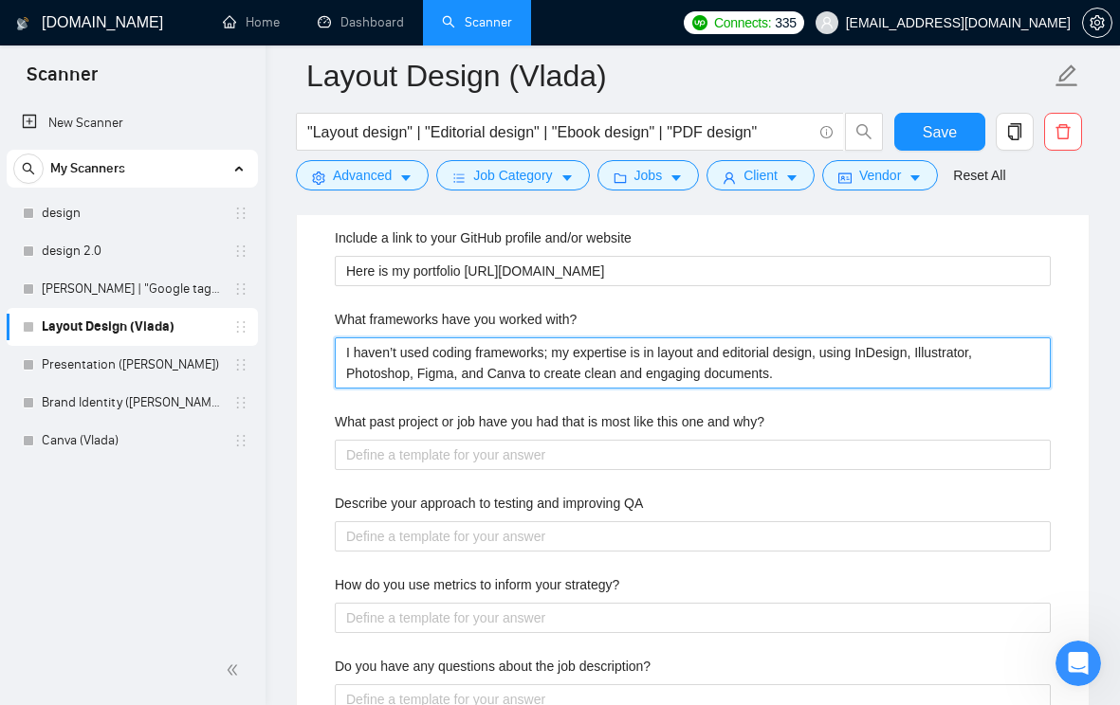
scroll to position [3432, 0]
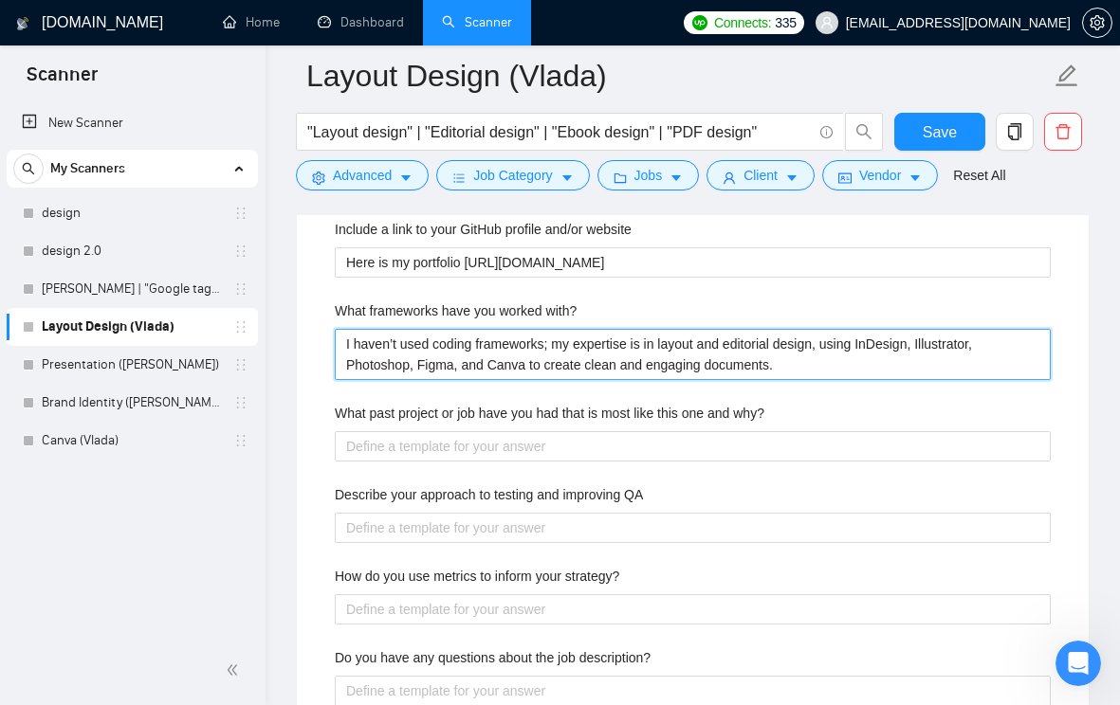
type with\? "I haven’t used coding frameworks; my expertise is in layout and editorial desig…"
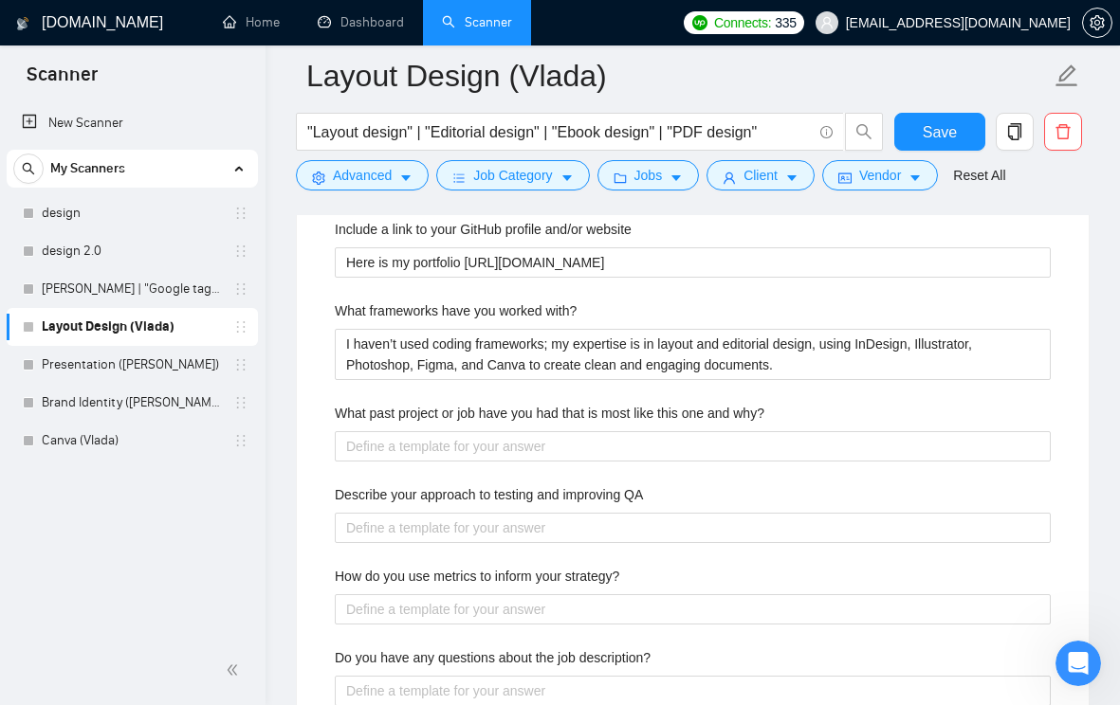
click at [427, 431] on div "What past project or job have you had that is most like this one and why?" at bounding box center [693, 417] width 716 height 28
click at [357, 424] on label "What past project or job have you had that is most like this one and why?" at bounding box center [550, 413] width 430 height 21
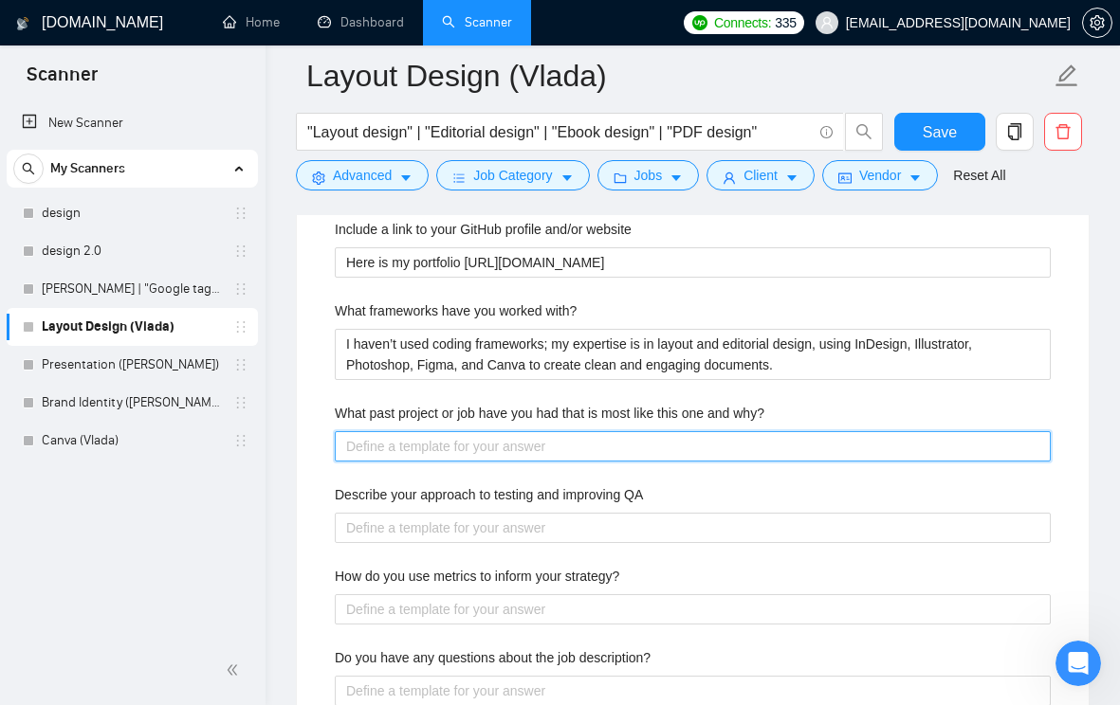
click at [357, 448] on why\? "What past project or job have you had that is most like this one and why?" at bounding box center [693, 446] width 716 height 30
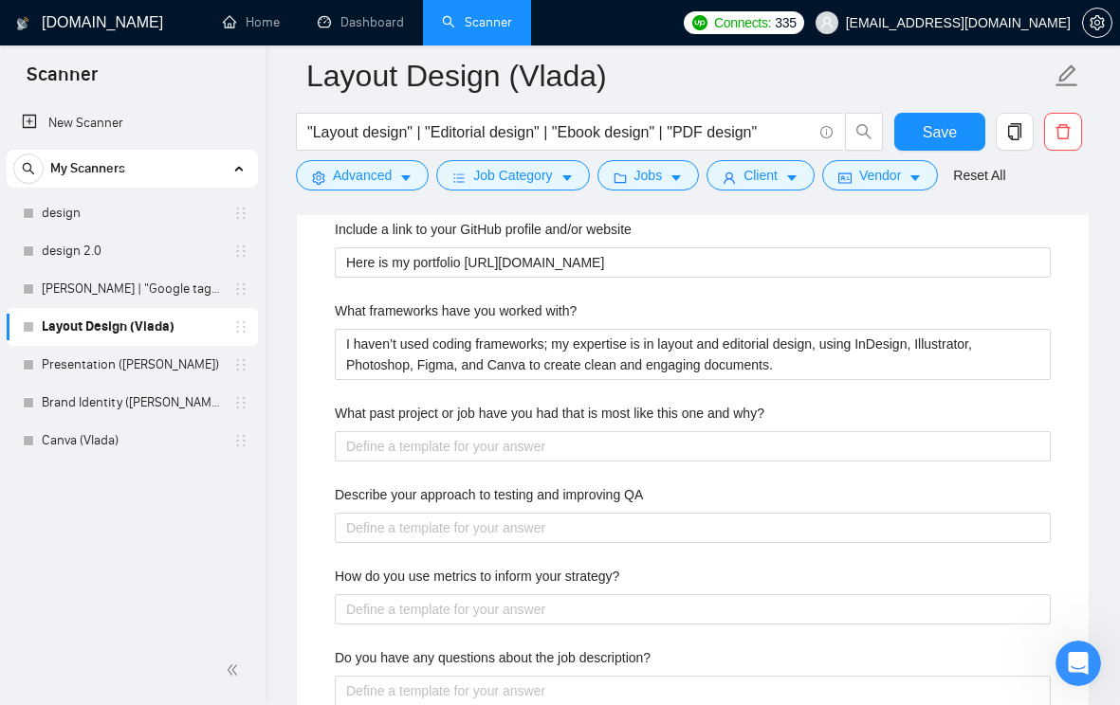
click at [357, 424] on label "What past project or job have you had that is most like this one and why?" at bounding box center [550, 413] width 430 height 21
click at [357, 448] on why\? "What past project or job have you had that is most like this one and why?" at bounding box center [693, 446] width 716 height 30
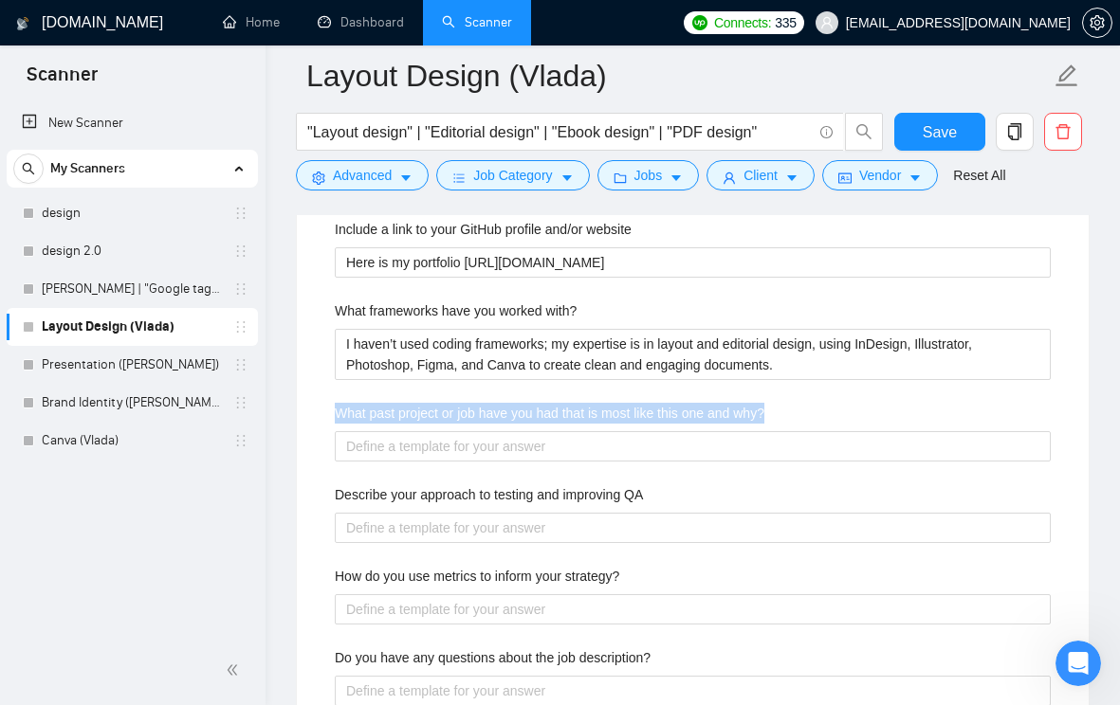
click at [357, 424] on label "What past project or job have you had that is most like this one and why?" at bounding box center [550, 413] width 430 height 21
click at [357, 448] on why\? "What past project or job have you had that is most like this one and why?" at bounding box center [693, 446] width 716 height 30
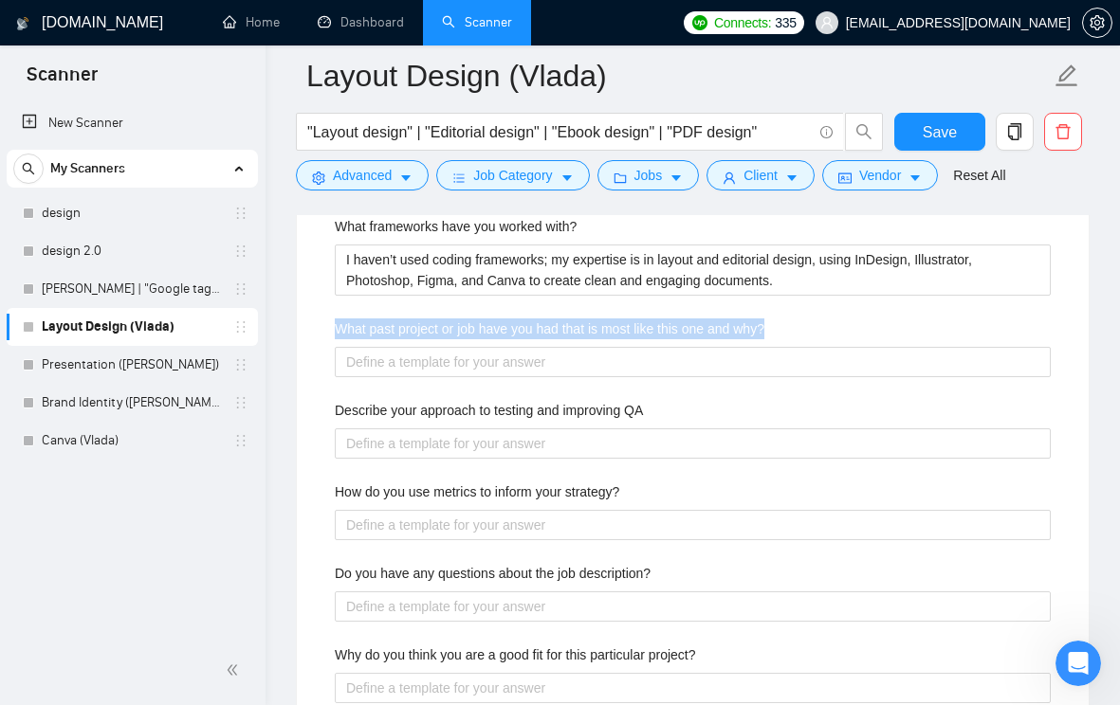
scroll to position [3520, 0]
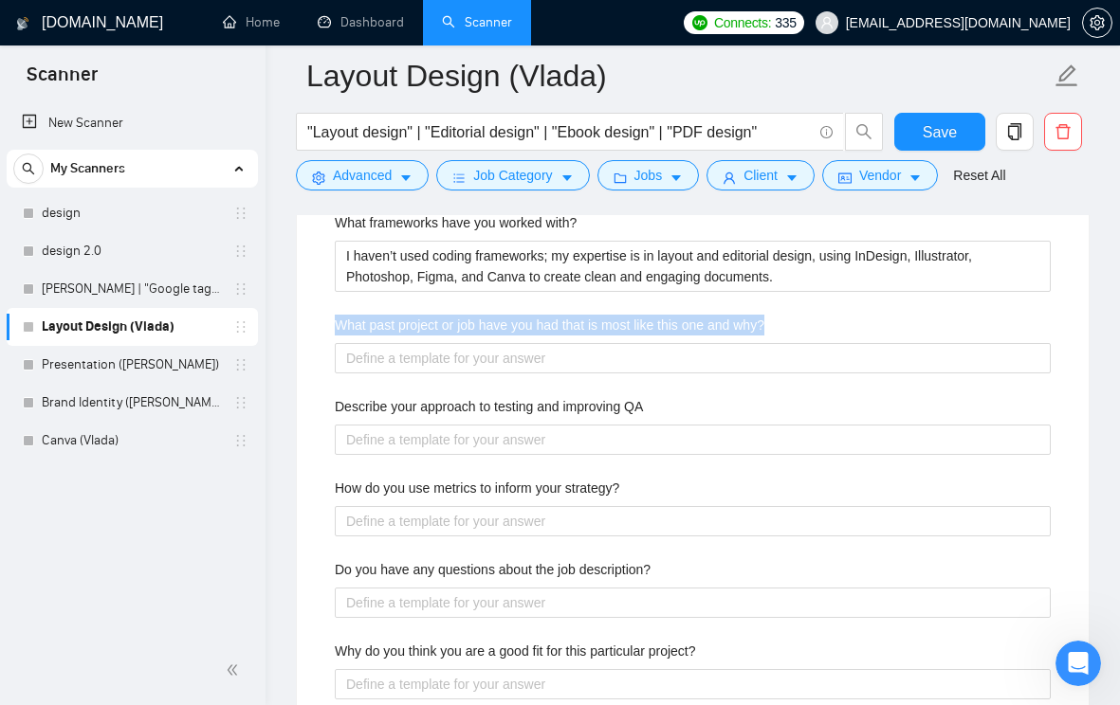
copy label "What past project or job have you had that is most like this one and why?"
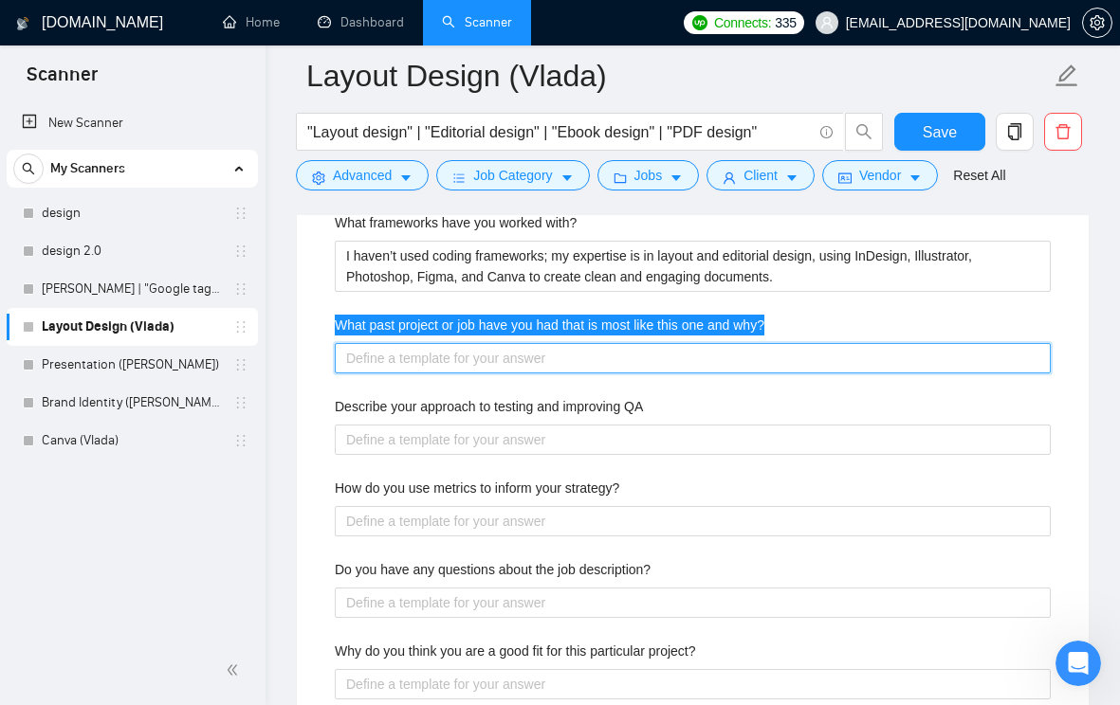
click at [492, 374] on why\? "What past project or job have you had that is most like this one and why?" at bounding box center [693, 358] width 716 height 30
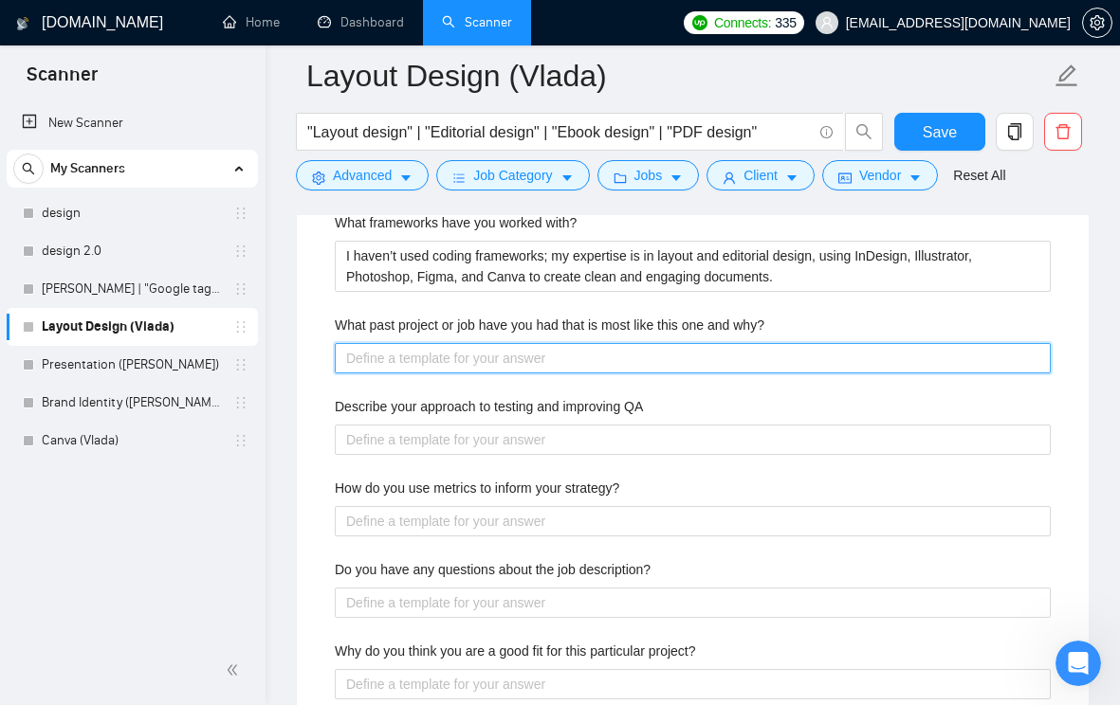
paste why\? "Please have a look at my portfolio to see examples of my work on layout and edi…"
type why\? "Please have a look at my portfolio to see examples of my work on layout and edi…"
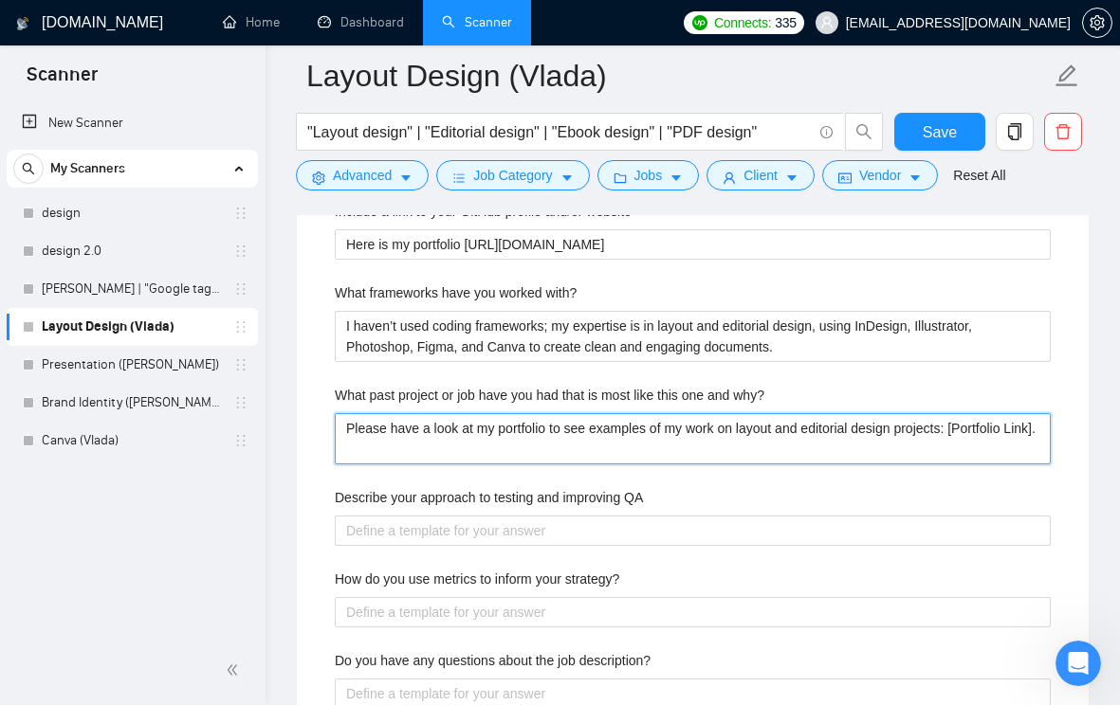
scroll to position [3449, 0]
type why\? "Please have a look at my portfolio to see examples of my work on layout and edi…"
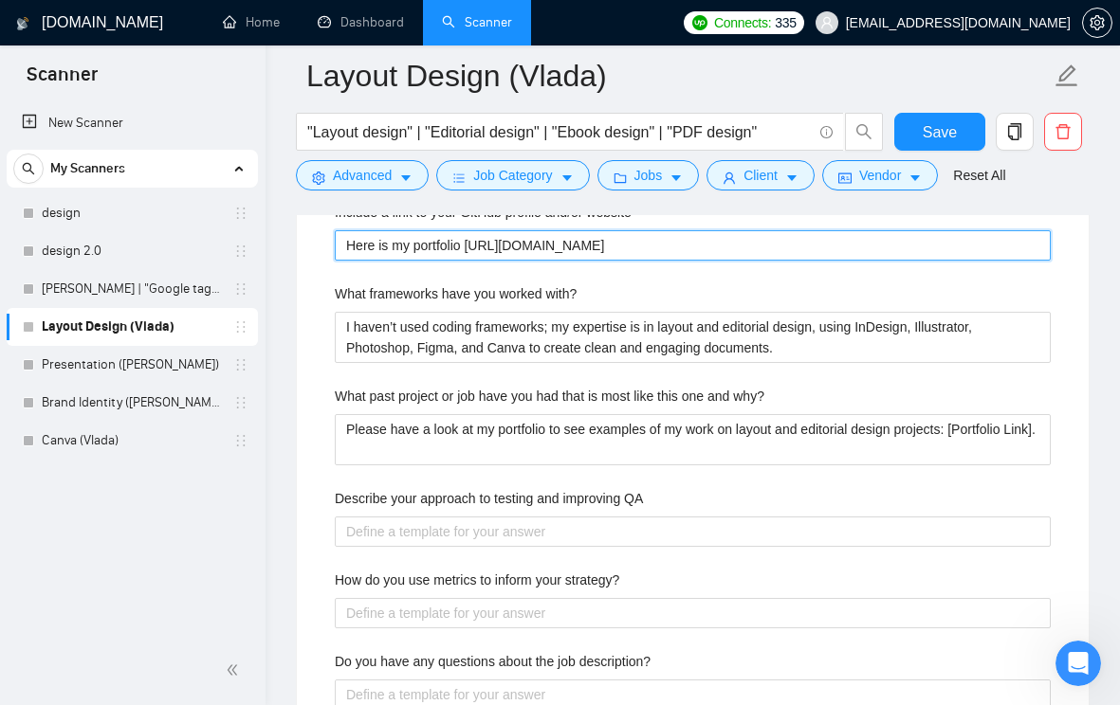
drag, startPoint x: 468, startPoint y: 273, endPoint x: 645, endPoint y: 279, distance: 176.4
click at [645, 261] on website "Here is my portfolio [URL][DOMAIN_NAME]" at bounding box center [693, 245] width 716 height 30
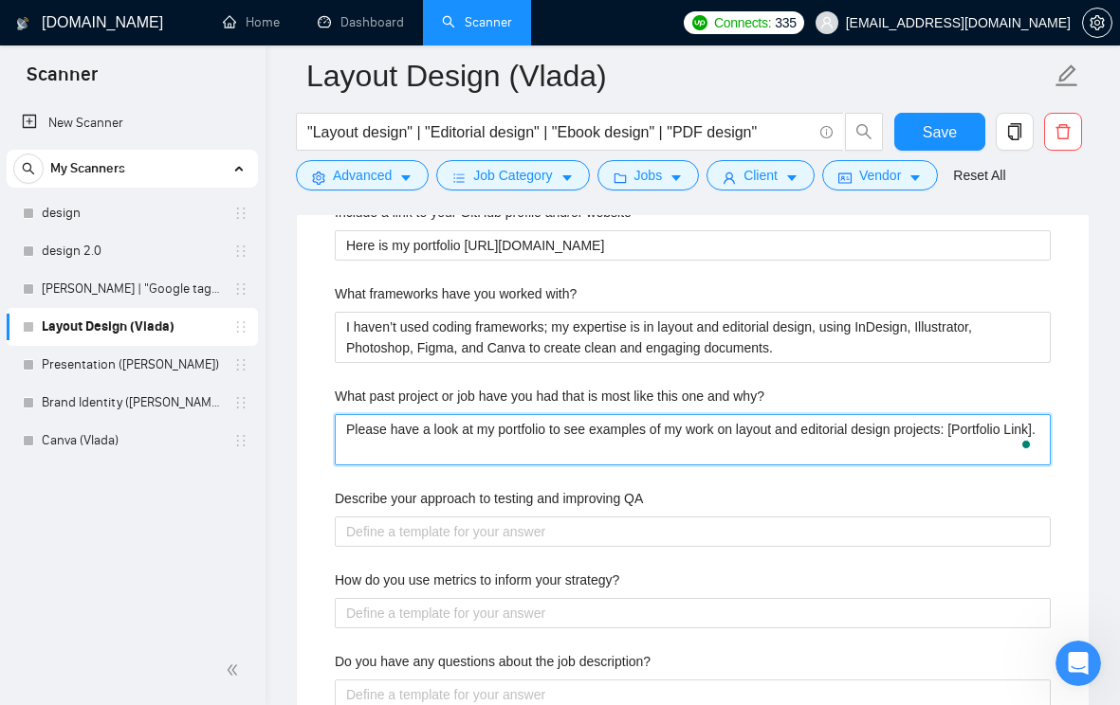
drag, startPoint x: 970, startPoint y: 459, endPoint x: 453, endPoint y: 489, distance: 517.6
click at [453, 466] on why\? "Please have a look at my portfolio to see examples of my work on layout and edi…" at bounding box center [693, 439] width 716 height 51
paste why\? "https://bit.ly/44PesRU"
type why\? "Please have a look at my portfolio to see examples of my work on layout and edi…"
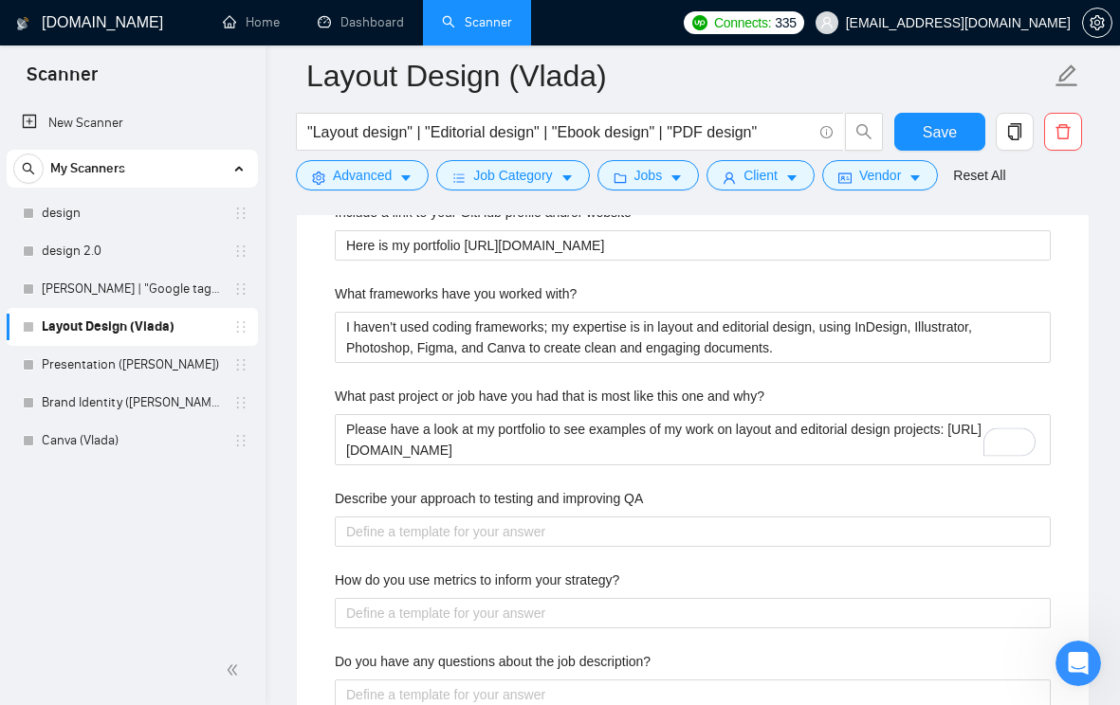
click at [585, 516] on div "Describe your recent experience with similar projects Describe your typical des…" at bounding box center [693, 323] width 746 height 1005
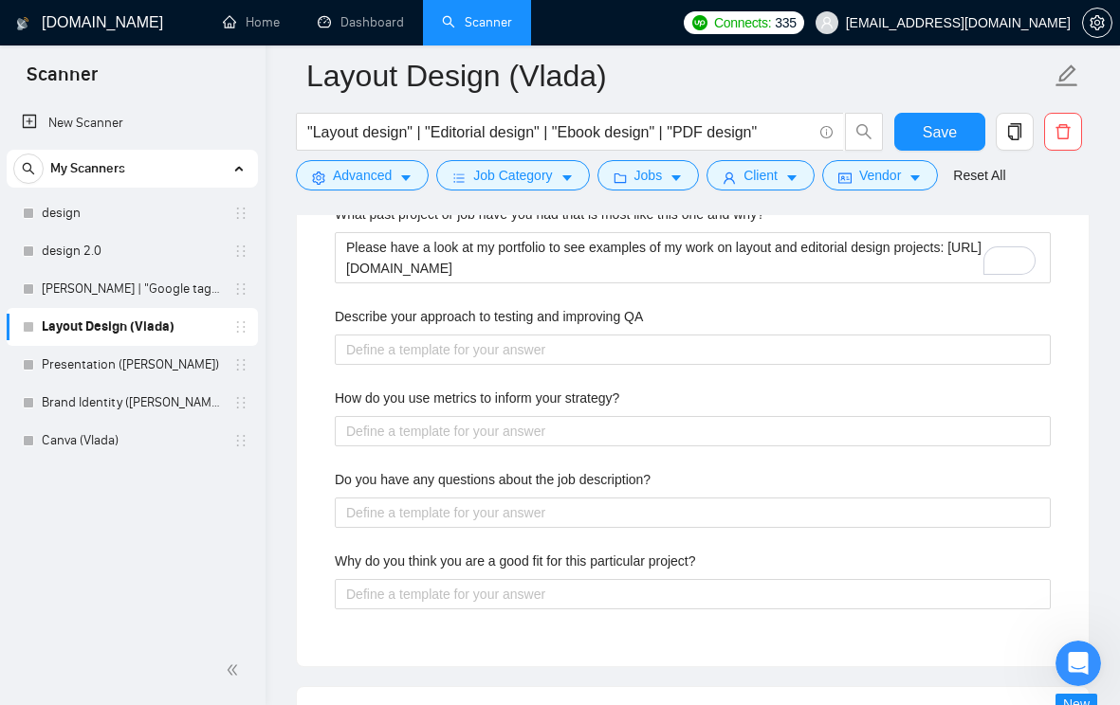
scroll to position [3636, 0]
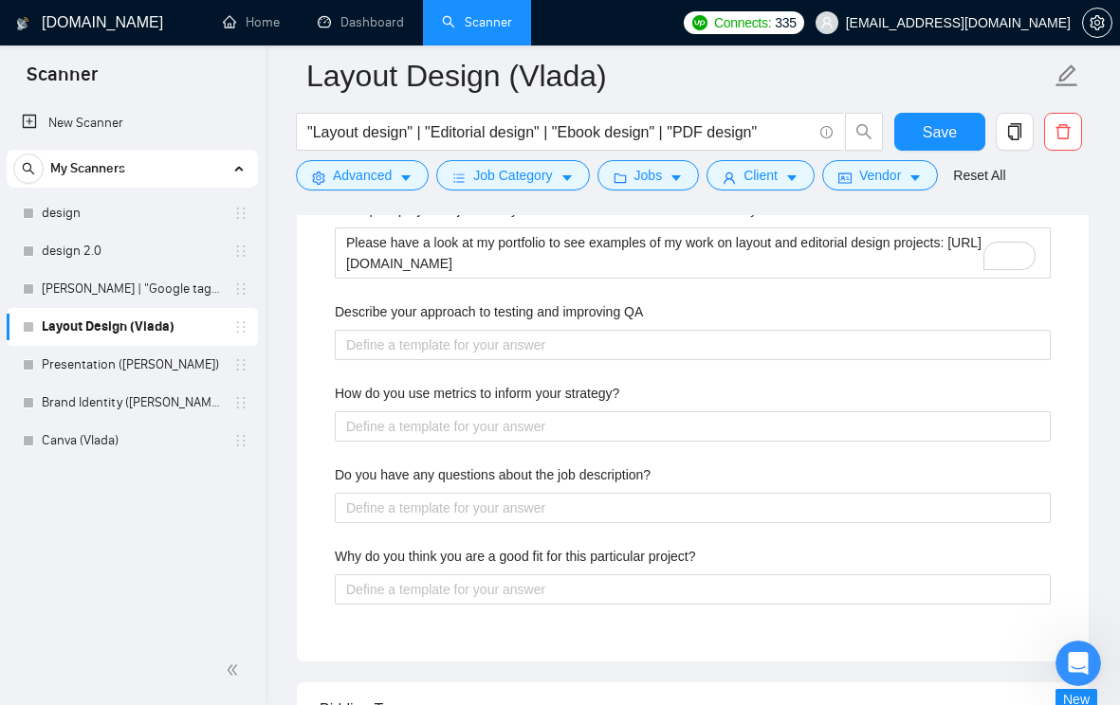
click at [676, 567] on label "Why do you think you are a good fit for this particular project?" at bounding box center [515, 556] width 361 height 21
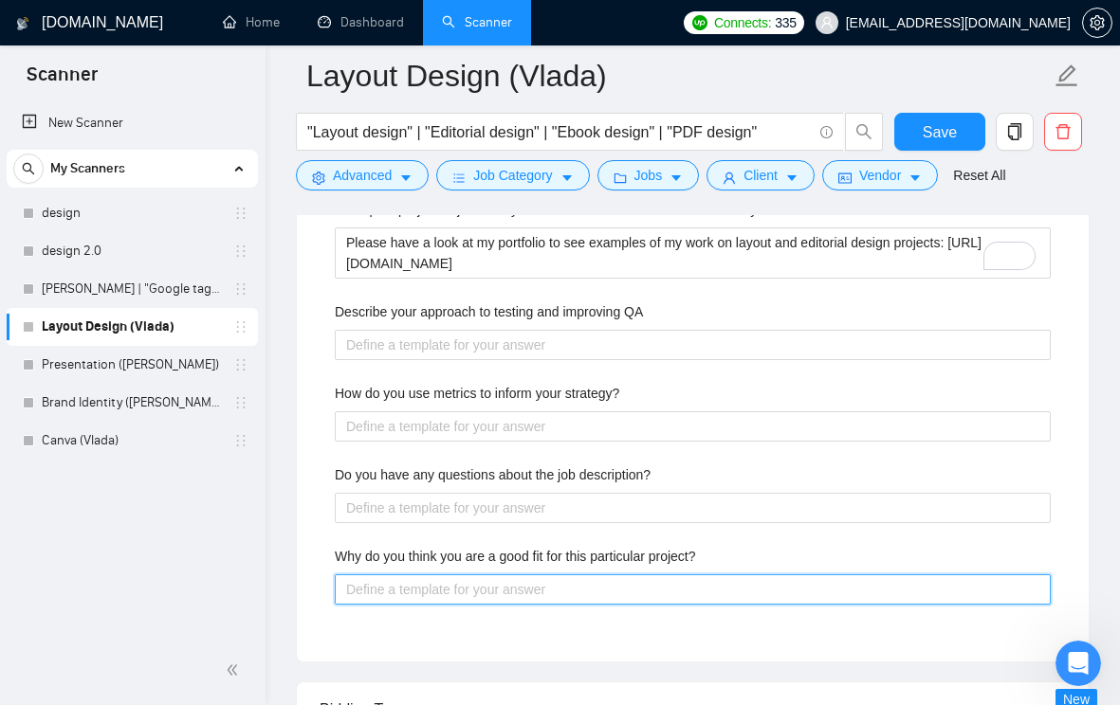
click at [676, 590] on project\? "Why do you think you are a good fit for this particular project?" at bounding box center [693, 590] width 716 height 30
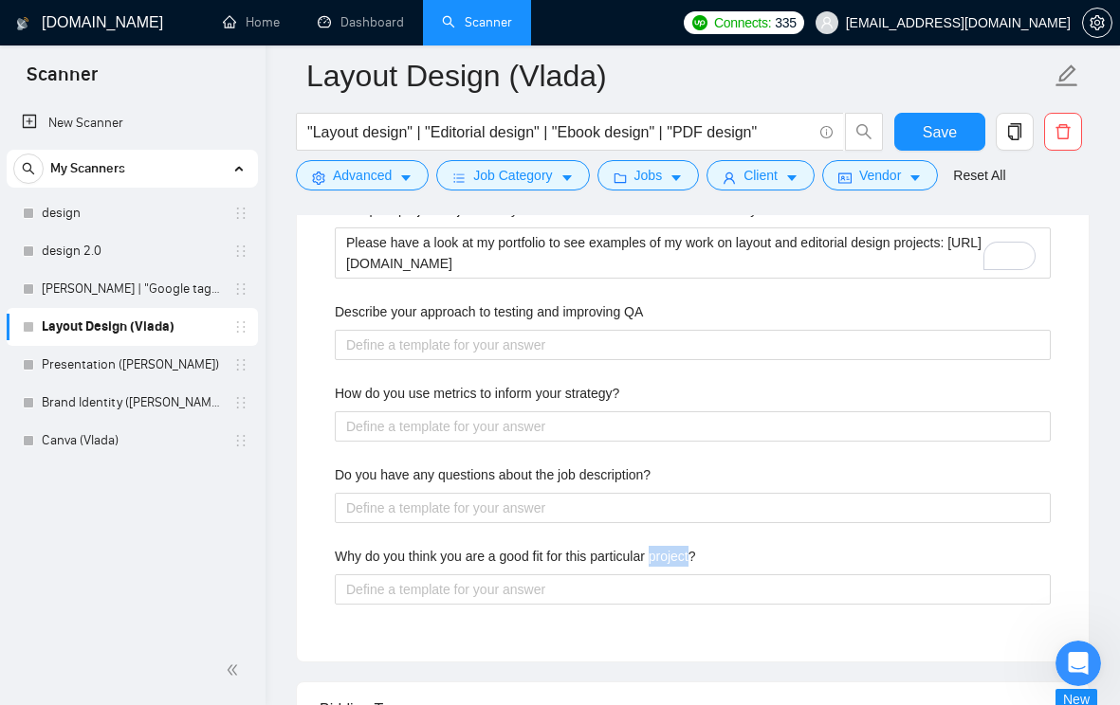
click at [676, 567] on label "Why do you think you are a good fit for this particular project?" at bounding box center [515, 556] width 361 height 21
click at [676, 590] on project\? "Why do you think you are a good fit for this particular project?" at bounding box center [693, 590] width 716 height 30
click at [676, 567] on label "Why do you think you are a good fit for this particular project?" at bounding box center [515, 556] width 361 height 21
click at [676, 590] on project\? "Why do you think you are a good fit for this particular project?" at bounding box center [693, 590] width 716 height 30
copy label "Why do you think you are a good fit for this particular project?"
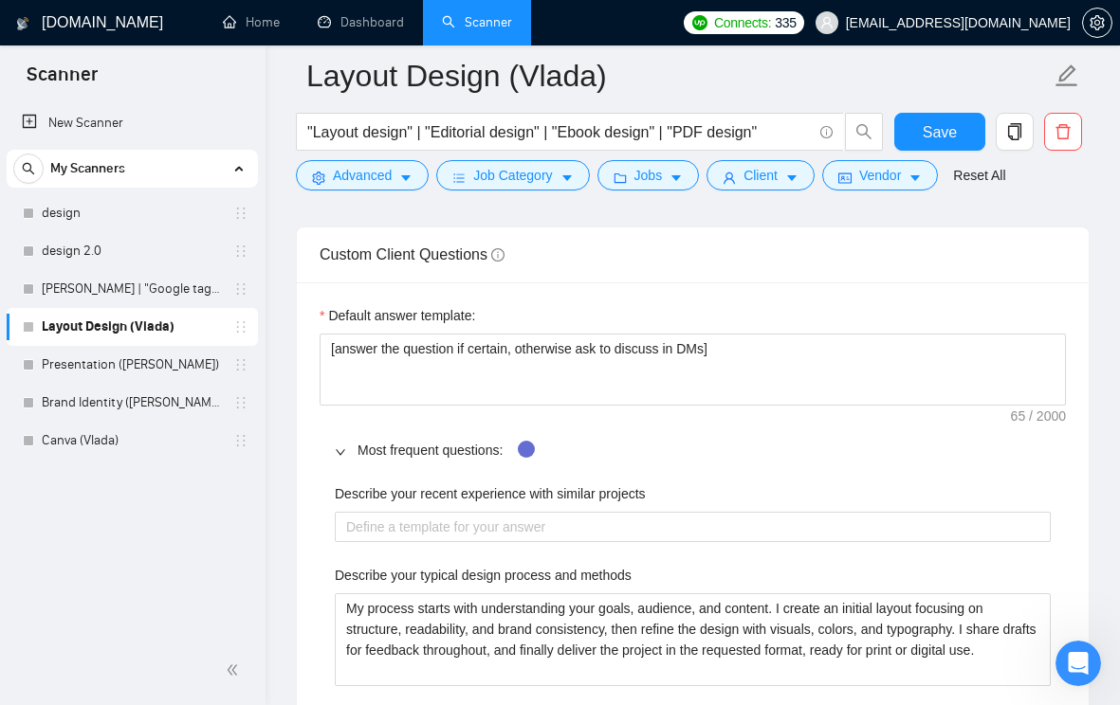
scroll to position [2844, 0]
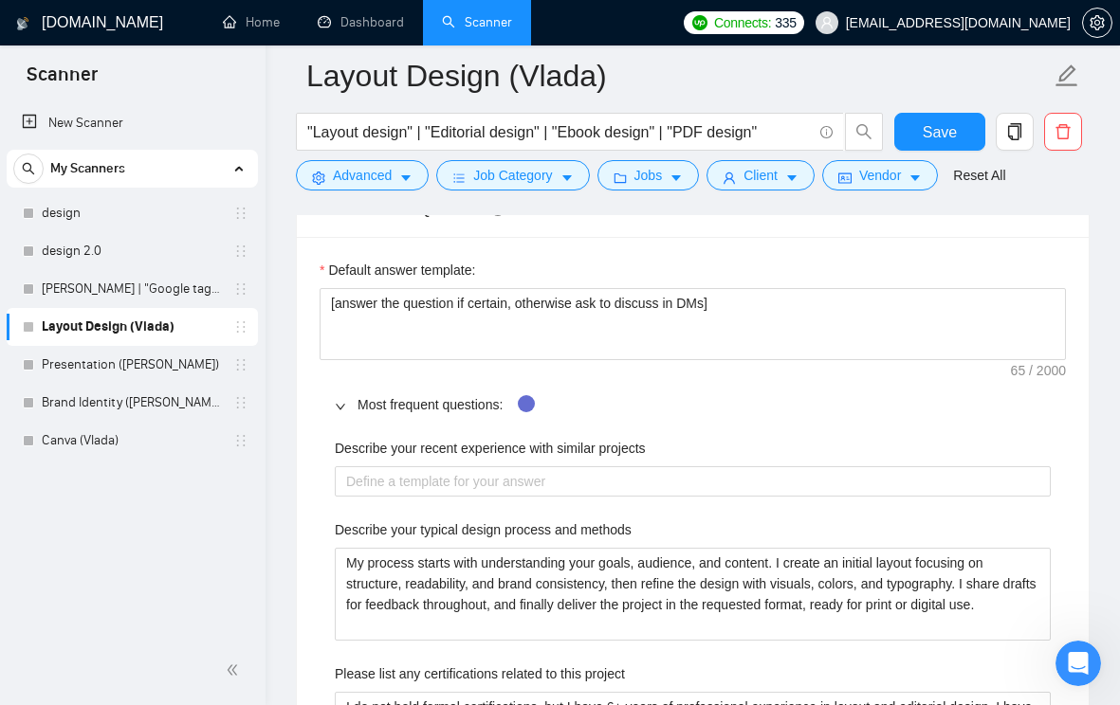
click at [514, 459] on label "Describe your recent experience with similar projects" at bounding box center [490, 448] width 311 height 21
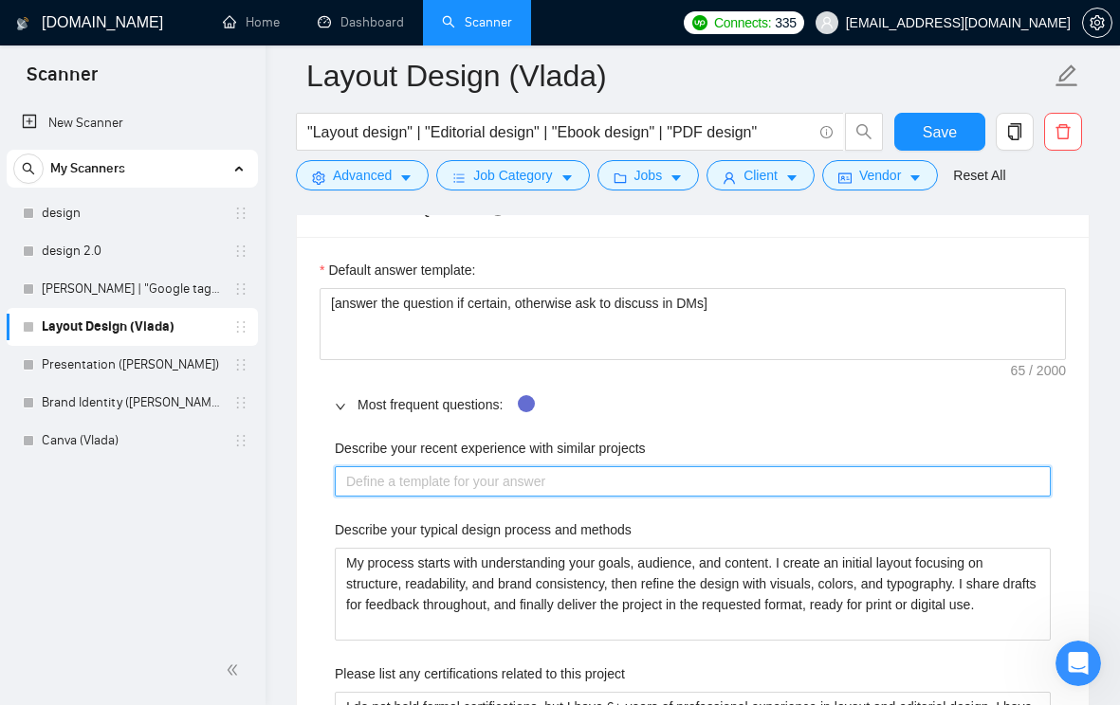
click at [514, 473] on projects "Describe your recent experience with similar projects" at bounding box center [693, 481] width 716 height 30
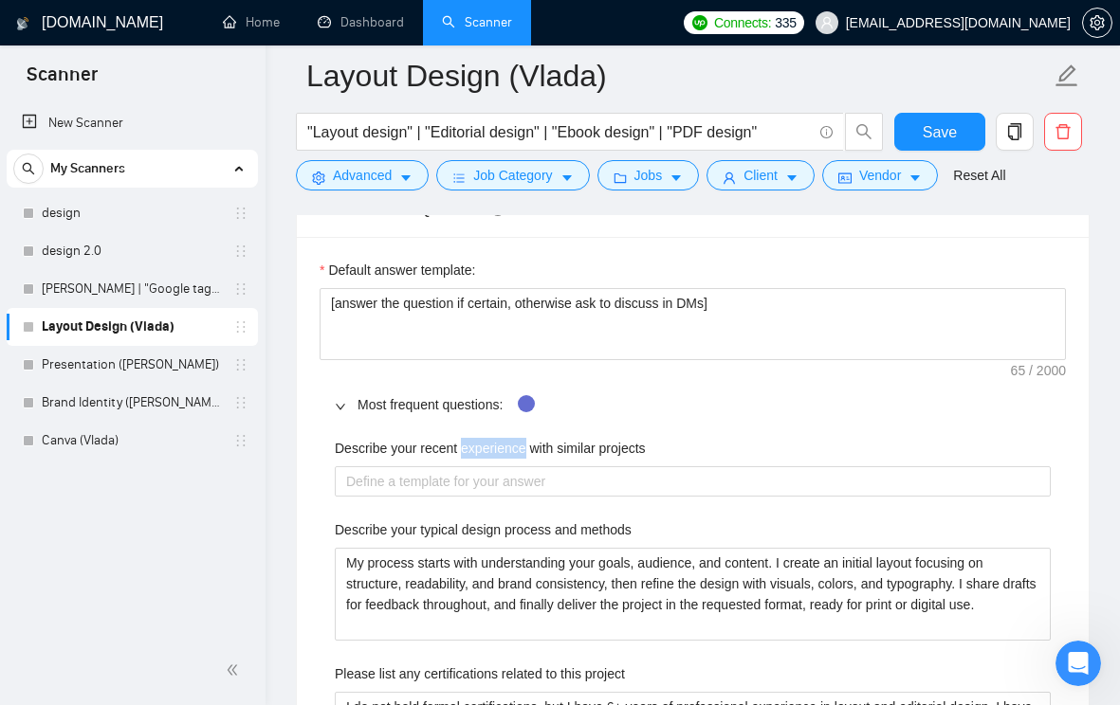
click at [514, 459] on label "Describe your recent experience with similar projects" at bounding box center [490, 448] width 311 height 21
click at [514, 473] on projects "Describe your recent experience with similar projects" at bounding box center [693, 481] width 716 height 30
click at [514, 459] on label "Describe your recent experience with similar projects" at bounding box center [490, 448] width 311 height 21
click at [514, 473] on projects "Describe your recent experience with similar projects" at bounding box center [693, 481] width 716 height 30
copy label "Describe your recent experience with similar projects"
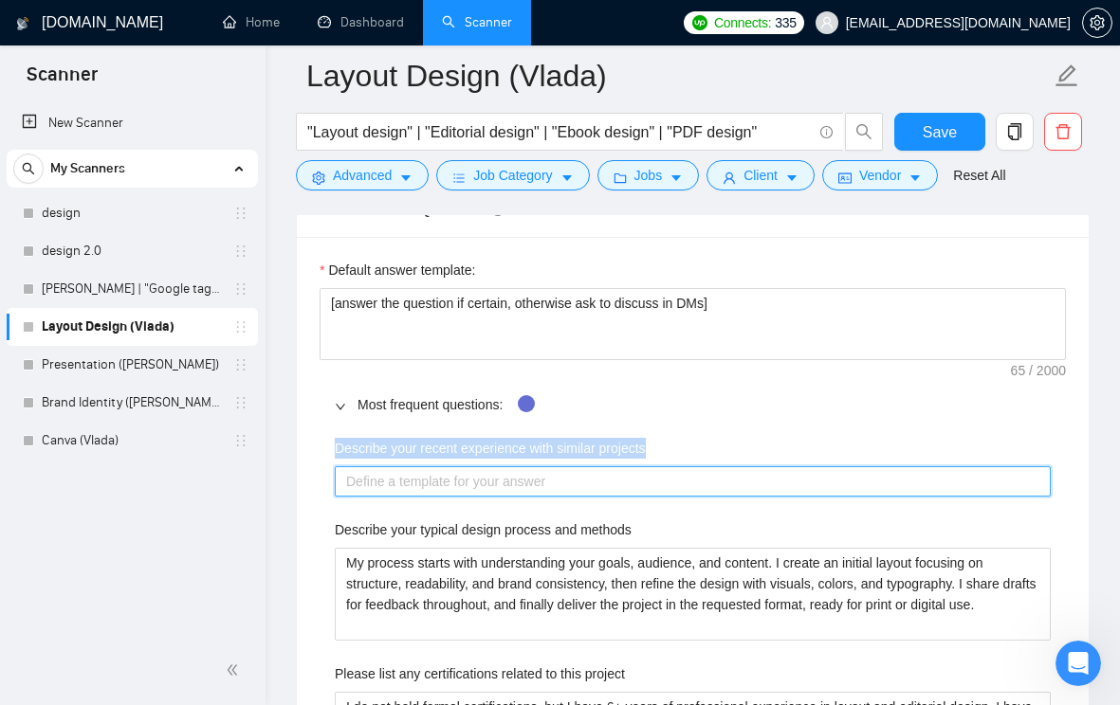
click at [465, 497] on projects "Describe your recent experience with similar projects" at bounding box center [693, 481] width 716 height 30
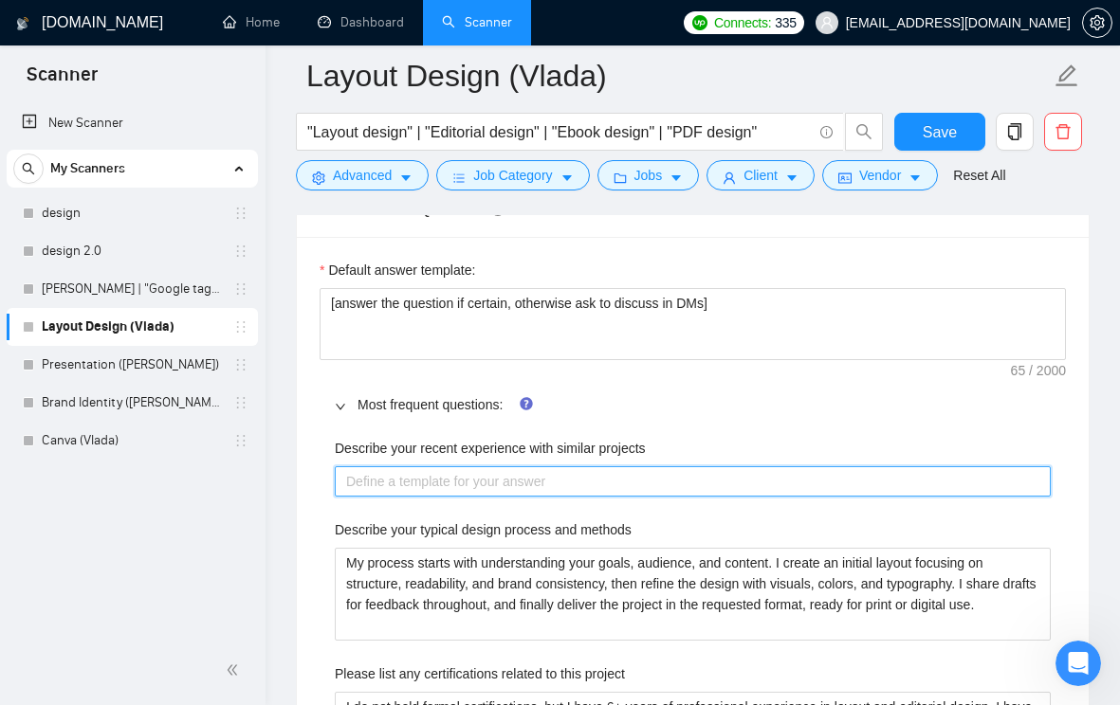
paste projects "I’m a good fit for this project because I have 6+ years of experience in layout…"
type projects "I’m a good fit for this project because I have 6+ years of experience in layout…"
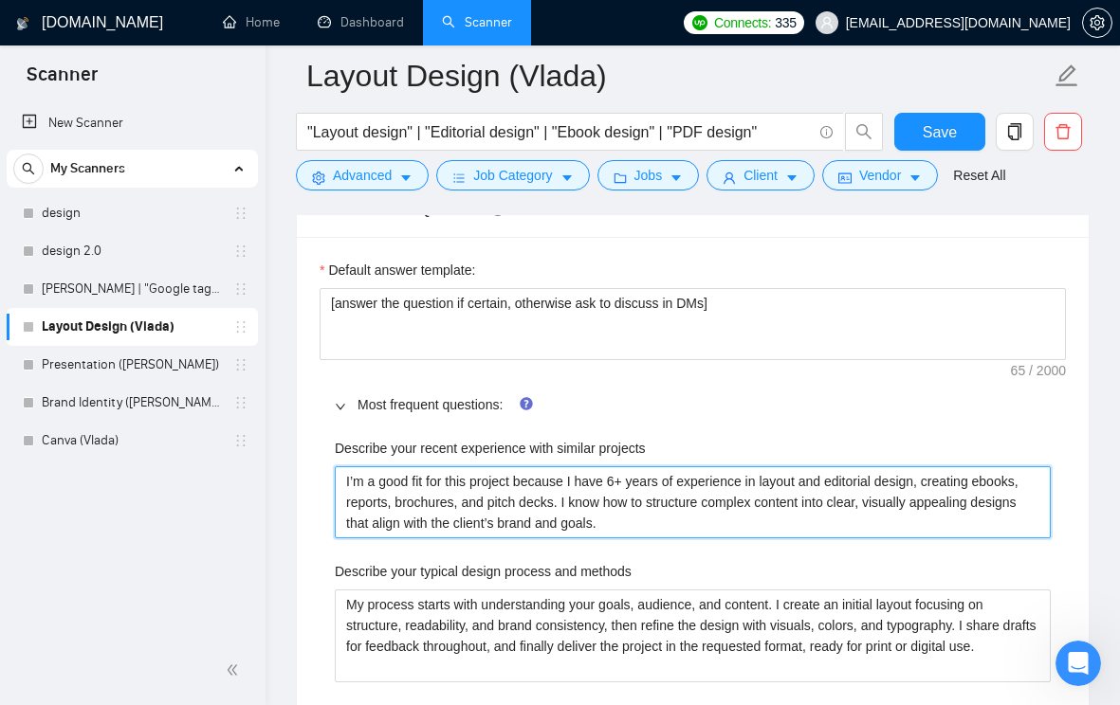
type projects "I’m a good fit for this project because I have 6+ years of experience in layout…"
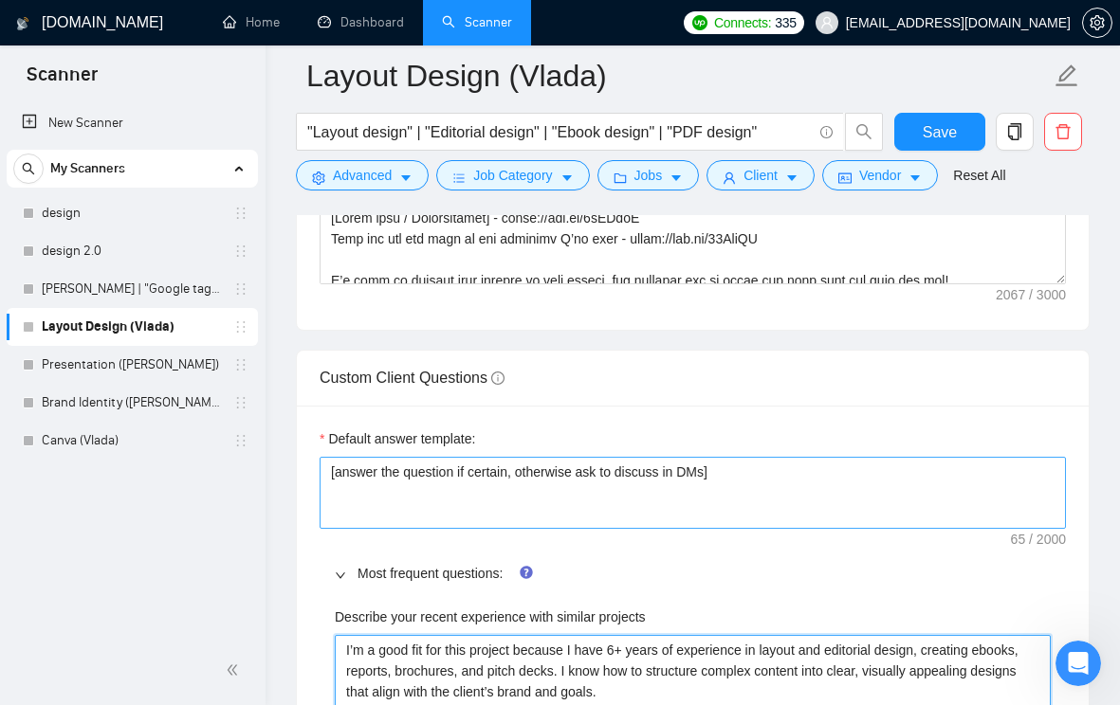
scroll to position [2688, 0]
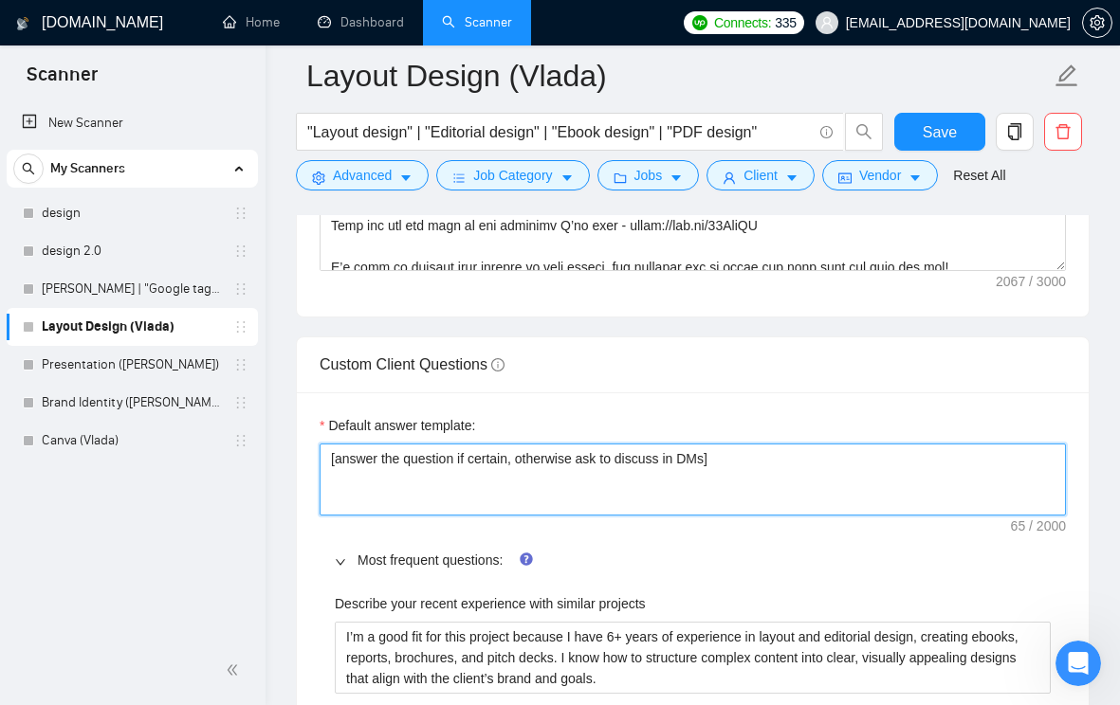
click at [417, 492] on textarea "[answer the question if certain, otherwise ask to discuss in DMs]" at bounding box center [693, 480] width 746 height 72
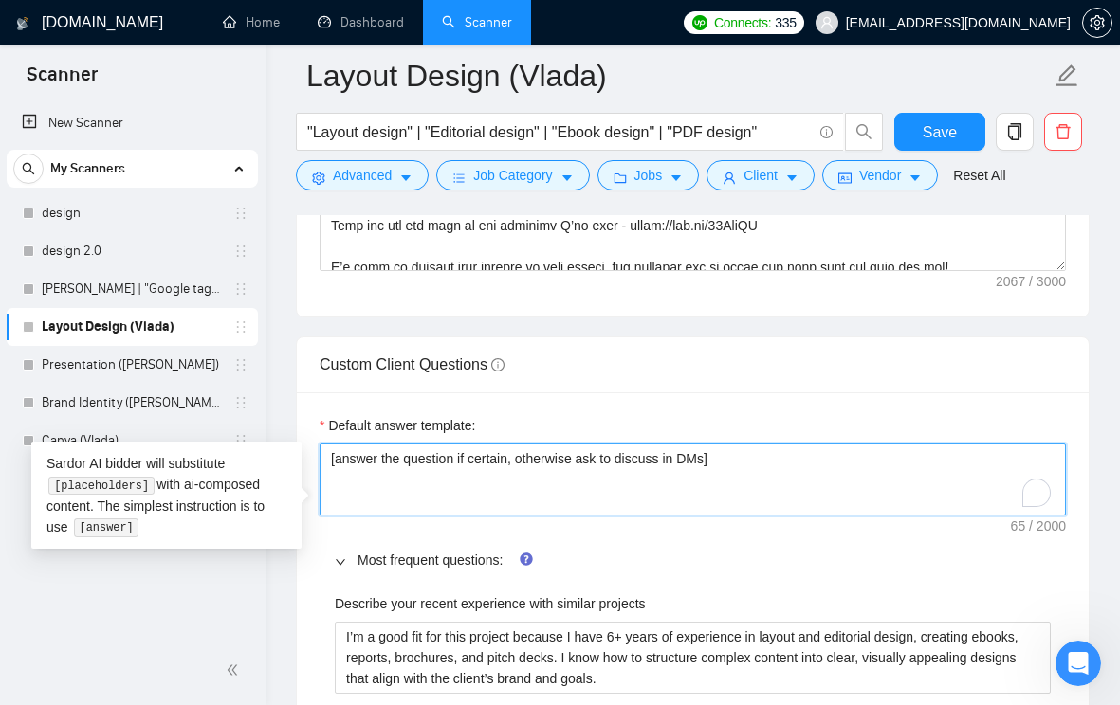
click at [417, 492] on textarea "[answer the question if certain, otherwise ask to discuss in DMs]" at bounding box center [693, 480] width 746 height 72
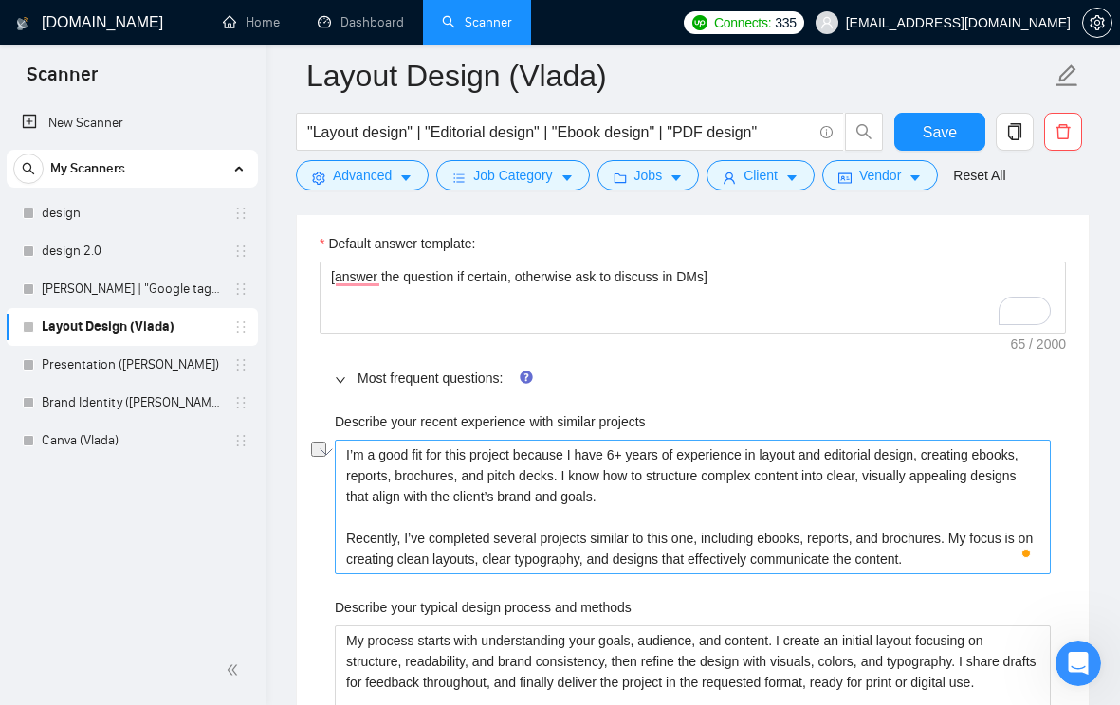
drag, startPoint x: 346, startPoint y: 483, endPoint x: 756, endPoint y: 487, distance: 409.6
click at [756, 487] on projects "I’m a good fit for this project because I have 6+ years of experience in layout…" at bounding box center [693, 507] width 716 height 135
click at [976, 572] on projects "I’m a good fit for this project because I have 6+ years of experience in layout…" at bounding box center [693, 507] width 716 height 135
type projects "I’m a good fit for this project because I have 6+ years of experience in layout…"
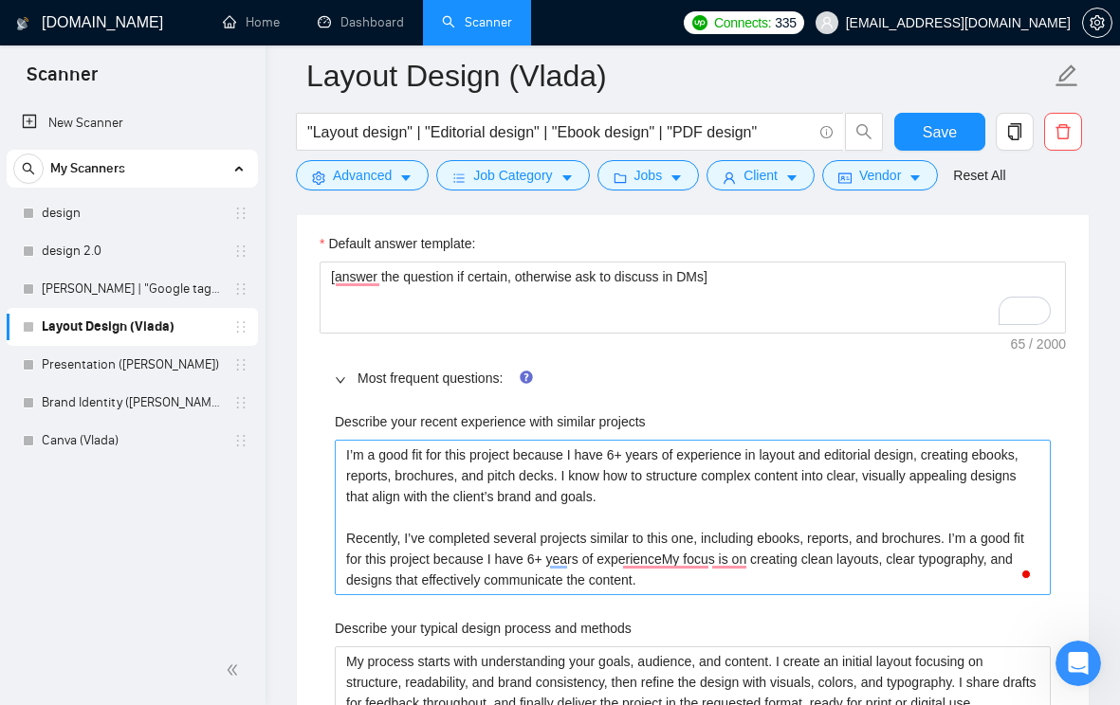
type projects "I’m a good fit for this project because I have 6+ years of experience in layout…"
drag, startPoint x: 728, startPoint y: 525, endPoint x: 623, endPoint y: 503, distance: 107.7
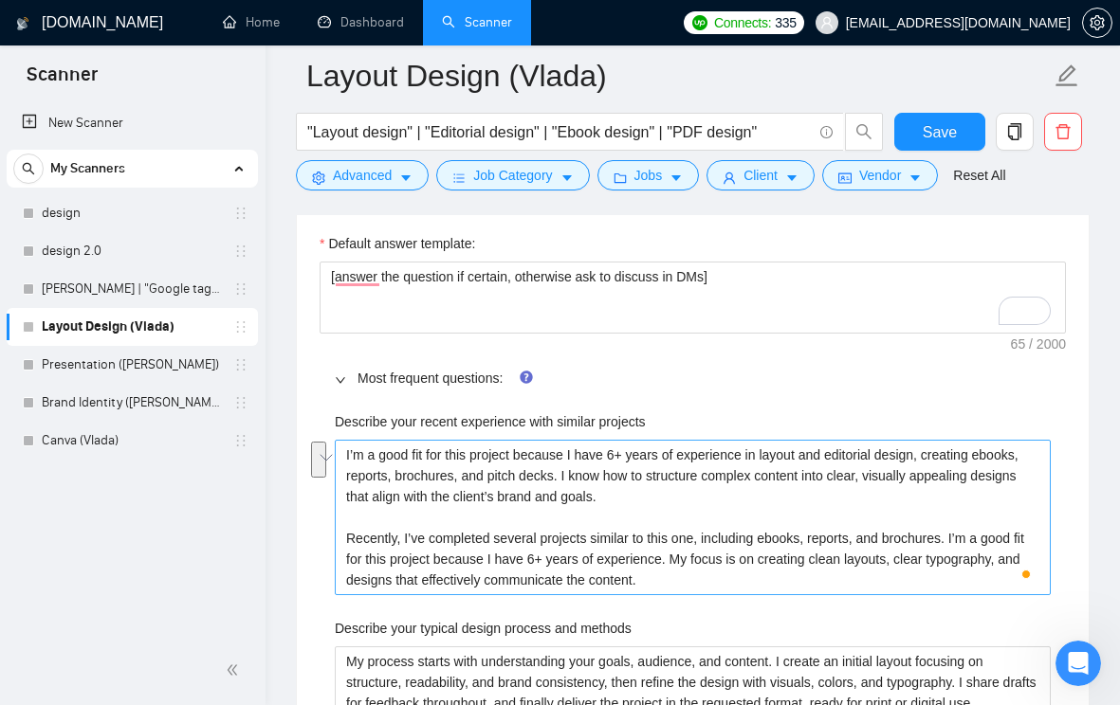
click at [623, 503] on projects "I’m a good fit for this project because I have 6+ years of experience in layout…" at bounding box center [693, 517] width 716 height 155
drag, startPoint x: 699, startPoint y: 586, endPoint x: 706, endPoint y: 613, distance: 27.6
click at [706, 595] on projects "I’m a good fit for this project because I have 6+ years of experience in layout…" at bounding box center [693, 517] width 716 height 155
type projects "I’m a good fit for this project because I have 6+ years of experience in layout…"
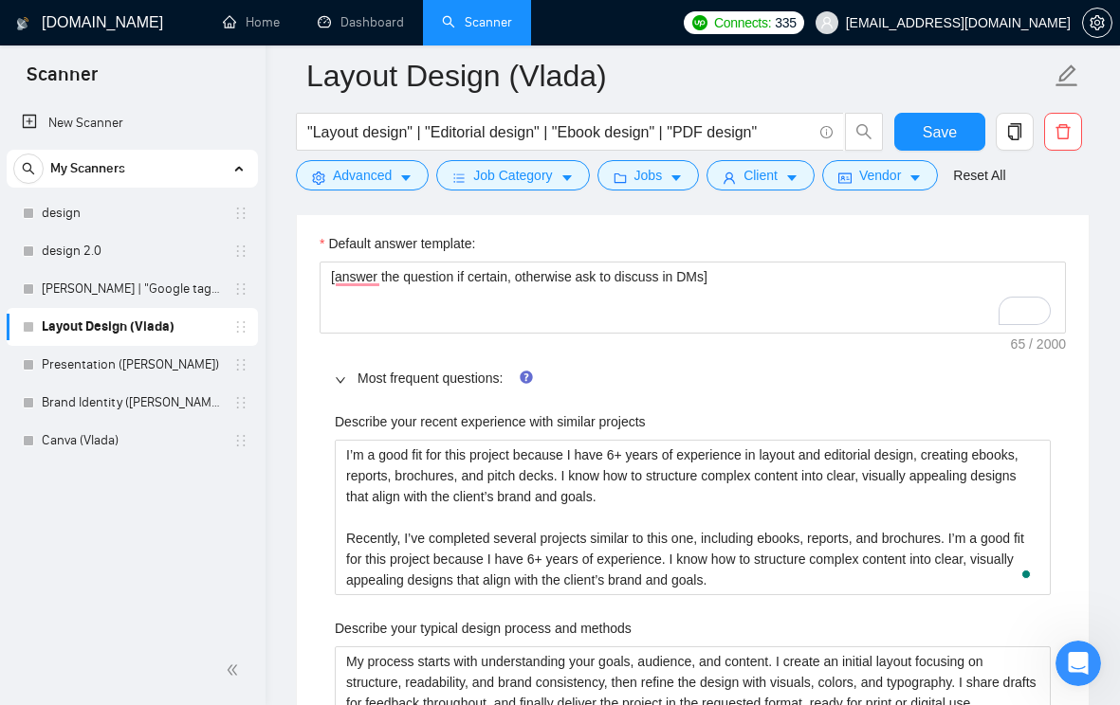
drag, startPoint x: 349, startPoint y: 561, endPoint x: 349, endPoint y: 466, distance: 94.8
click at [349, 466] on div "Describe your recent experience with similar projects I’m a good fit for this p…" at bounding box center [693, 503] width 716 height 184
type projects "Recently, I’ve completed several projects similar to this one, including ebooks…"
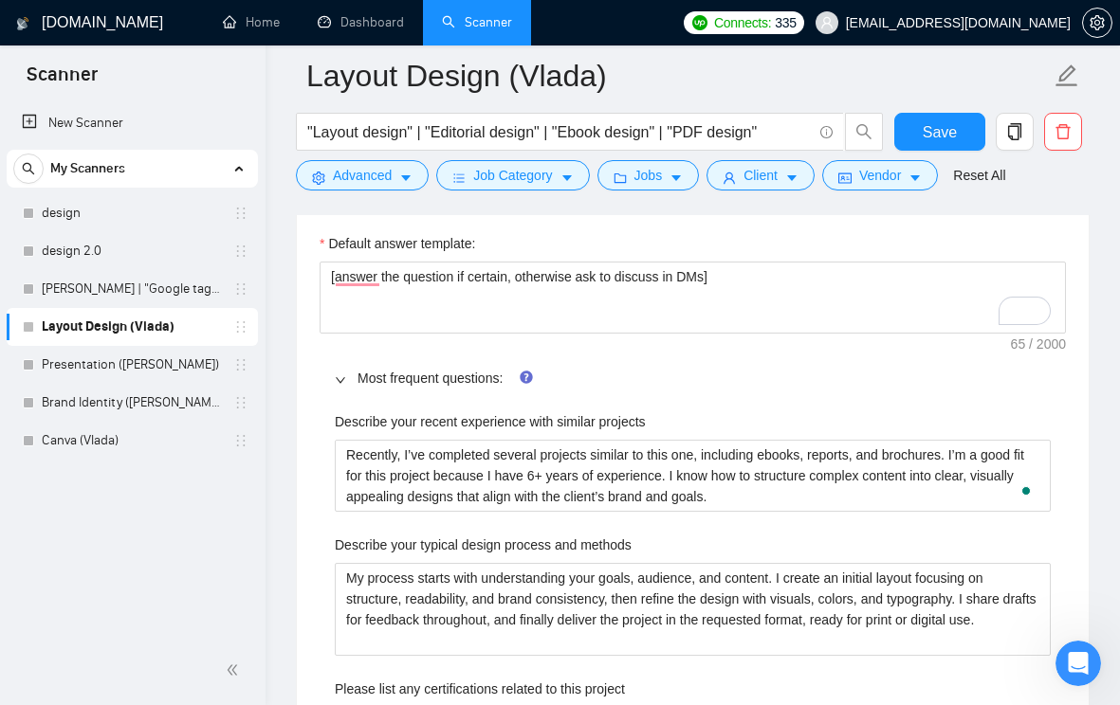
type projects "Recently, I’ve completed several projects similar to this one, including ebooks…"
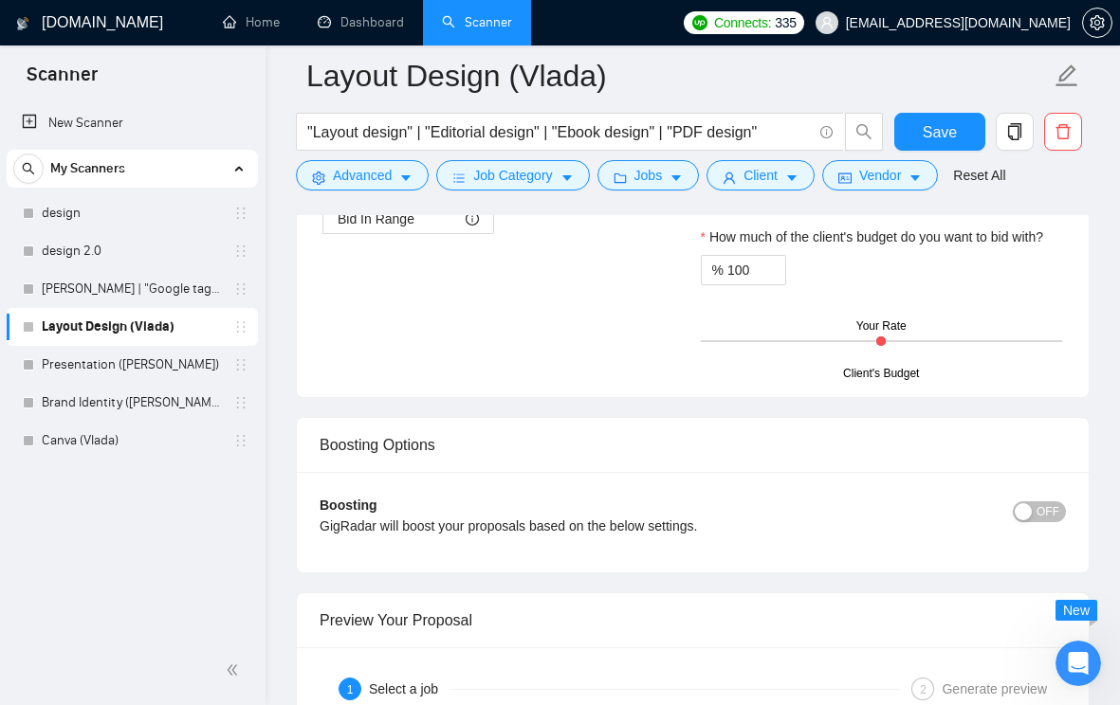
scroll to position [4117, 0]
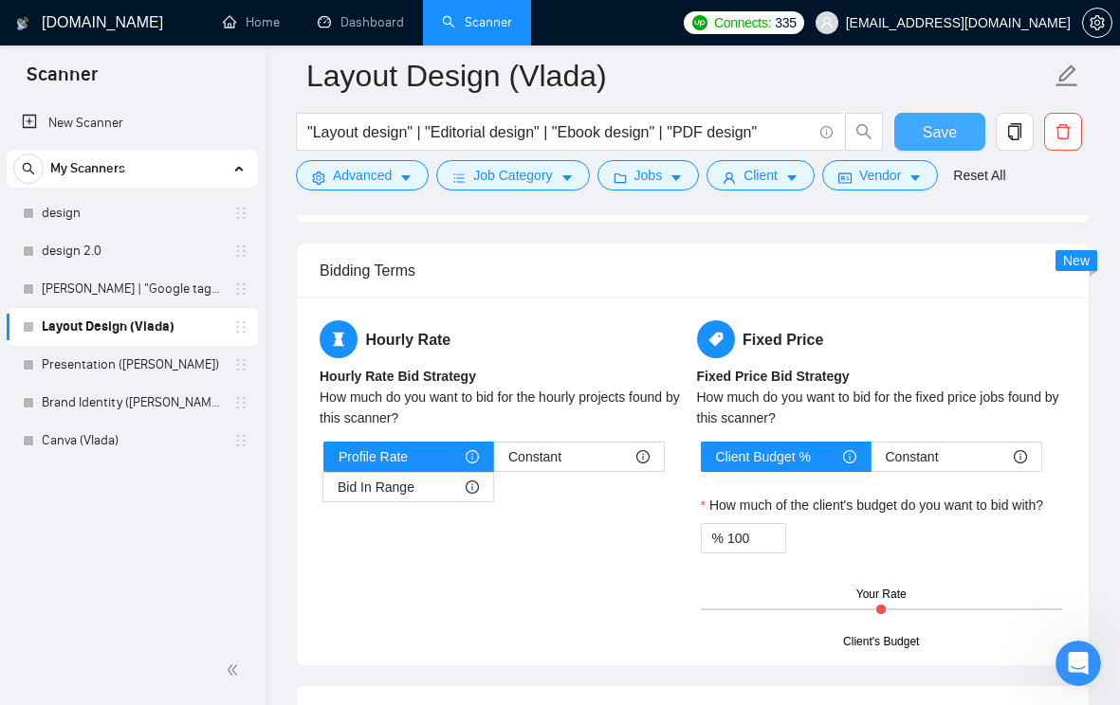
click at [944, 128] on span "Save" at bounding box center [940, 132] width 34 height 24
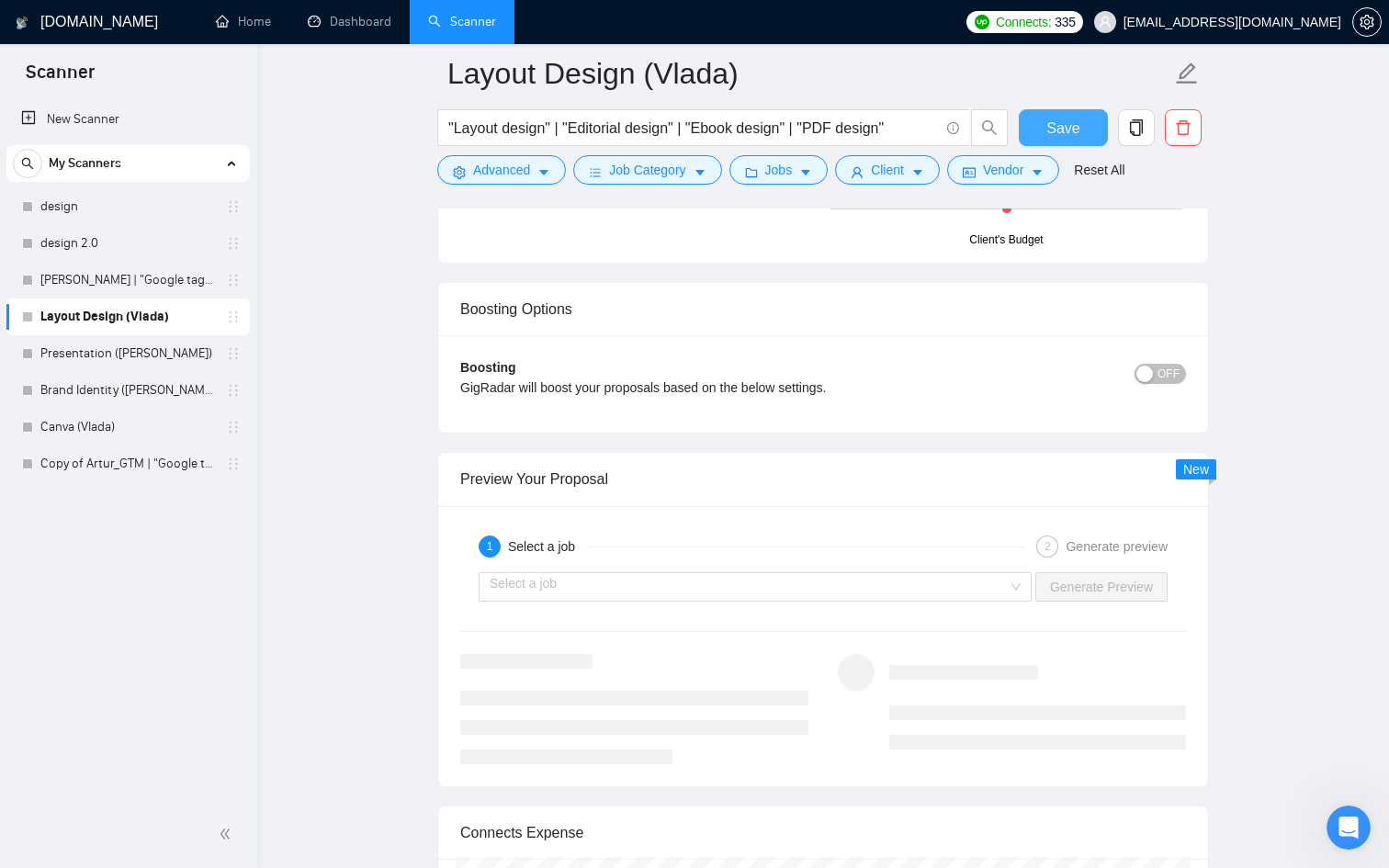
scroll to position [3312, 0]
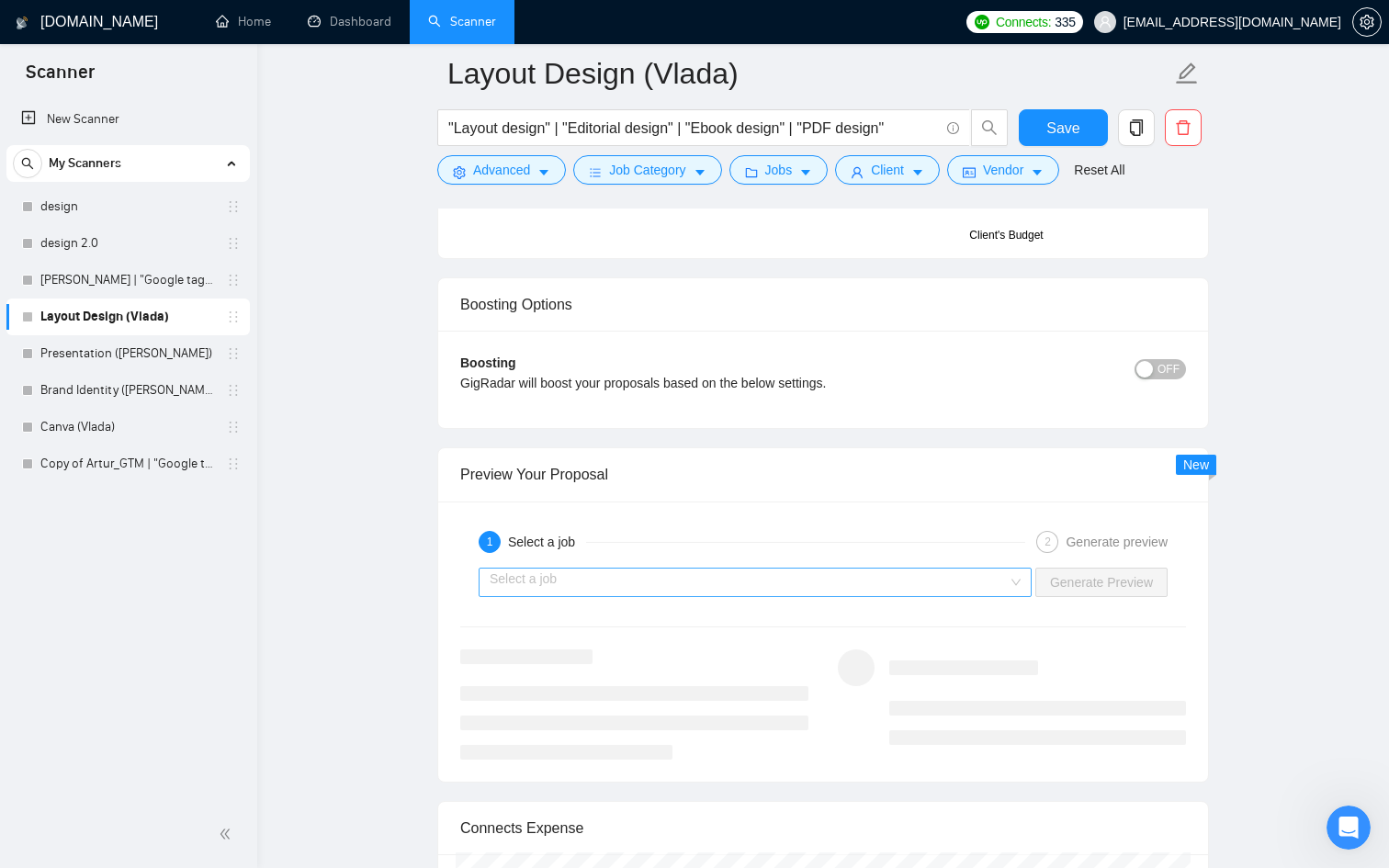
click at [841, 582] on input "search" at bounding box center [748, 582] width 518 height 27
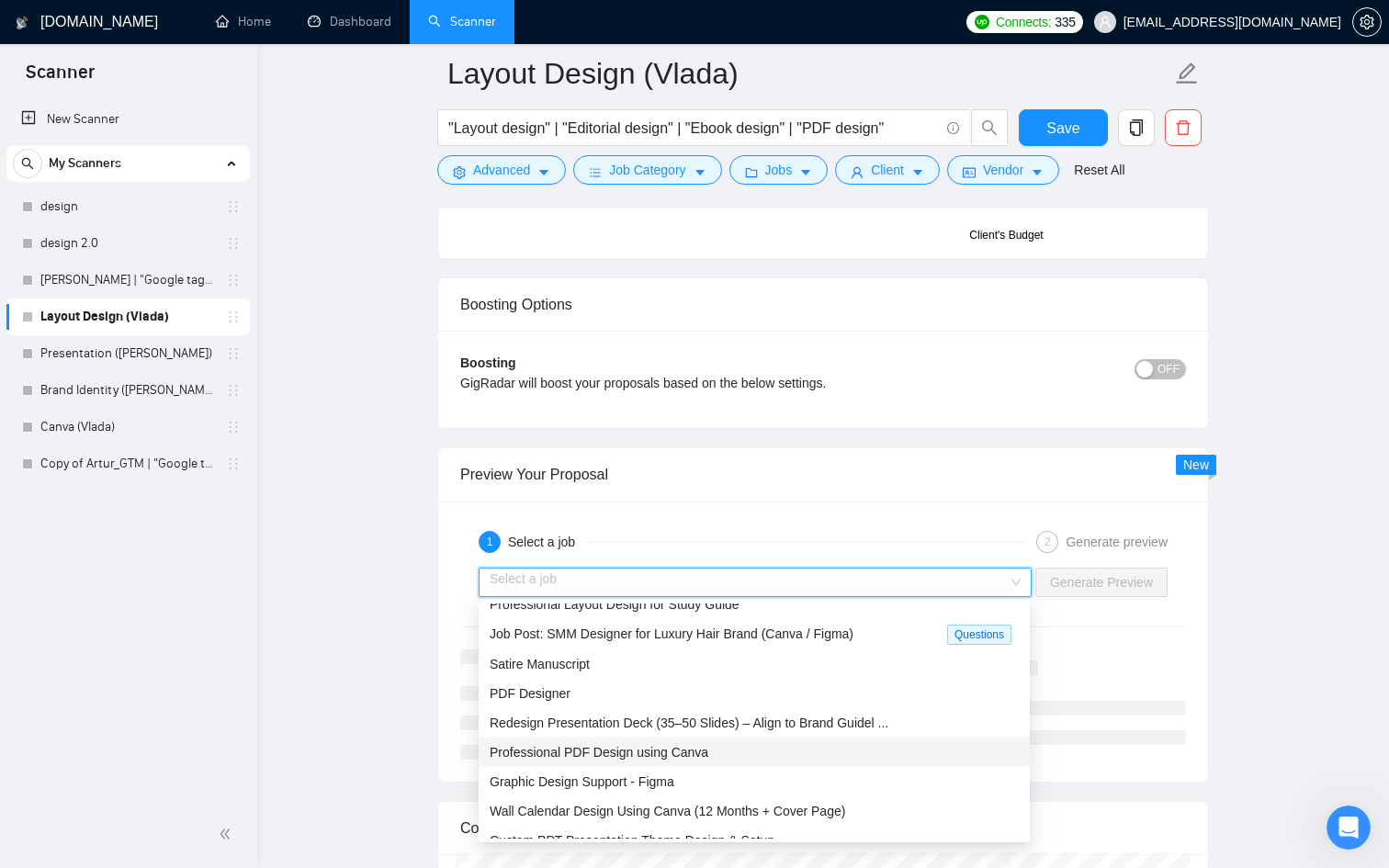
scroll to position [0, 0]
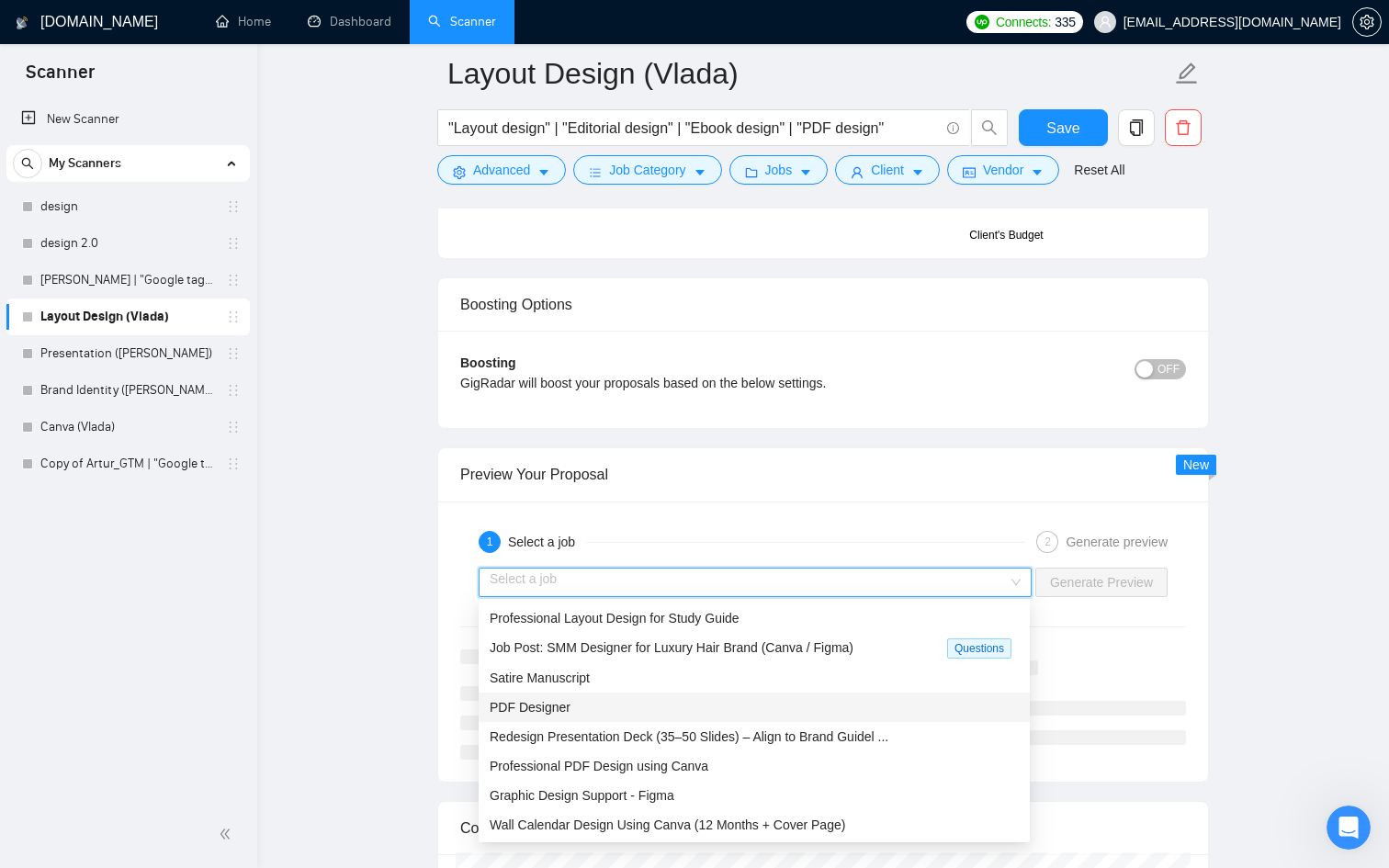
click at [538, 682] on span "PDF Designer" at bounding box center [529, 706] width 80 height 15
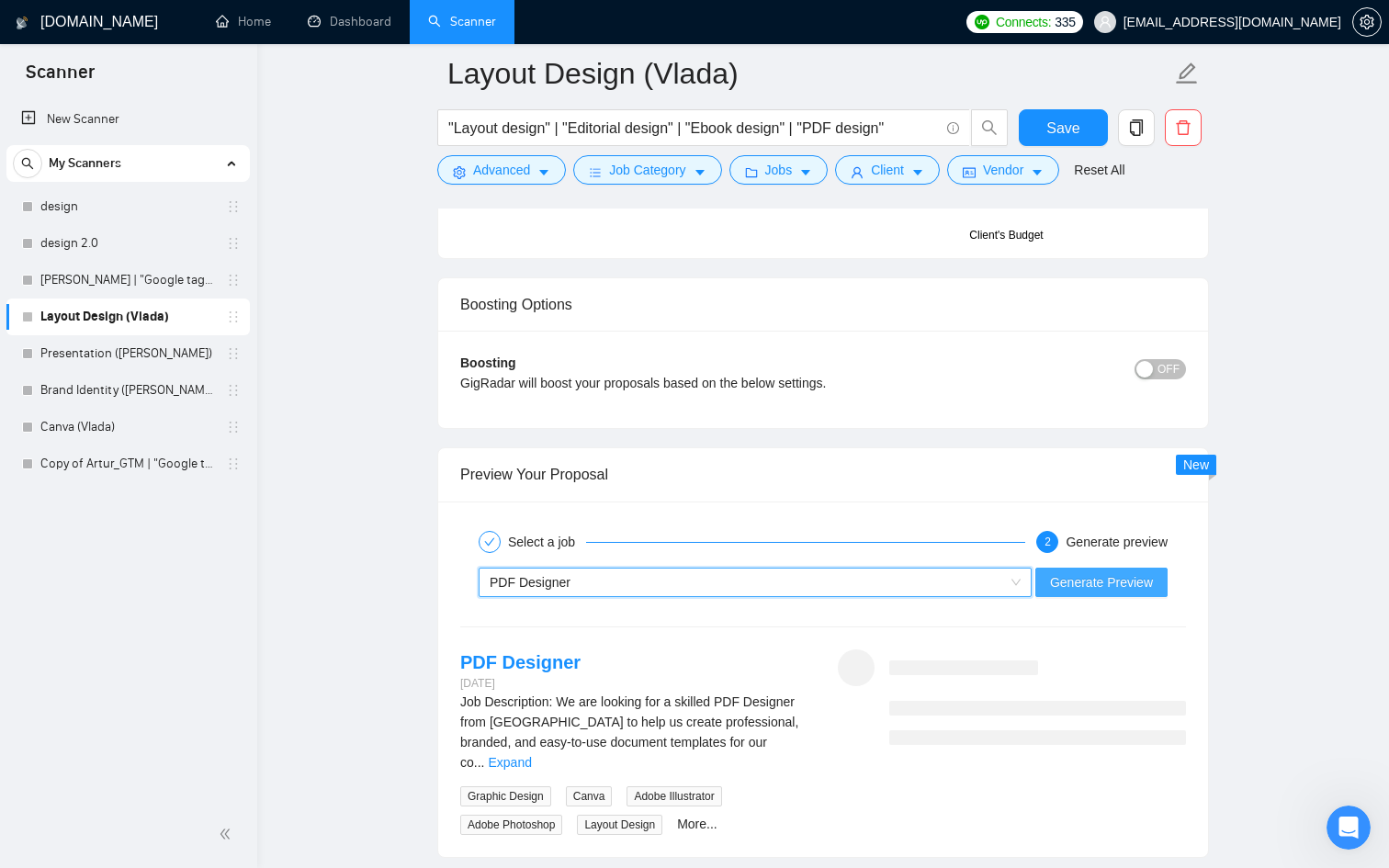
click at [1084, 580] on span "Generate Preview" at bounding box center [1101, 582] width 103 height 20
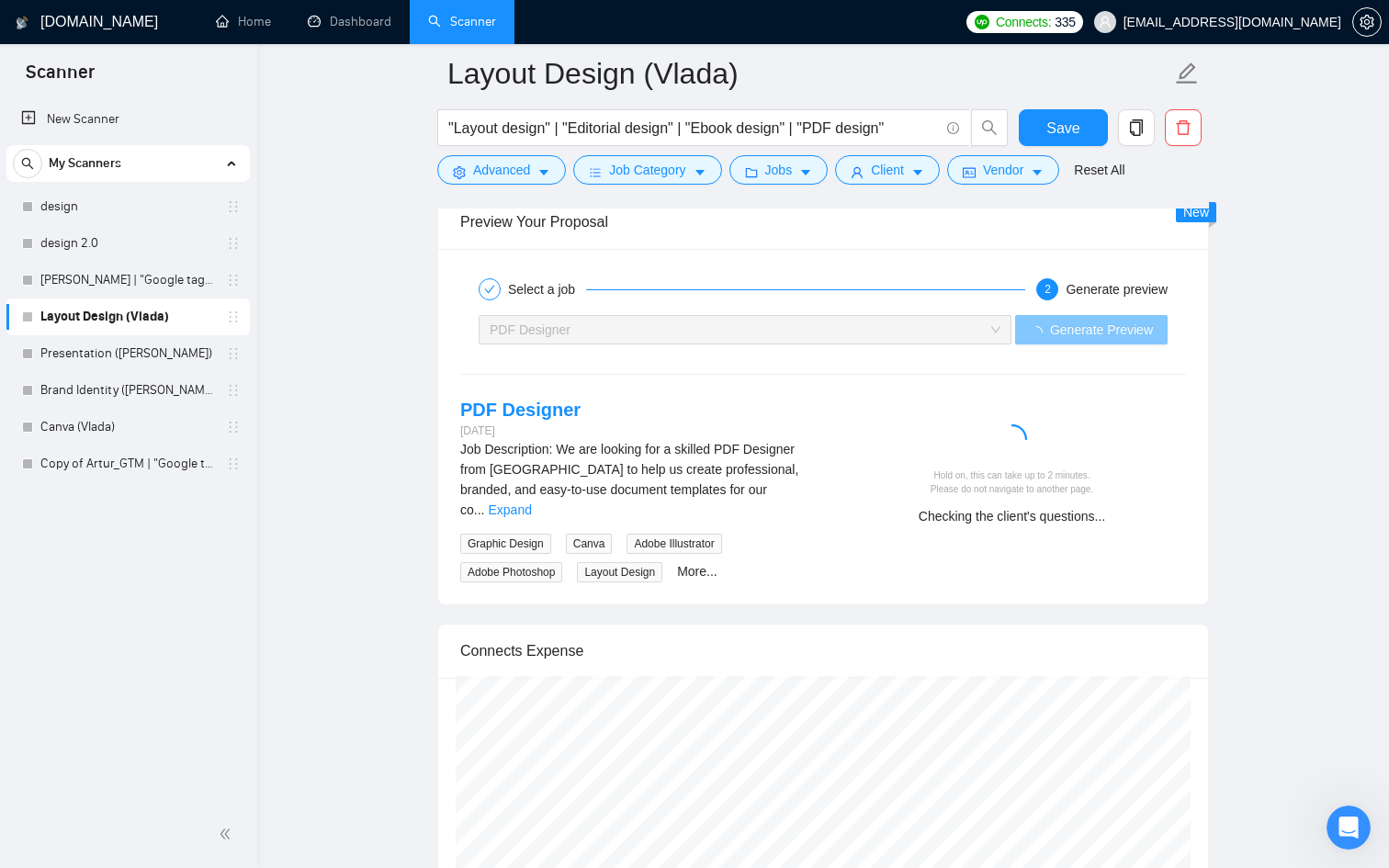
scroll to position [3566, 0]
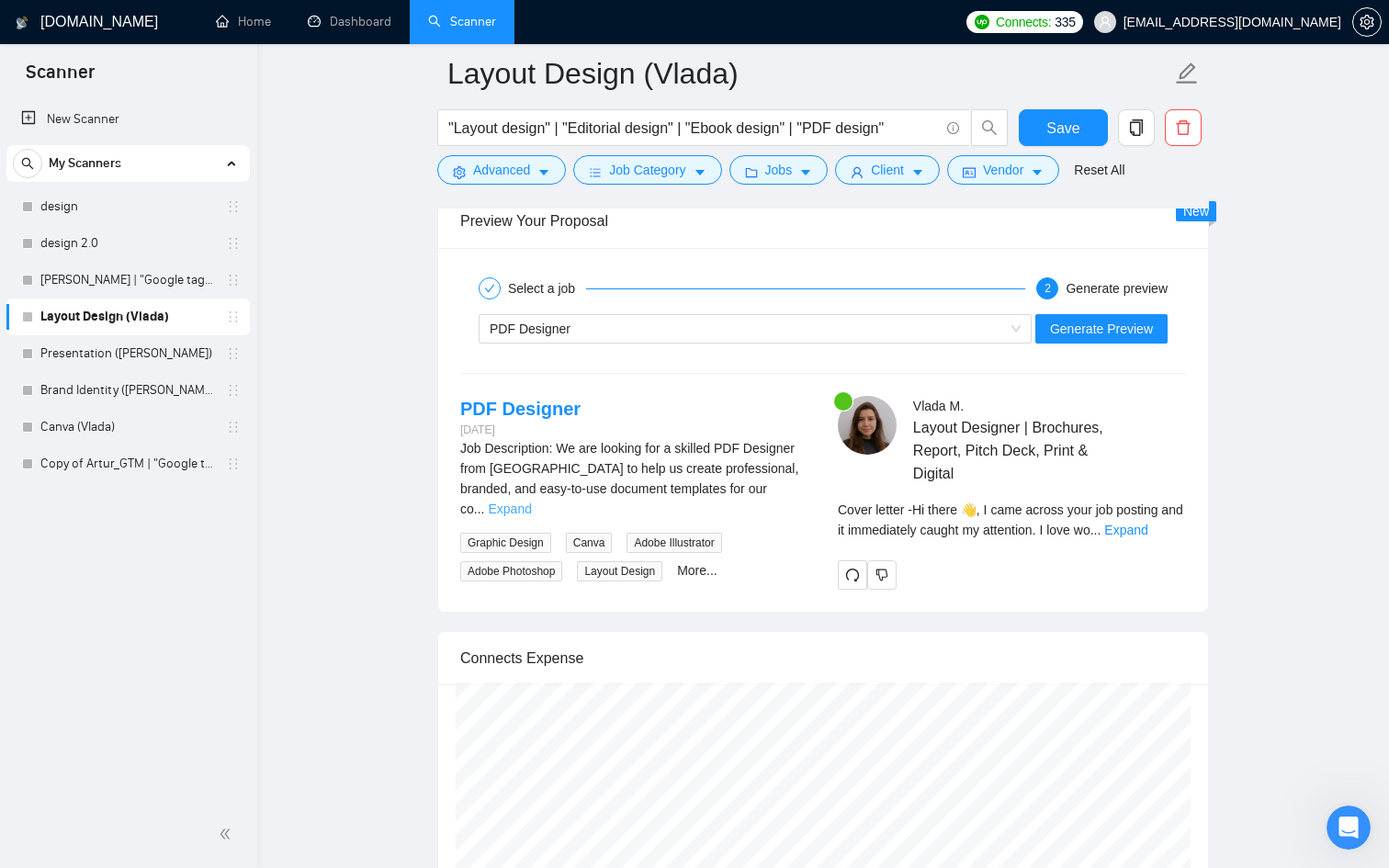
click at [531, 502] on link "Expand" at bounding box center [509, 509] width 44 height 15
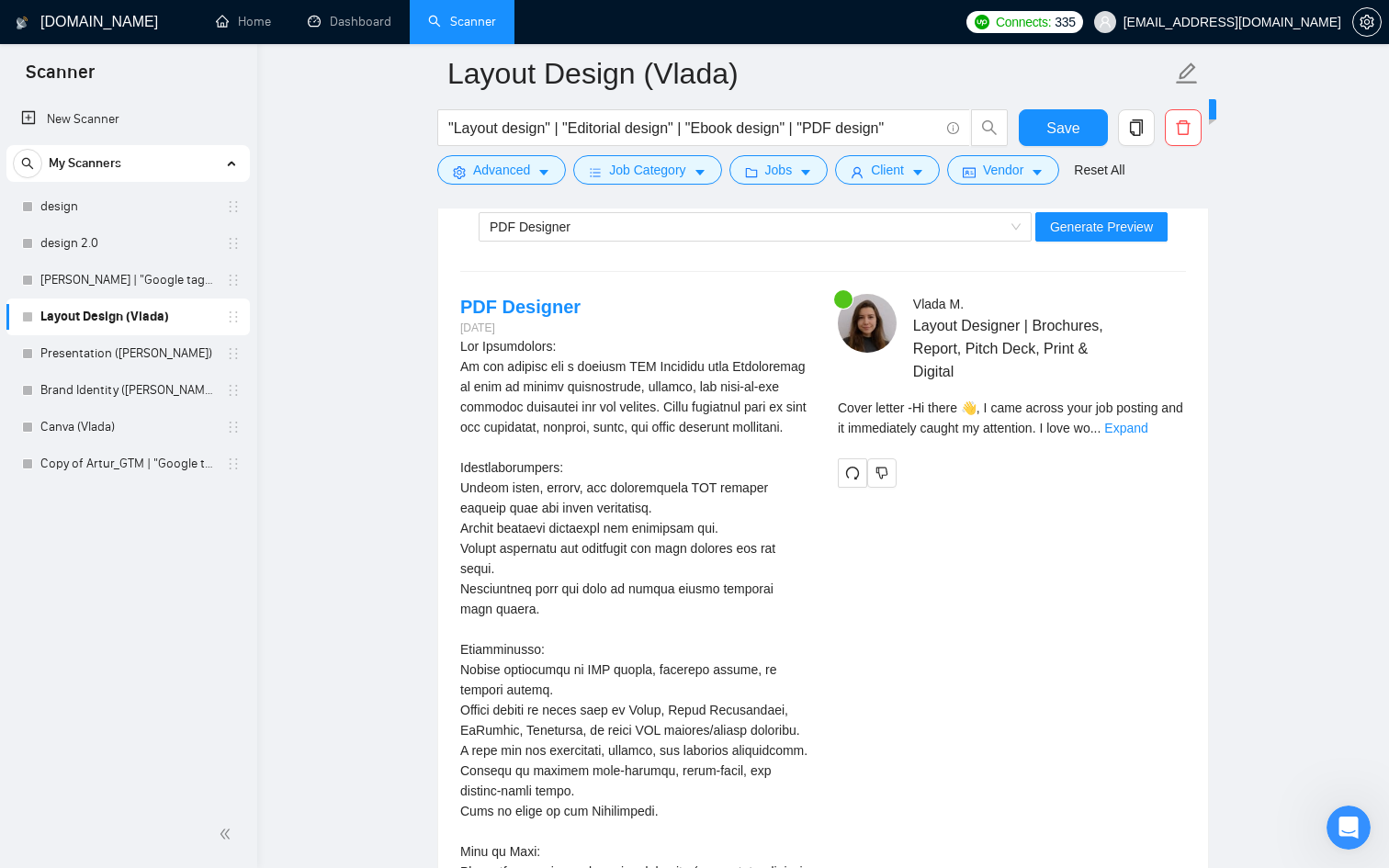
scroll to position [3605, 0]
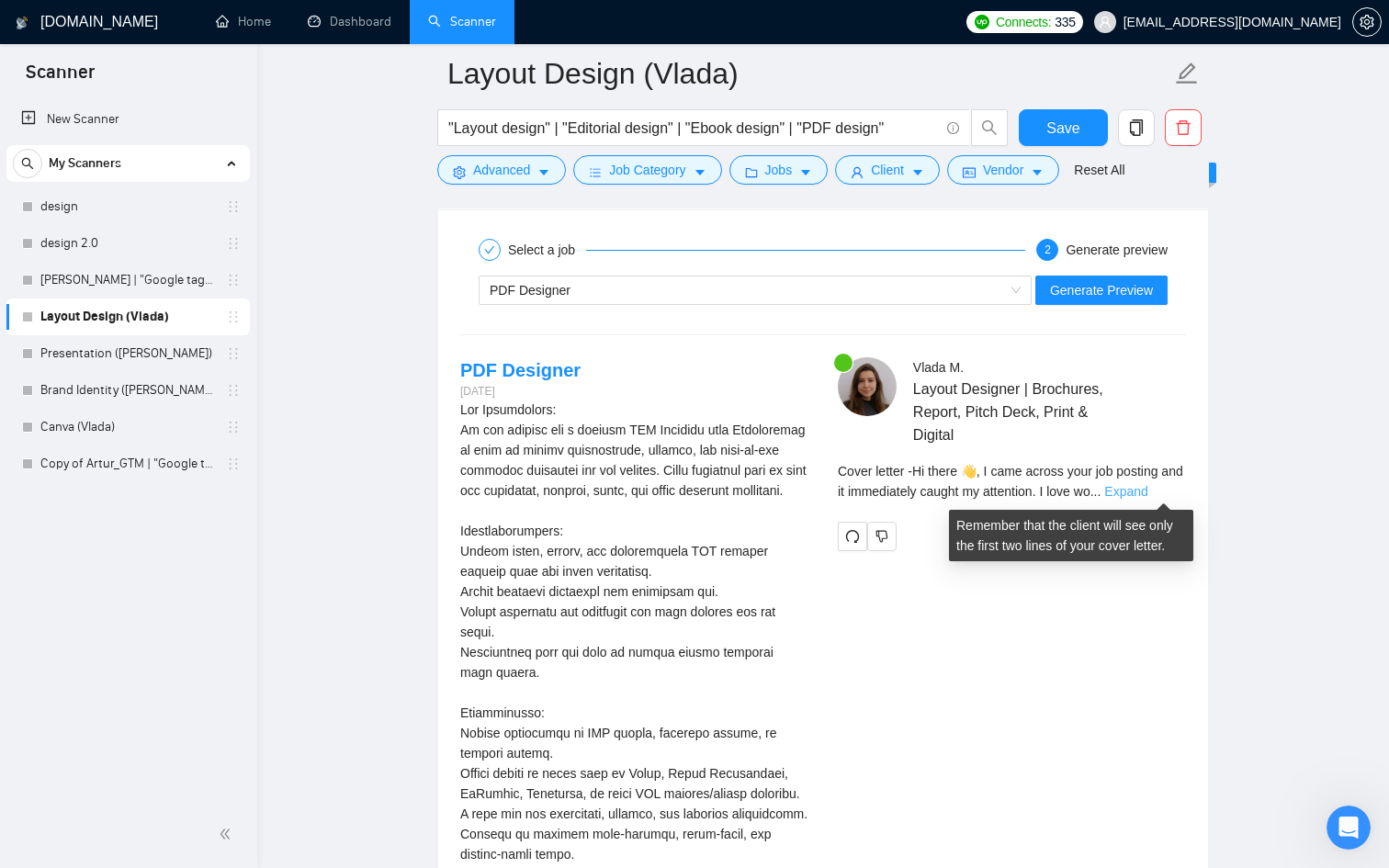
click at [1084, 494] on link "Expand" at bounding box center [1126, 491] width 44 height 15
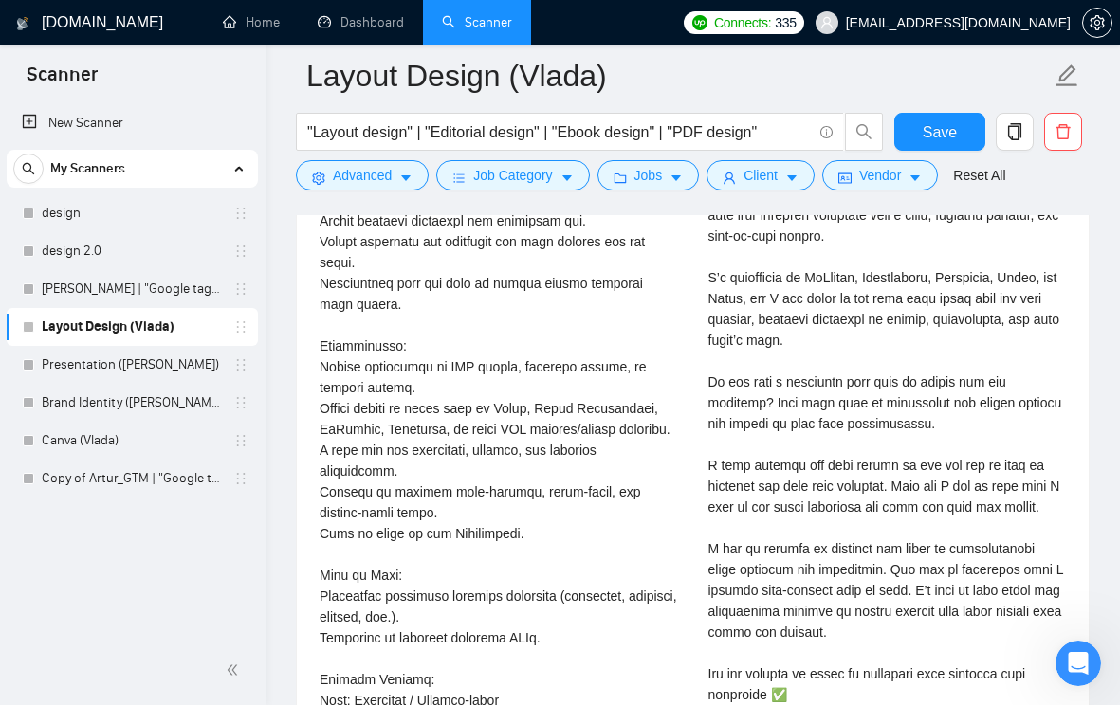
scroll to position [4158, 0]
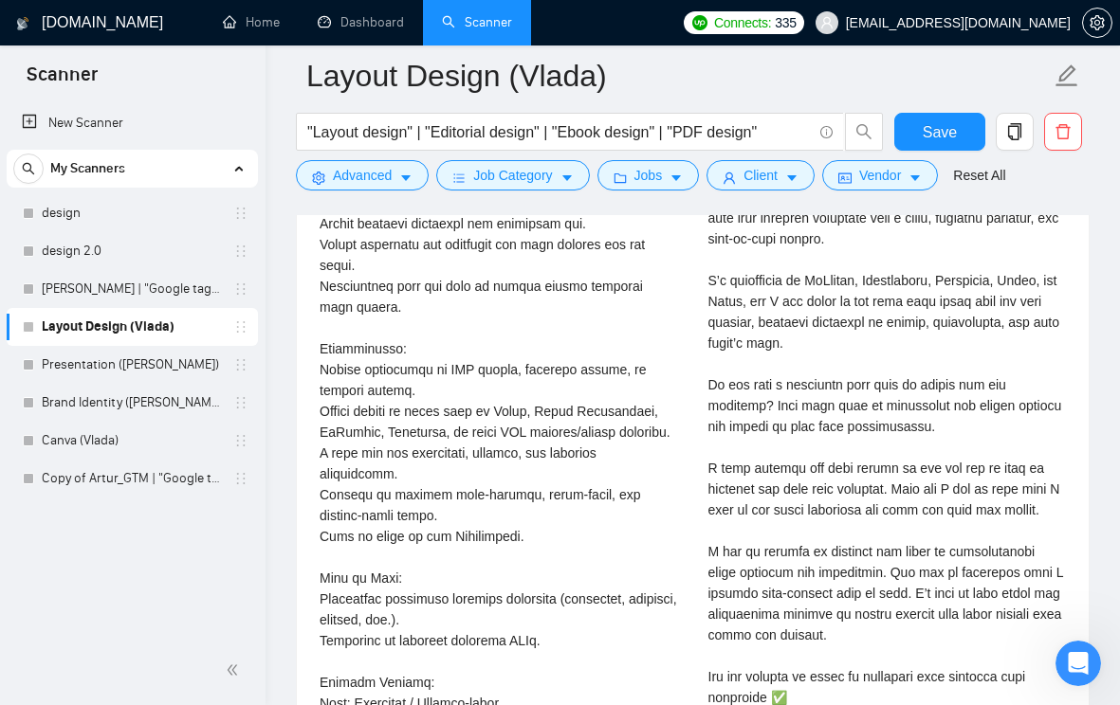
click at [839, 520] on div "Cover letter" at bounding box center [887, 510] width 358 height 814
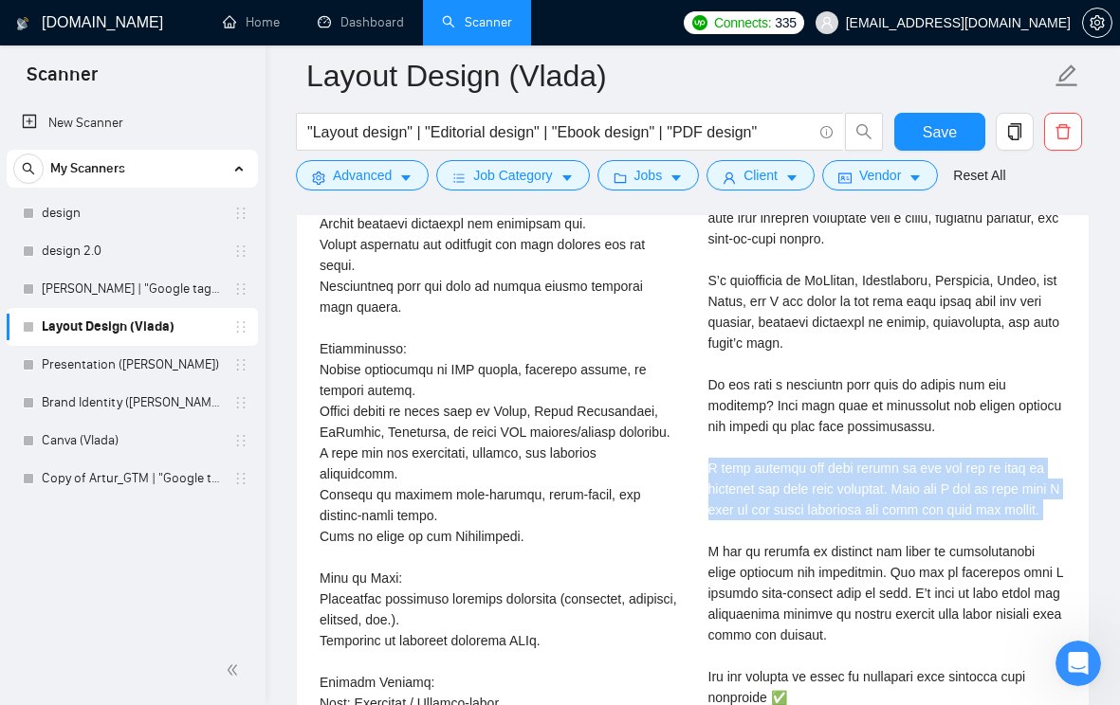
click at [839, 520] on div "Cover letter" at bounding box center [887, 510] width 358 height 814
copy div "will provide you with drafts so you can see my work in progress and give your f…"
click at [824, 539] on div "Cover letter" at bounding box center [887, 510] width 358 height 814
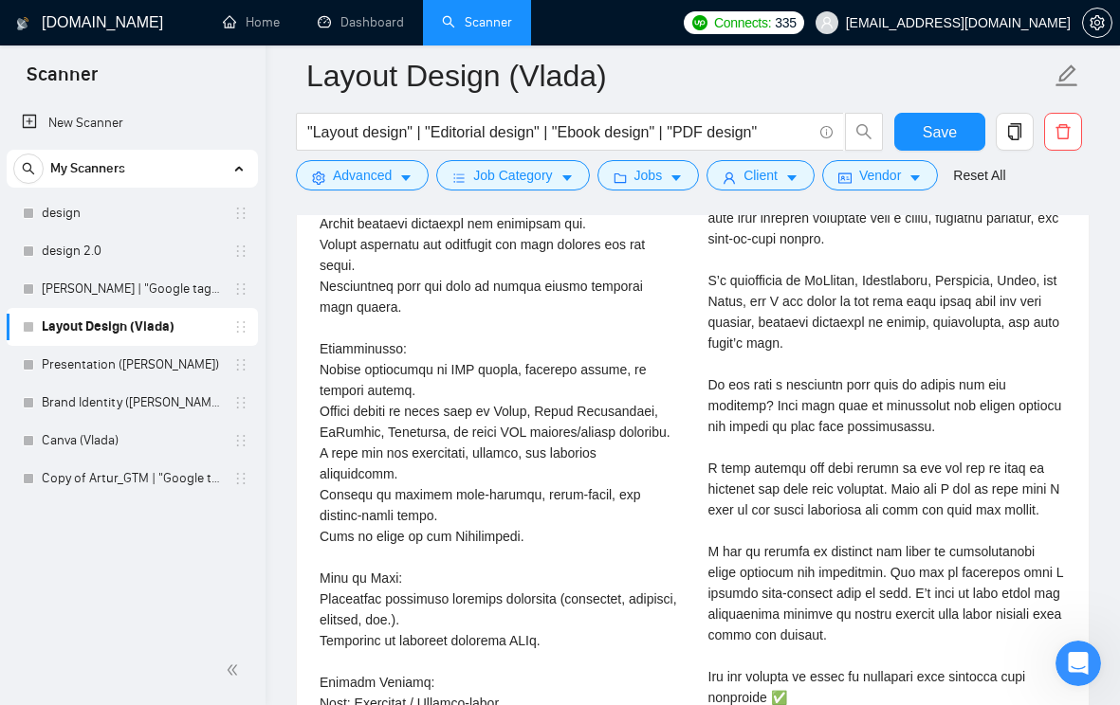
click at [820, 446] on div "Cover letter" at bounding box center [887, 510] width 358 height 814
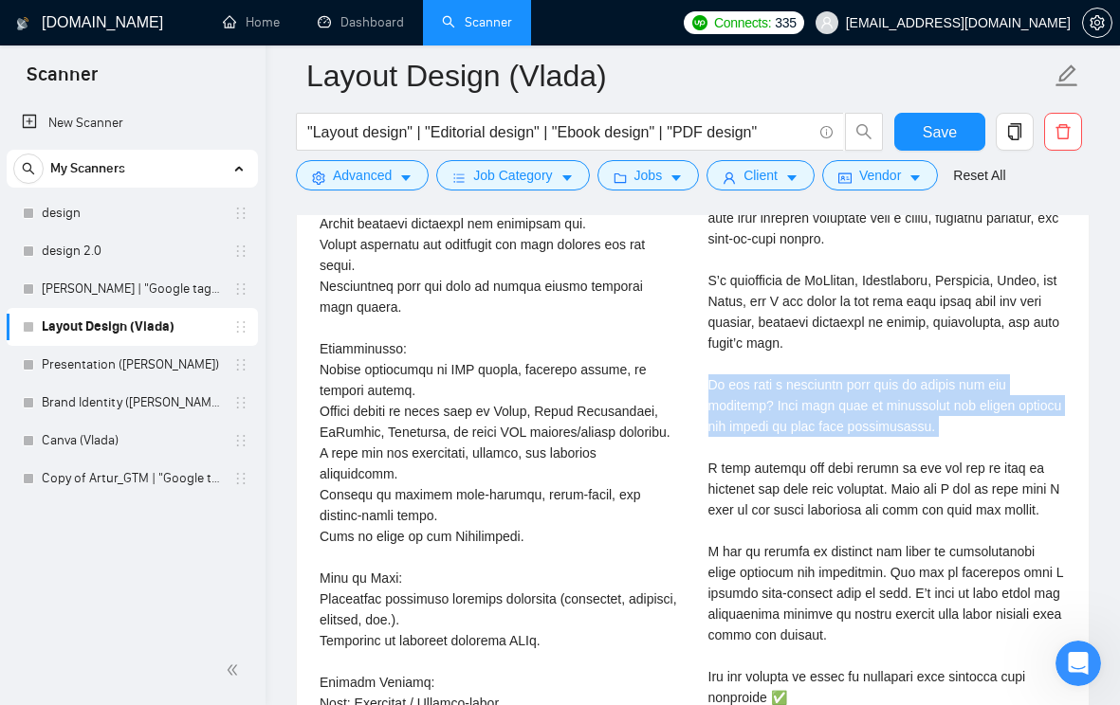
click at [820, 446] on div "Cover letter" at bounding box center [887, 510] width 358 height 814
copy div "o you have a preferred page size or format for the document? This will help us …"
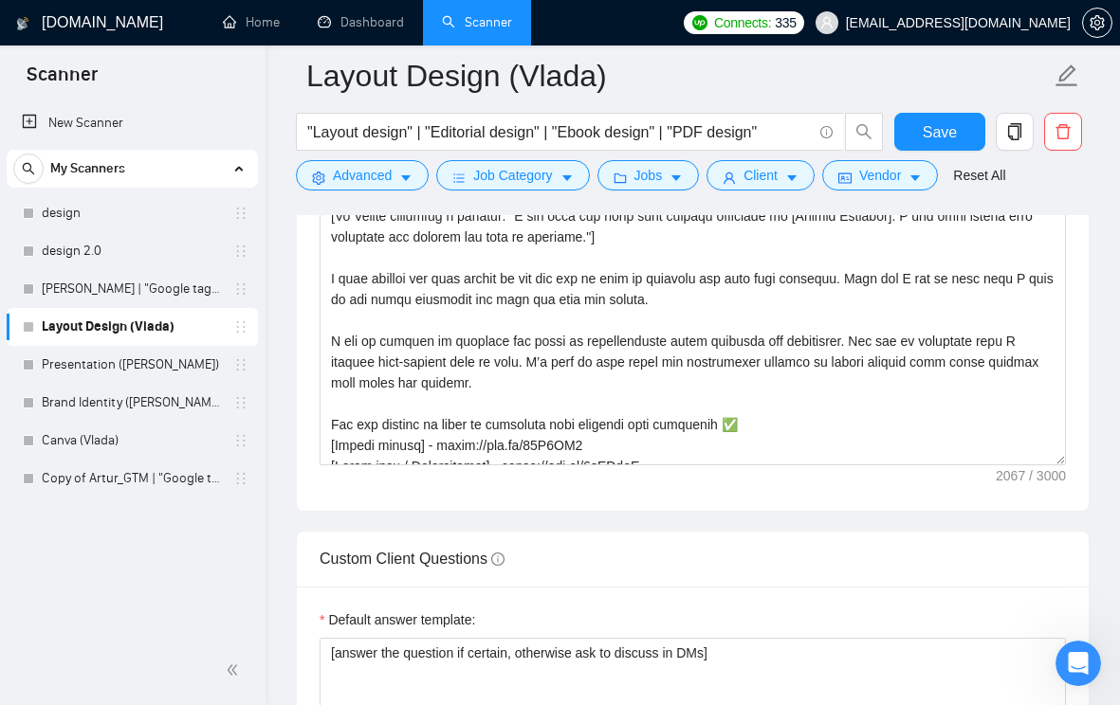
scroll to position [125, 0]
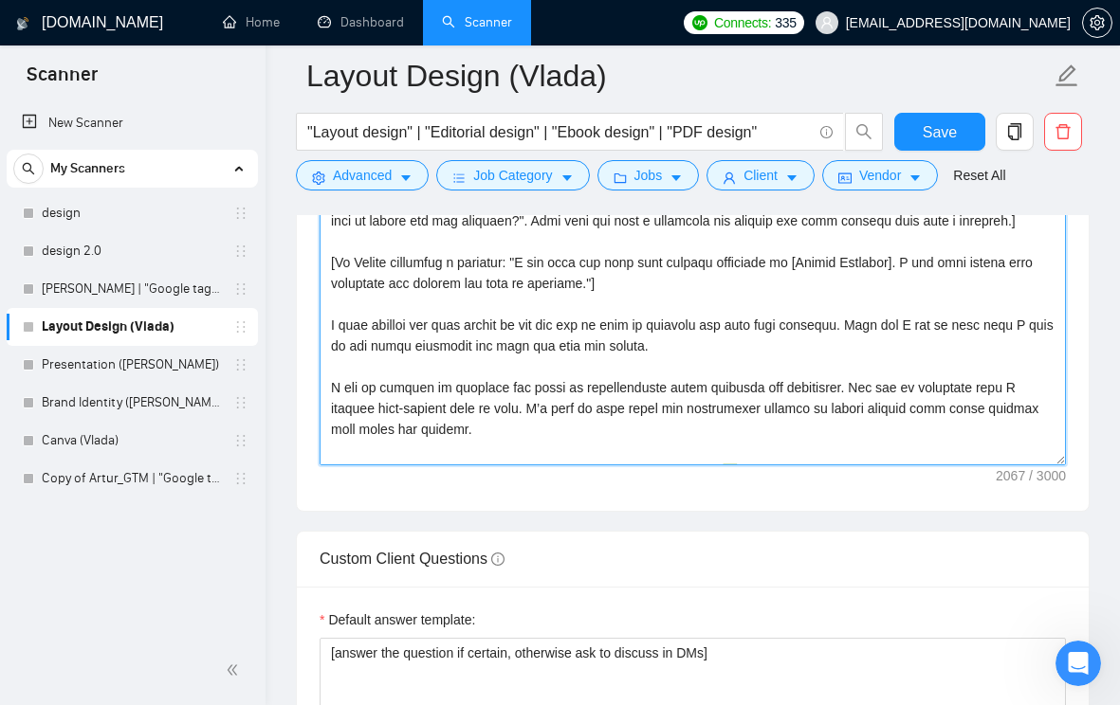
click at [504, 350] on textarea "Cover letter template:" at bounding box center [693, 252] width 746 height 427
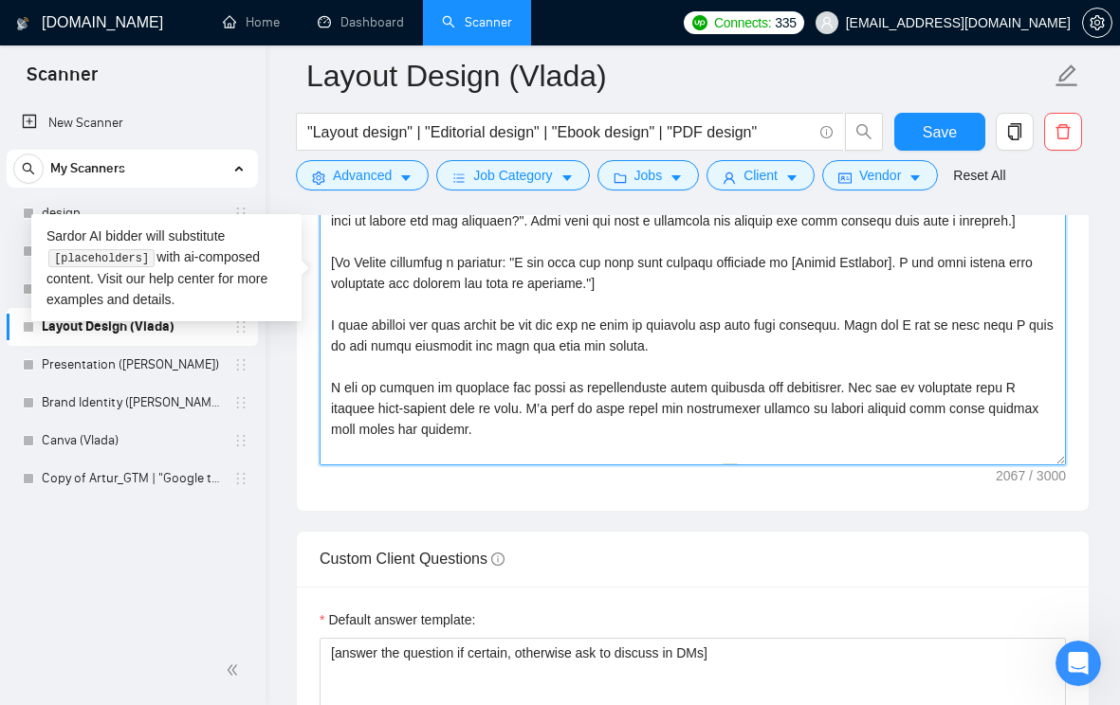
click at [504, 350] on textarea "Cover letter template:" at bounding box center [693, 252] width 746 height 427
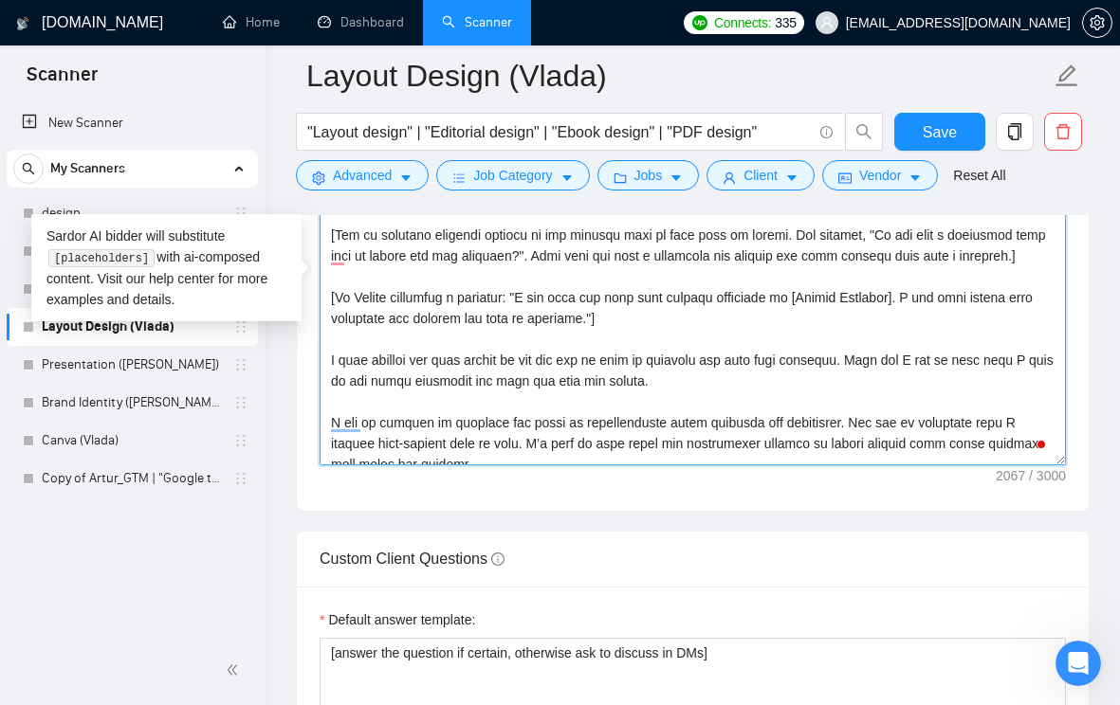
scroll to position [90, 0]
click at [495, 303] on textarea "Cover letter template:" at bounding box center [693, 252] width 746 height 427
click at [456, 340] on textarea "Cover letter template:" at bounding box center [693, 252] width 746 height 427
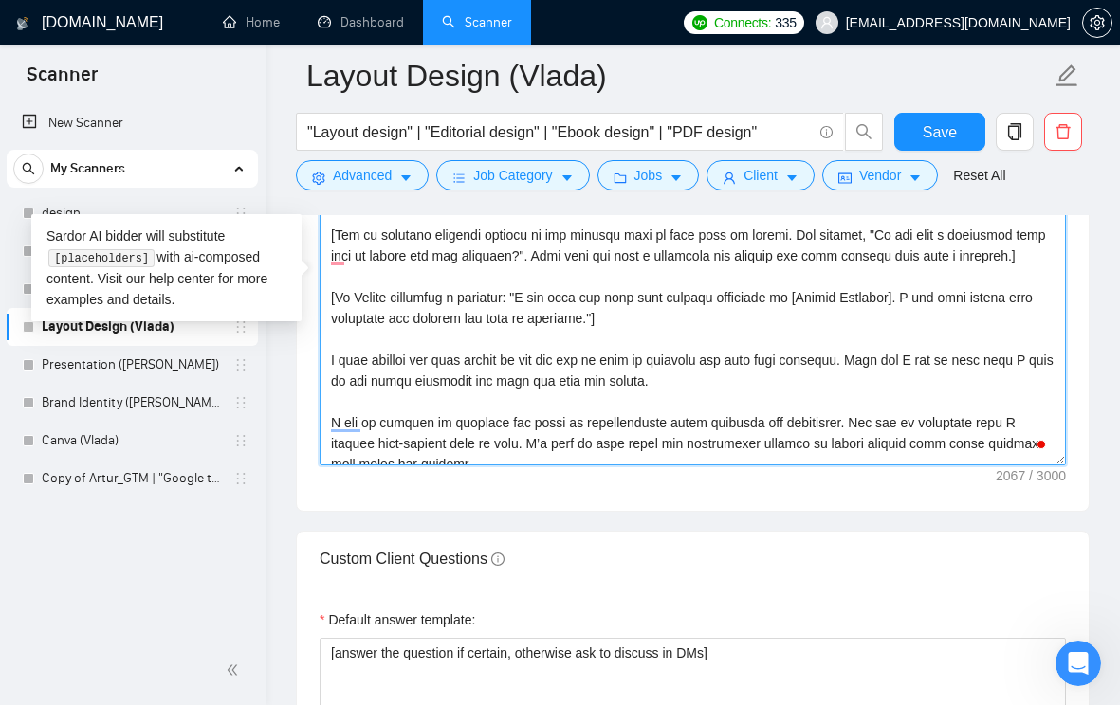
click at [447, 325] on textarea "Cover letter template:" at bounding box center [693, 252] width 746 height 427
paste textarea "[Ask an engaging question related to the project in first person, using “I” sta…"
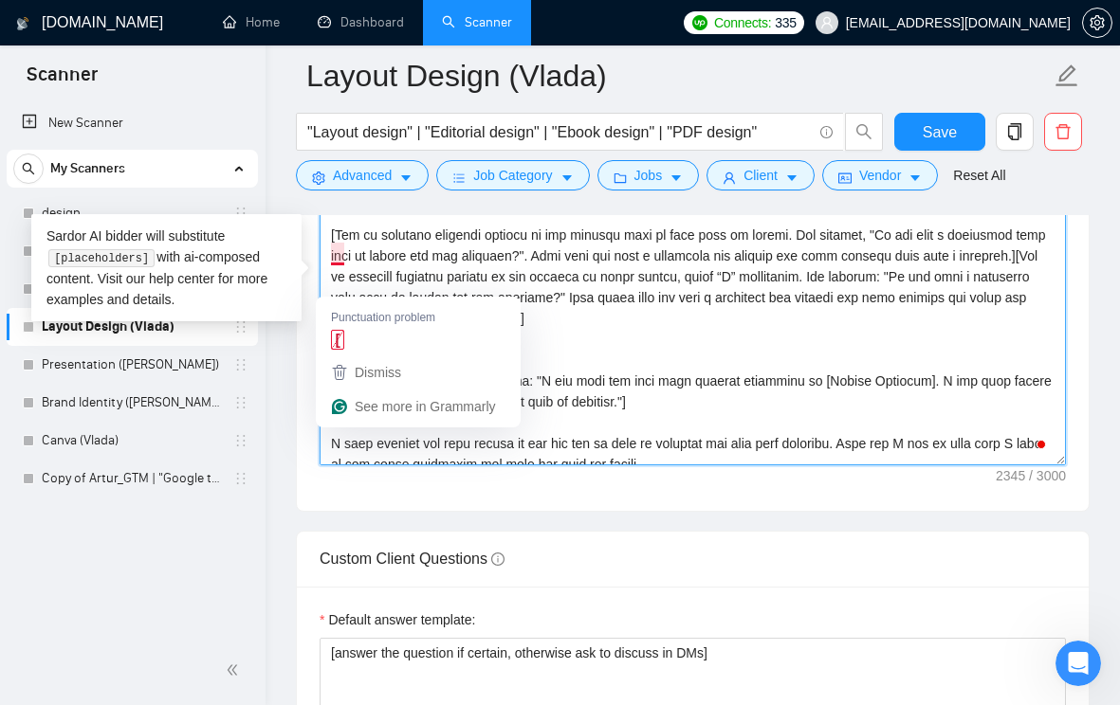
drag, startPoint x: 331, startPoint y: 284, endPoint x: 612, endPoint y: 339, distance: 286.0
click at [612, 339] on textarea "Cover letter template:" at bounding box center [693, 252] width 746 height 427
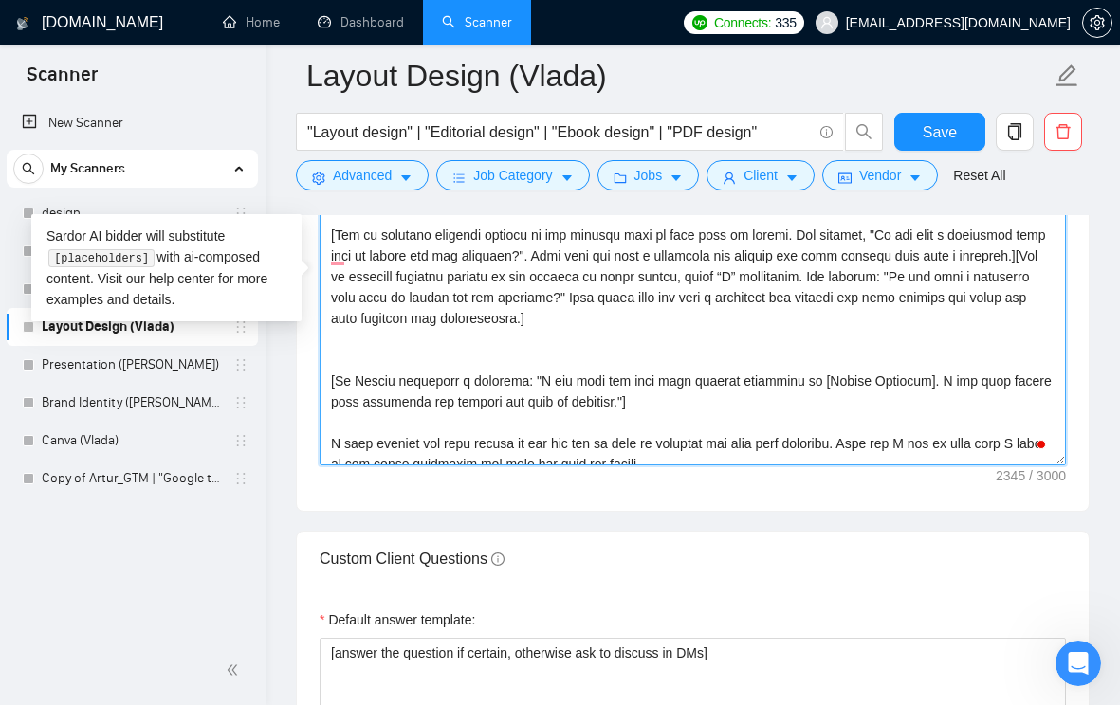
click at [612, 339] on textarea "Cover letter template:" at bounding box center [693, 252] width 746 height 427
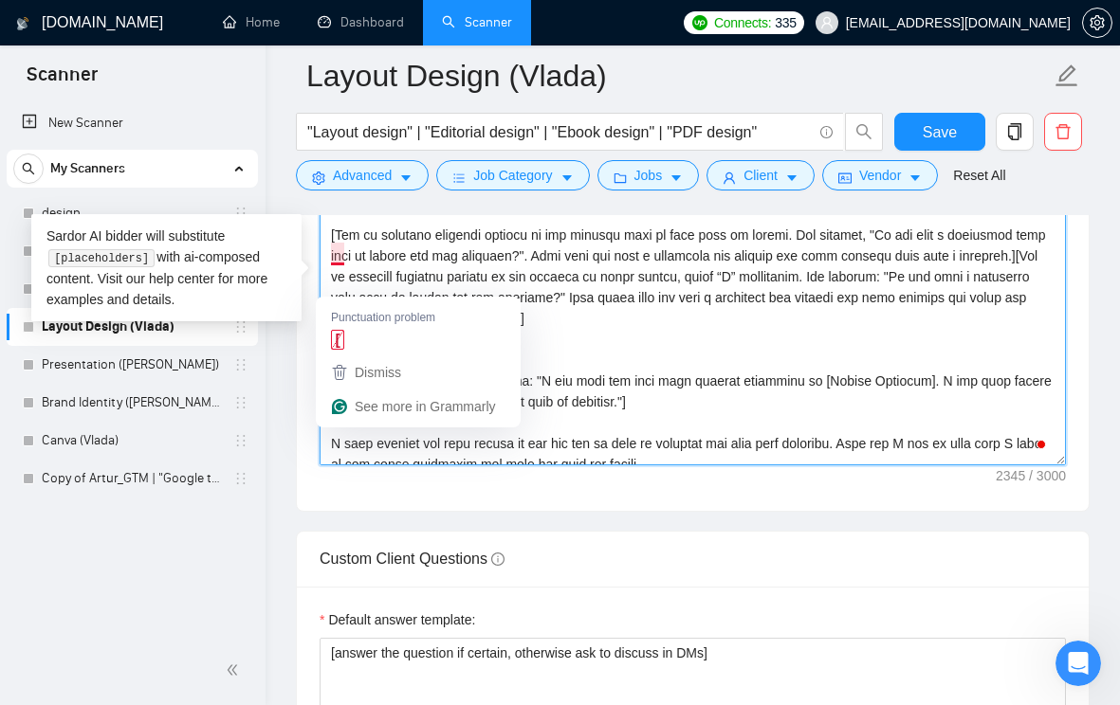
drag, startPoint x: 393, startPoint y: 327, endPoint x: 332, endPoint y: 285, distance: 73.6
click at [332, 285] on textarea "Cover letter template:" at bounding box center [693, 252] width 746 height 427
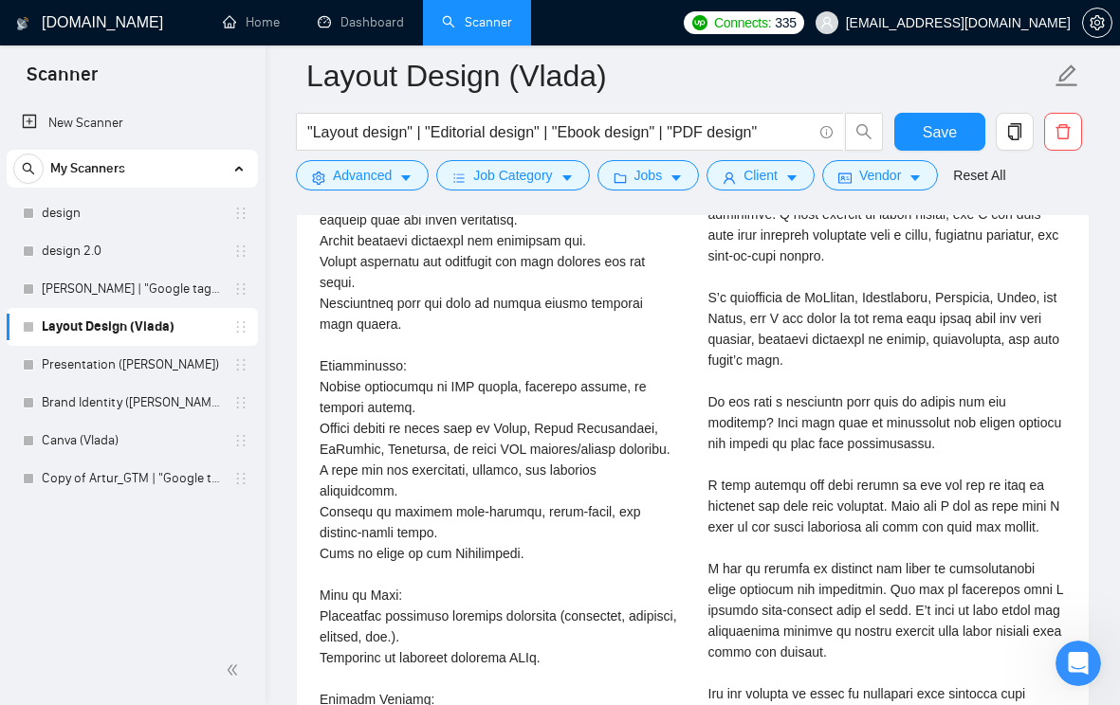
scroll to position [4131, 0]
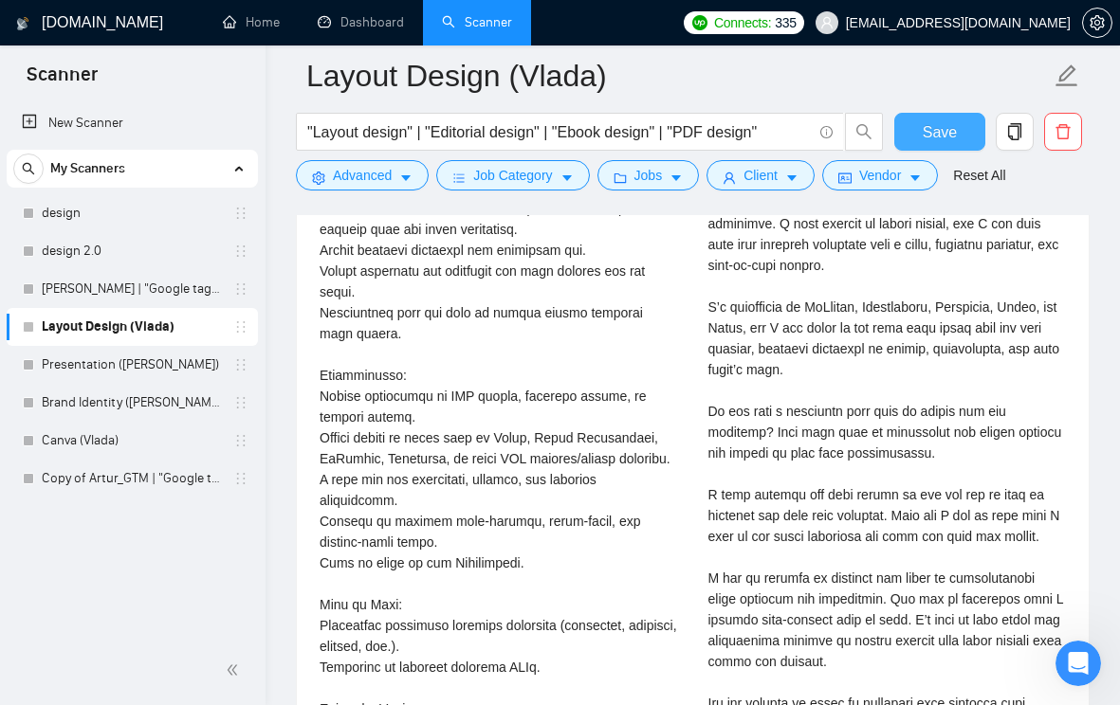
type textarea "Lo [Ipsumd’s Amet] 👋, C adip elitse doei tem incidid utl et doloremagna aliqua …"
click at [938, 131] on span "Save" at bounding box center [940, 132] width 34 height 24
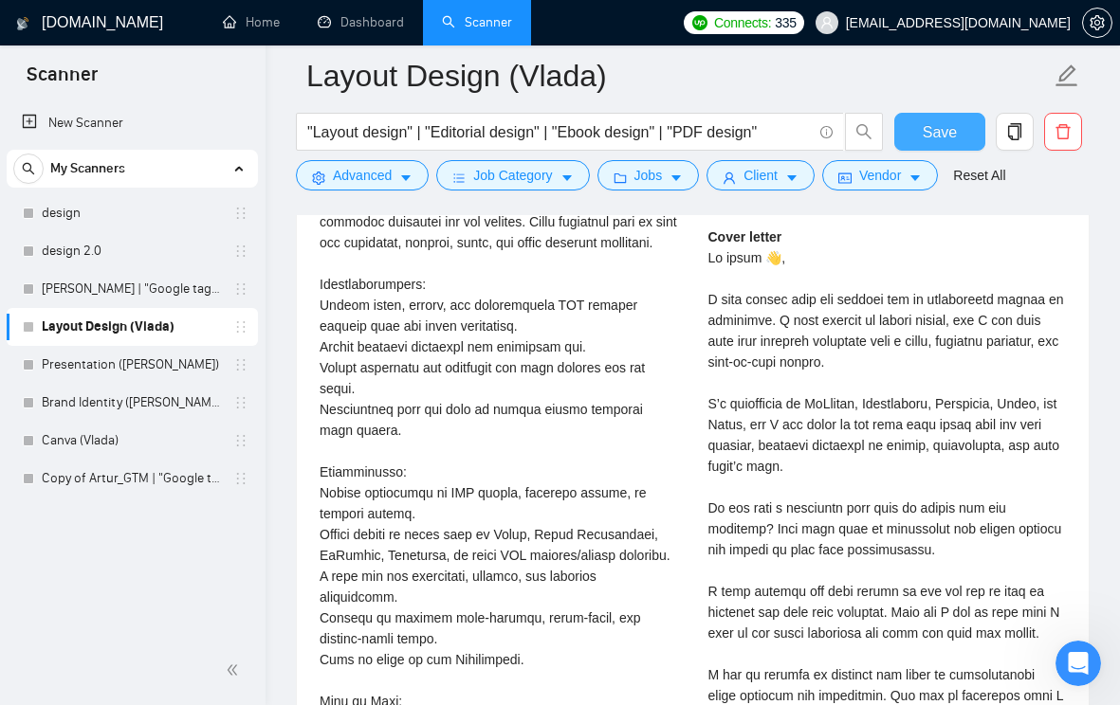
scroll to position [3835, 0]
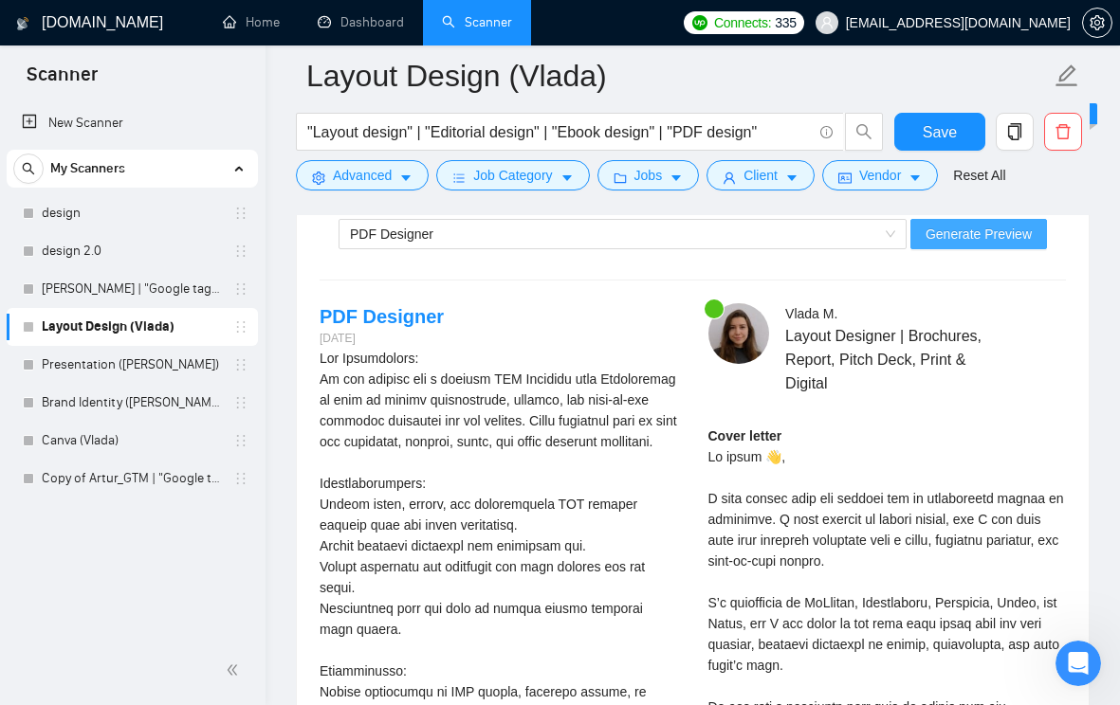
click at [927, 245] on span "Generate Preview" at bounding box center [978, 234] width 106 height 21
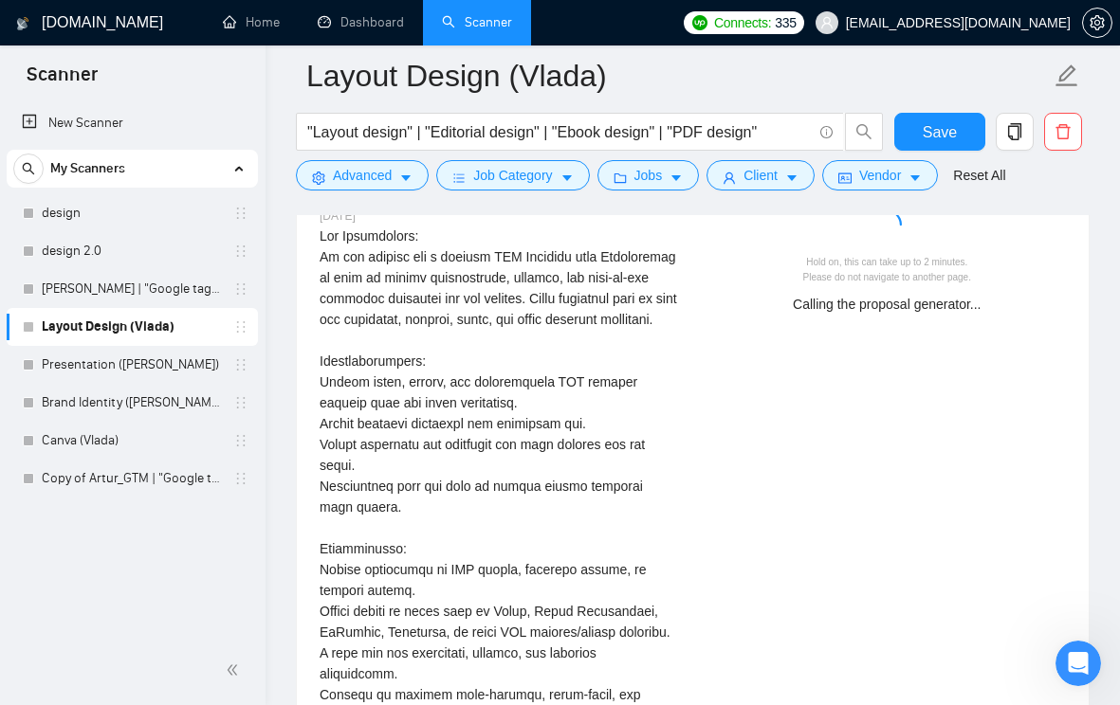
scroll to position [3962, 0]
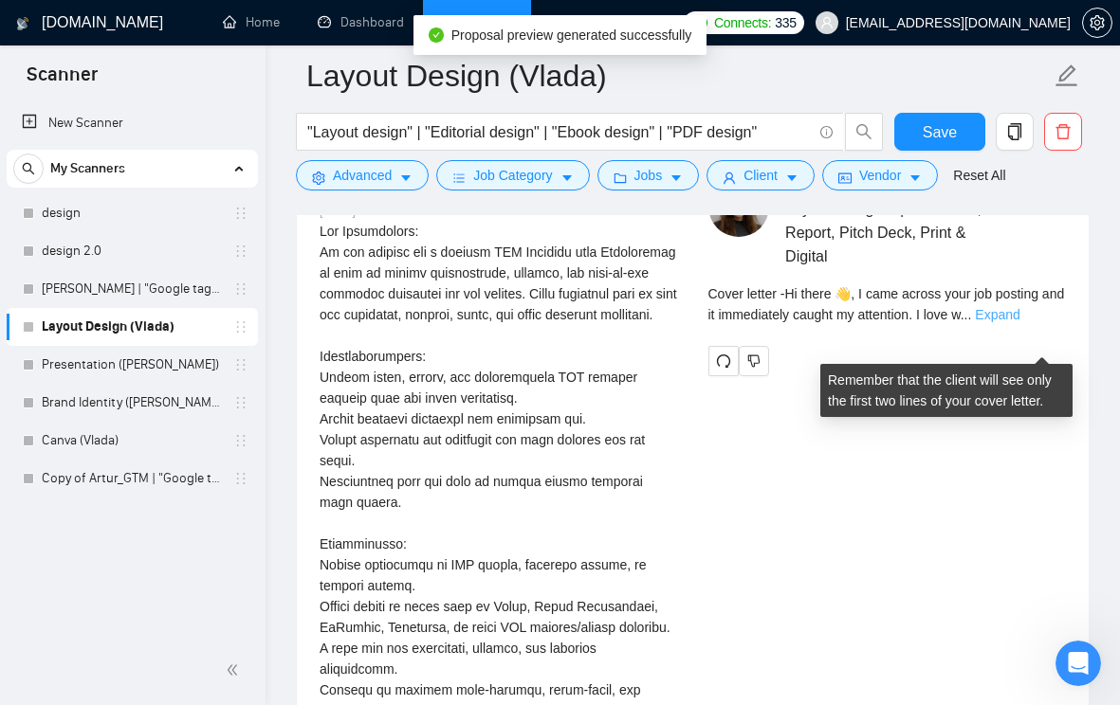
click at [1016, 322] on link "Expand" at bounding box center [997, 314] width 45 height 15
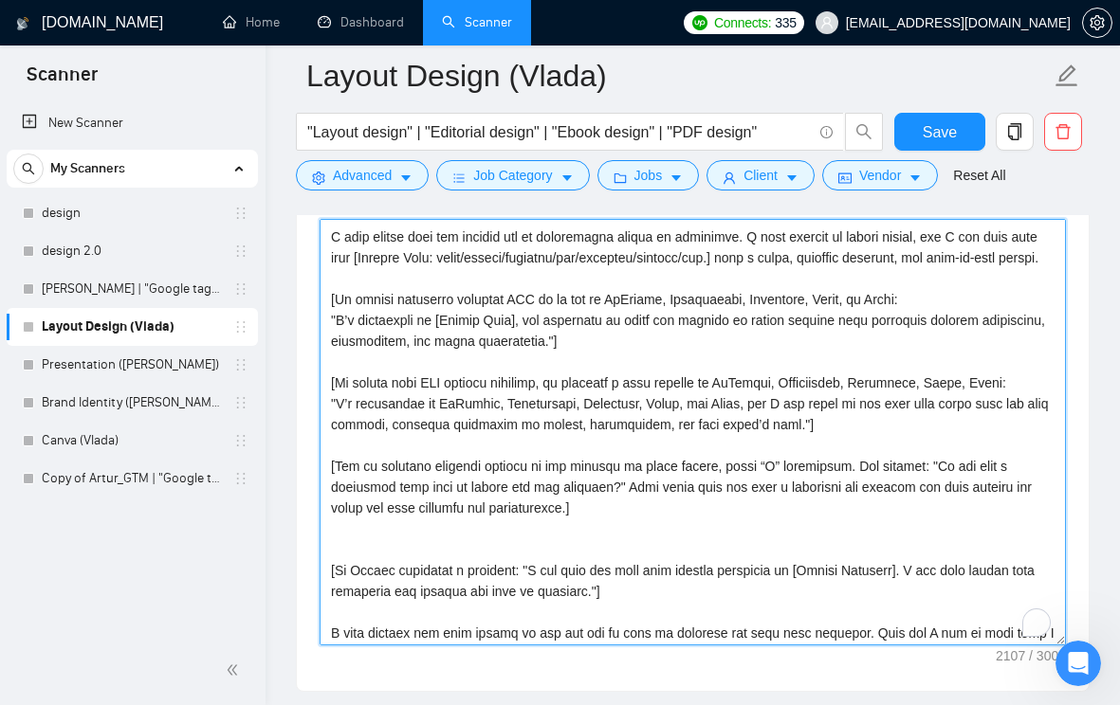
scroll to position [39, 0]
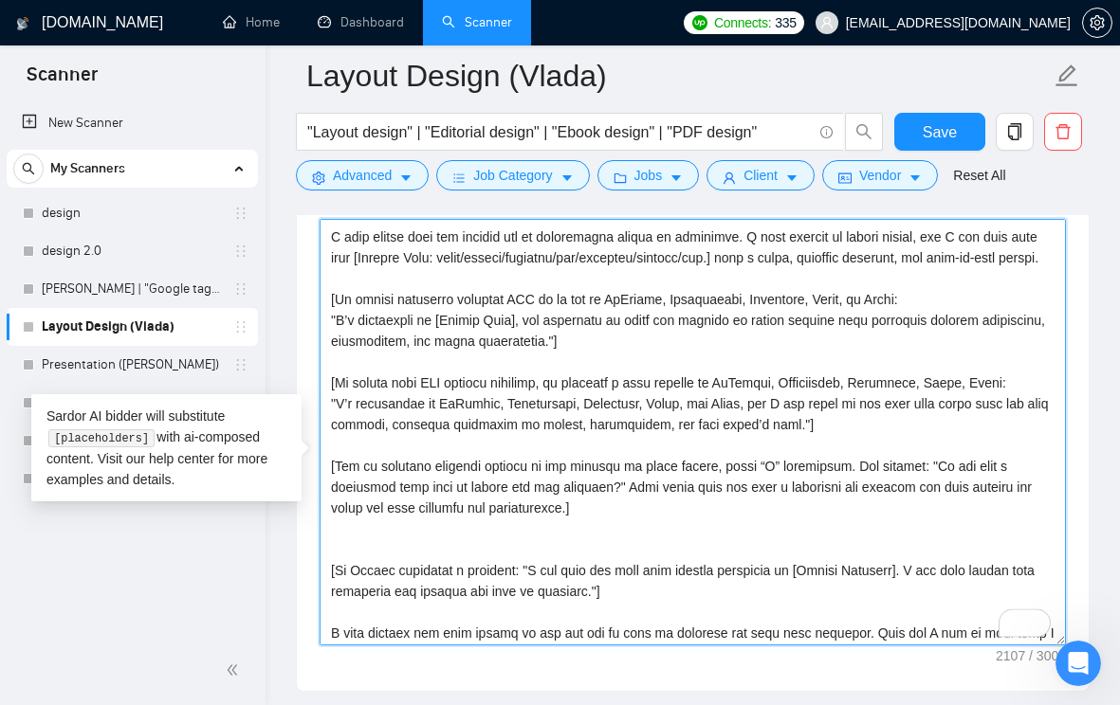
drag, startPoint x: 632, startPoint y: 533, endPoint x: 613, endPoint y: 553, distance: 27.5
click at [613, 553] on textarea "Cover letter template:" at bounding box center [693, 432] width 746 height 427
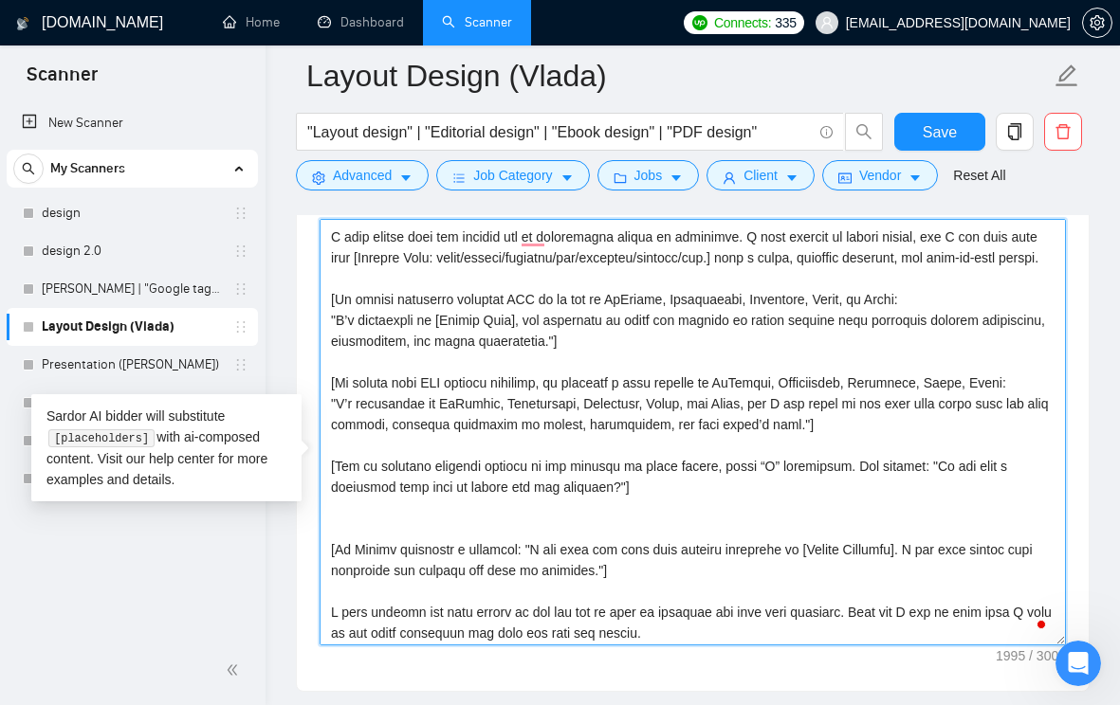
click at [686, 548] on textarea "Cover letter template:" at bounding box center [693, 432] width 746 height 427
click at [656, 569] on textarea "Cover letter template:" at bounding box center [693, 432] width 746 height 427
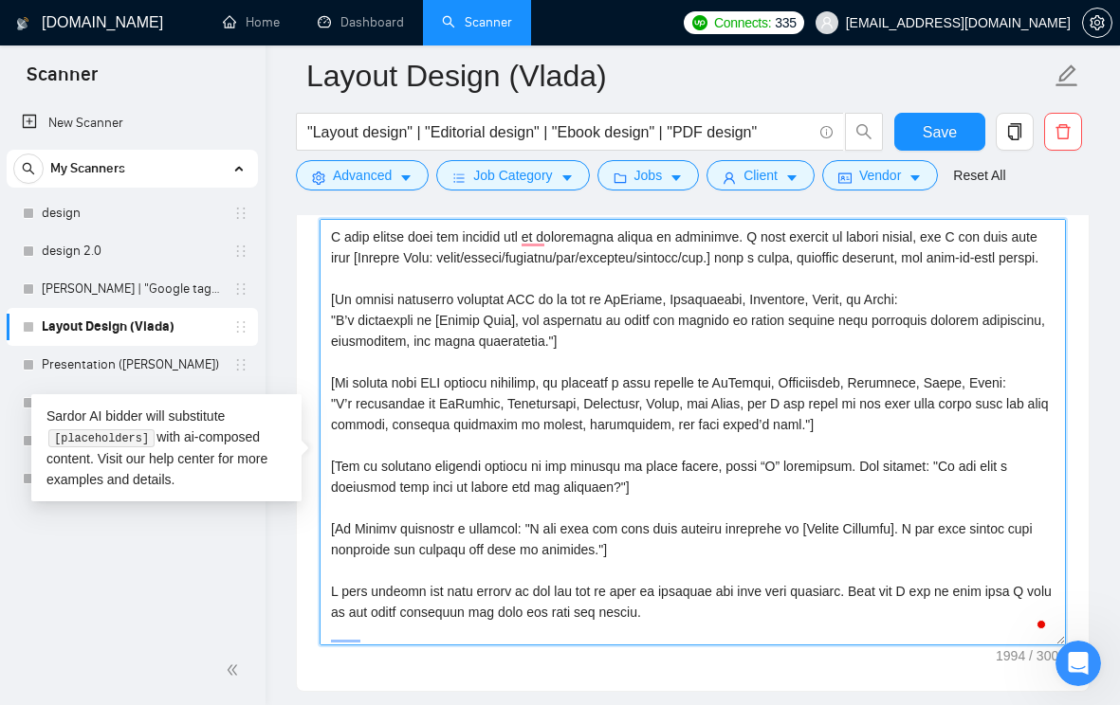
click at [338, 370] on textarea "Cover letter template:" at bounding box center [693, 432] width 746 height 427
click at [545, 389] on textarea "Cover letter template:" at bounding box center [693, 432] width 746 height 427
click at [584, 403] on textarea "Cover letter template:" at bounding box center [693, 432] width 746 height 427
type textarea "Lo [Ipsumd’s Amet] 👋, C adip elitse doei tem incidid utl et doloremagna aliqua …"
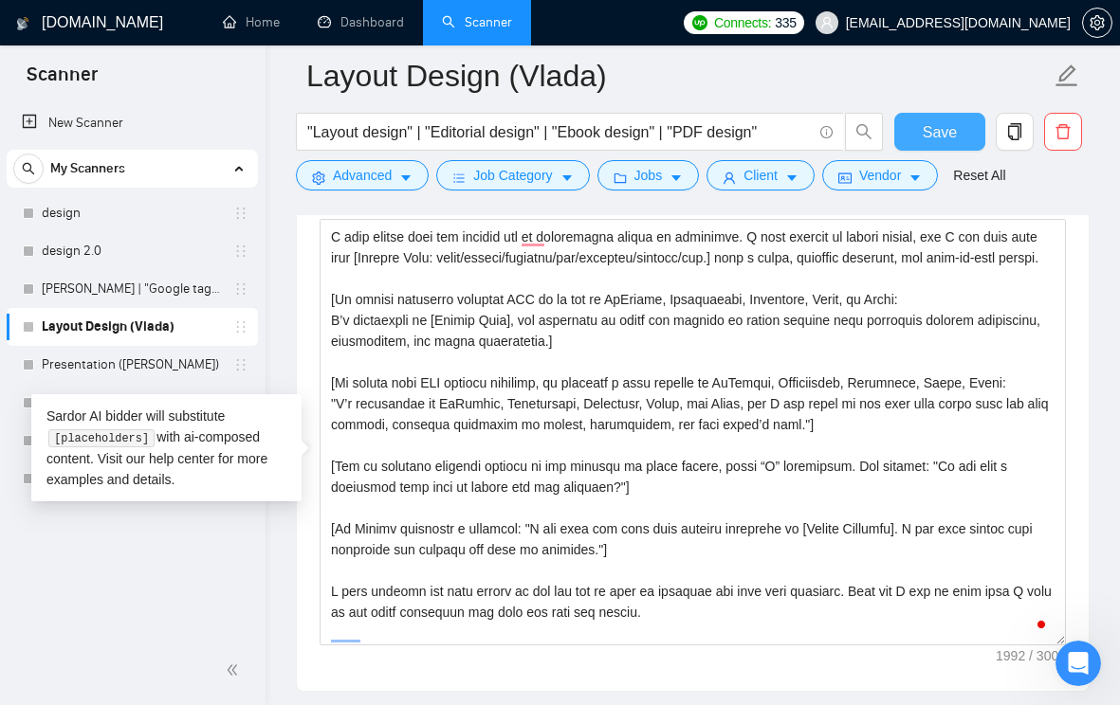
click at [949, 126] on span "Save" at bounding box center [940, 132] width 34 height 24
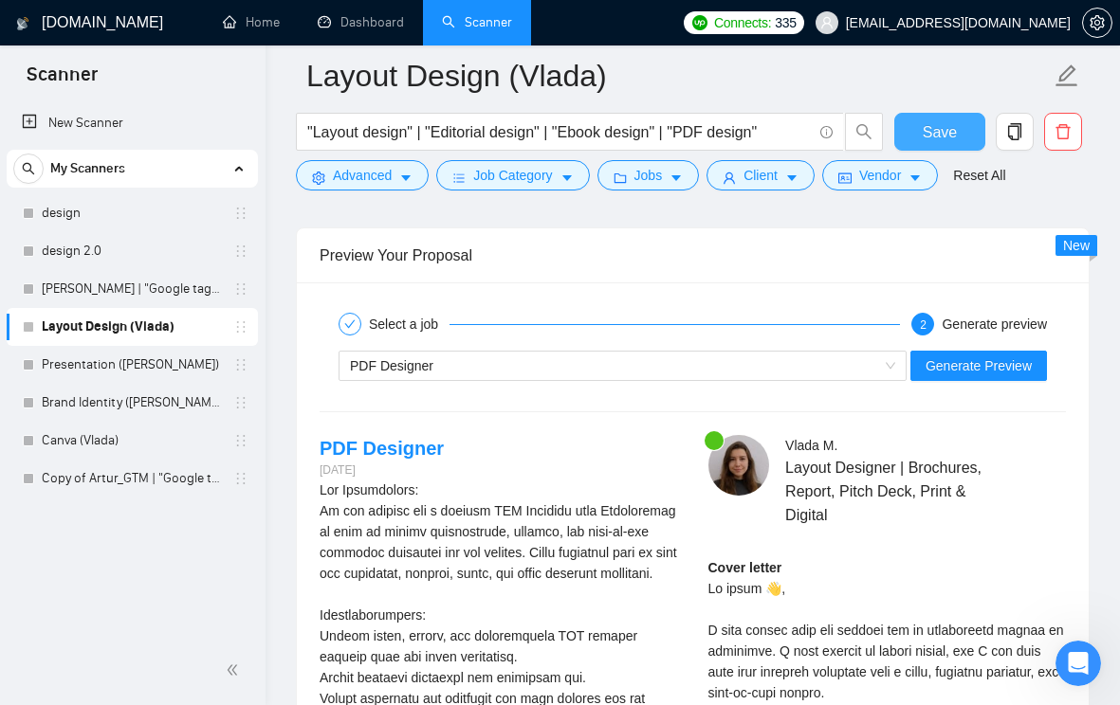
scroll to position [3758, 0]
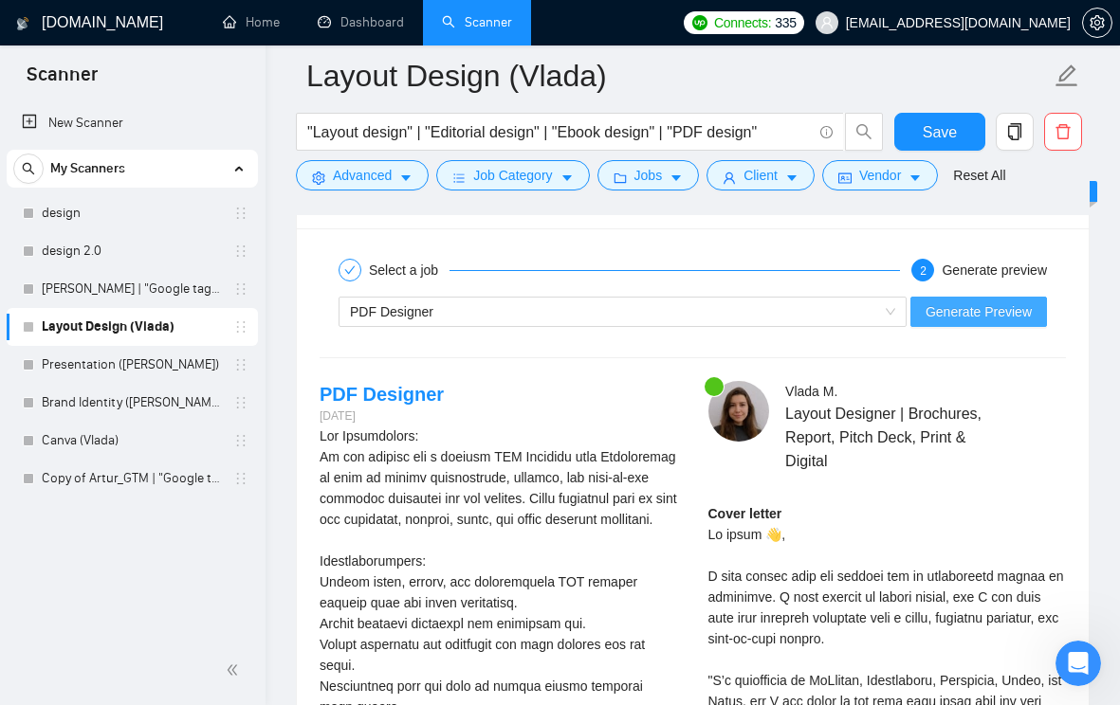
click at [968, 322] on span "Generate Preview" at bounding box center [978, 312] width 106 height 21
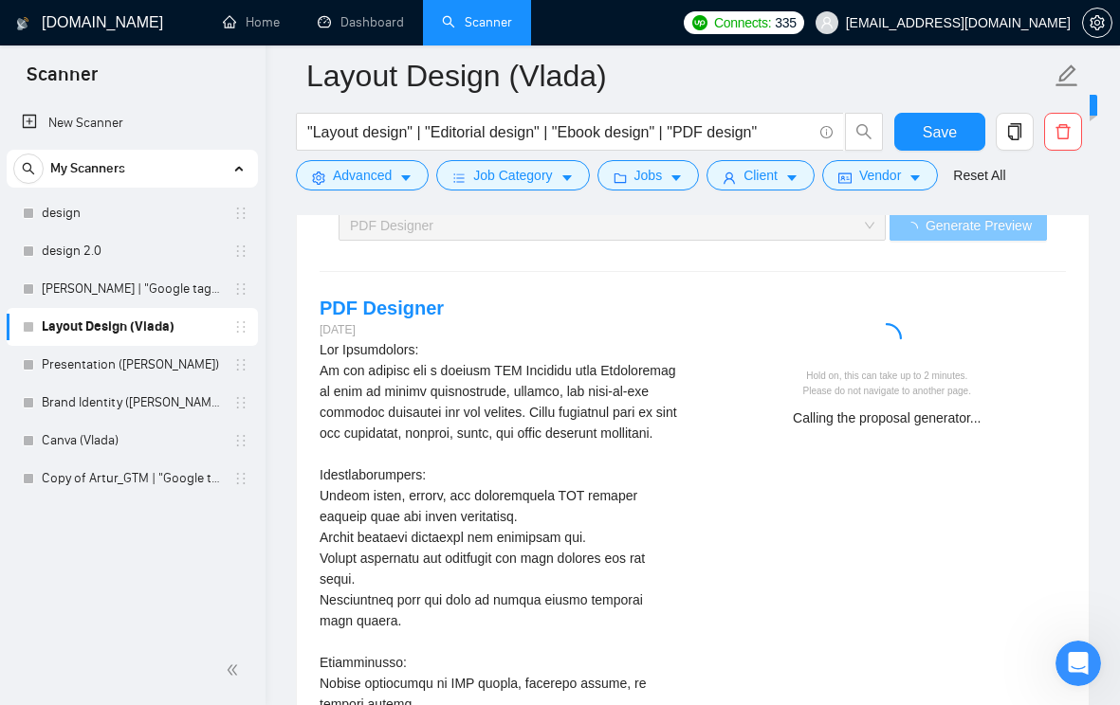
scroll to position [3834, 0]
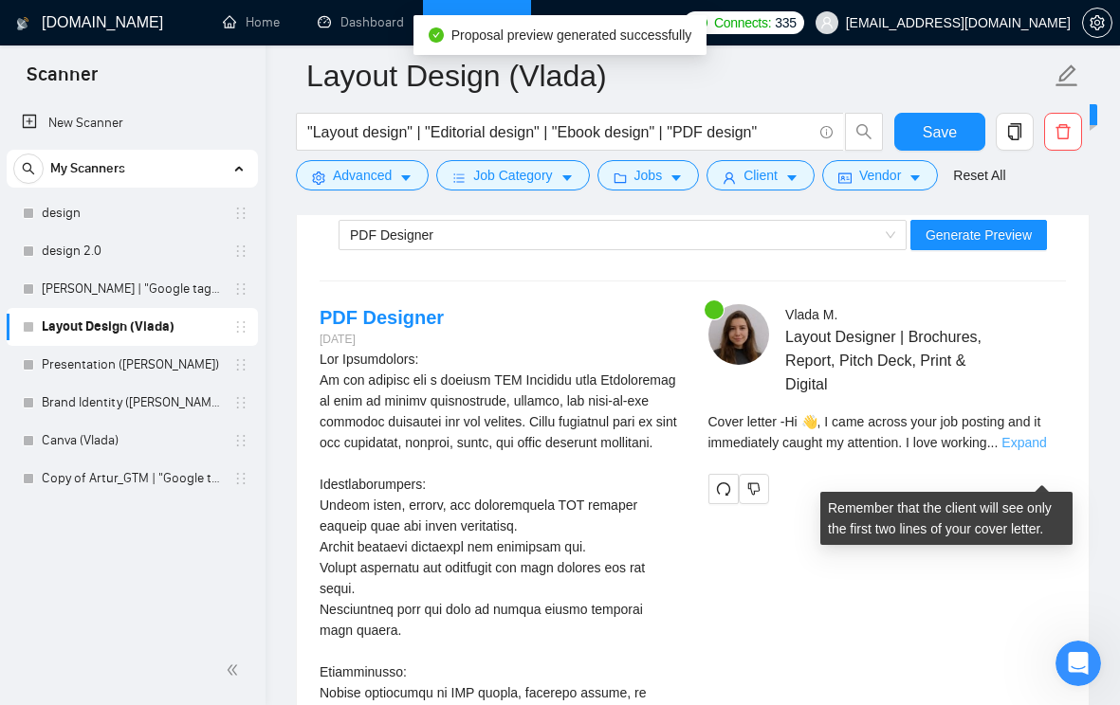
click at [1022, 450] on link "Expand" at bounding box center [1023, 442] width 45 height 15
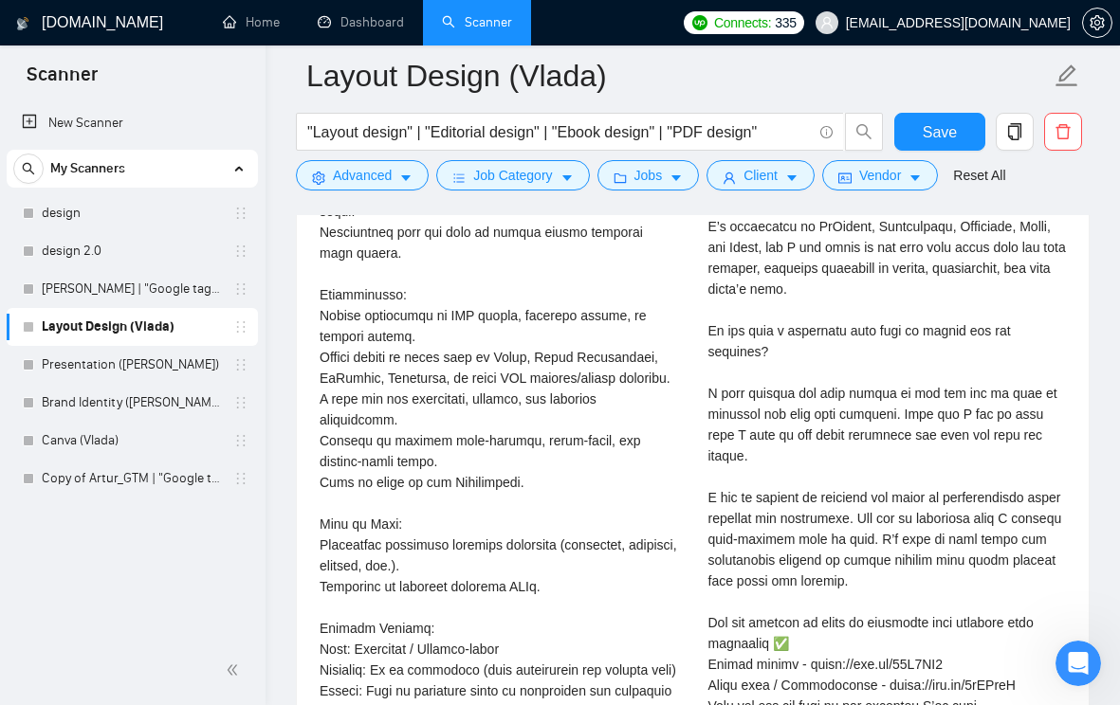
scroll to position [4180, 0]
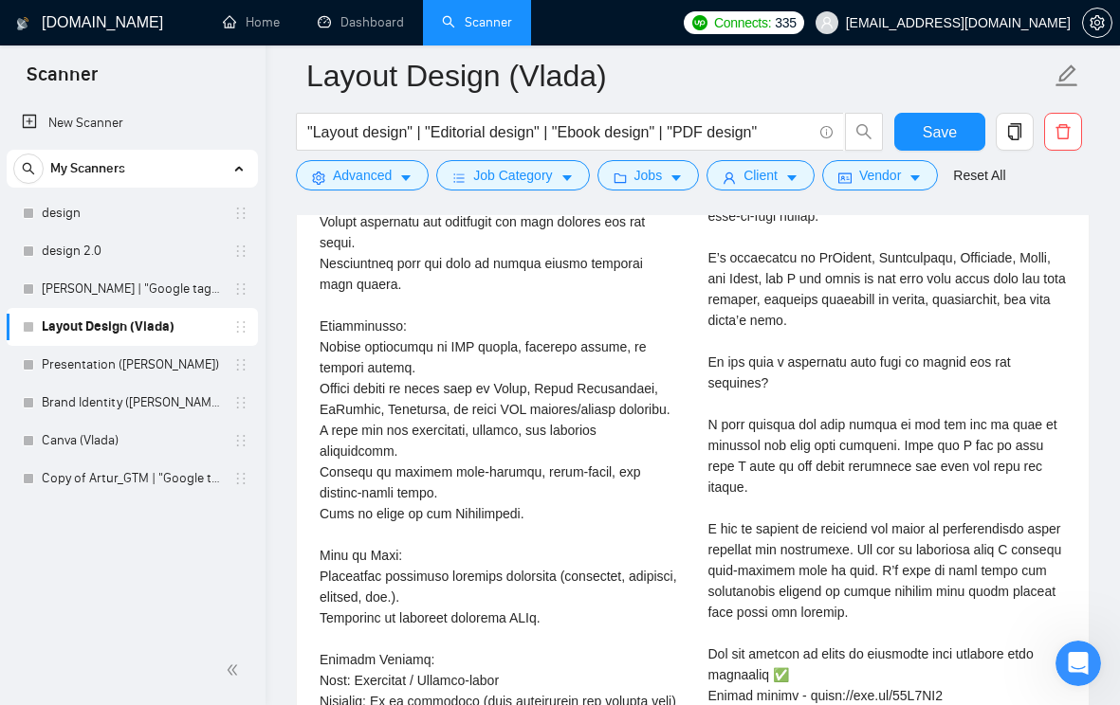
click at [786, 339] on div "Cover letter" at bounding box center [887, 488] width 358 height 814
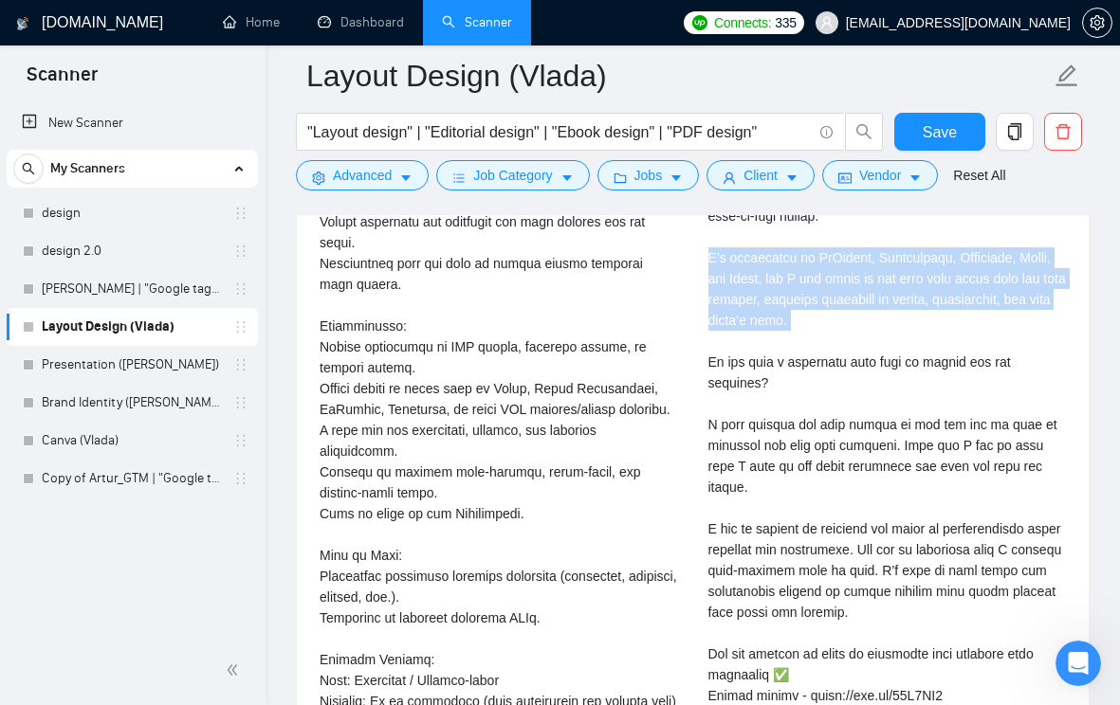
click at [786, 339] on div "Cover letter" at bounding box center [887, 488] width 358 height 814
copy div "’m proficient in InDesign, Illustrator, Photoshop, Figma, and Canva, and I can …"
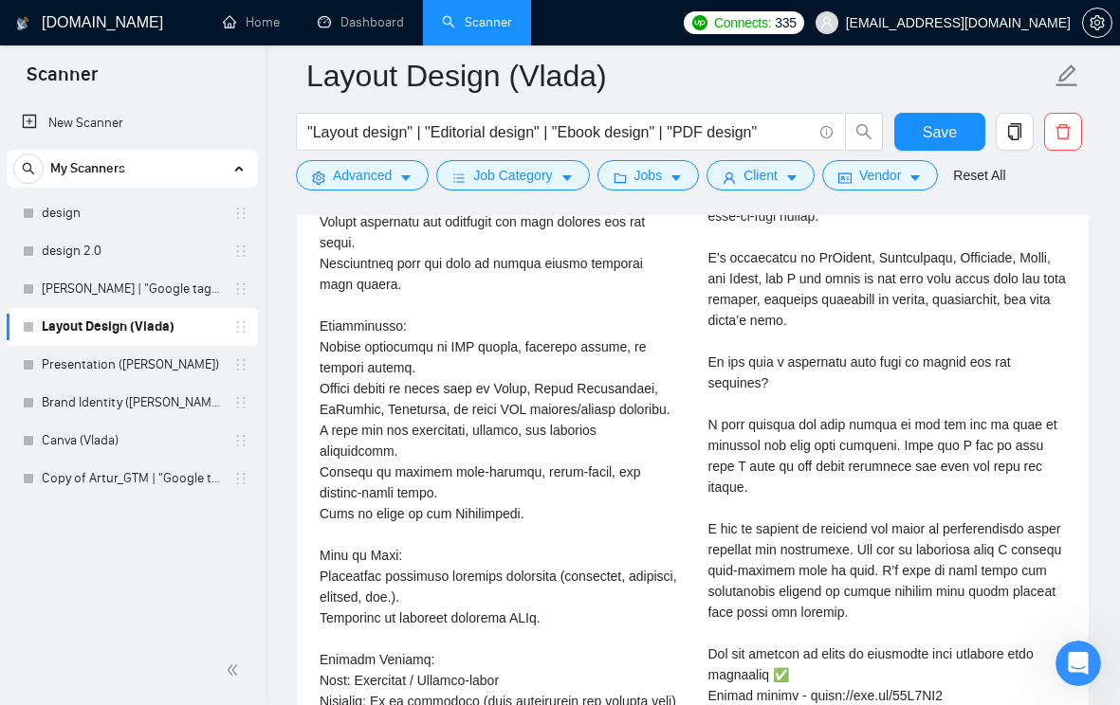
click at [671, 361] on div "Job Description:\aWe are looking for a skilled PDF Designer from Philippines to…" at bounding box center [499, 472] width 358 height 939
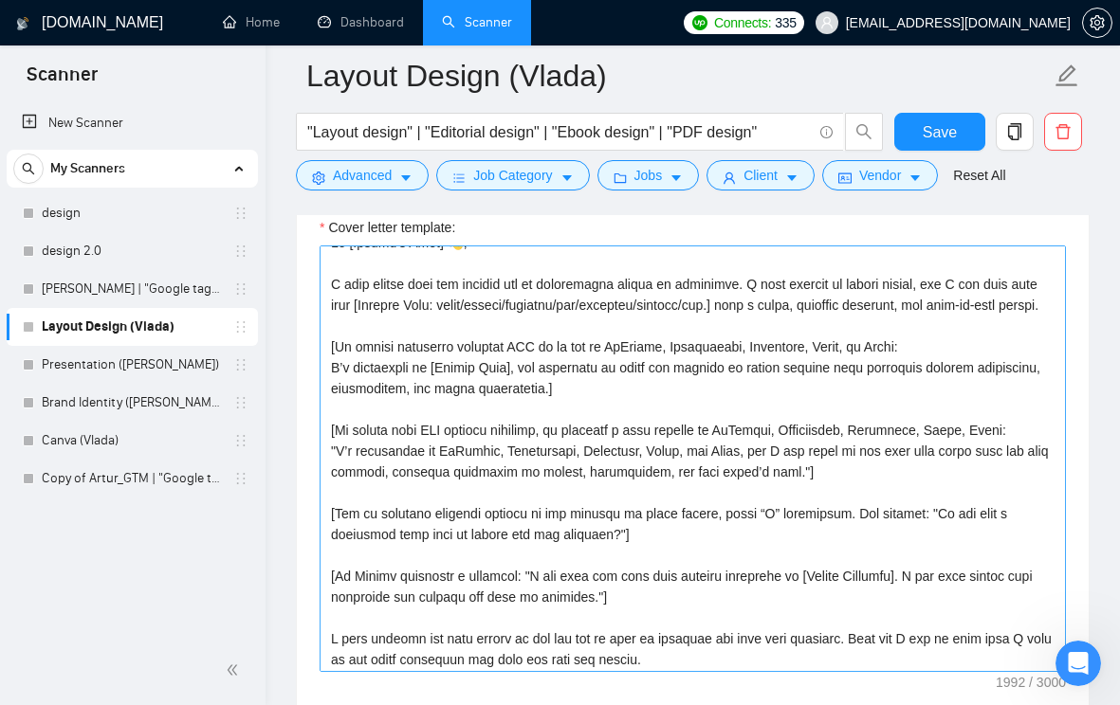
scroll to position [0, 0]
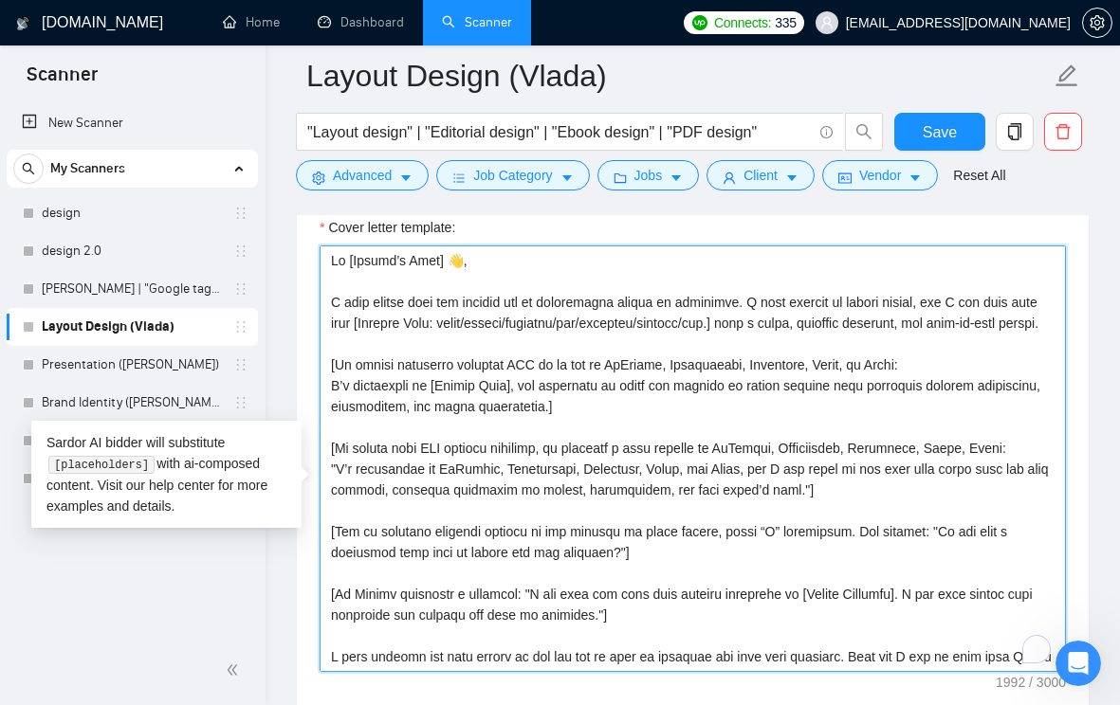
click at [791, 355] on textarea "Cover letter template:" at bounding box center [693, 459] width 746 height 427
drag, startPoint x: 751, startPoint y: 521, endPoint x: 790, endPoint y: 542, distance: 44.1
click at [790, 542] on textarea "Cover letter template:" at bounding box center [693, 459] width 746 height 427
paste textarea "ensure each project is clear, polished, and professionally designed"
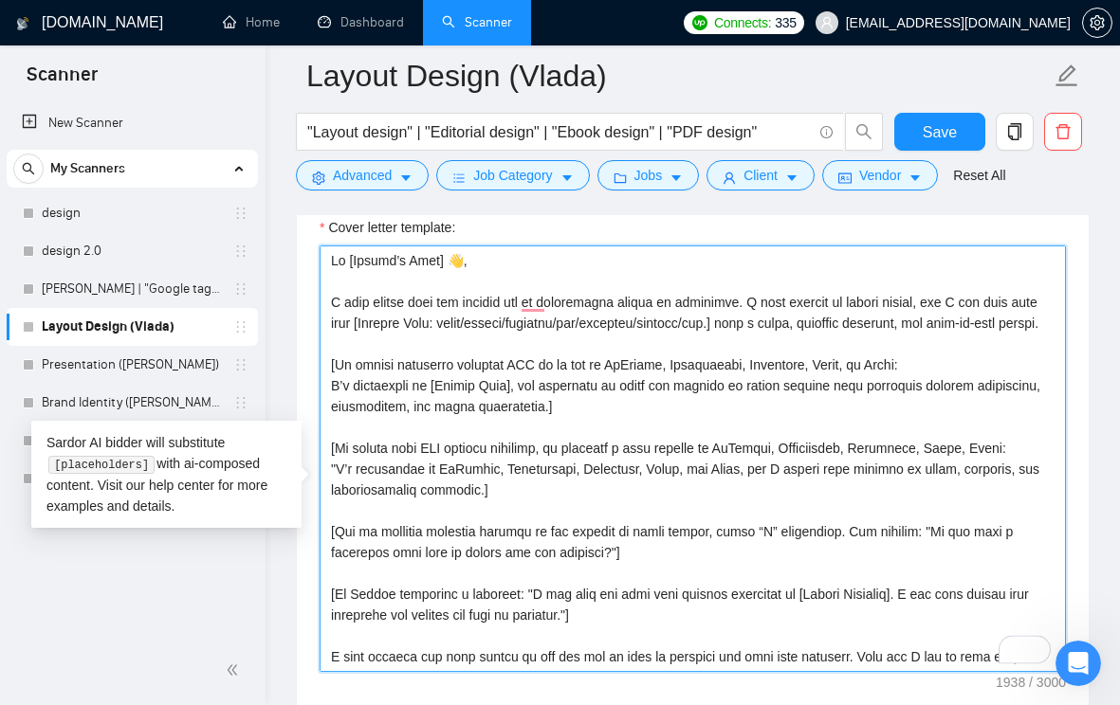
click at [337, 522] on textarea "Cover letter template:" at bounding box center [693, 459] width 746 height 427
drag, startPoint x: 331, startPoint y: 542, endPoint x: 480, endPoint y: 541, distance: 148.9
click at [480, 541] on textarea "Cover letter template:" at bounding box center [693, 459] width 746 height 427
drag, startPoint x: 429, startPoint y: 450, endPoint x: 544, endPoint y: 455, distance: 115.8
click at [544, 455] on textarea "Cover letter template:" at bounding box center [693, 459] width 746 height 427
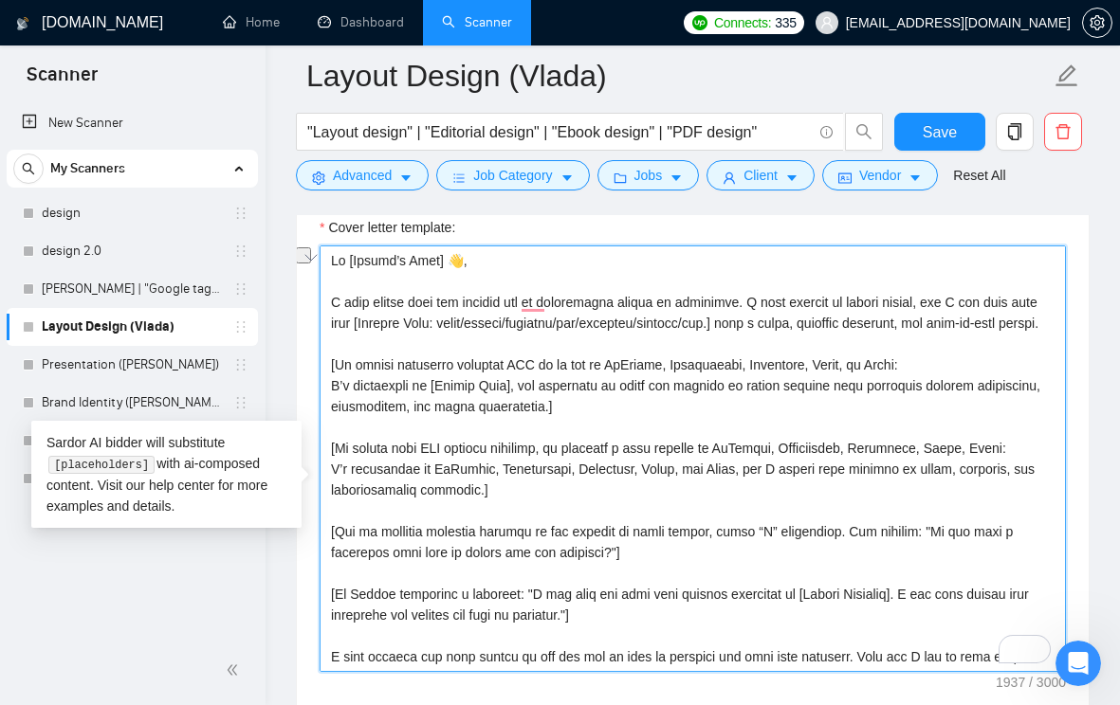
paste textarea "professionally designed"
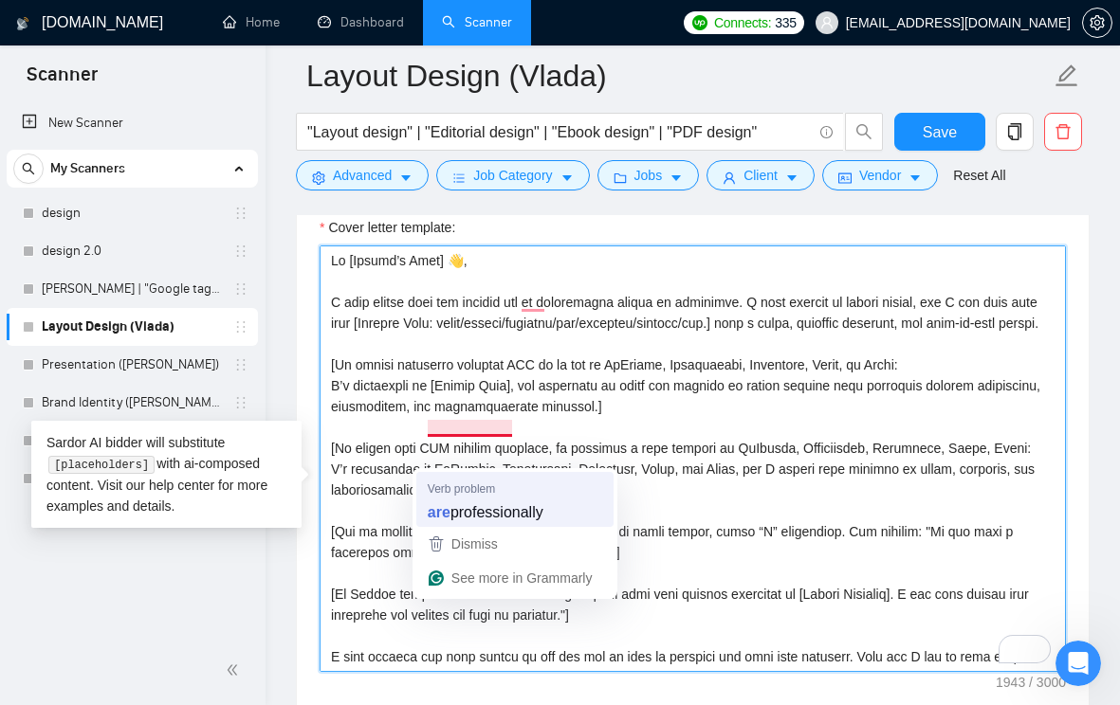
type textarea "Lo [Ipsumd’s Amet] 👋, C adip elitse doei tem incidid utl et doloremagna aliqua …"
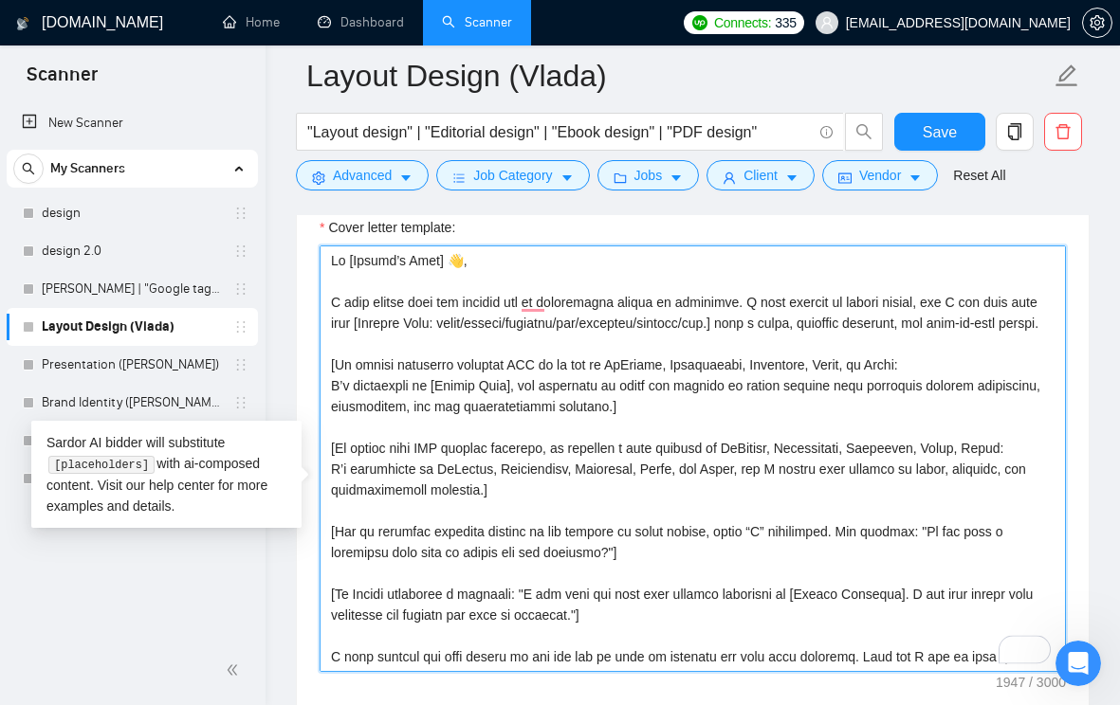
click at [623, 454] on textarea "Cover letter template:" at bounding box center [693, 459] width 746 height 427
click at [845, 378] on textarea "Cover letter template:" at bounding box center [693, 459] width 746 height 427
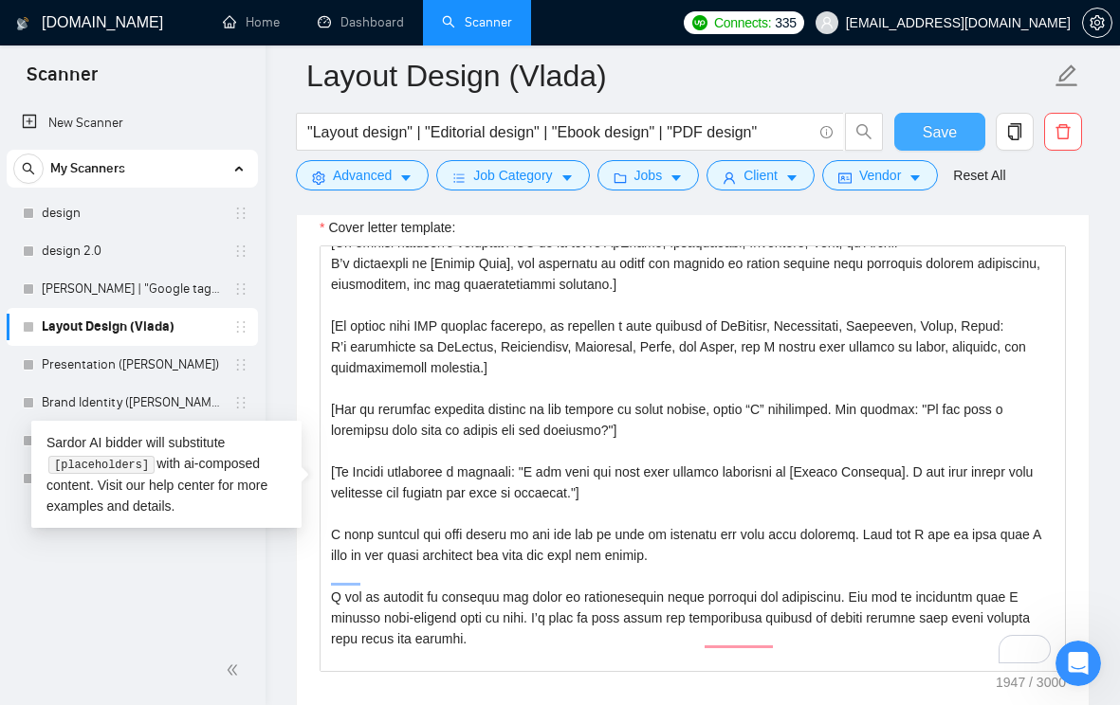
click at [942, 144] on button "Save" at bounding box center [940, 132] width 92 height 38
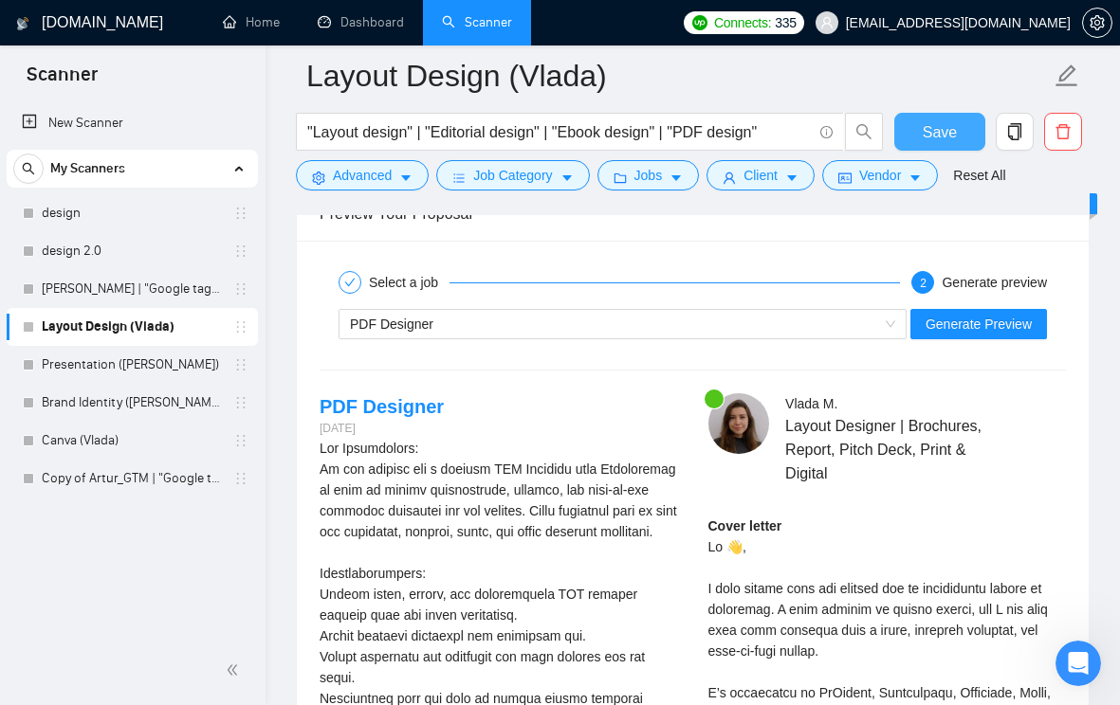
scroll to position [3827, 0]
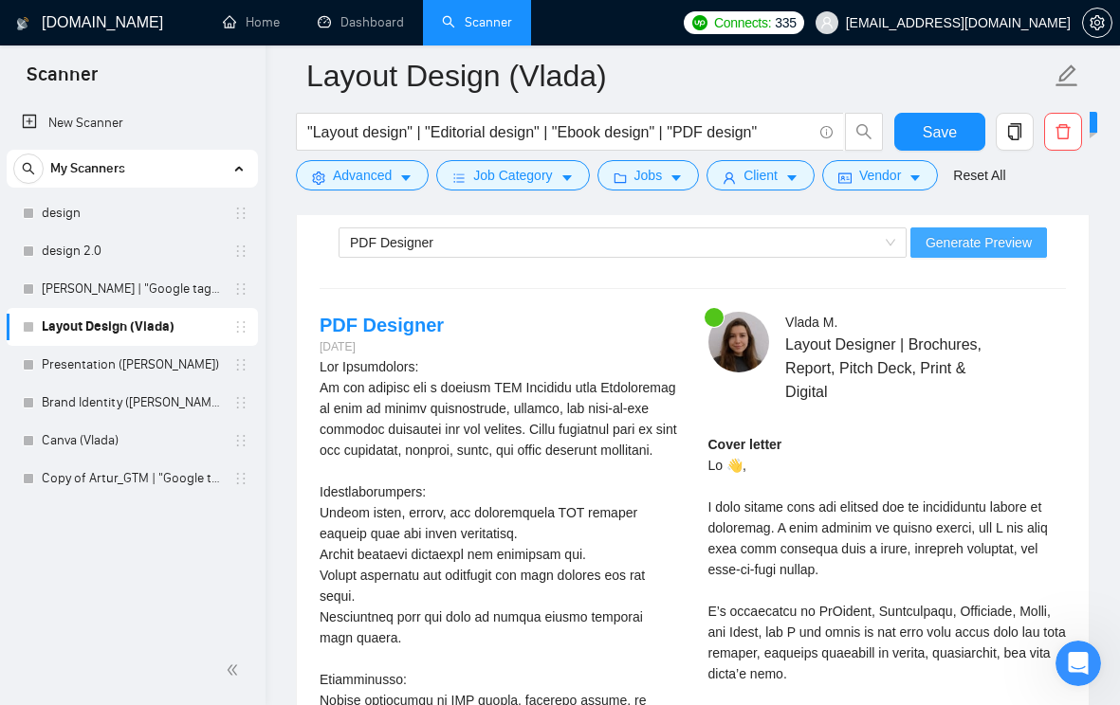
click at [1002, 253] on span "Generate Preview" at bounding box center [978, 242] width 106 height 21
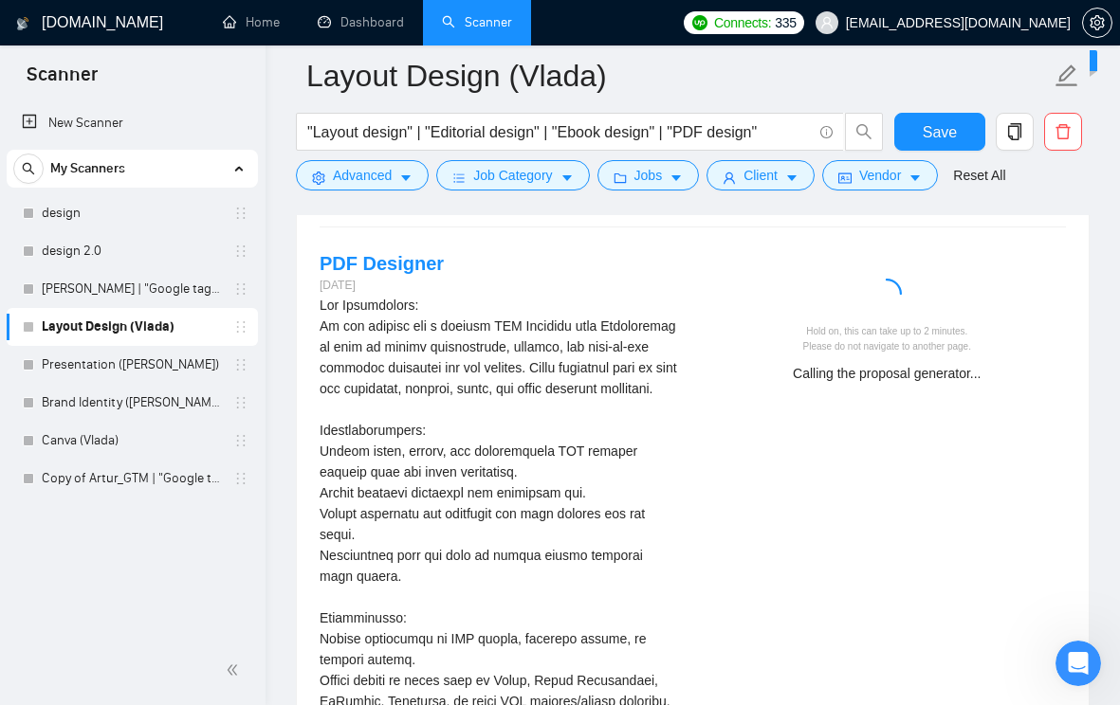
scroll to position [3890, 0]
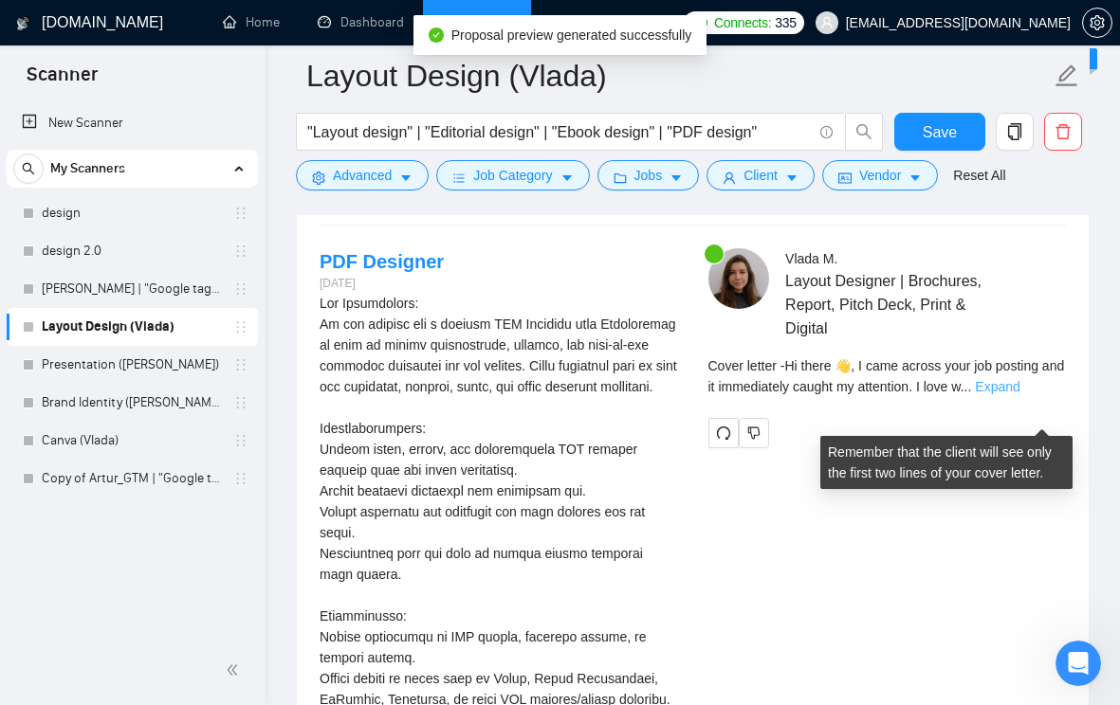
click at [1019, 394] on link "Expand" at bounding box center [997, 386] width 45 height 15
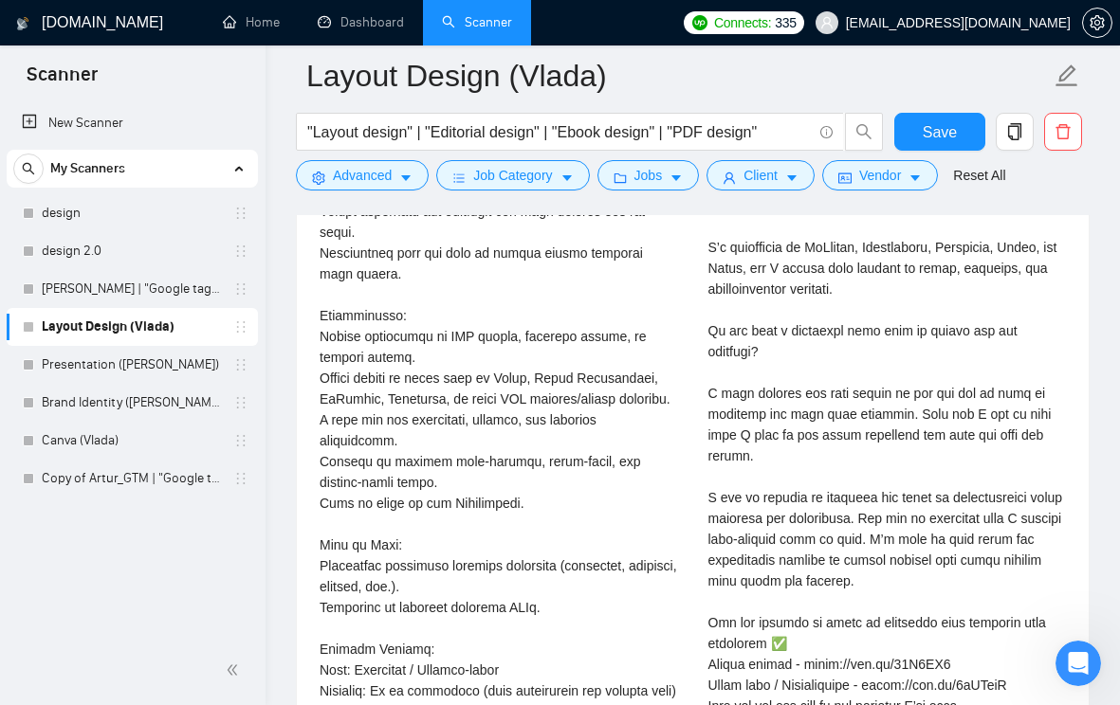
scroll to position [3736, 0]
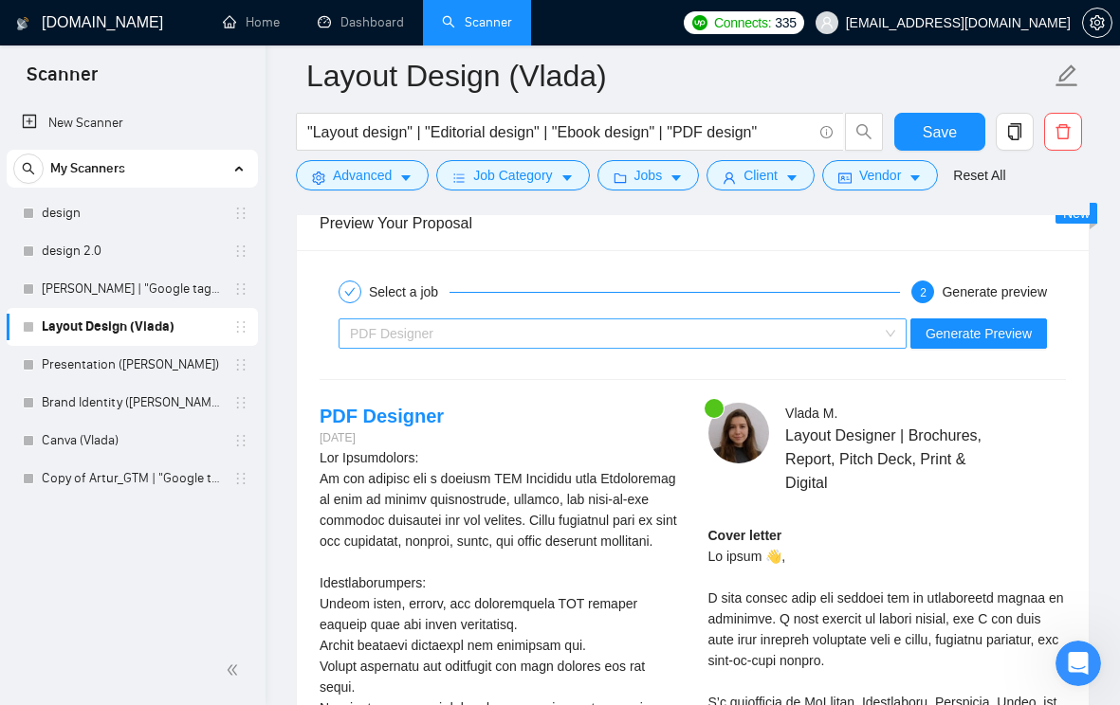
click at [671, 348] on div "PDF Designer" at bounding box center [614, 334] width 528 height 28
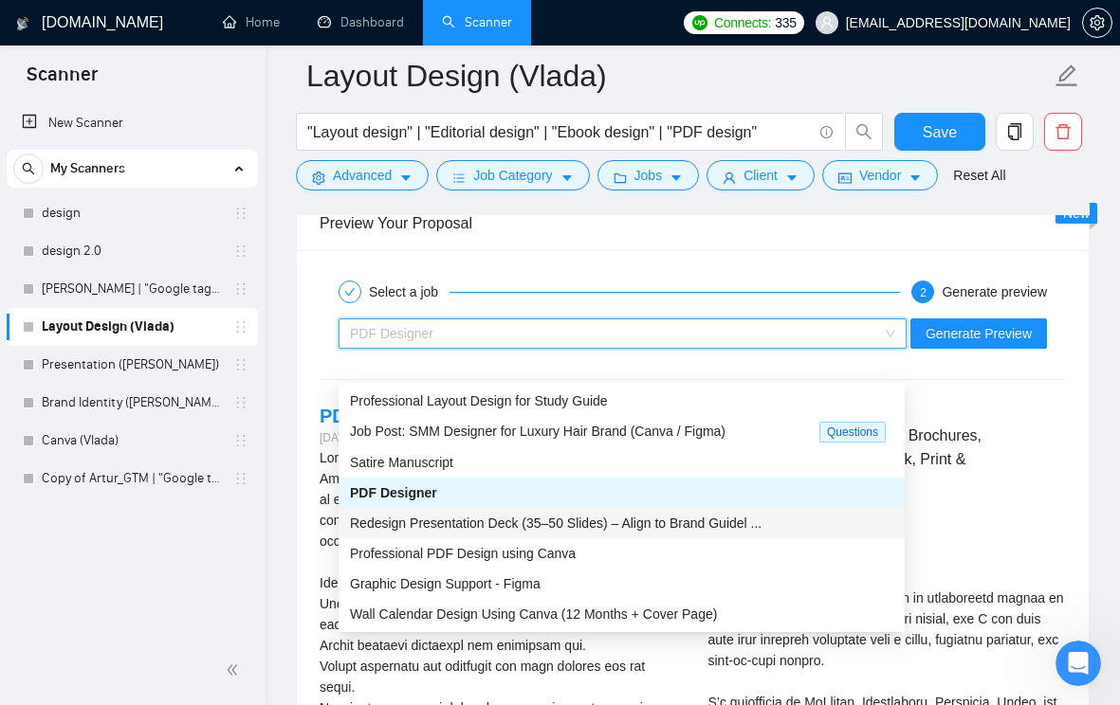
click at [621, 522] on span "Redesign Presentation Deck (35–50 Slides) – Align to Brand Guidel ..." at bounding box center [555, 523] width 411 height 15
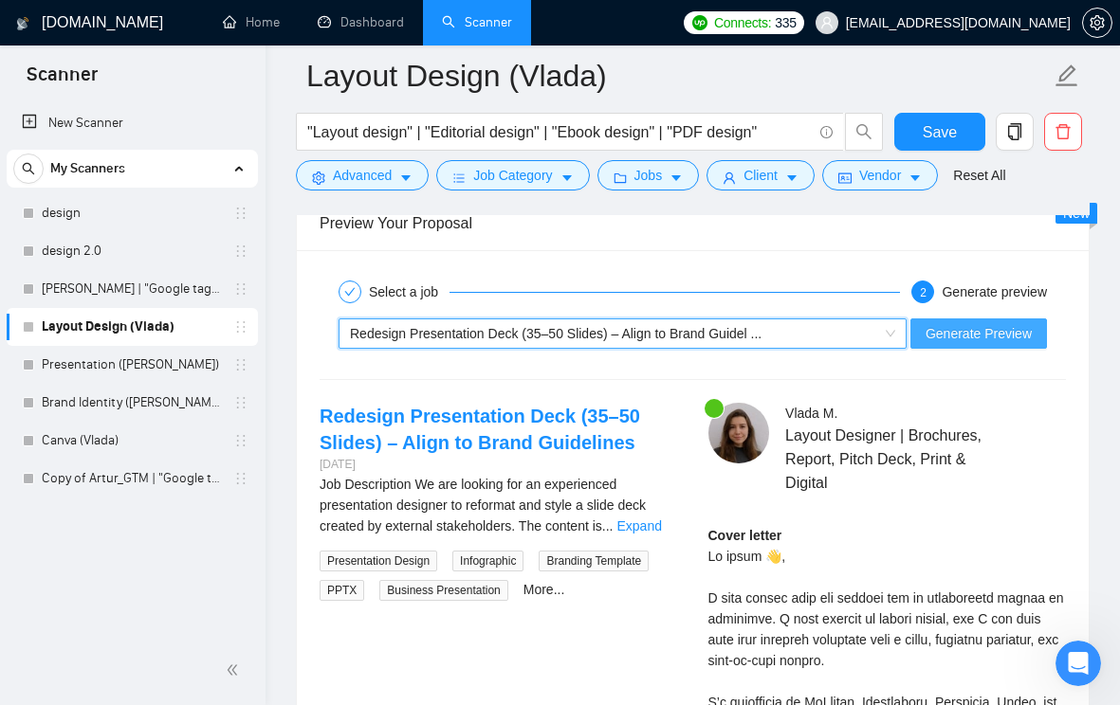
click at [1018, 344] on span "Generate Preview" at bounding box center [978, 333] width 106 height 21
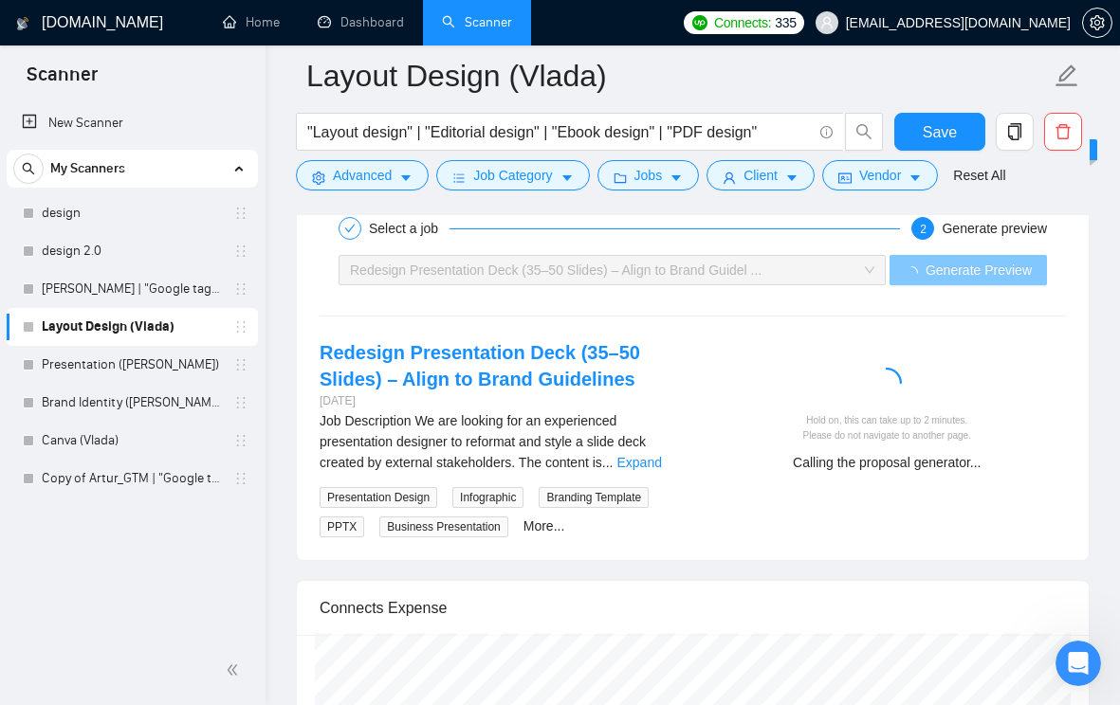
scroll to position [3862, 0]
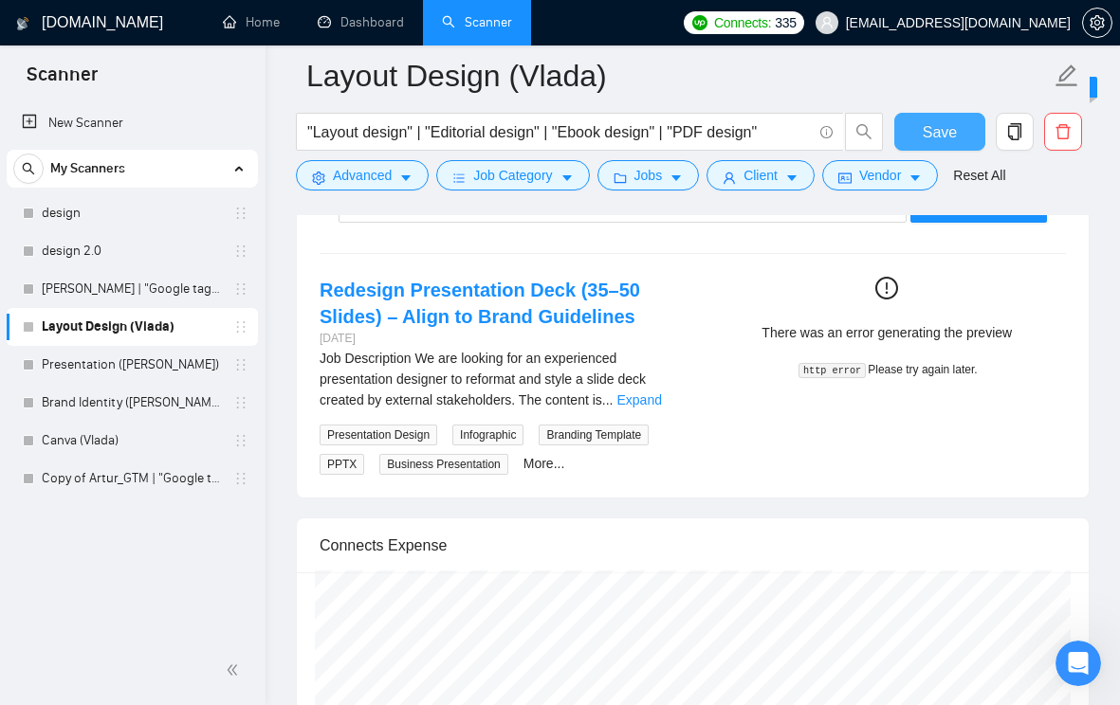
click at [919, 149] on button "Save" at bounding box center [940, 132] width 92 height 38
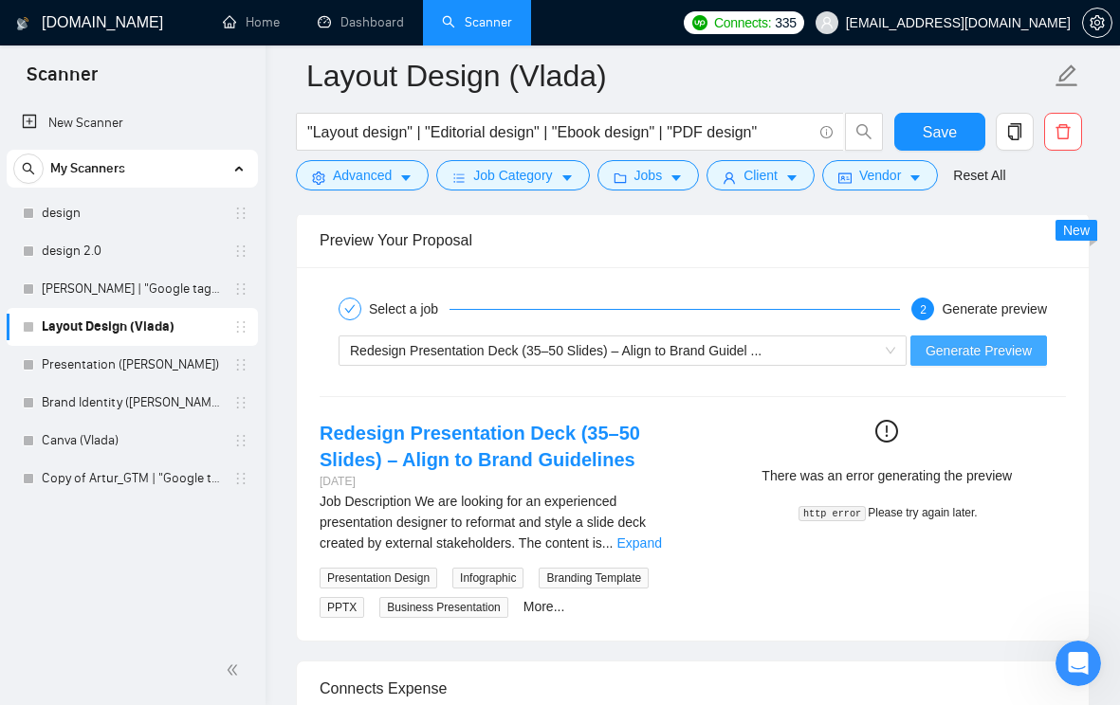
click at [927, 361] on span "Generate Preview" at bounding box center [978, 350] width 106 height 21
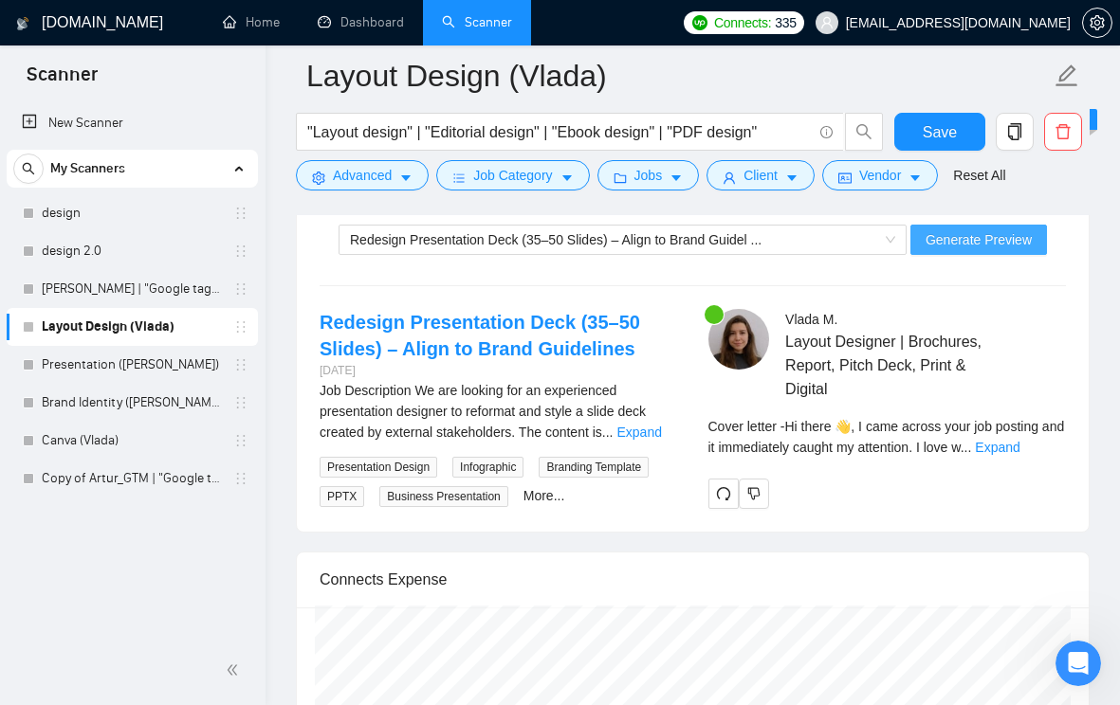
scroll to position [3835, 0]
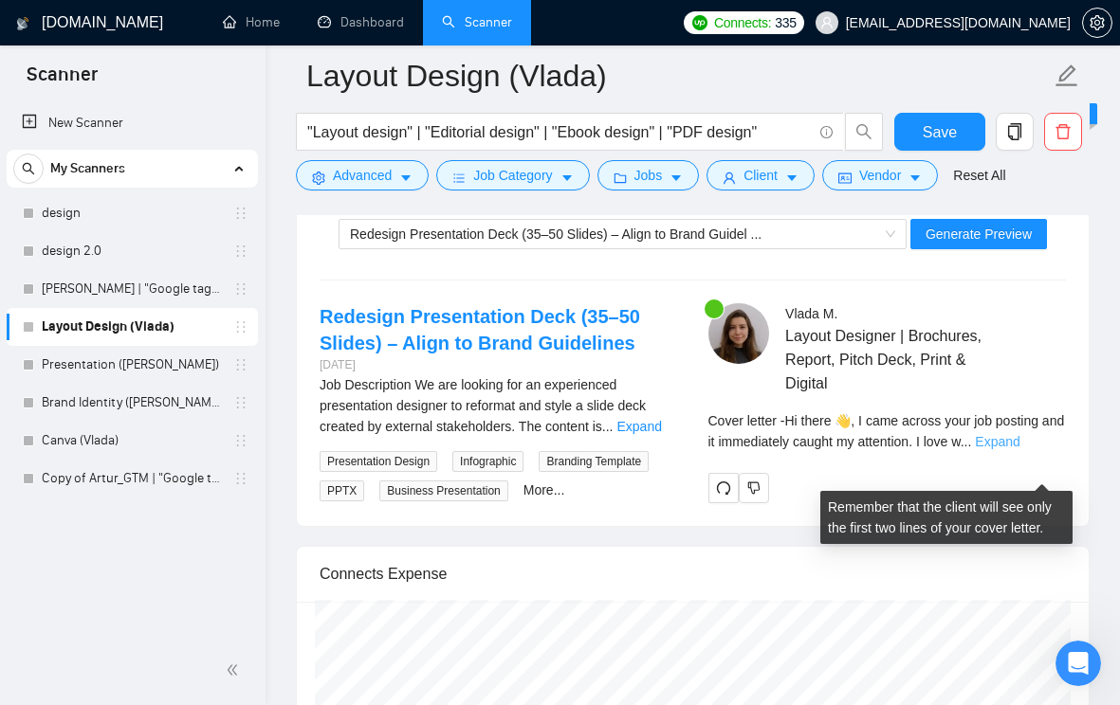
click at [1016, 449] on link "Expand" at bounding box center [997, 441] width 45 height 15
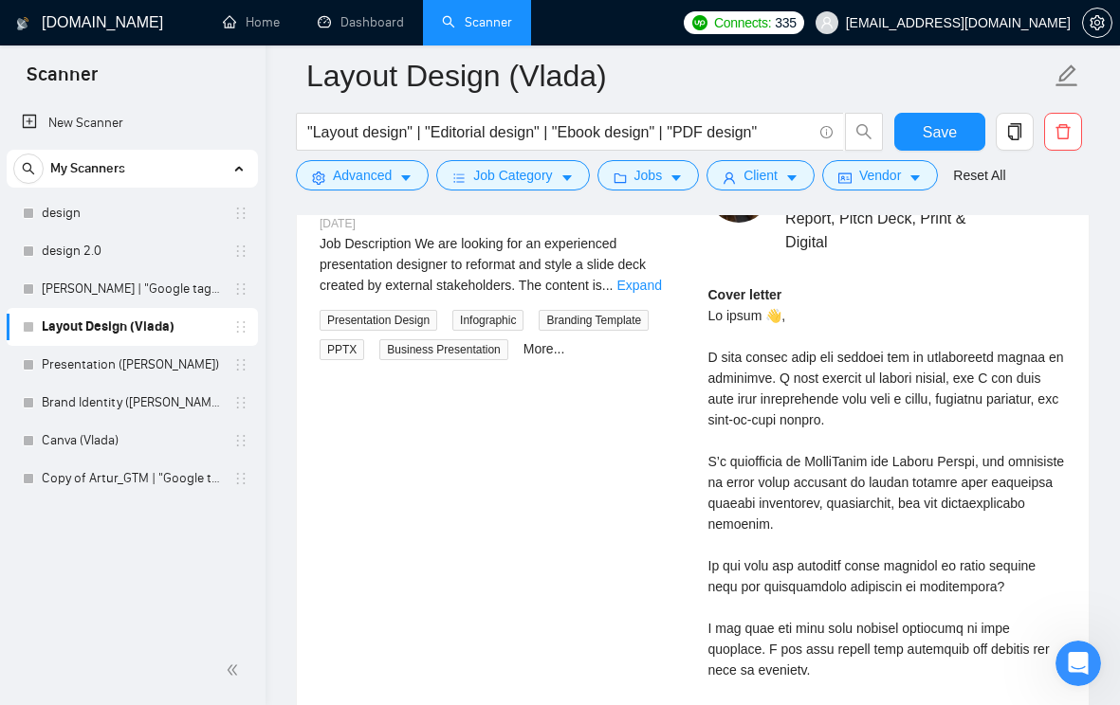
scroll to position [3747, 0]
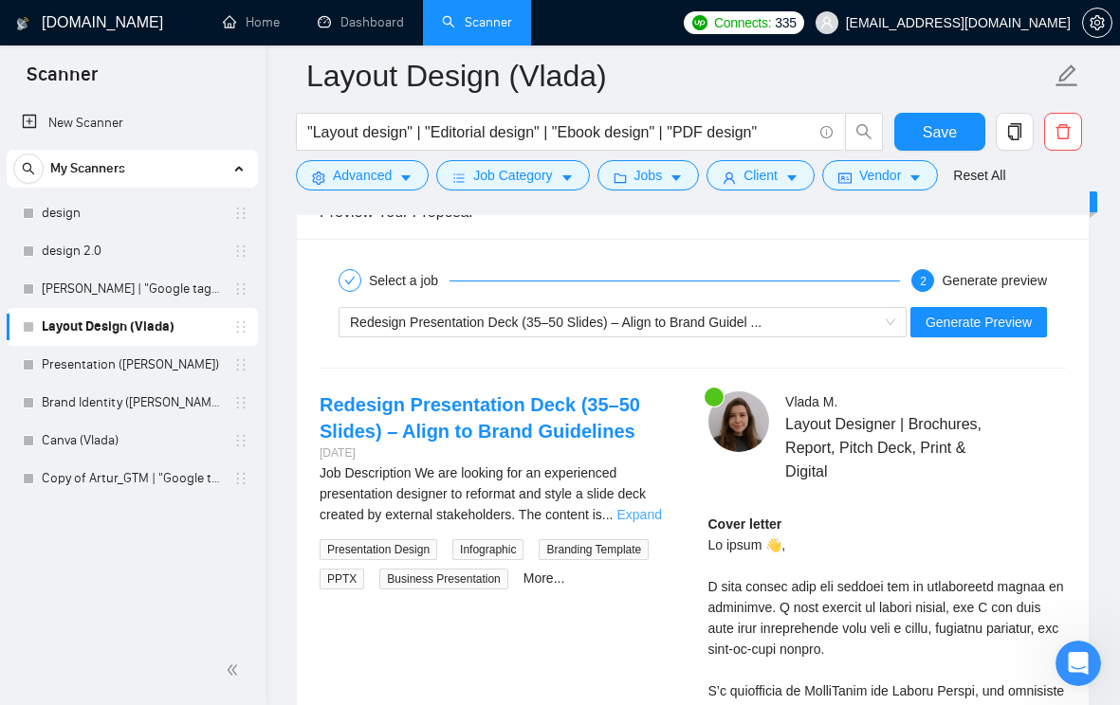
click at [643, 522] on link "Expand" at bounding box center [638, 514] width 45 height 15
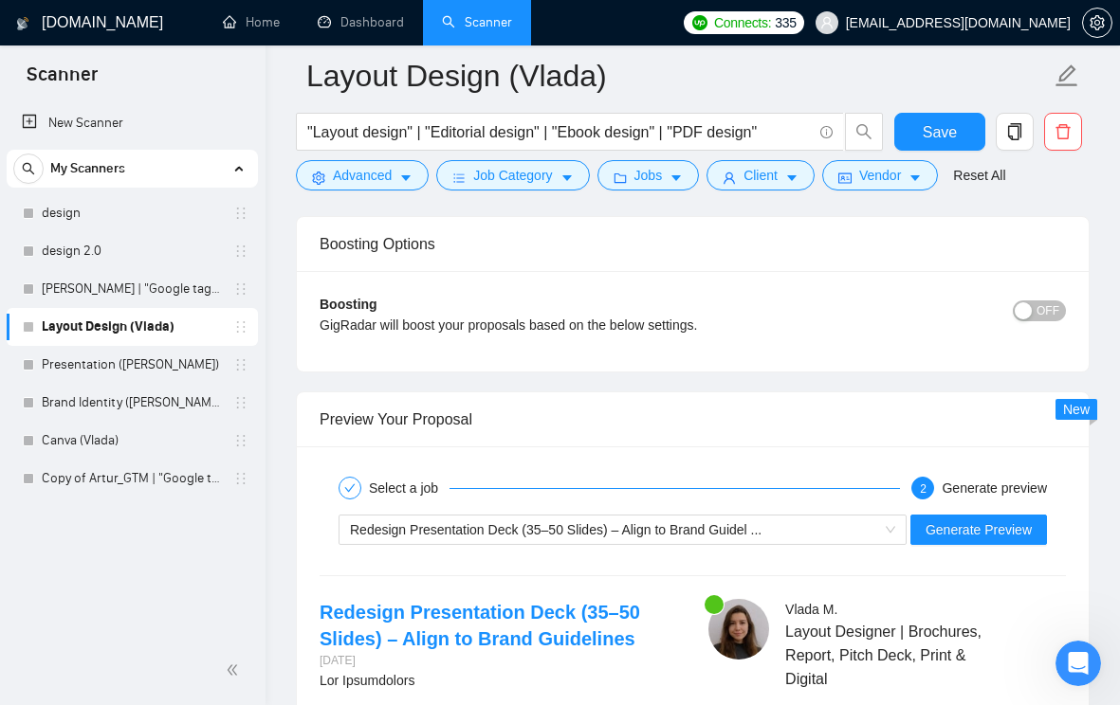
scroll to position [3605, 0]
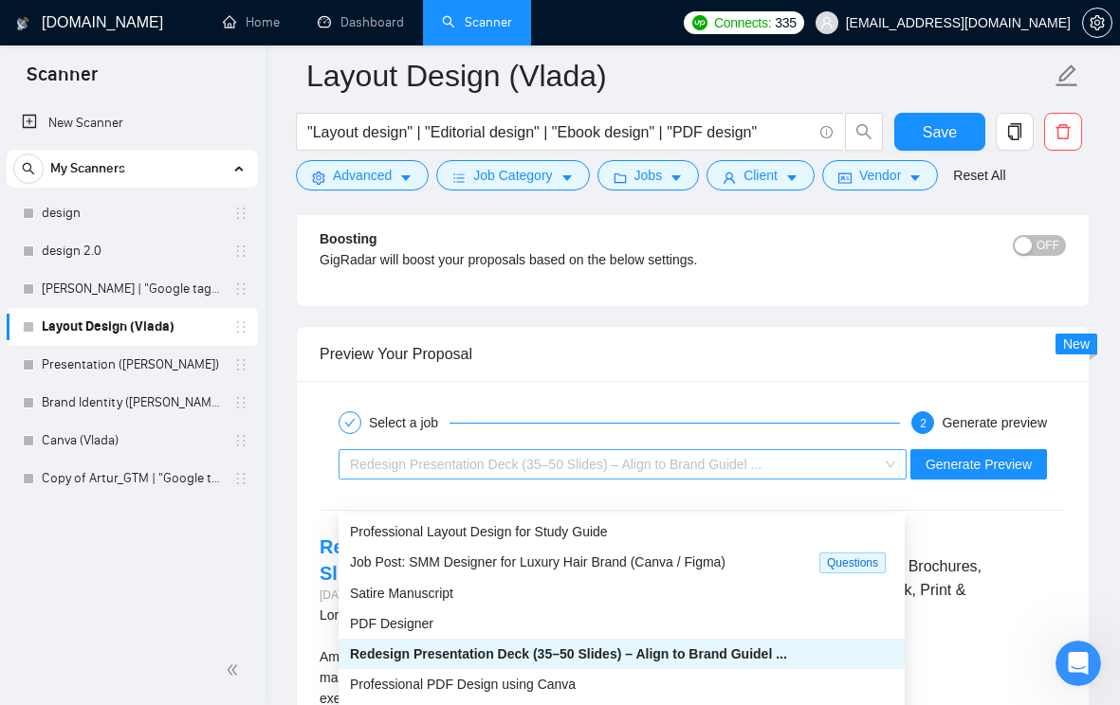
click at [630, 472] on span "Redesign Presentation Deck (35–50 Slides) – Align to Brand Guidel ..." at bounding box center [555, 464] width 411 height 15
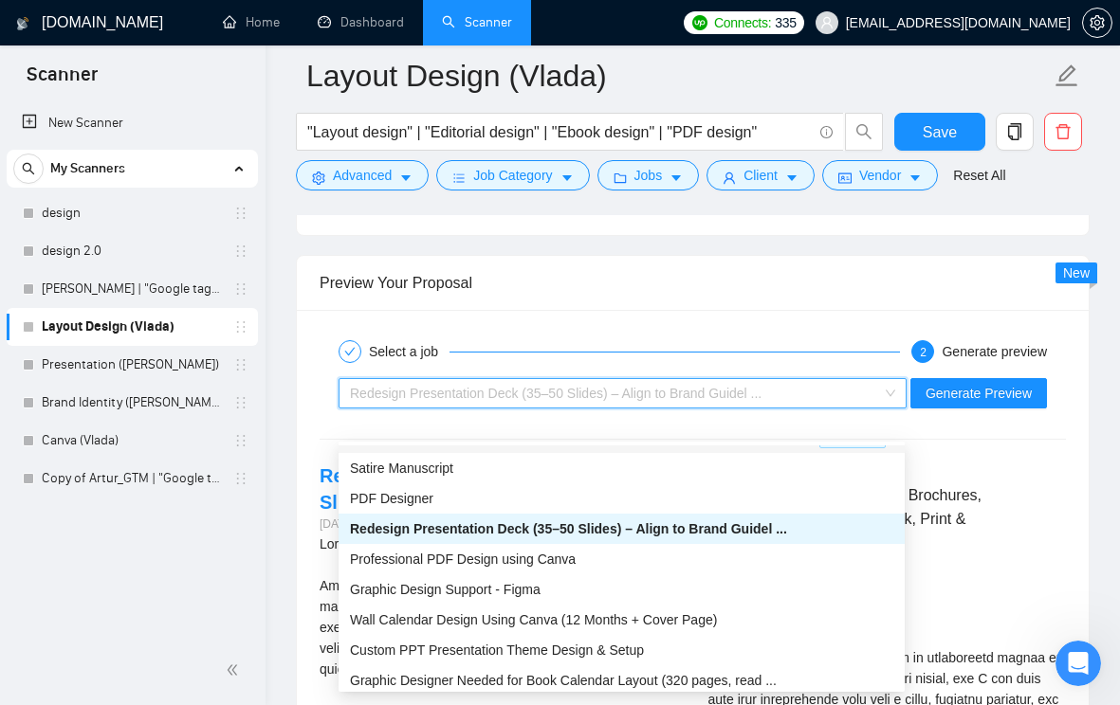
scroll to position [3686, 0]
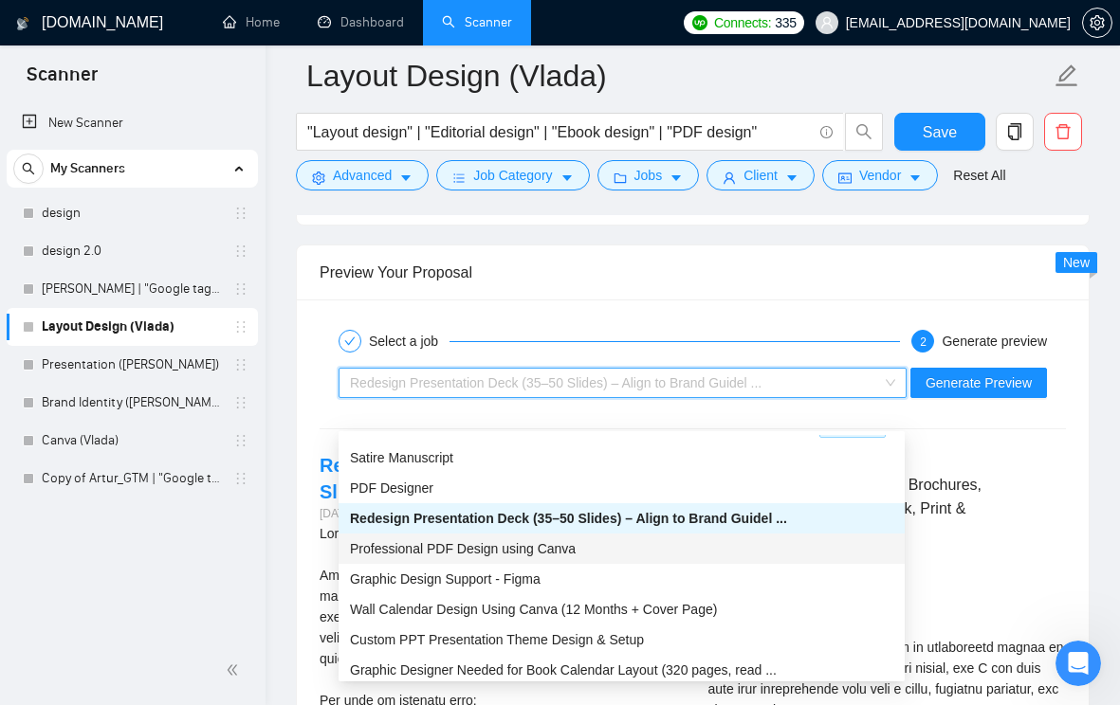
click at [615, 557] on div "Professional PDF Design using Canva" at bounding box center [621, 549] width 543 height 21
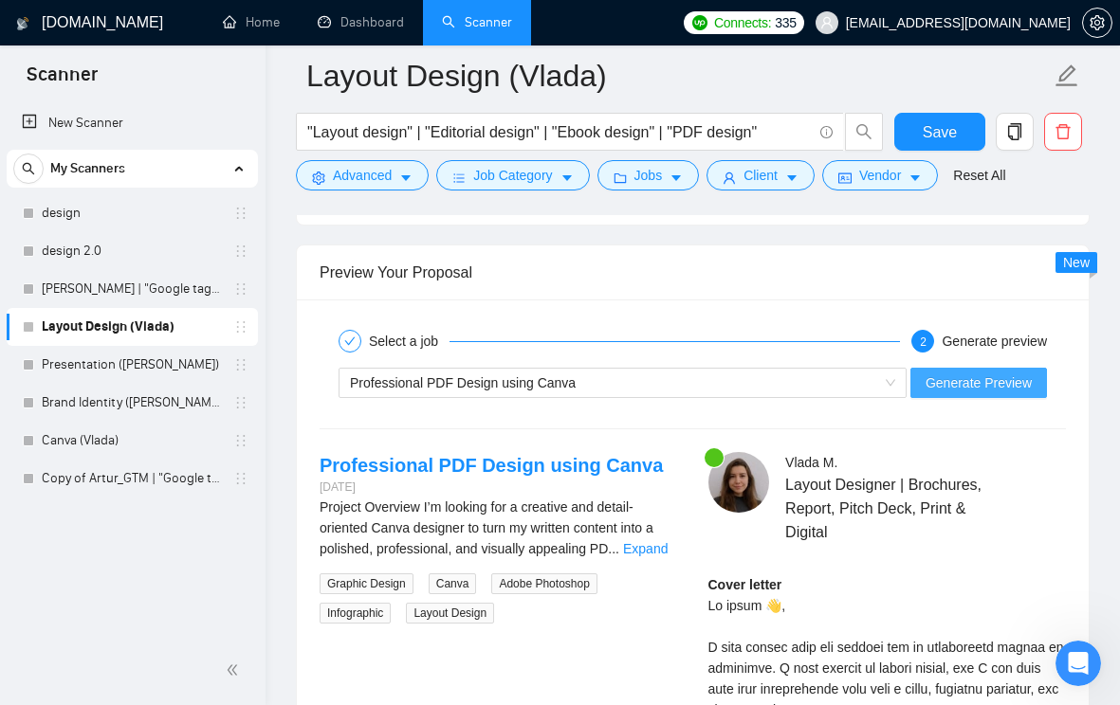
click at [942, 393] on span "Generate Preview" at bounding box center [978, 383] width 106 height 21
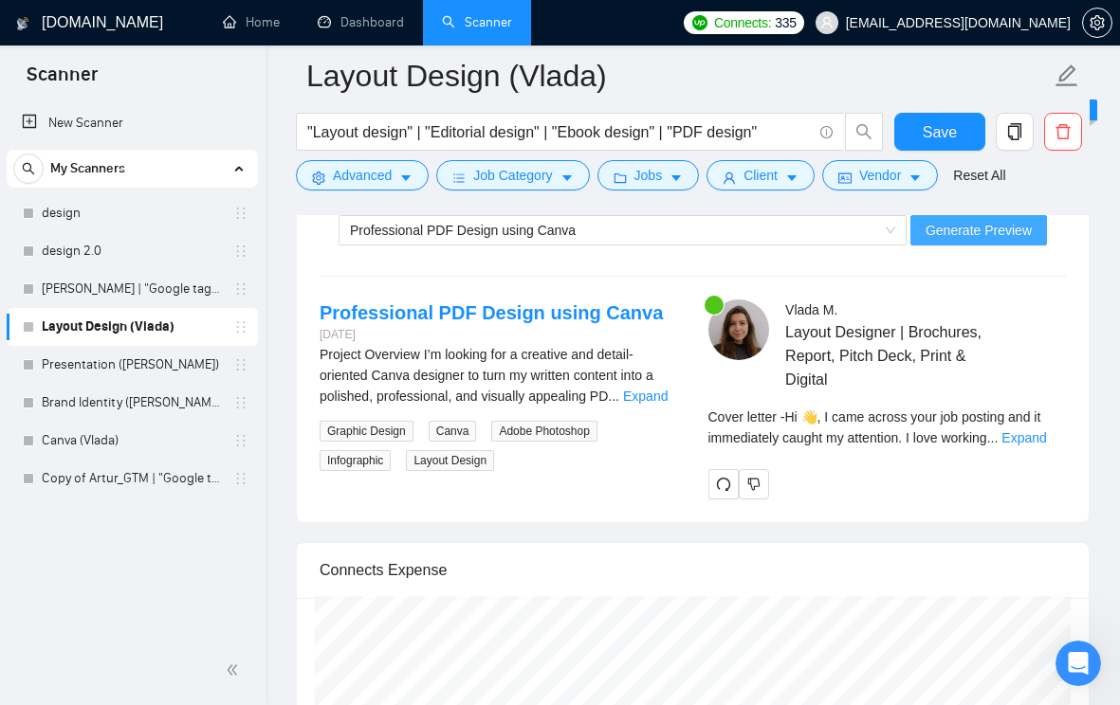
scroll to position [3866, 0]
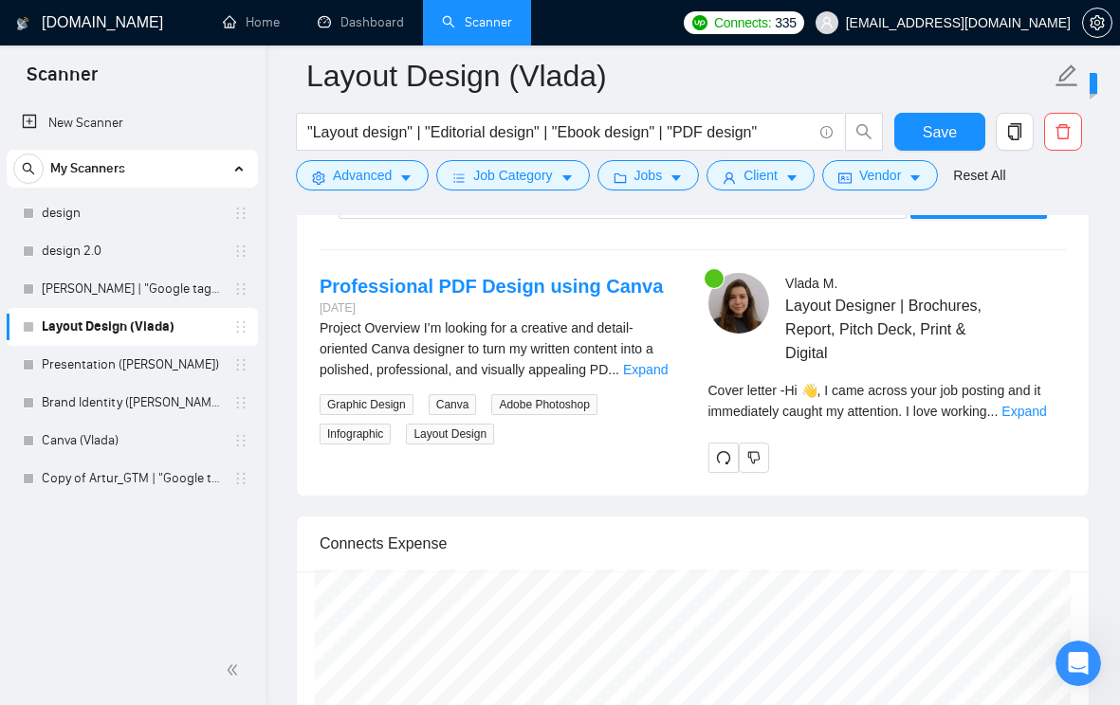
click at [658, 377] on link "Expand" at bounding box center [645, 369] width 45 height 15
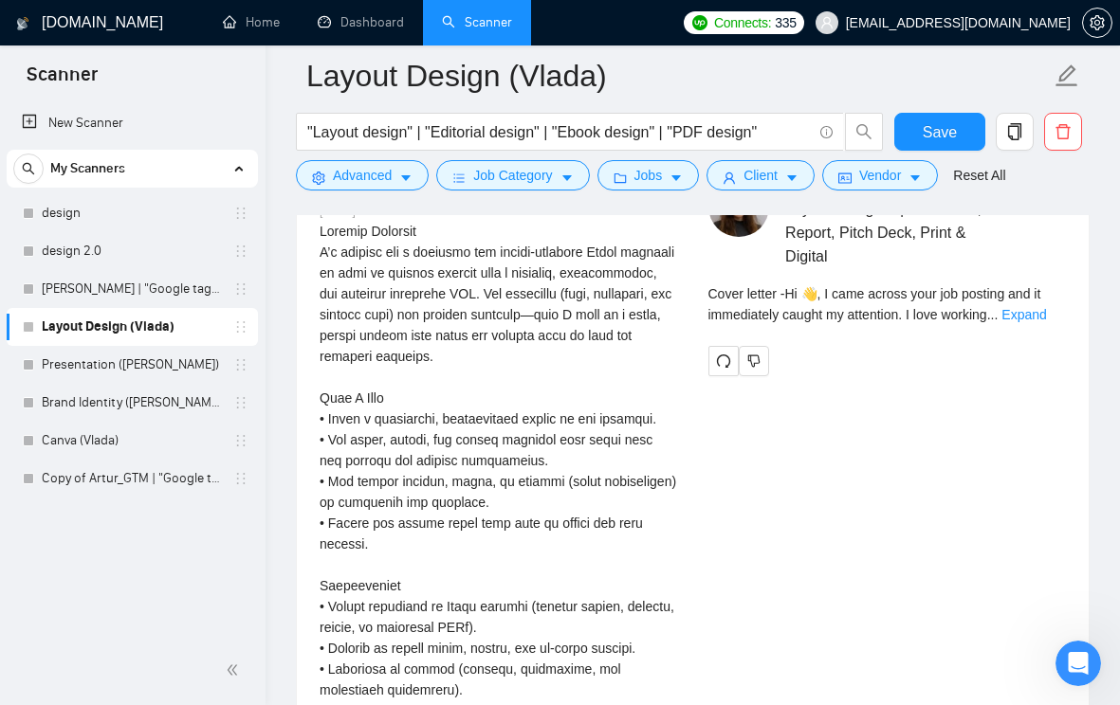
scroll to position [3963, 0]
click at [1044, 321] on link "Expand" at bounding box center [1023, 313] width 45 height 15
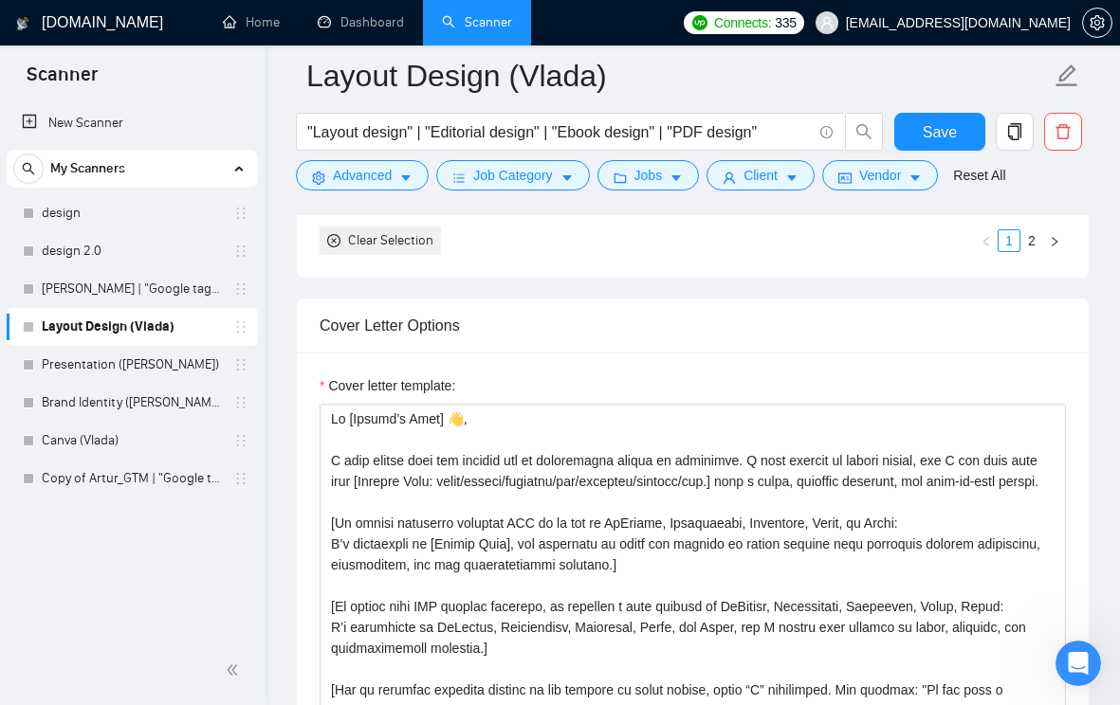
scroll to position [2307, 0]
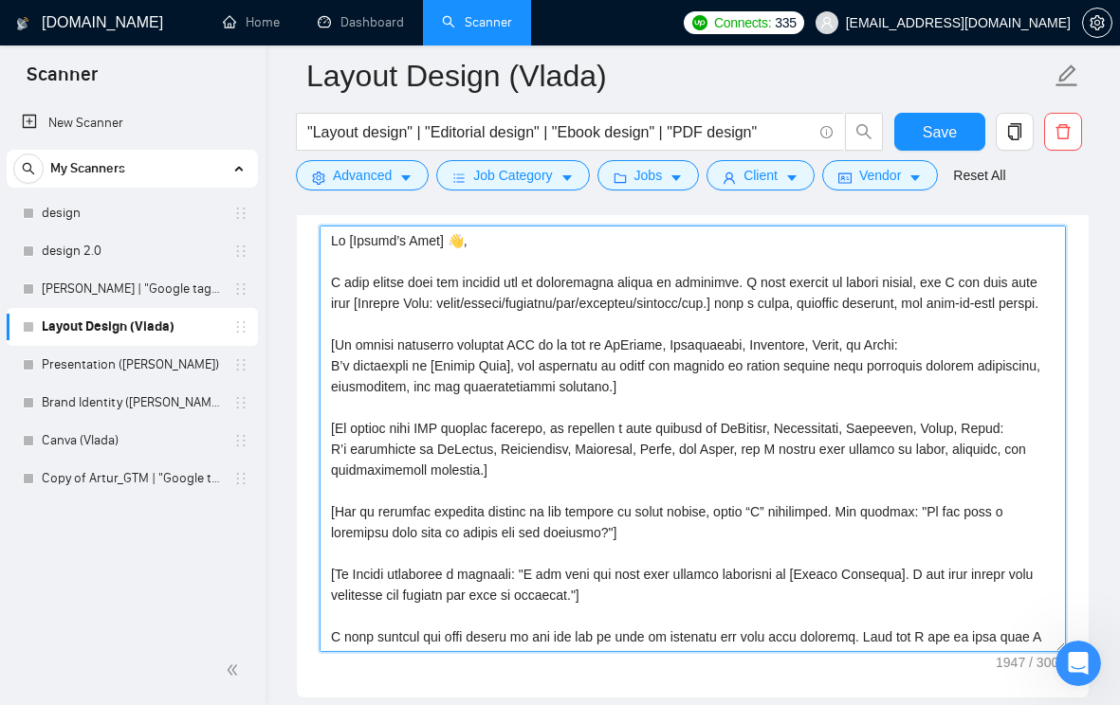
click at [332, 309] on textarea "Cover letter template:" at bounding box center [693, 439] width 746 height 427
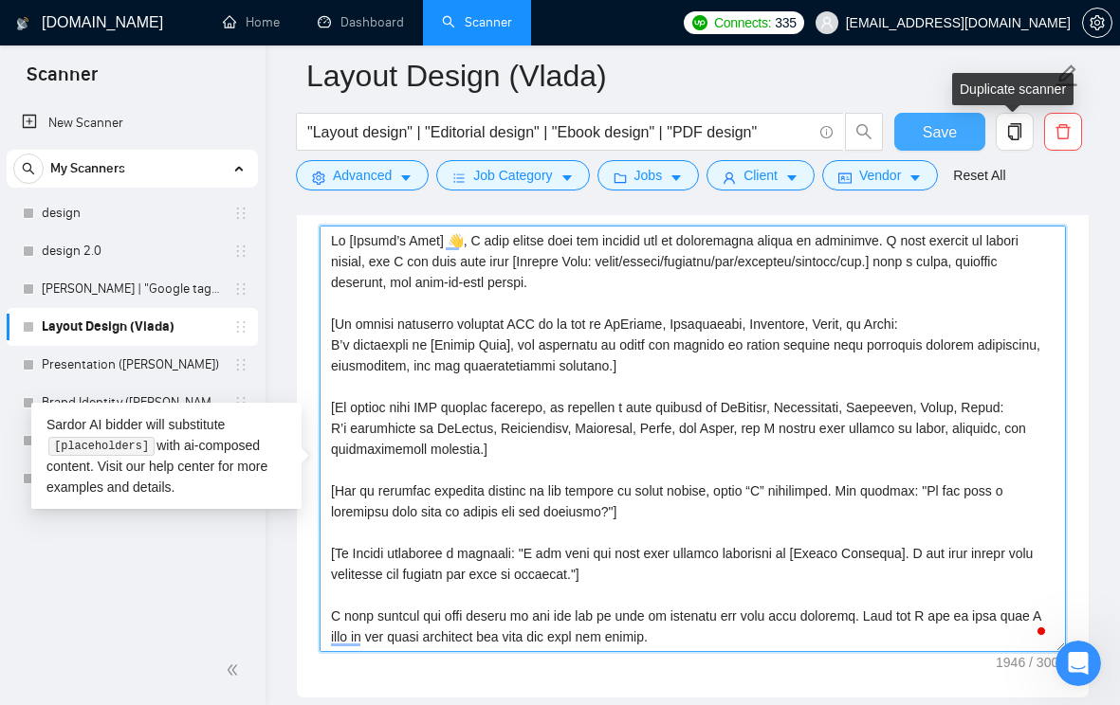
type textarea "Hi [Client’s Name] 👋, I came across your job posting and it immediately caught …"
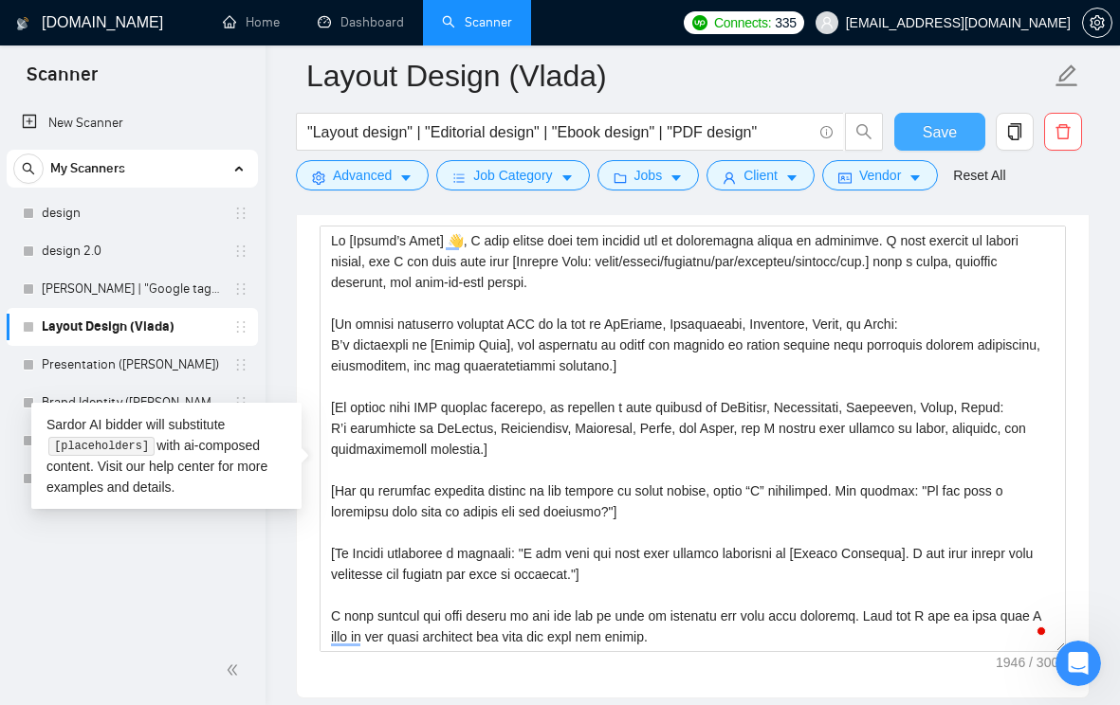
click at [974, 131] on button "Save" at bounding box center [940, 132] width 92 height 38
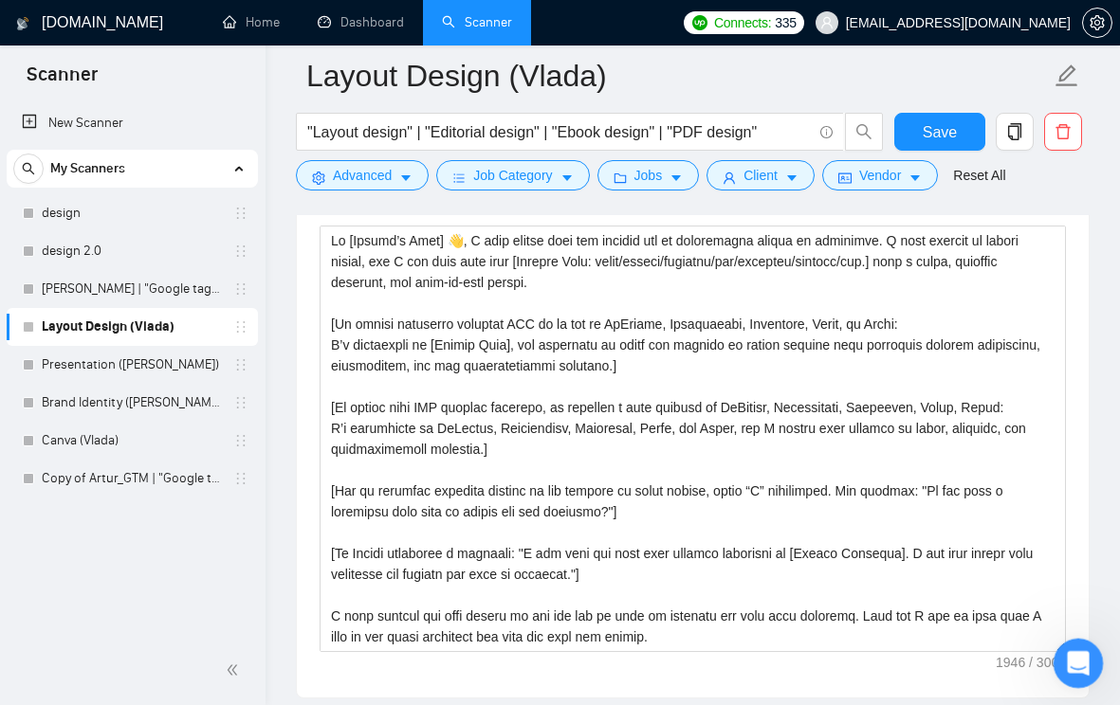
click at [1083, 664] on icon "Open Intercom Messenger" at bounding box center [1075, 661] width 31 height 31
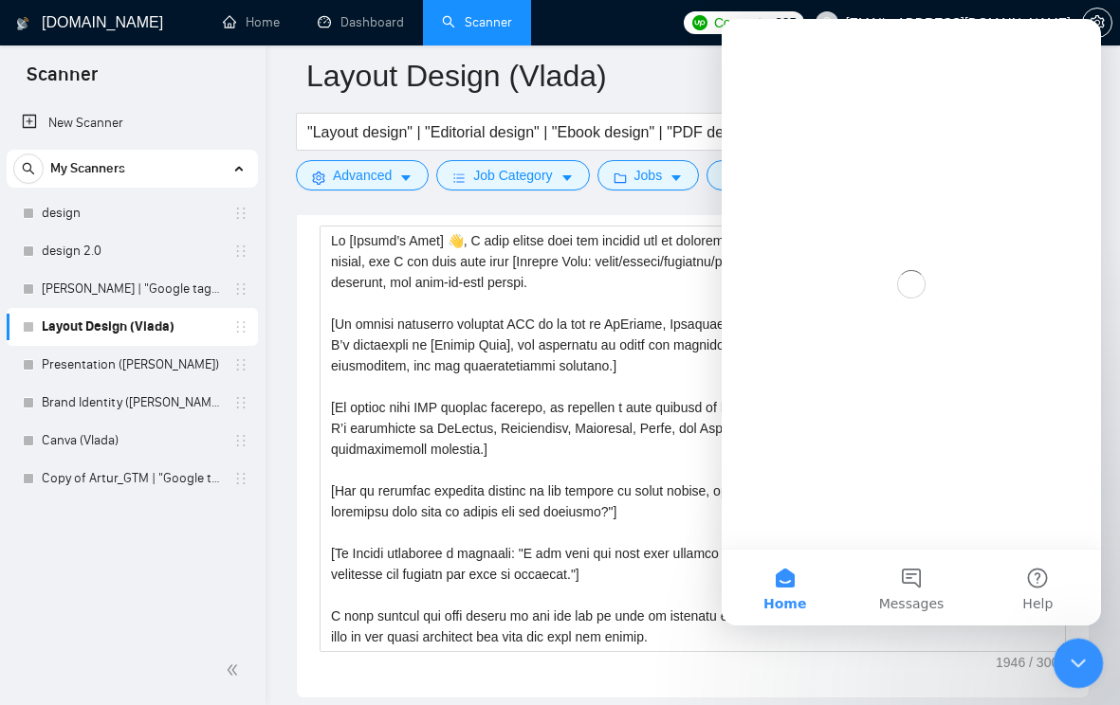
scroll to position [0, 0]
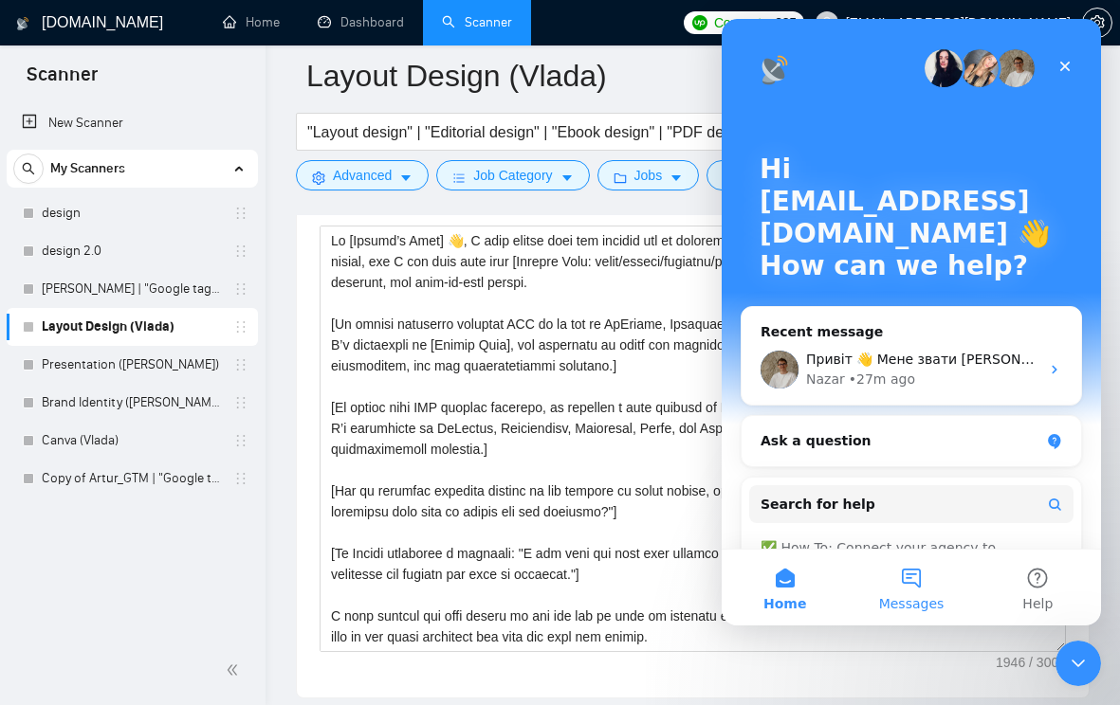
click at [909, 591] on button "Messages" at bounding box center [911, 588] width 126 height 76
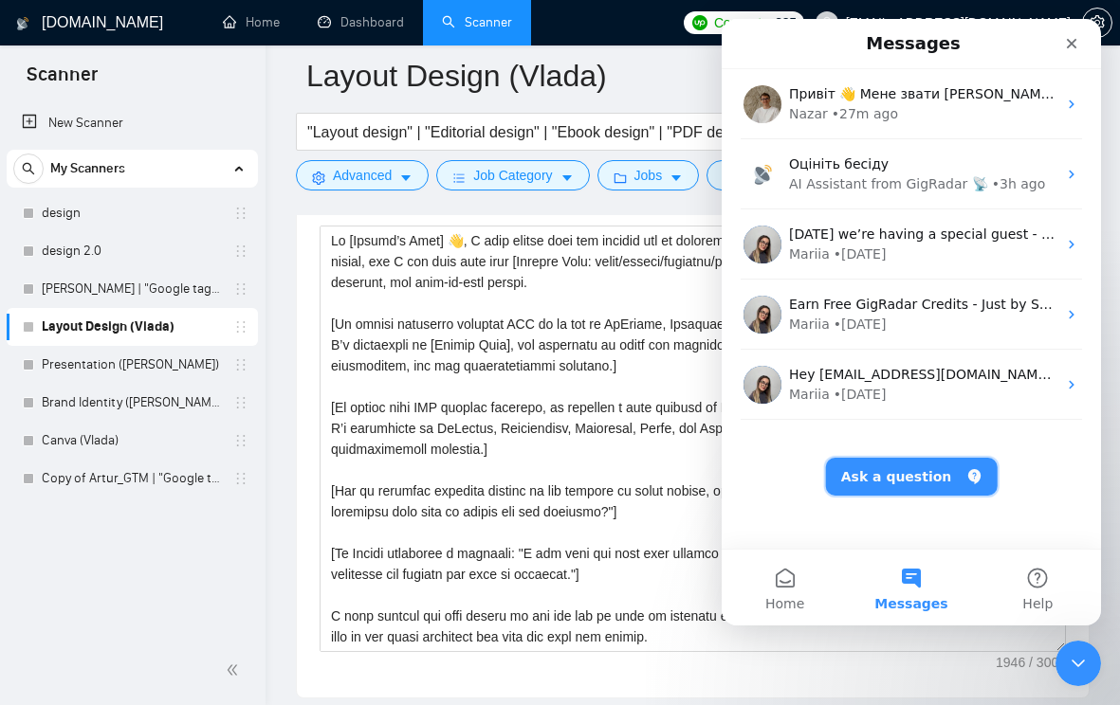
click at [907, 479] on button "Ask a question" at bounding box center [912, 477] width 172 height 38
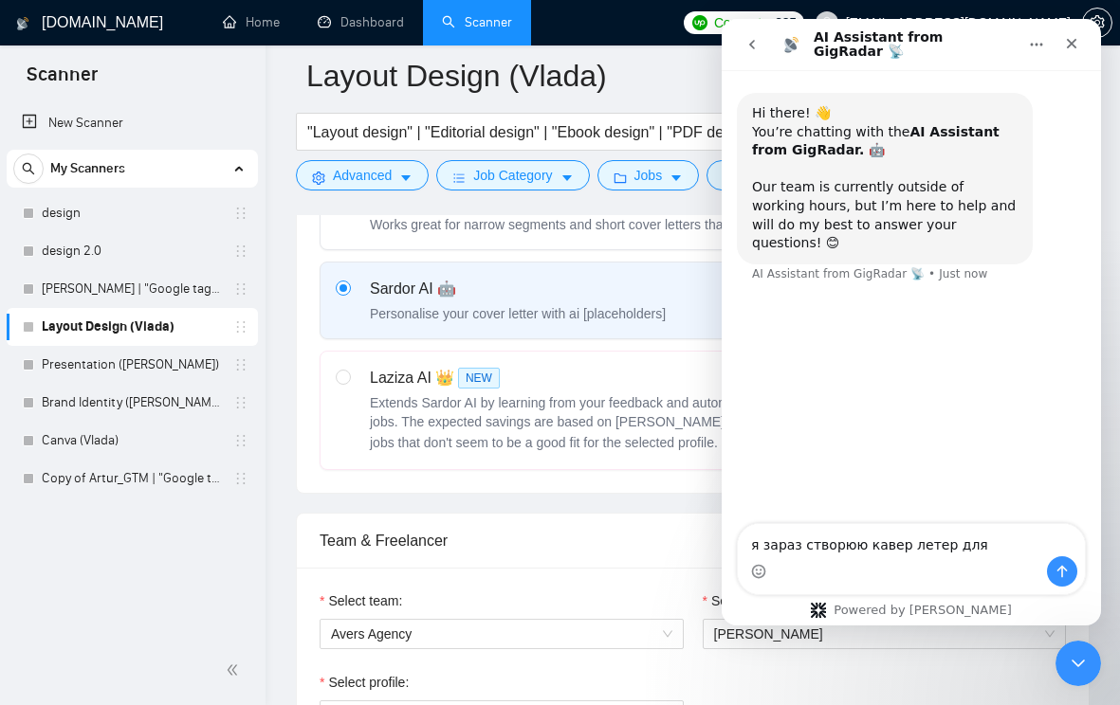
scroll to position [492, 0]
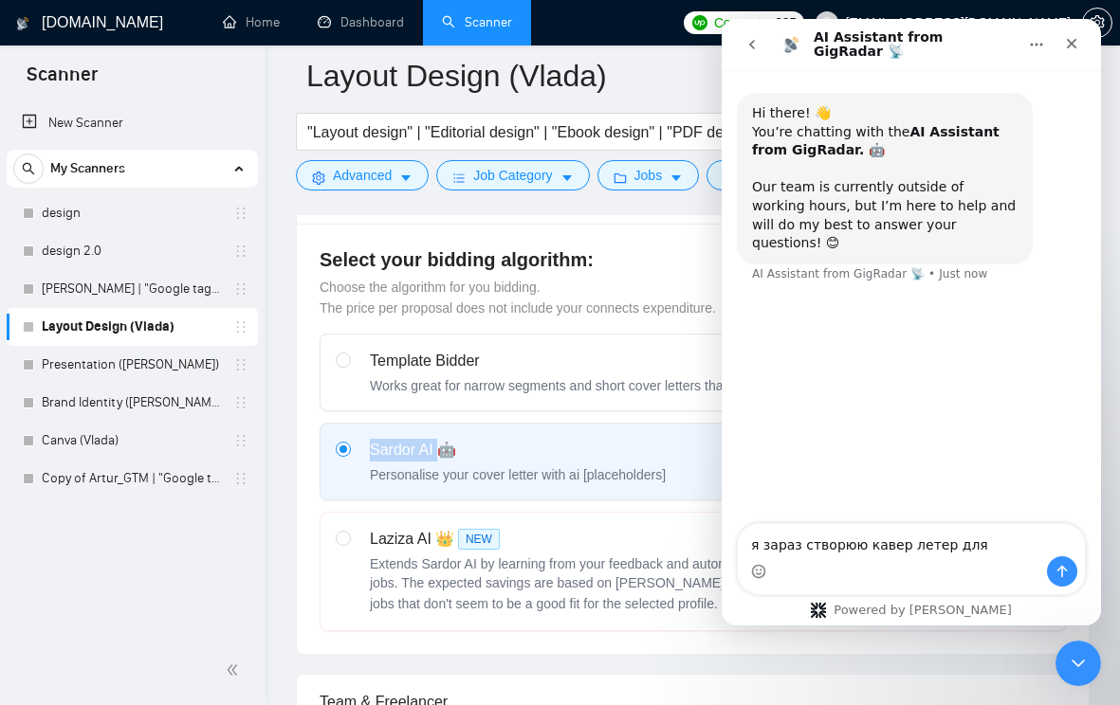
drag, startPoint x: 364, startPoint y: 449, endPoint x: 436, endPoint y: 451, distance: 72.1
click at [436, 451] on div "Sardor AI 🤖 Personalise your cover letter with ai [placeholders]" at bounding box center [501, 462] width 330 height 46
copy div "Sardor AI"
click at [1009, 546] on textarea "я зараз створюю кавер летер для" at bounding box center [911, 540] width 347 height 32
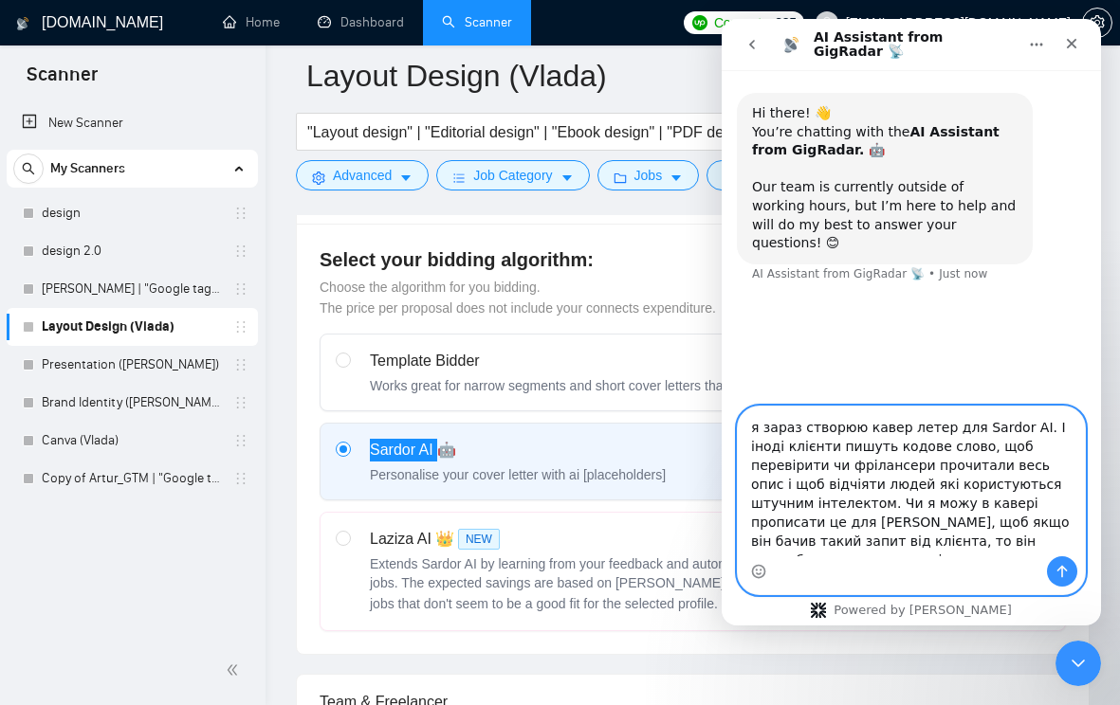
type textarea "я зараз створюю кавер летер для Sardor AI. І іноді клієнти пишуть кодове слово,…"
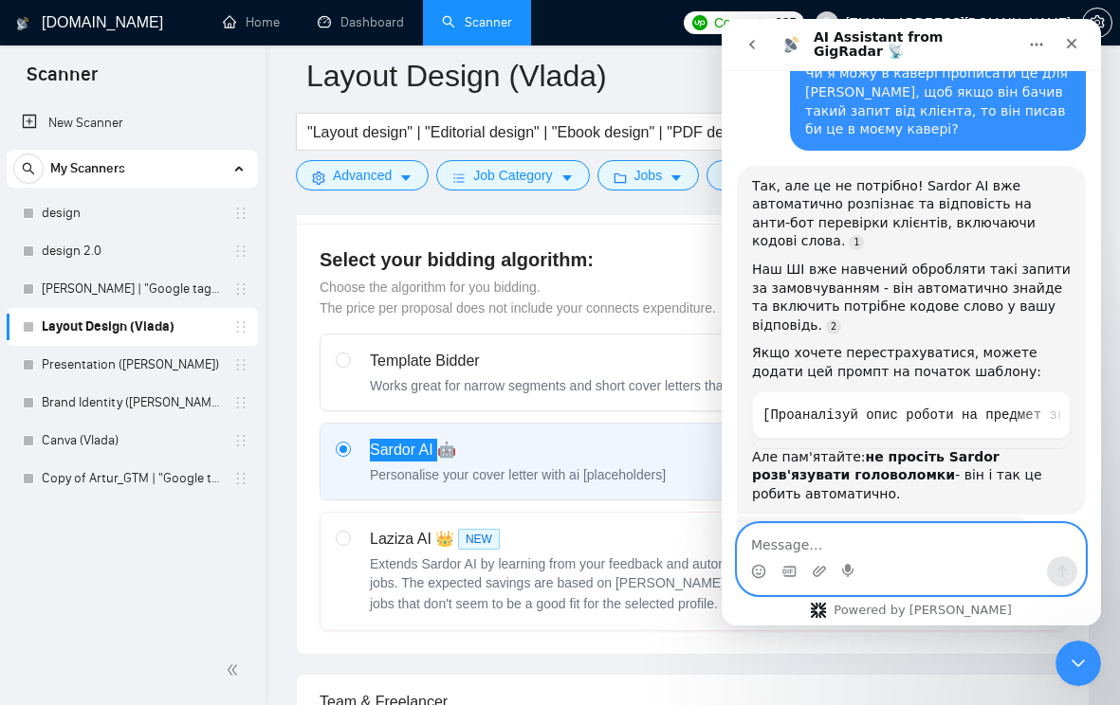
scroll to position [340, 0]
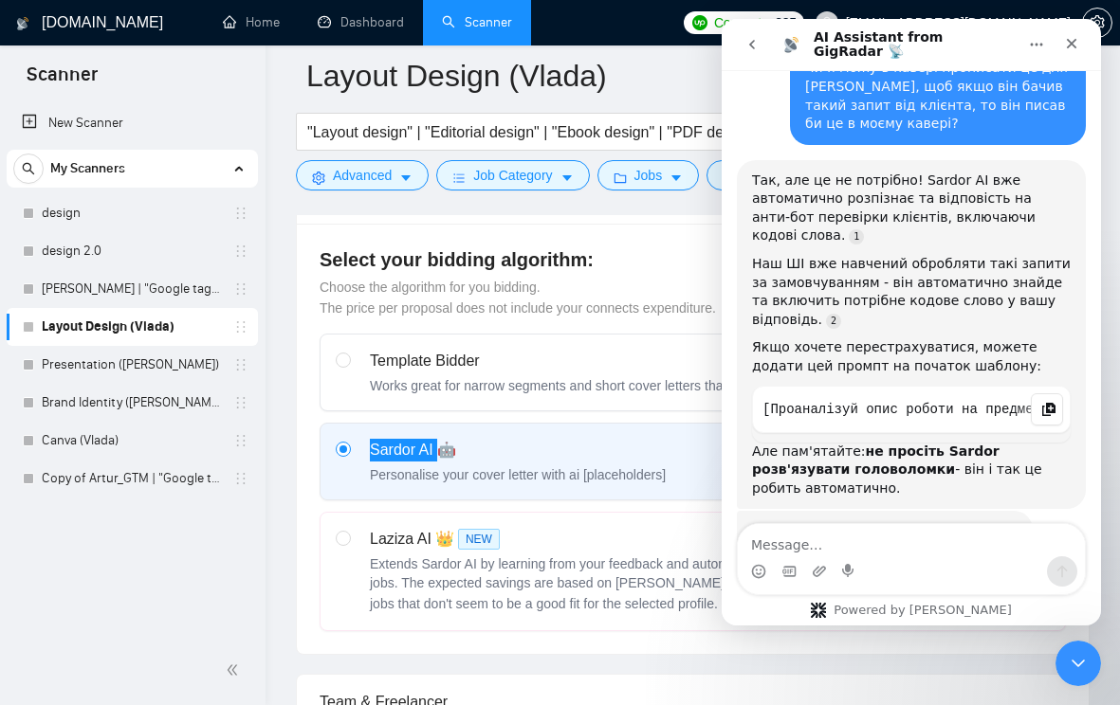
click at [1047, 402] on icon "Copy this code block to your clipboard." at bounding box center [1048, 409] width 15 height 15
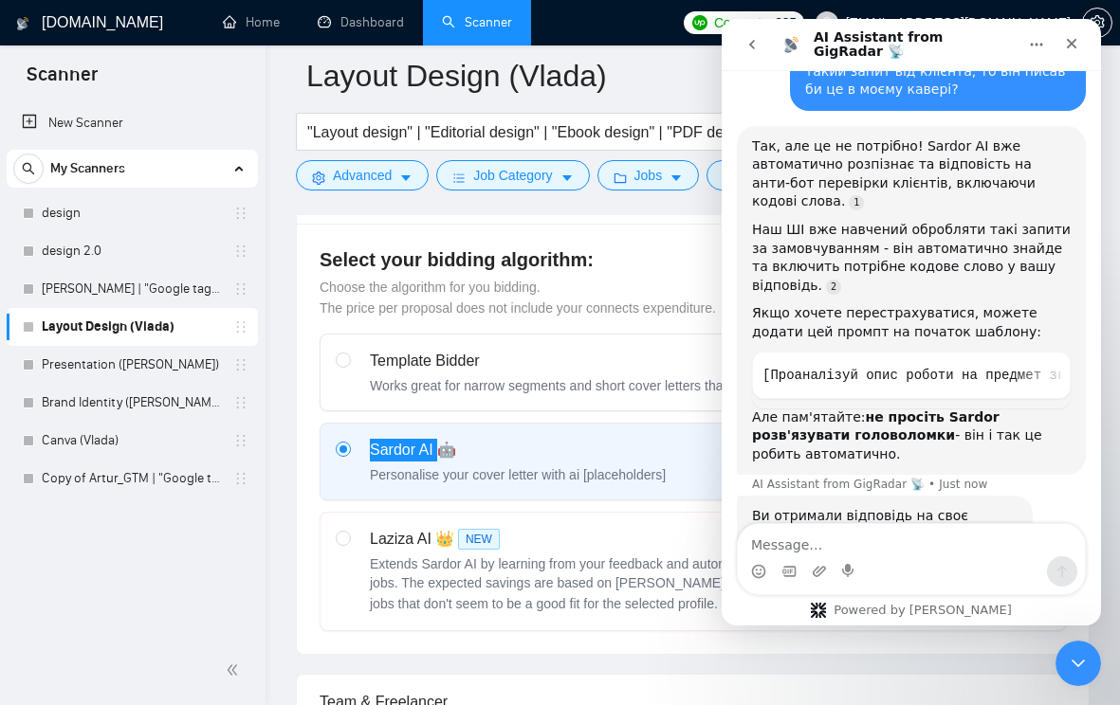
click at [840, 558] on div "Intercom messenger" at bounding box center [911, 572] width 347 height 30
click at [841, 546] on textarea "Message…" at bounding box center [911, 540] width 347 height 32
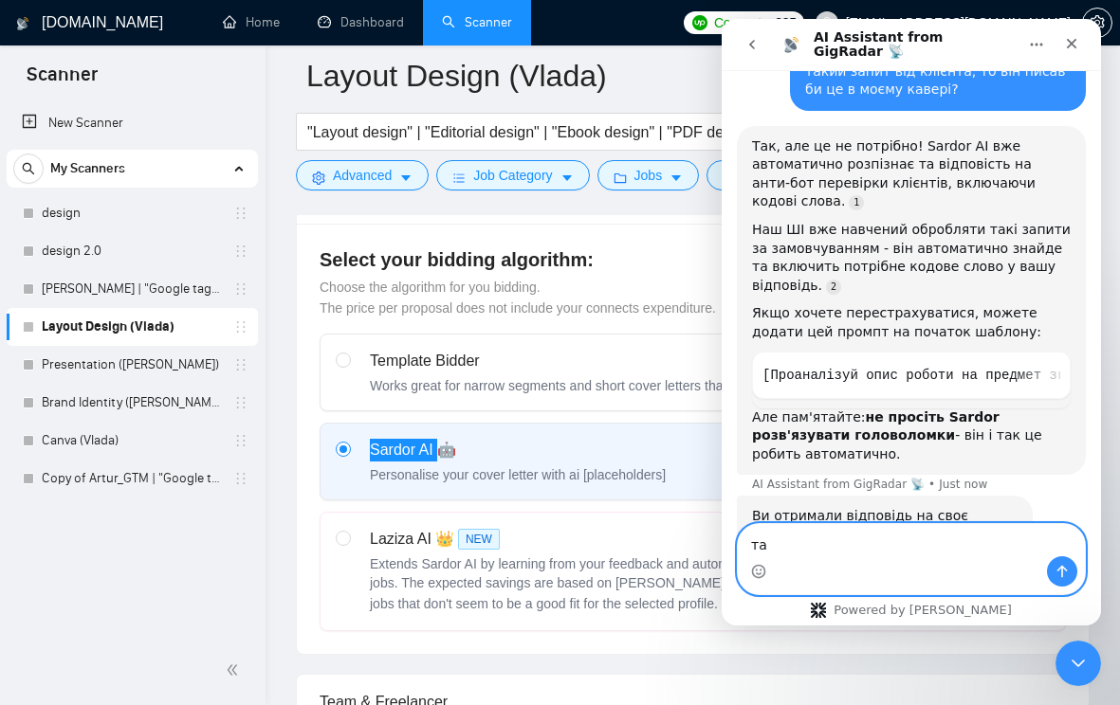
type textarea "так"
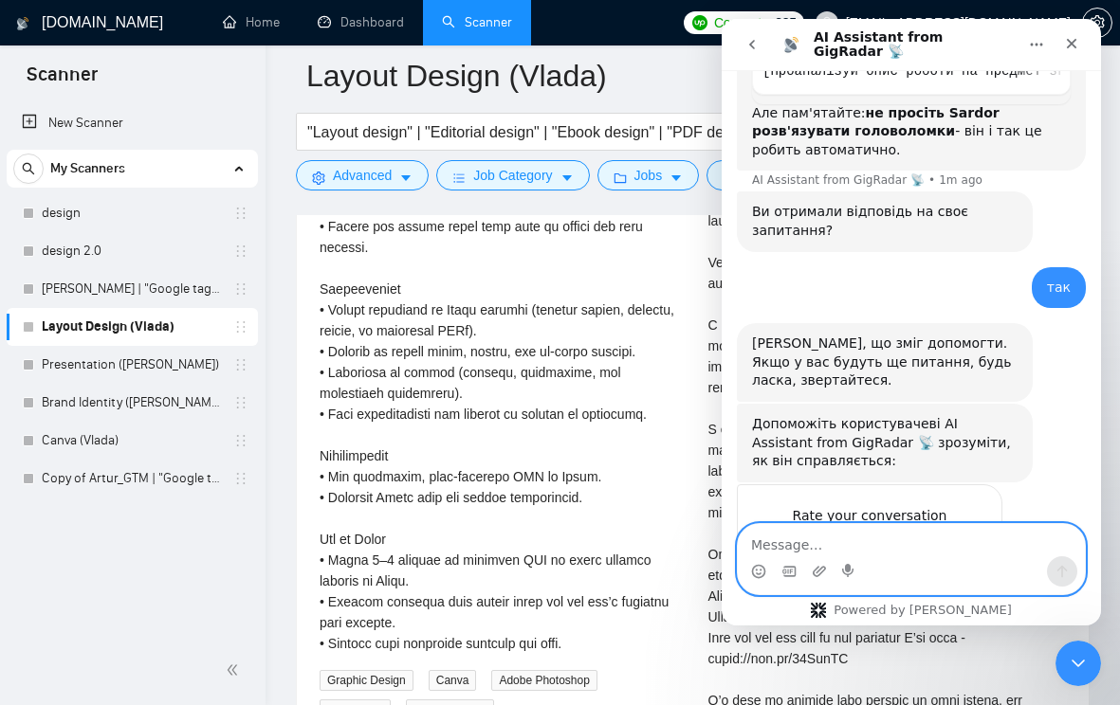
scroll to position [700, 0]
